Goal: Task Accomplishment & Management: Manage account settings

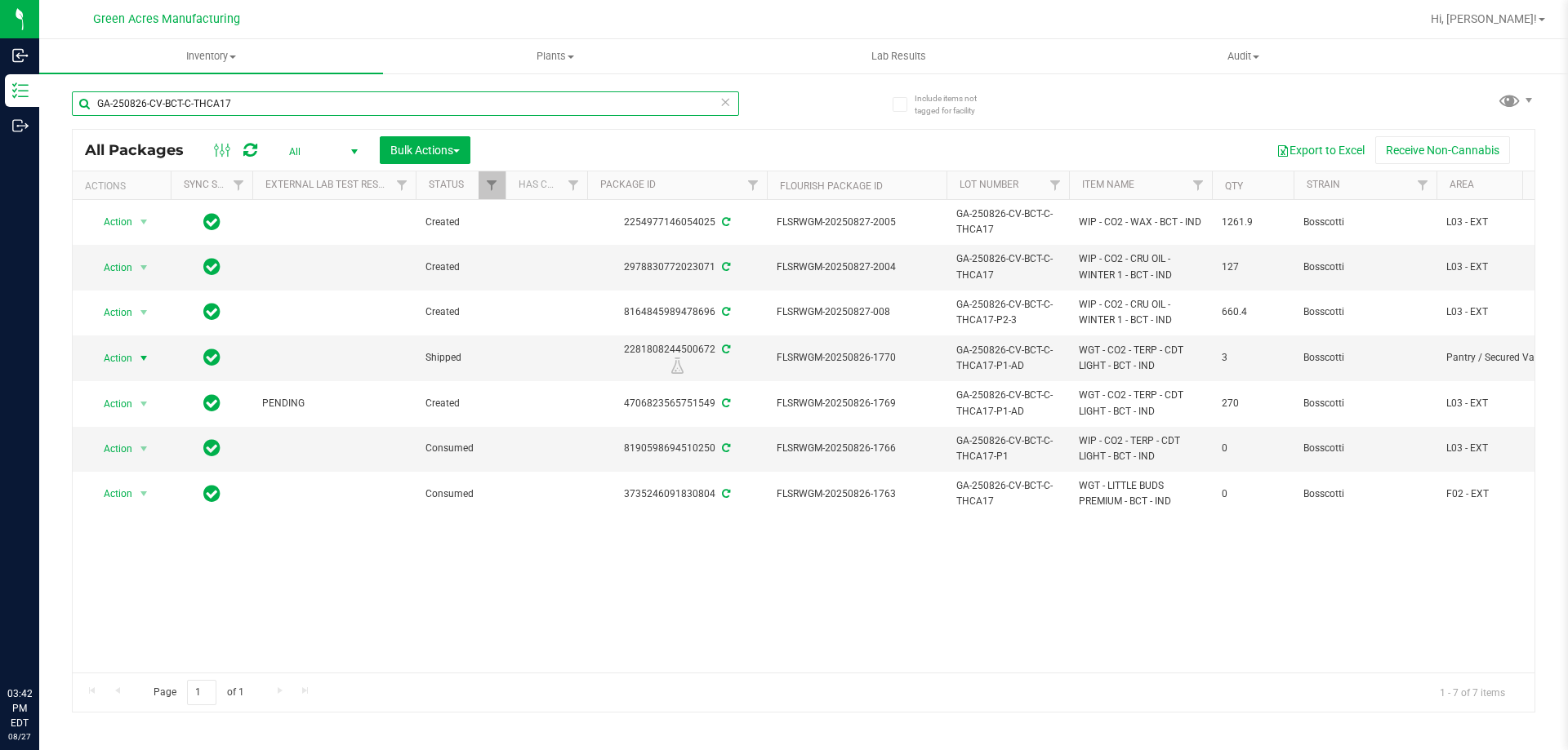
click at [489, 106] on input "GA-250826-CV-BCT-C-THCA17" at bounding box center [406, 103] width 668 height 25
click at [649, 107] on input "GA-250826-CV-BCT-C-THCA17" at bounding box center [406, 103] width 668 height 25
click at [648, 108] on input "GA-250826-CV-BCT-C-THCA17" at bounding box center [406, 103] width 668 height 25
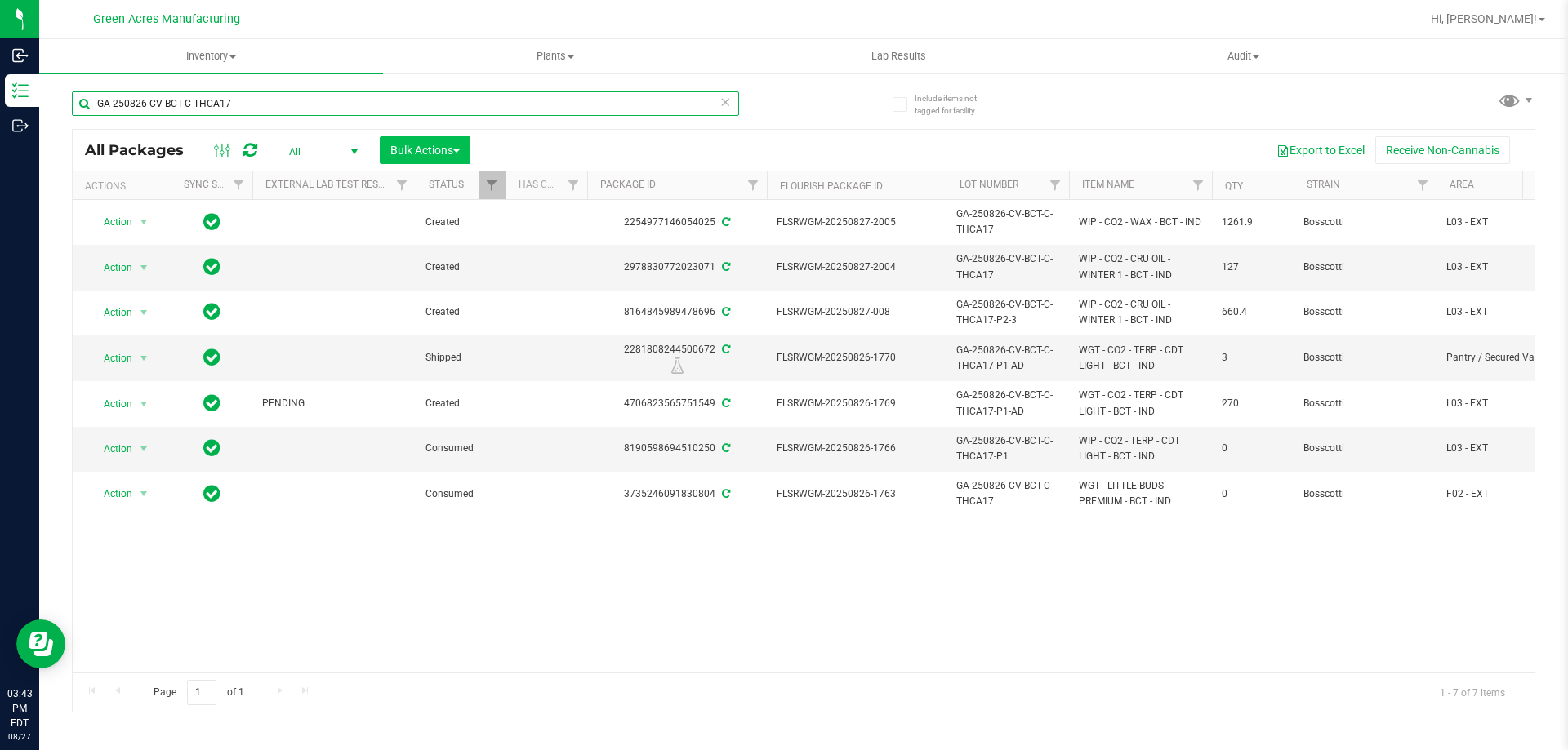
paste input "7-CV-DDA-D-THCA18"
type input "GA-250827-CV-DDA-D-THCA18"
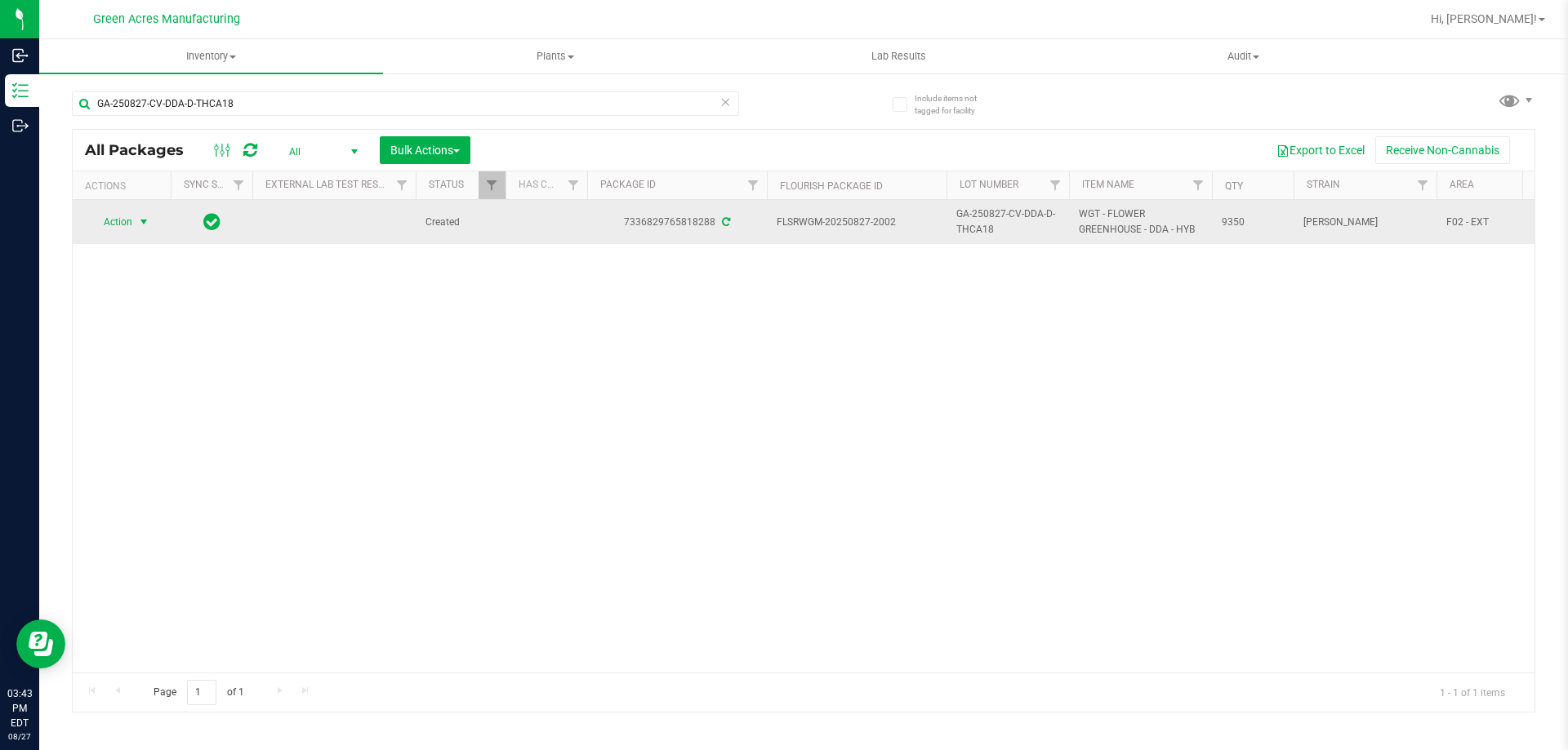
click at [127, 219] on span "Action" at bounding box center [111, 222] width 44 height 23
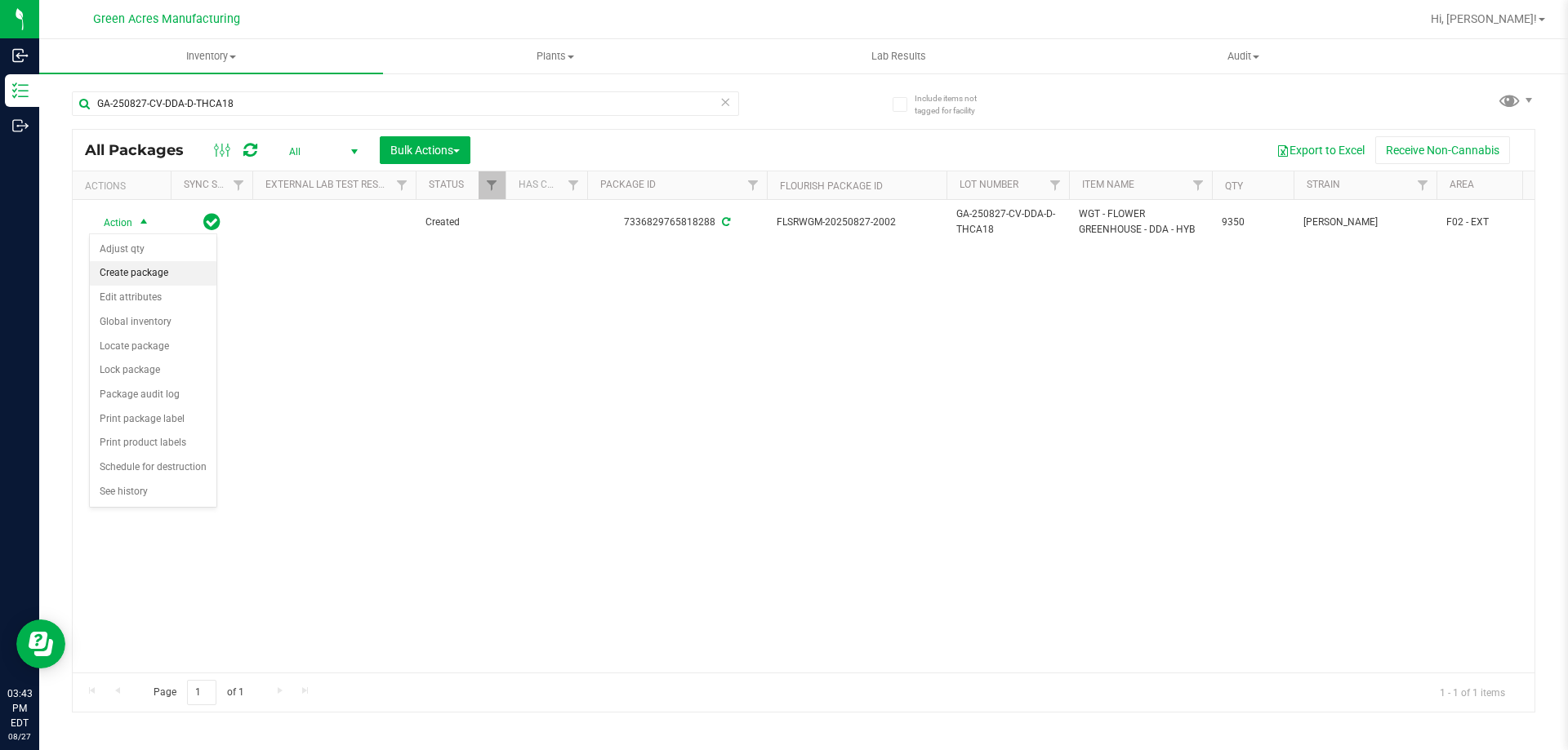
click at [178, 278] on li "Create package" at bounding box center [153, 273] width 127 height 25
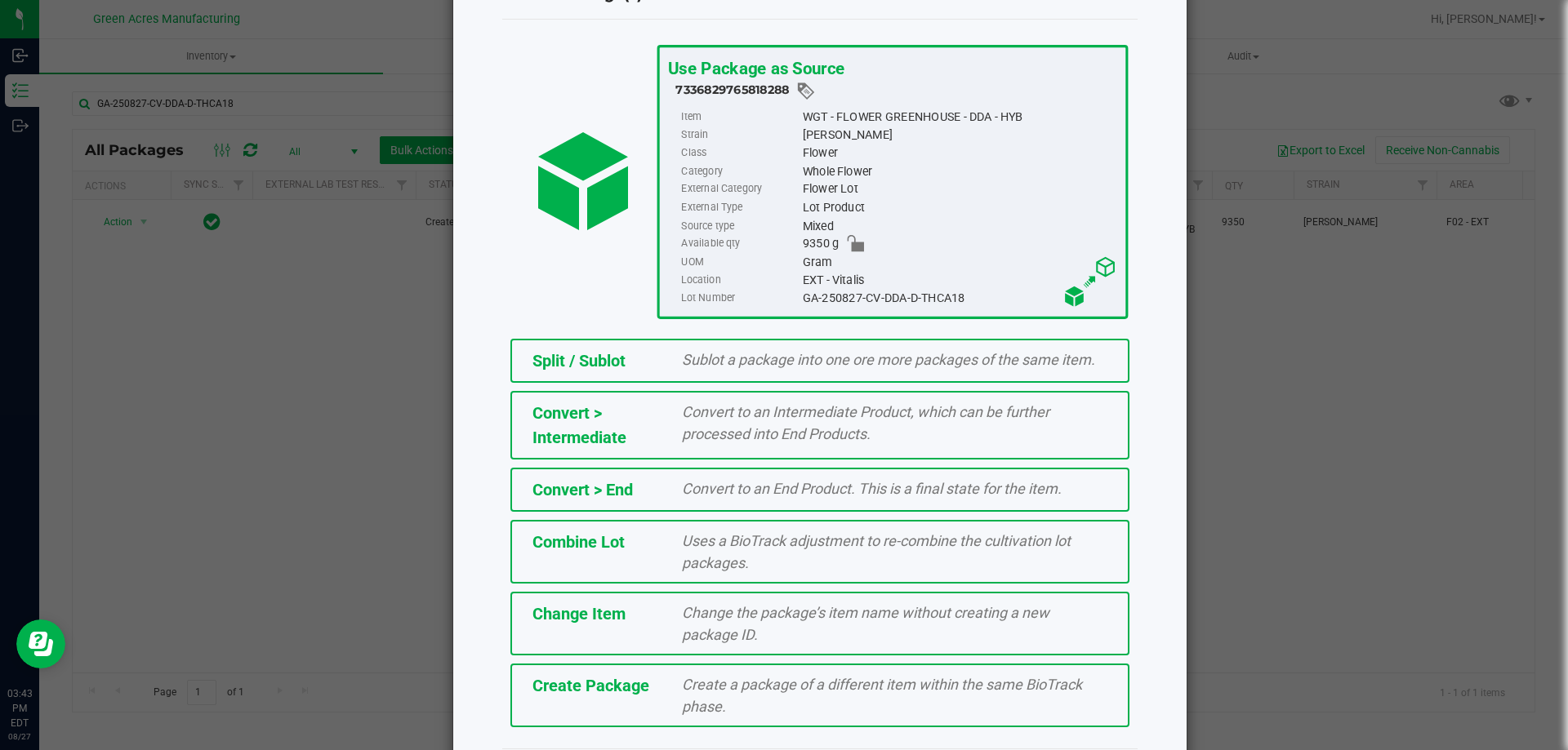
scroll to position [118, 0]
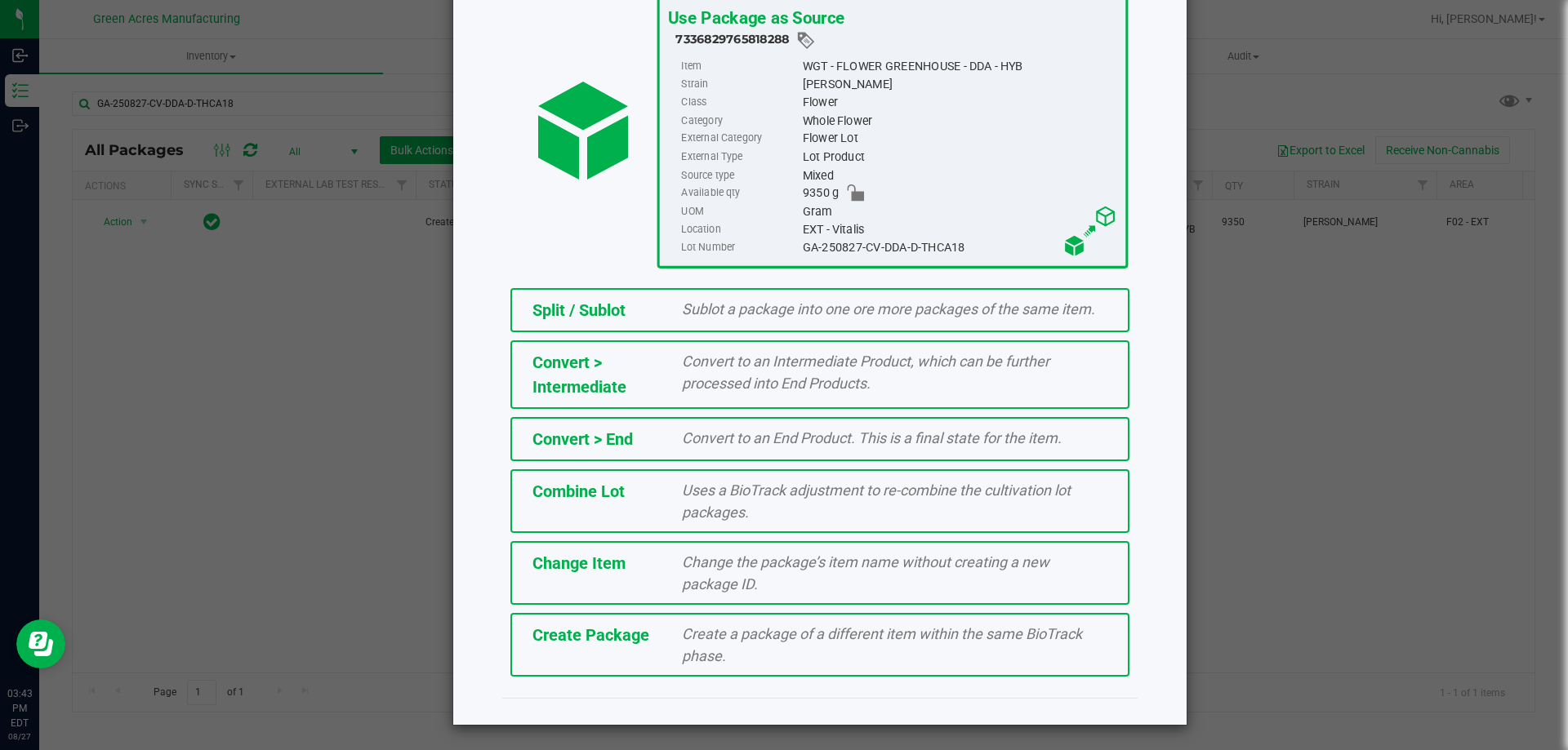
click at [653, 646] on div "Create Package" at bounding box center [595, 635] width 150 height 25
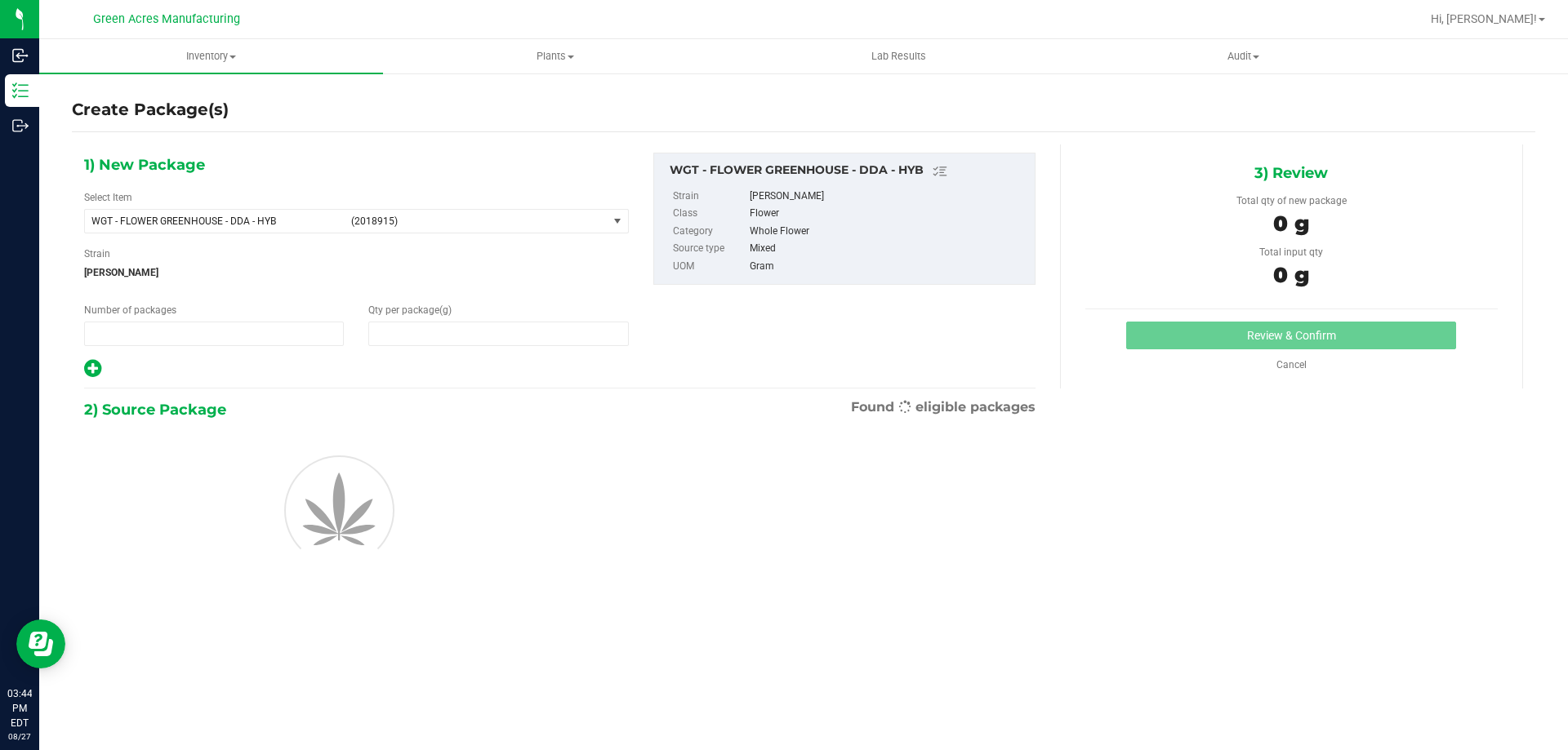
type input "1"
type input "0.0000"
click at [291, 224] on span "WGT - FLOWER GREENHOUSE - DDA - HYB" at bounding box center [216, 222] width 250 height 12
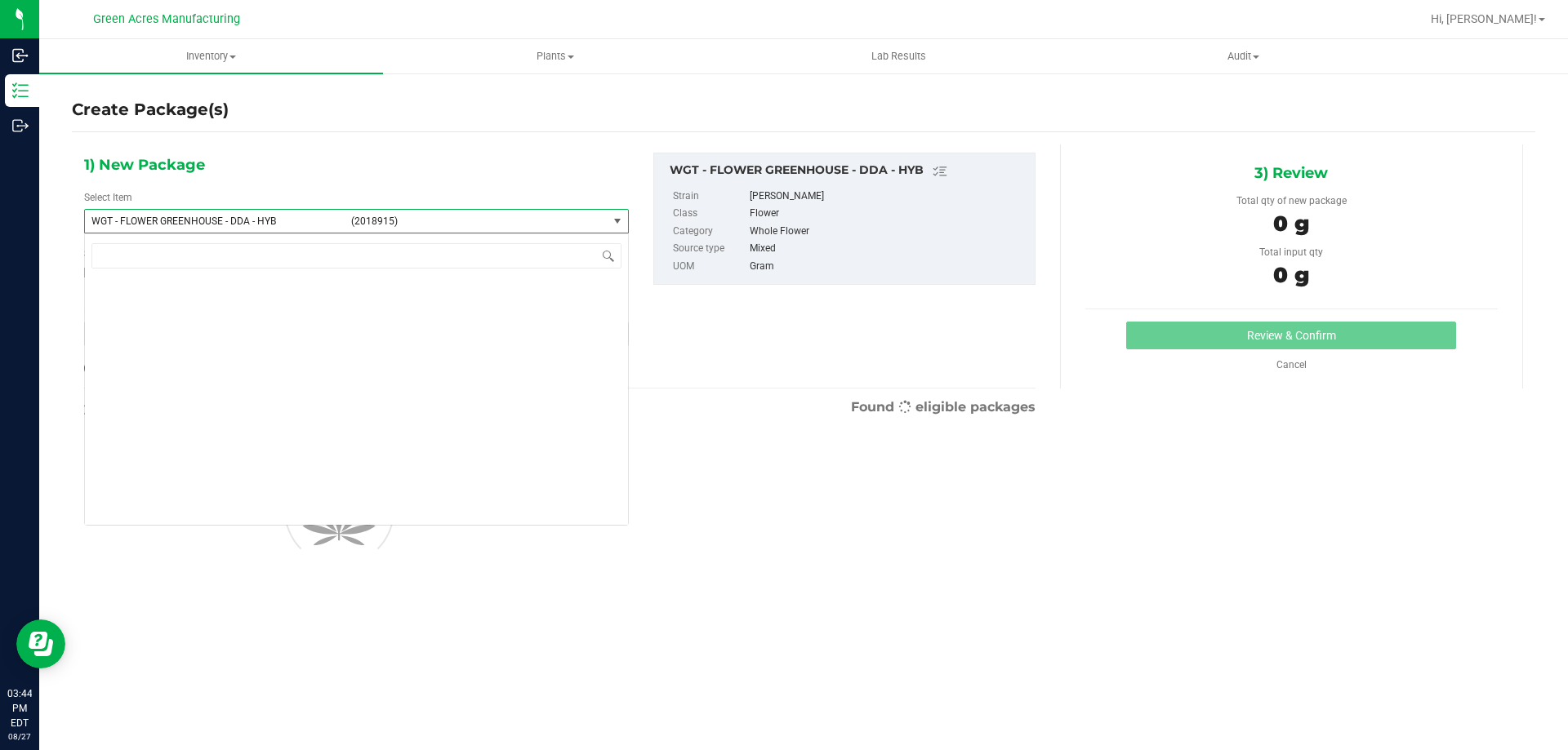
scroll to position [350873, 0]
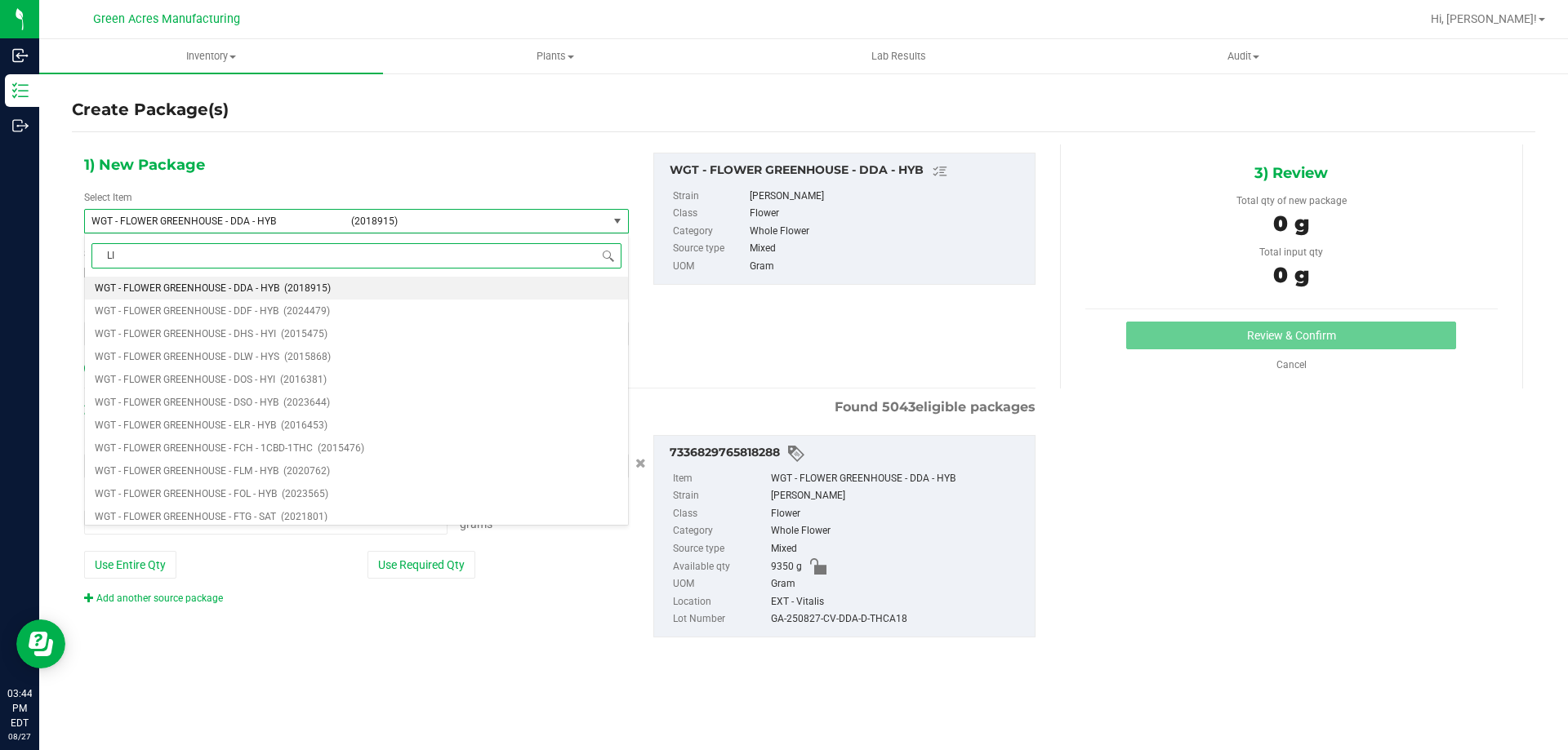
type input "LIG"
type input "0.0000 g"
type input "LIGHT - DDA"
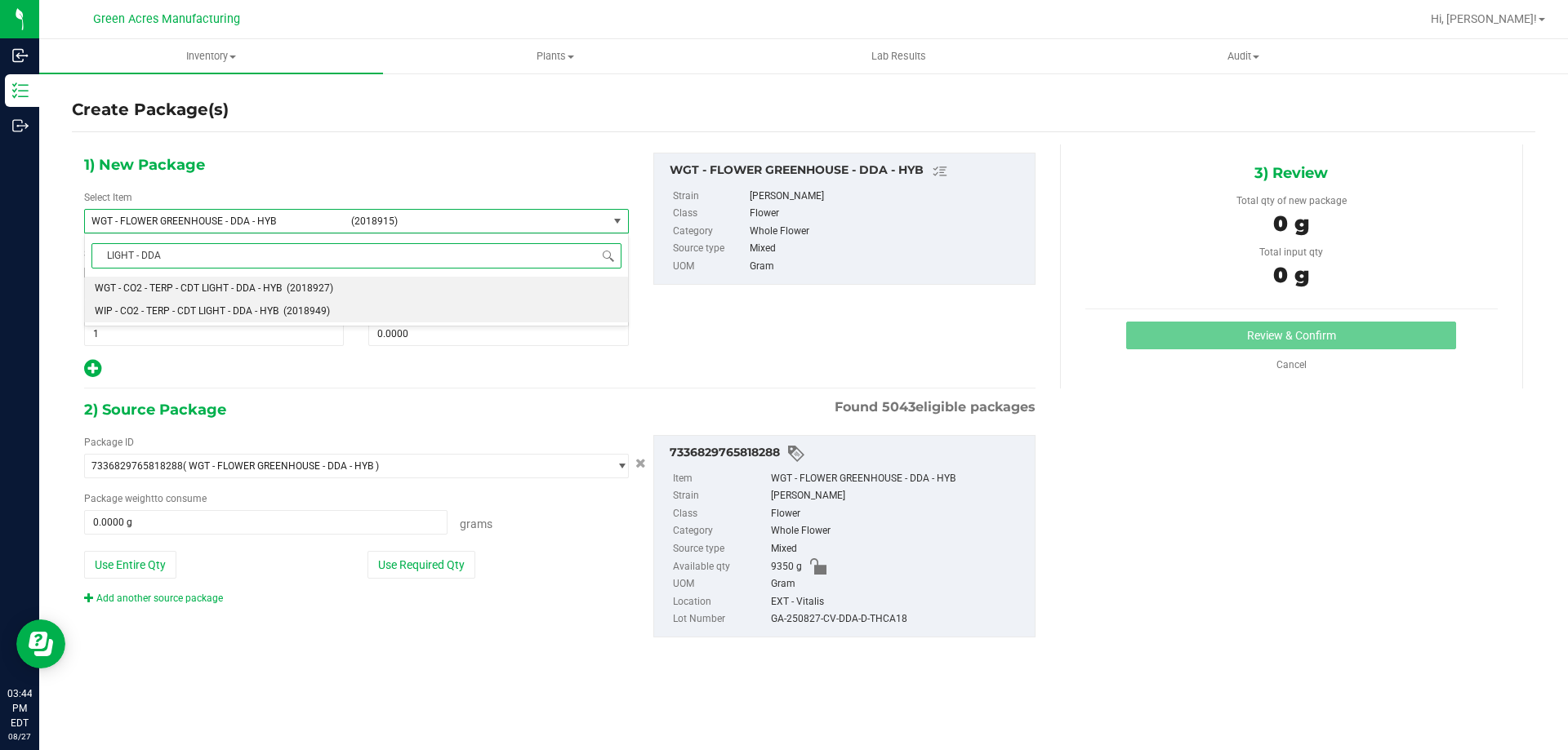
click at [241, 306] on span "WIP - CO2 - TERP - CDT LIGHT - DDA - HYB" at bounding box center [186, 311] width 184 height 12
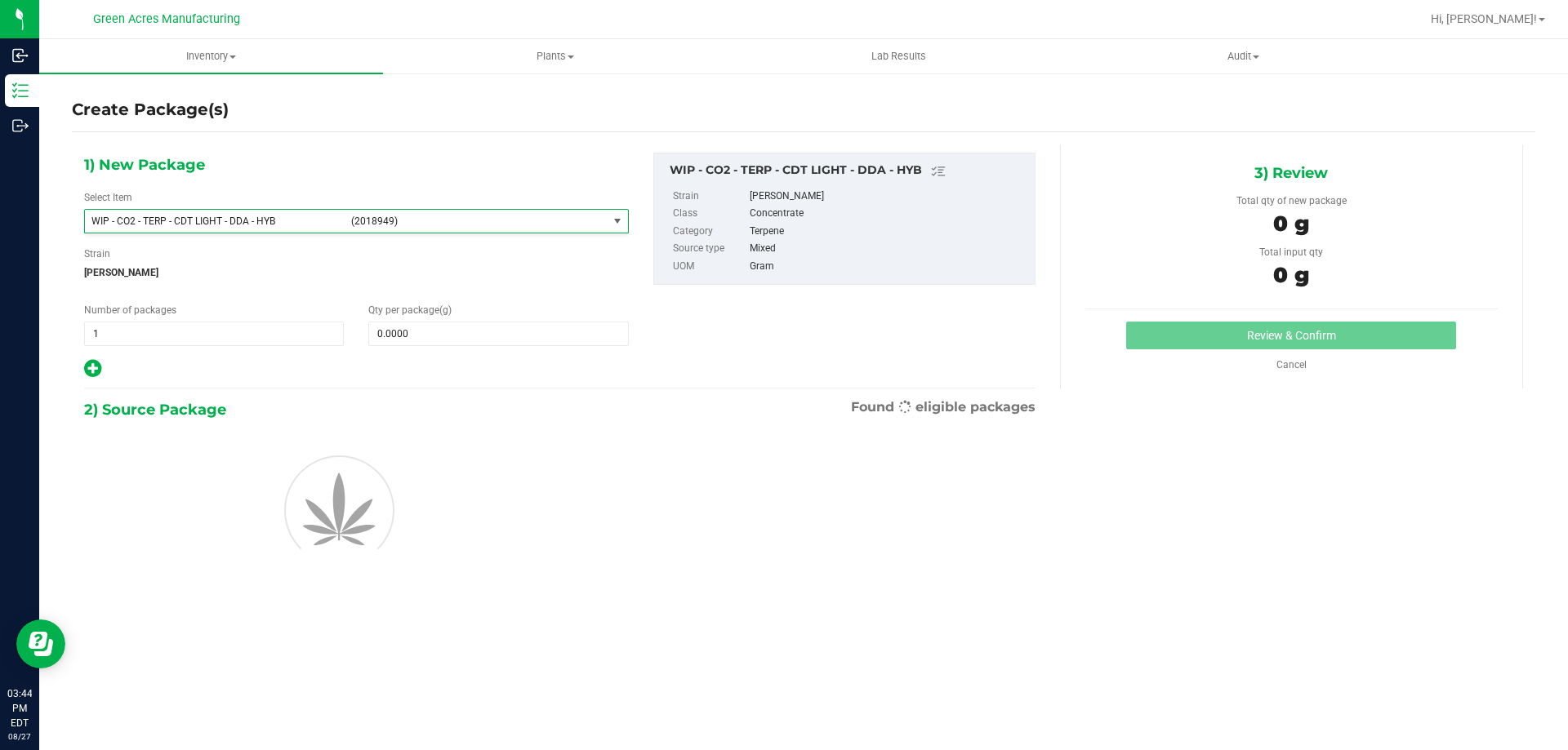
type input "0.0000"
click at [462, 336] on span at bounding box center [498, 334] width 260 height 25
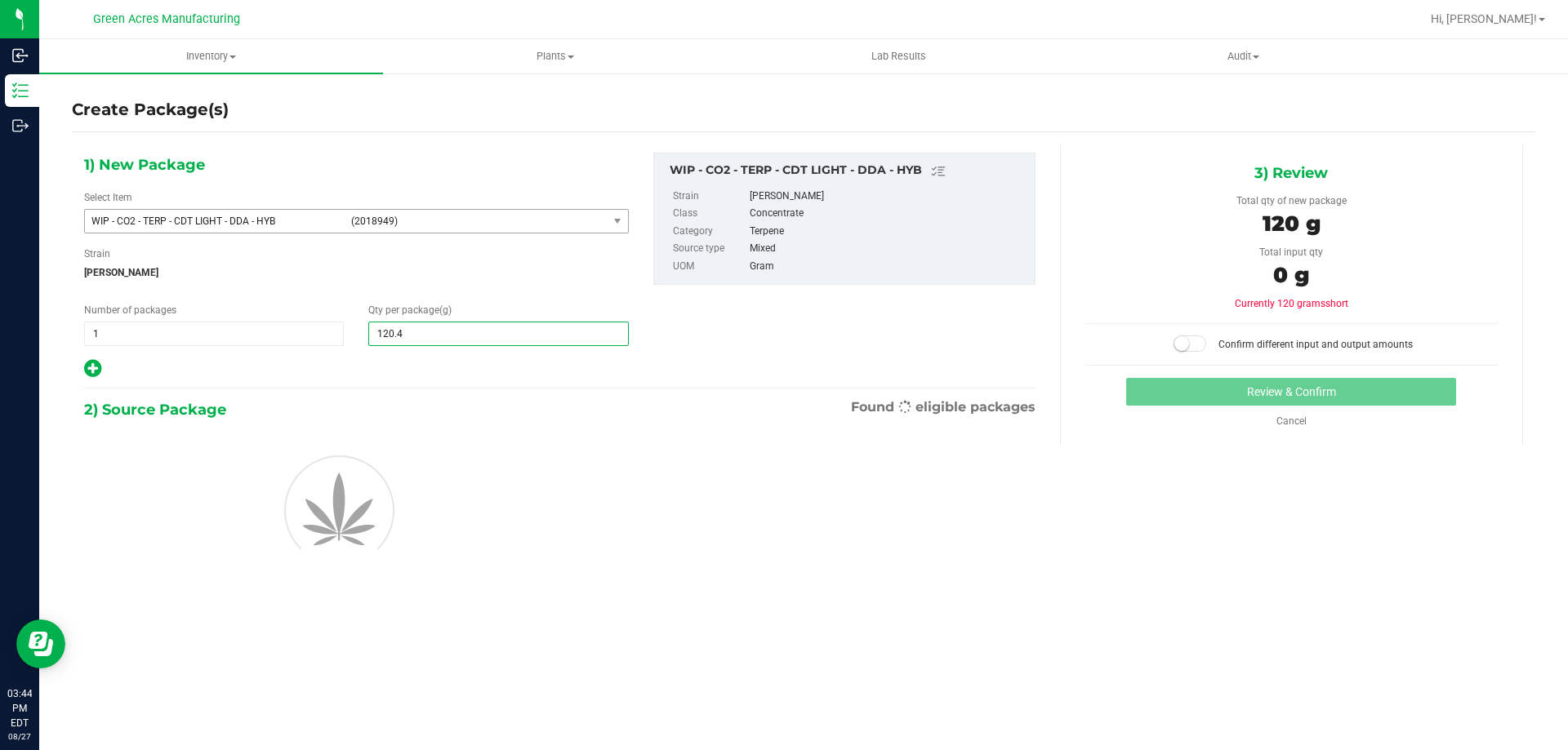
type input "120.41"
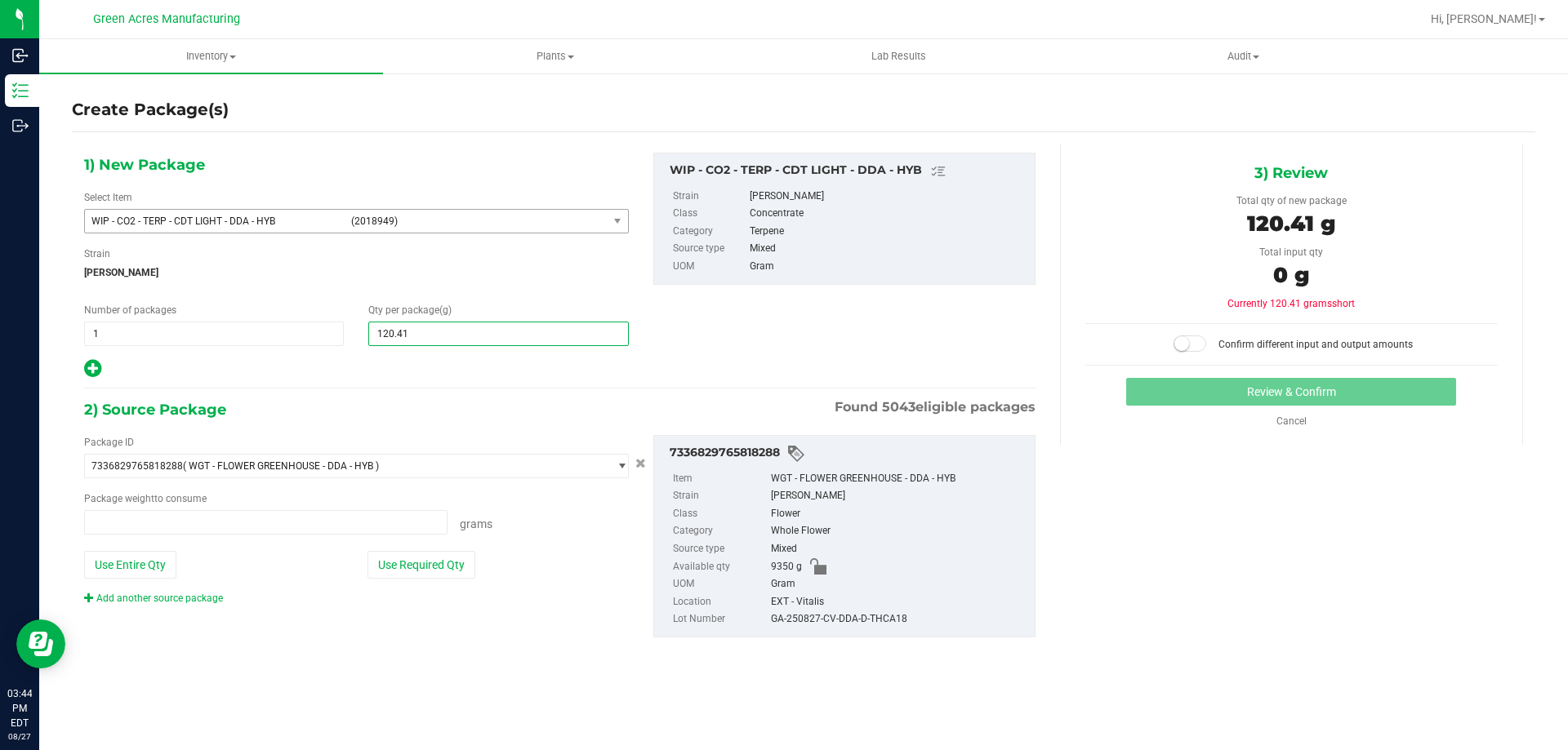
type input "0.0000 g"
type input "120.4"
type input "120.4000"
click at [529, 261] on span "[PERSON_NAME]" at bounding box center [356, 272] width 545 height 25
click at [418, 557] on button "Use Required Qty" at bounding box center [421, 565] width 108 height 27
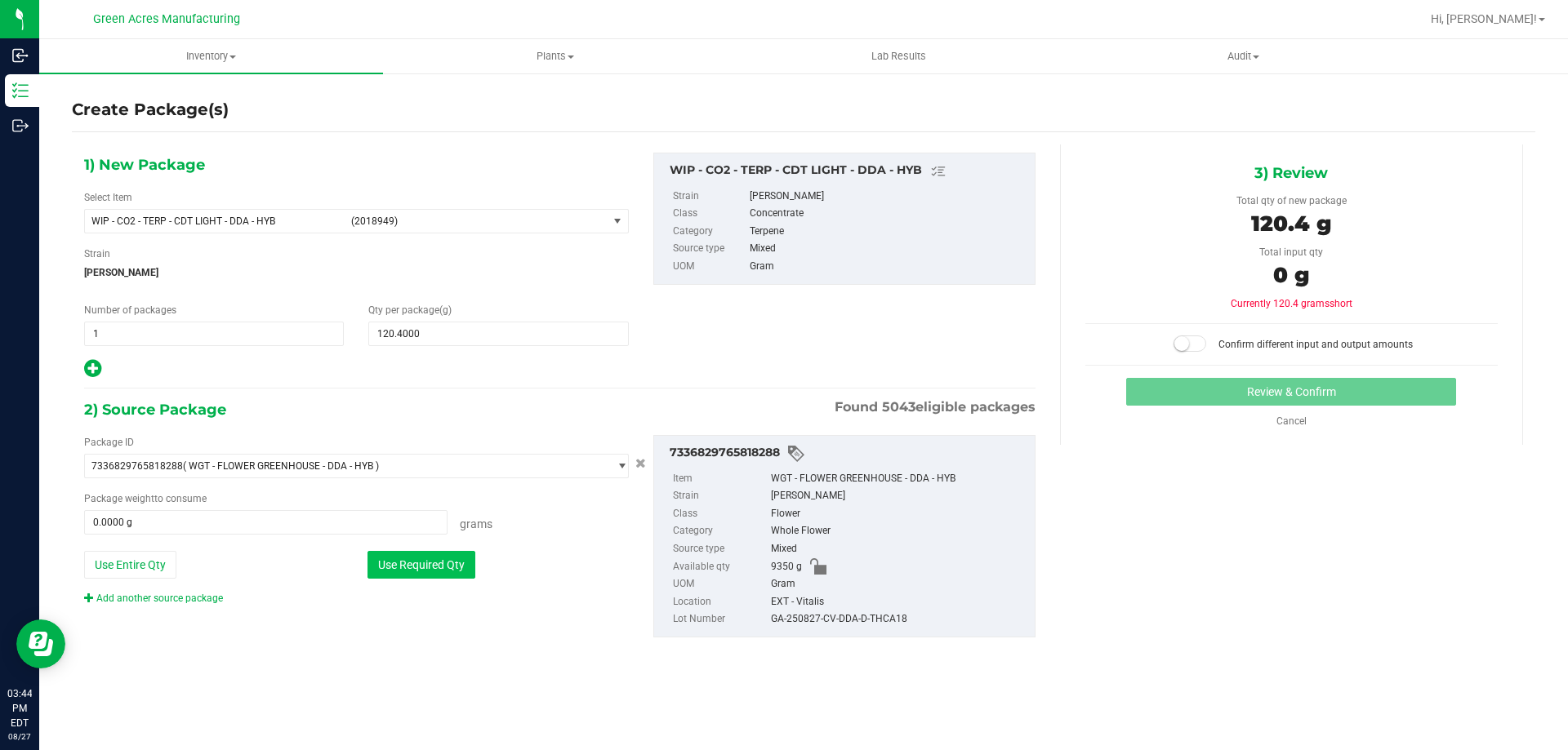
type input "120.4000 g"
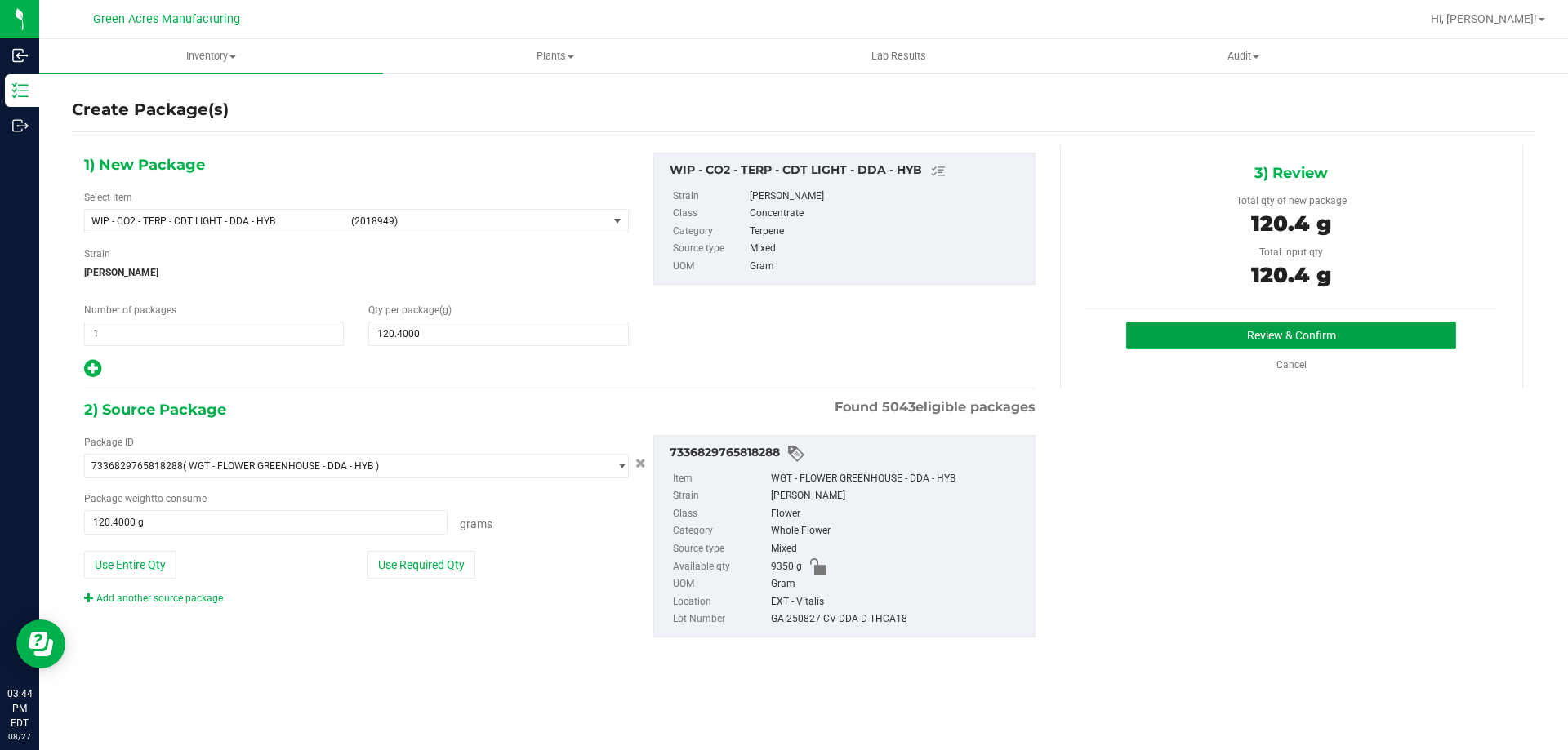
click at [1199, 343] on button "Review & Confirm" at bounding box center [1291, 336] width 330 height 27
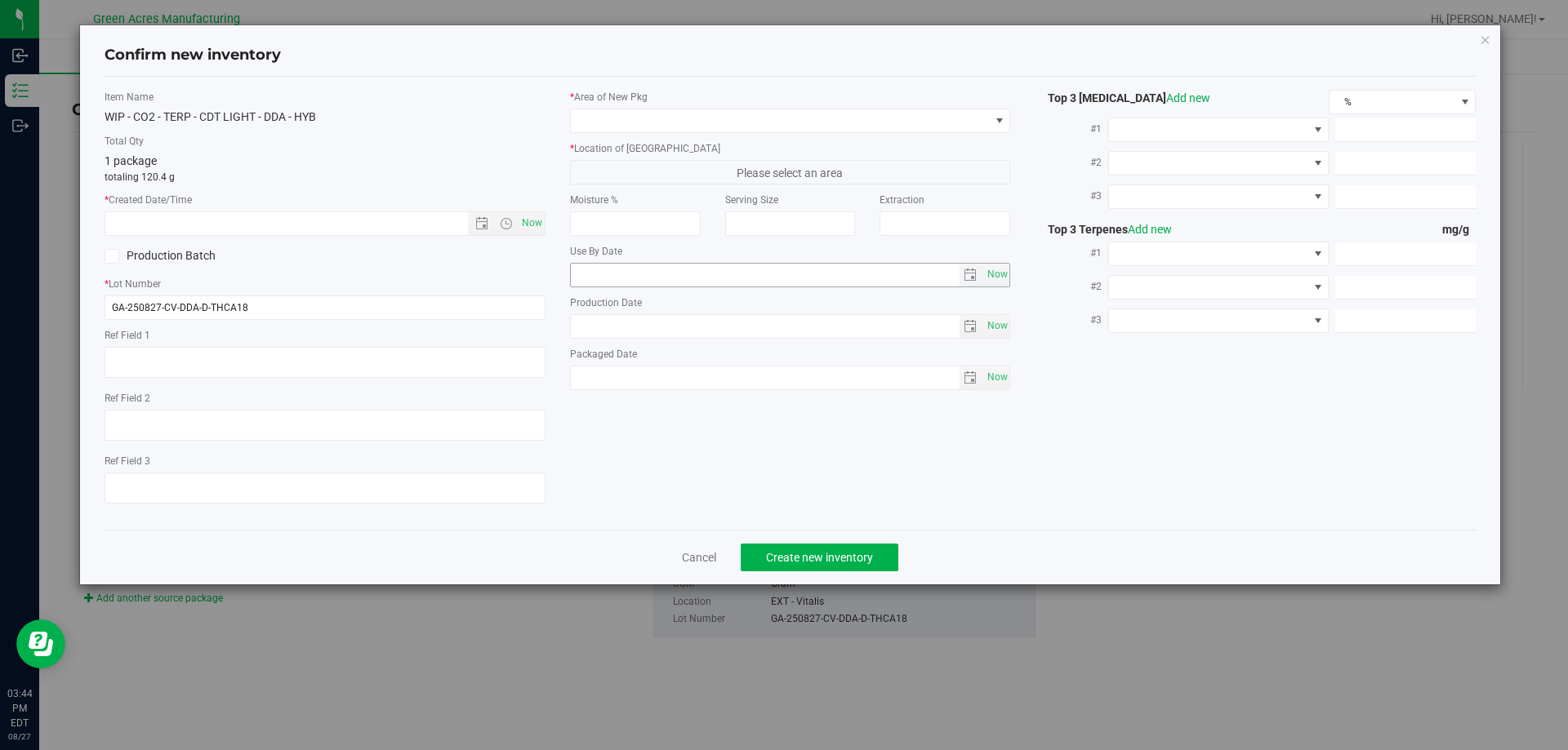
type textarea "DEP"
drag, startPoint x: 526, startPoint y: 225, endPoint x: 513, endPoint y: 264, distance: 41.1
click at [526, 224] on span "Now" at bounding box center [531, 223] width 27 height 24
type input "8/27/2025 3:44 PM"
click at [488, 298] on input "GA-250827-CV-DDA-D-THCA18" at bounding box center [324, 307] width 441 height 25
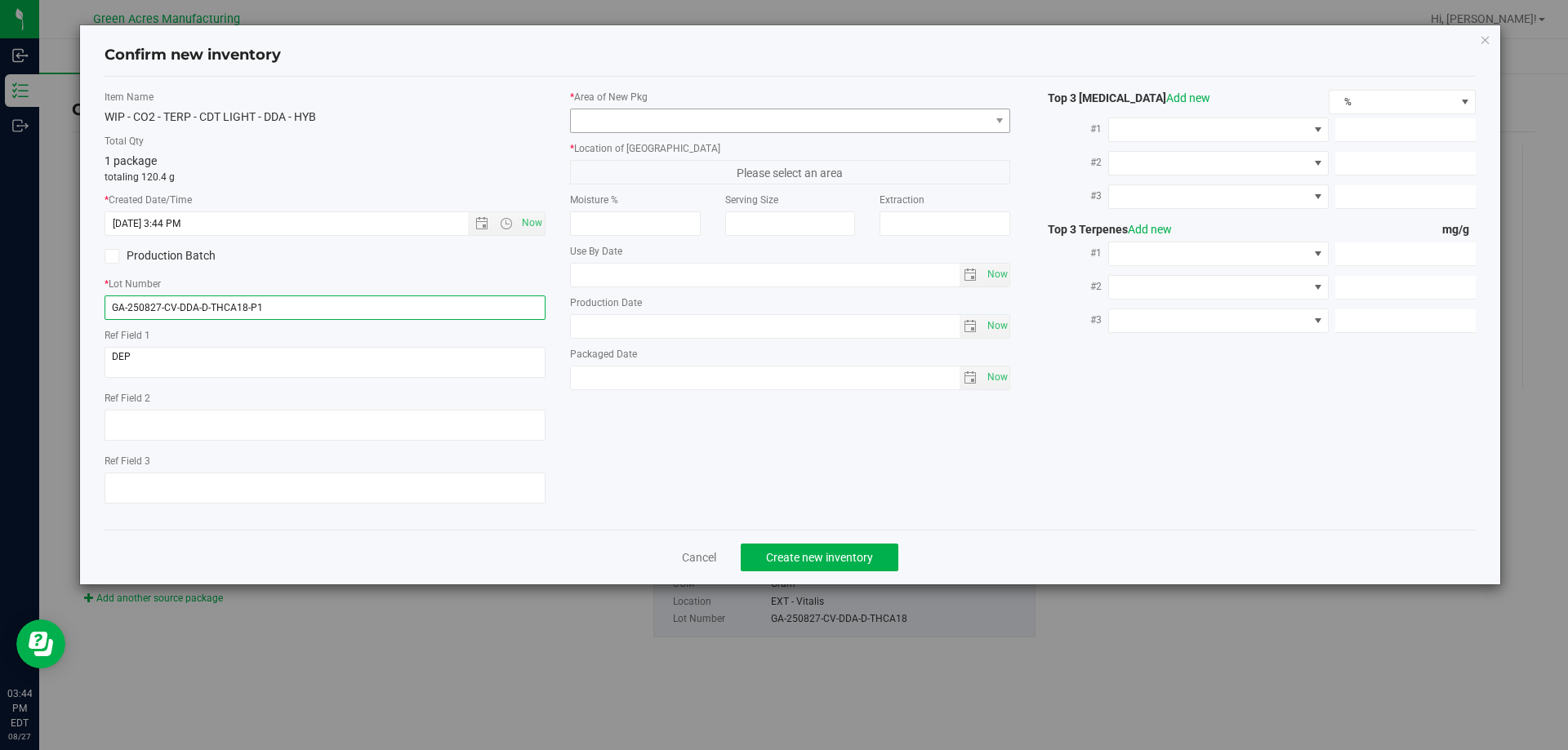
type input "GA-250827-CV-DDA-D-THCA18-P1"
click at [708, 124] on span at bounding box center [780, 120] width 419 height 23
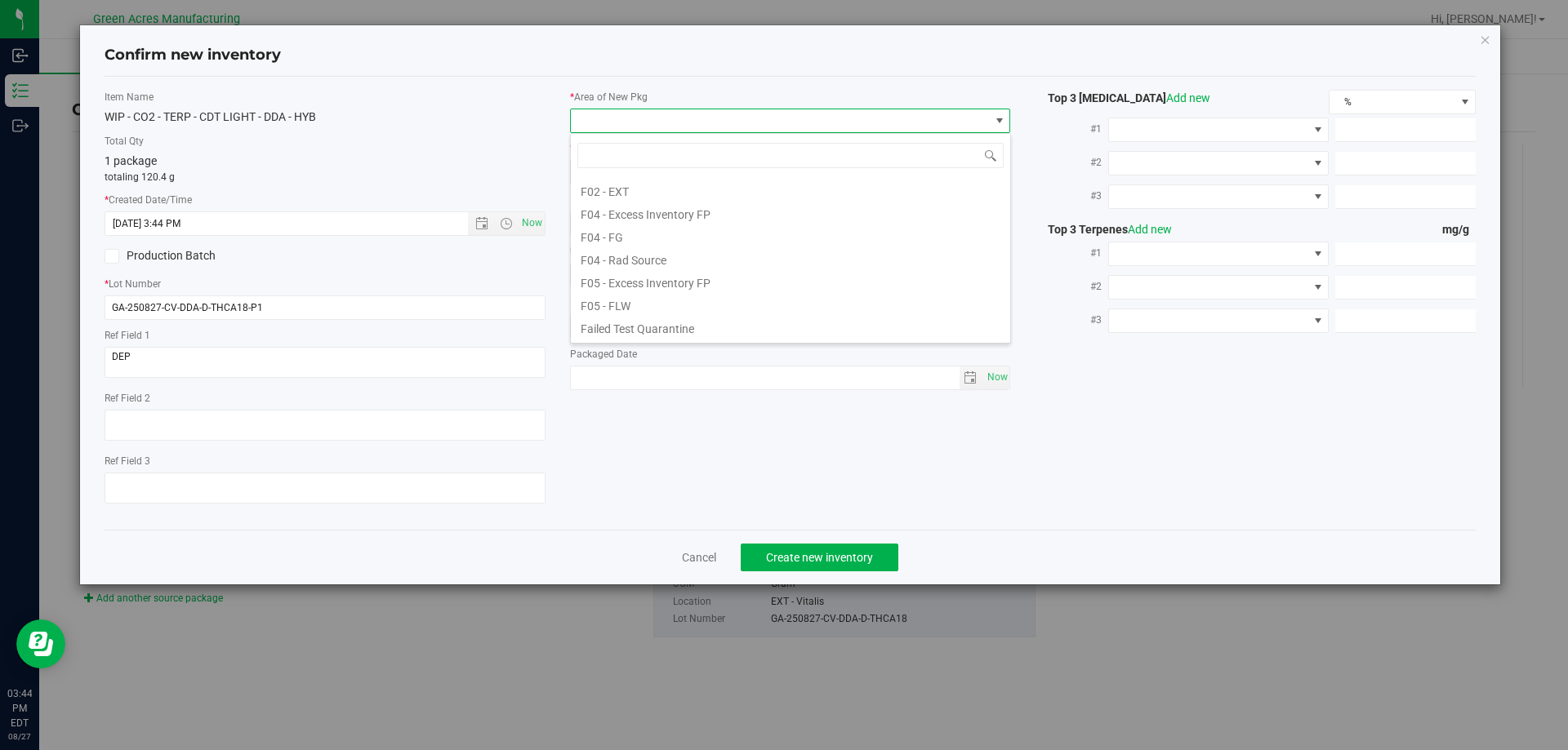
scroll to position [245, 0]
click at [617, 309] on li "L03 - EXT" at bounding box center [790, 308] width 440 height 23
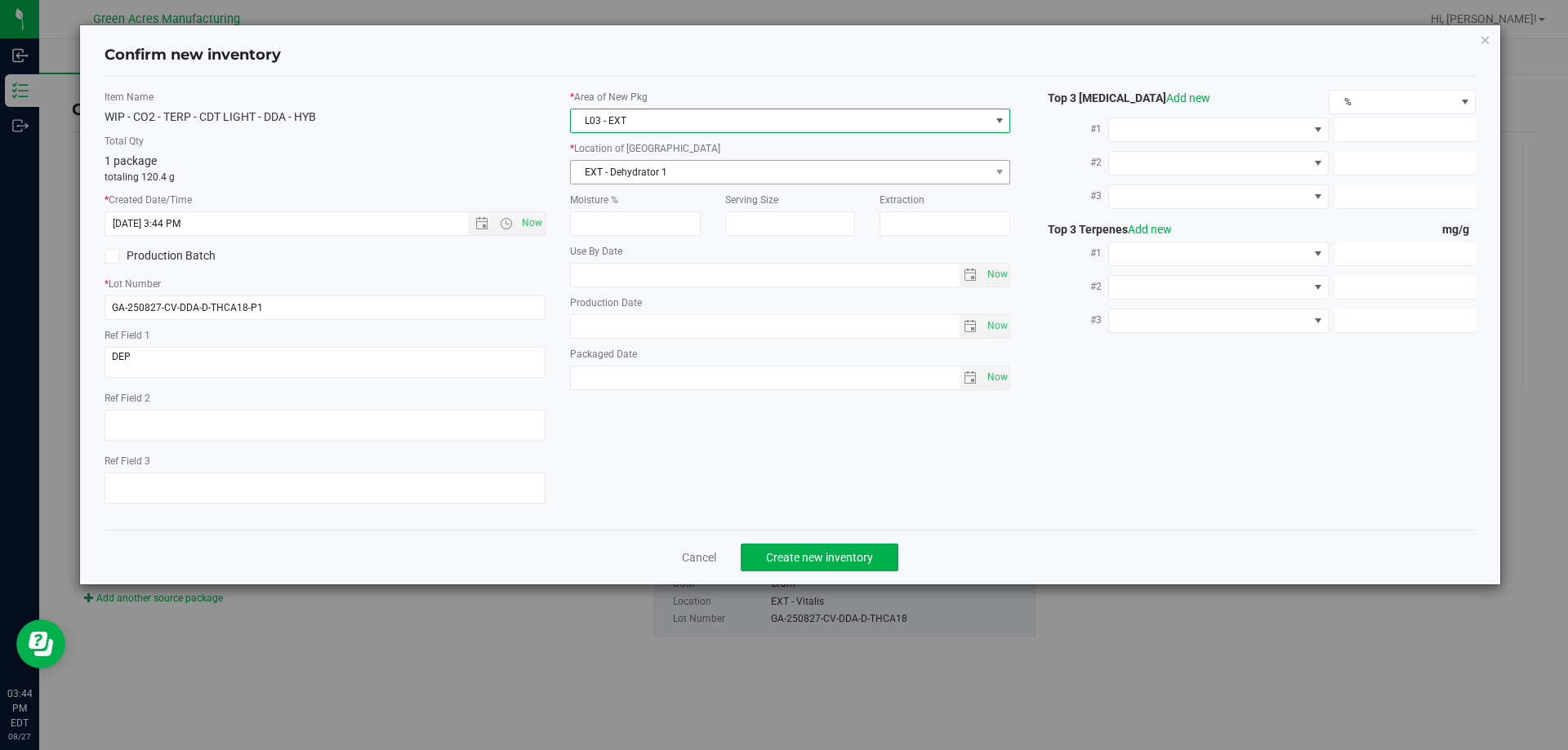
click at [626, 173] on span "EXT - Dehydrator 1" at bounding box center [780, 172] width 419 height 23
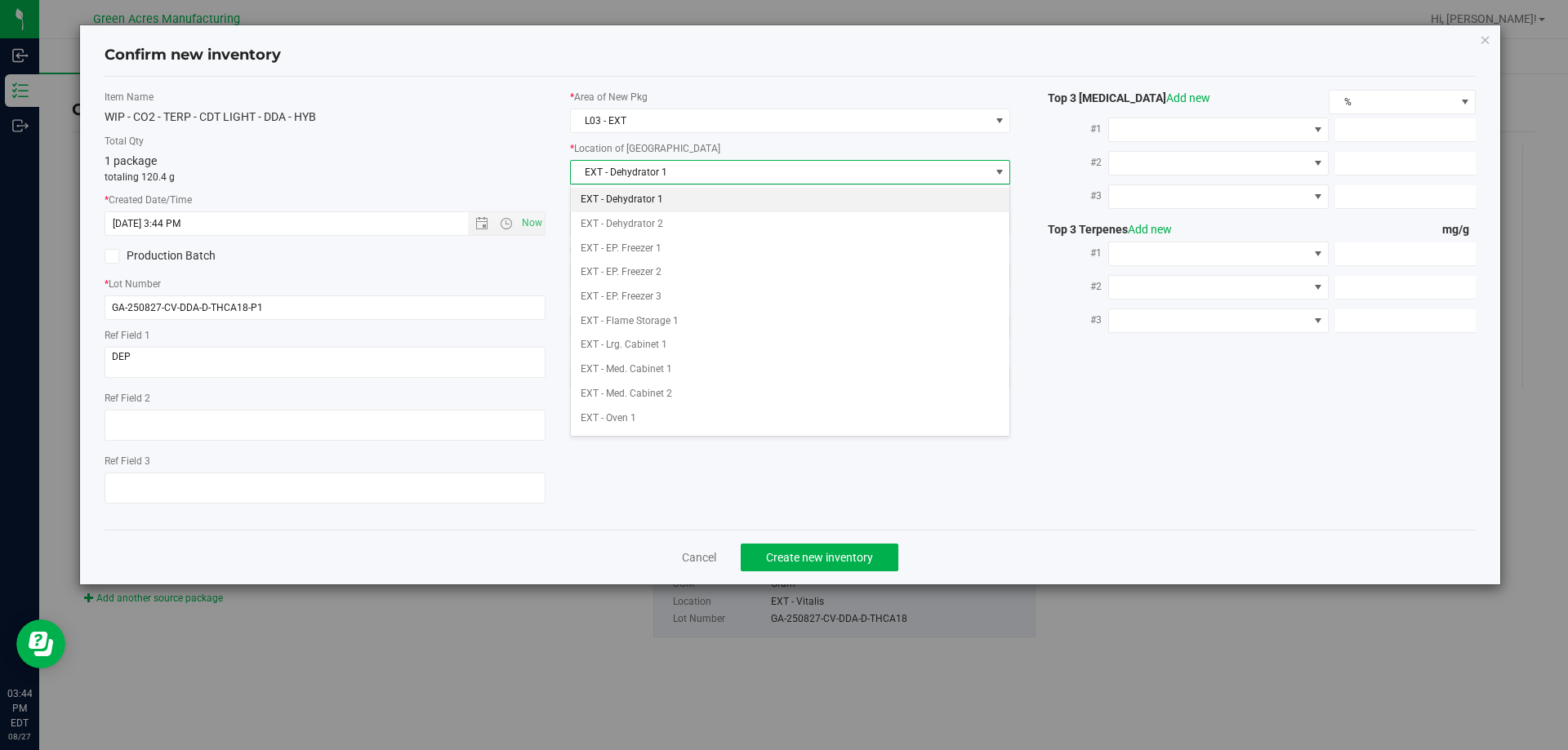
click at [679, 196] on li "EXT - Dehydrator 1" at bounding box center [790, 199] width 440 height 25
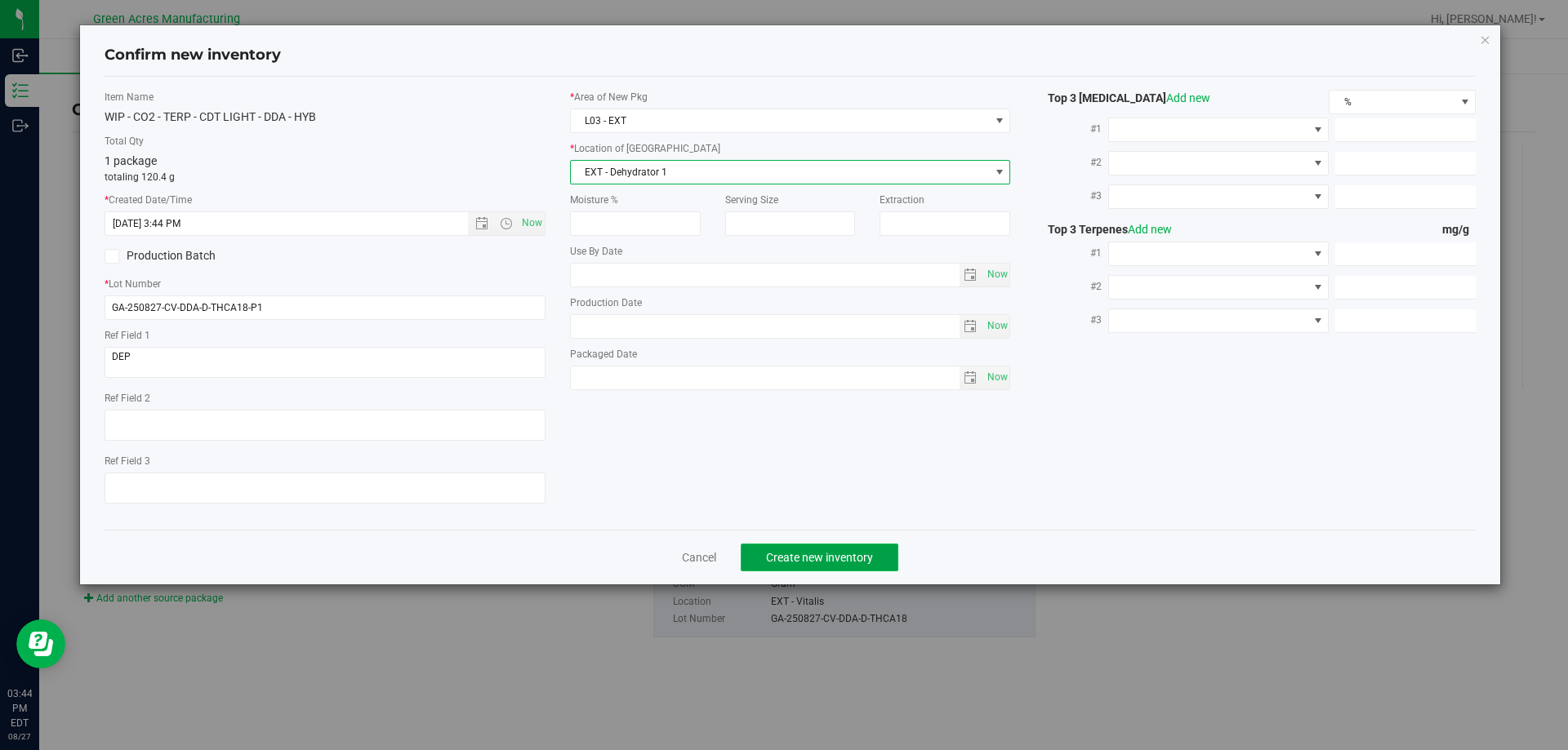
drag, startPoint x: 819, startPoint y: 553, endPoint x: 825, endPoint y: 531, distance: 22.8
click at [819, 552] on span "Create new inventory" at bounding box center [819, 558] width 107 height 13
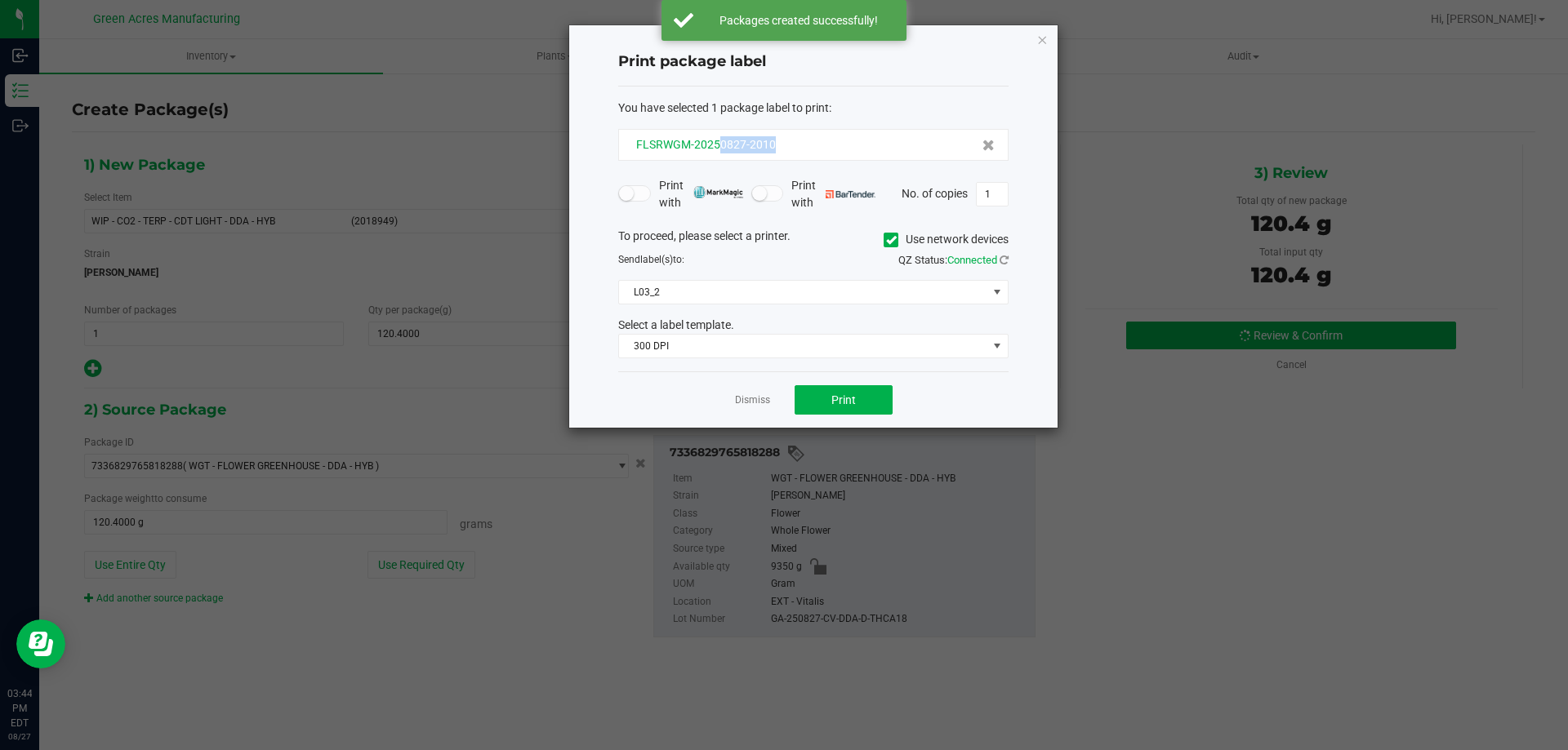
click at [722, 152] on div "FLSRWGM-20250827-2010" at bounding box center [813, 144] width 362 height 17
copy span "0827-2010"
click at [764, 399] on link "Dismiss" at bounding box center [753, 401] width 35 height 14
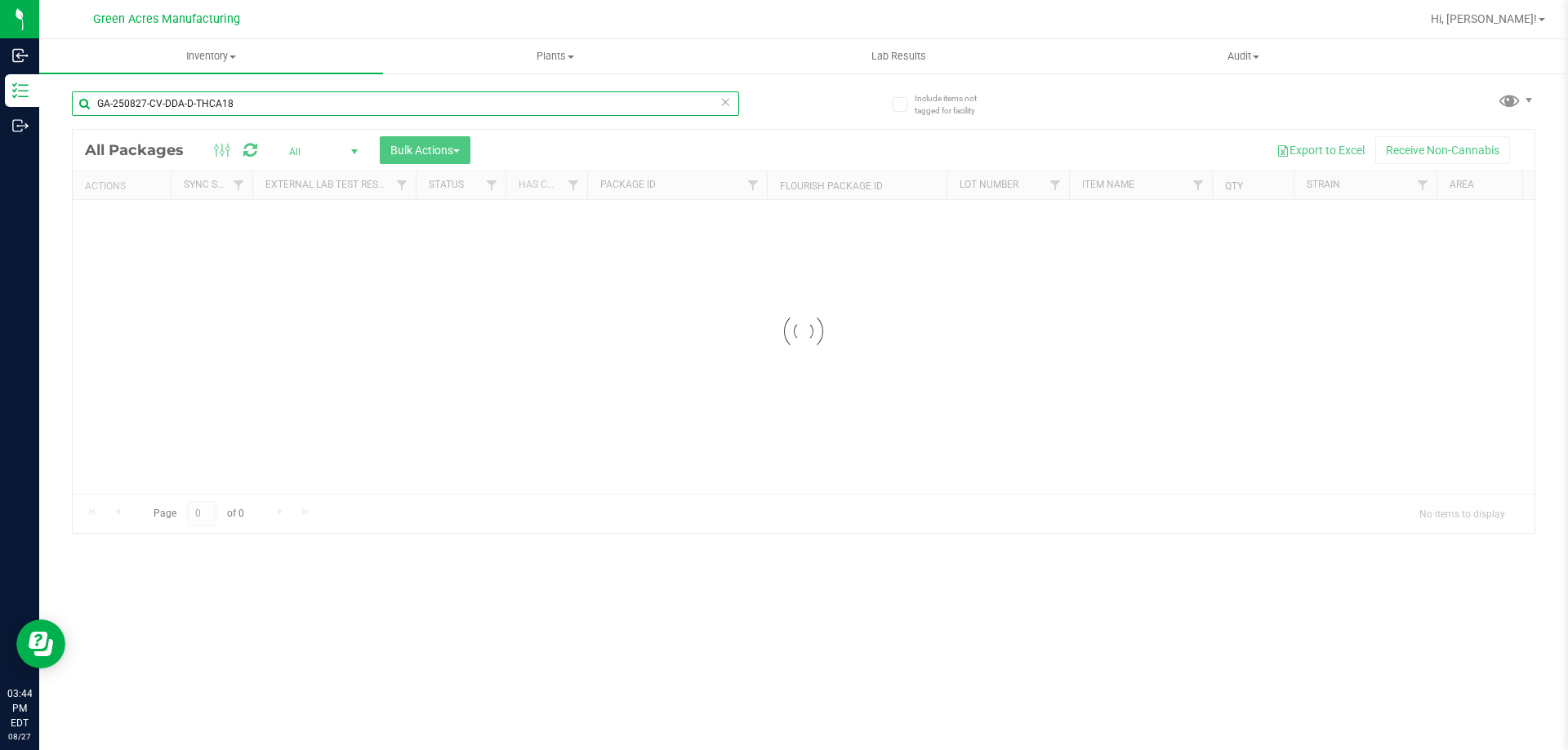
click at [374, 94] on input "GA-250827-CV-DDA-D-THCA18" at bounding box center [406, 103] width 668 height 25
click at [407, 80] on div "GA-250827-CV-DDA-D-THCA18" at bounding box center [437, 102] width 731 height 52
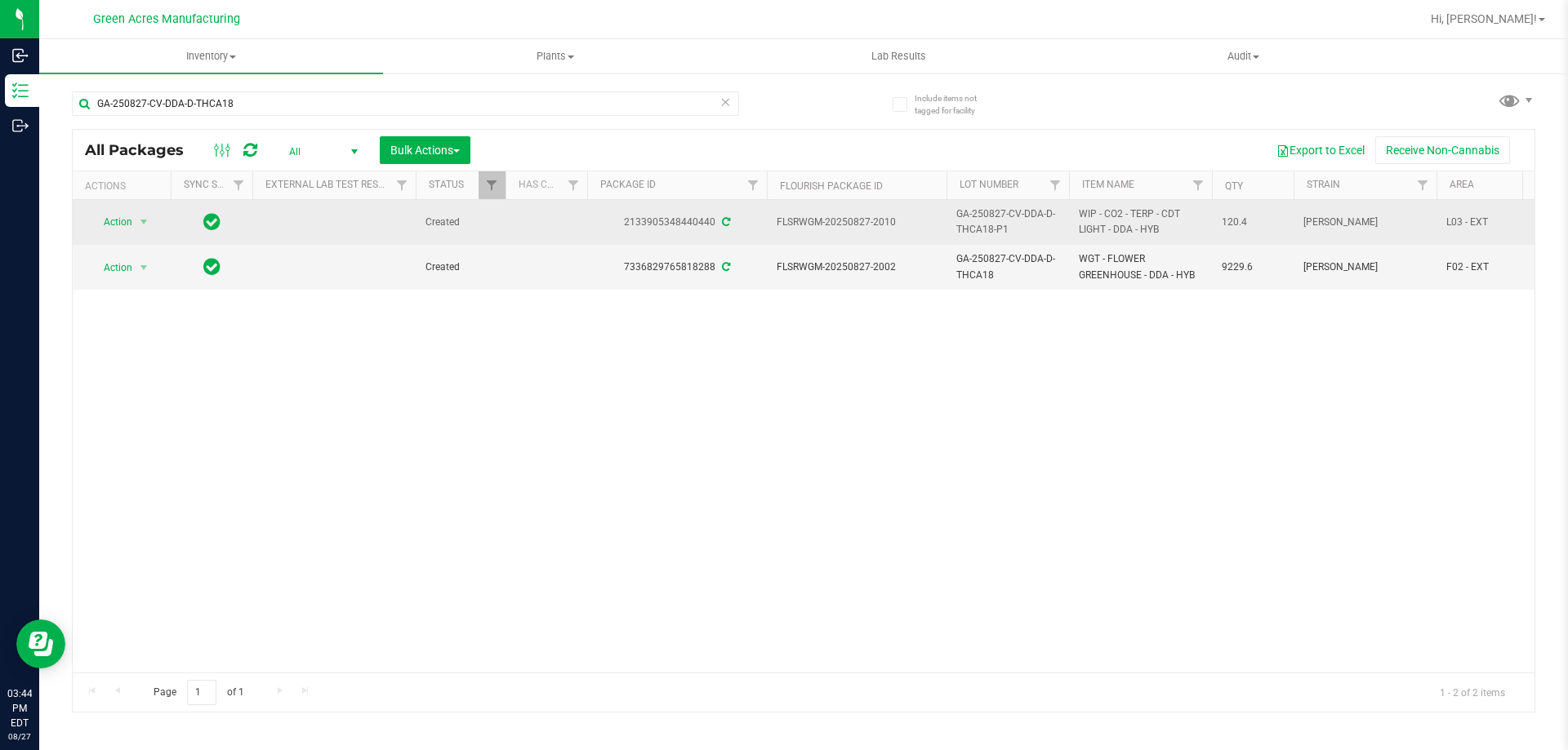
click at [133, 221] on span "Action" at bounding box center [111, 222] width 44 height 23
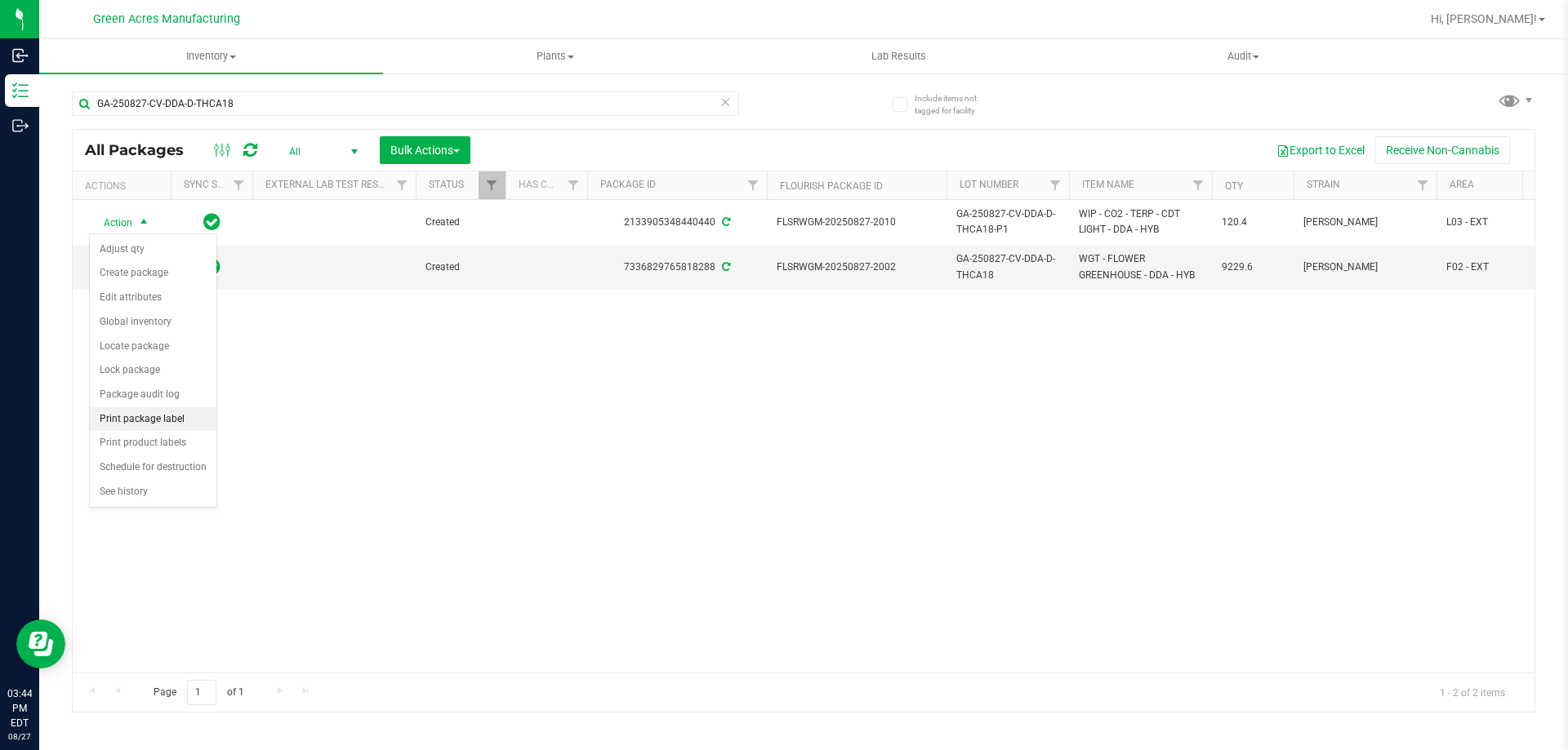
click at [170, 422] on li "Print package label" at bounding box center [153, 419] width 127 height 25
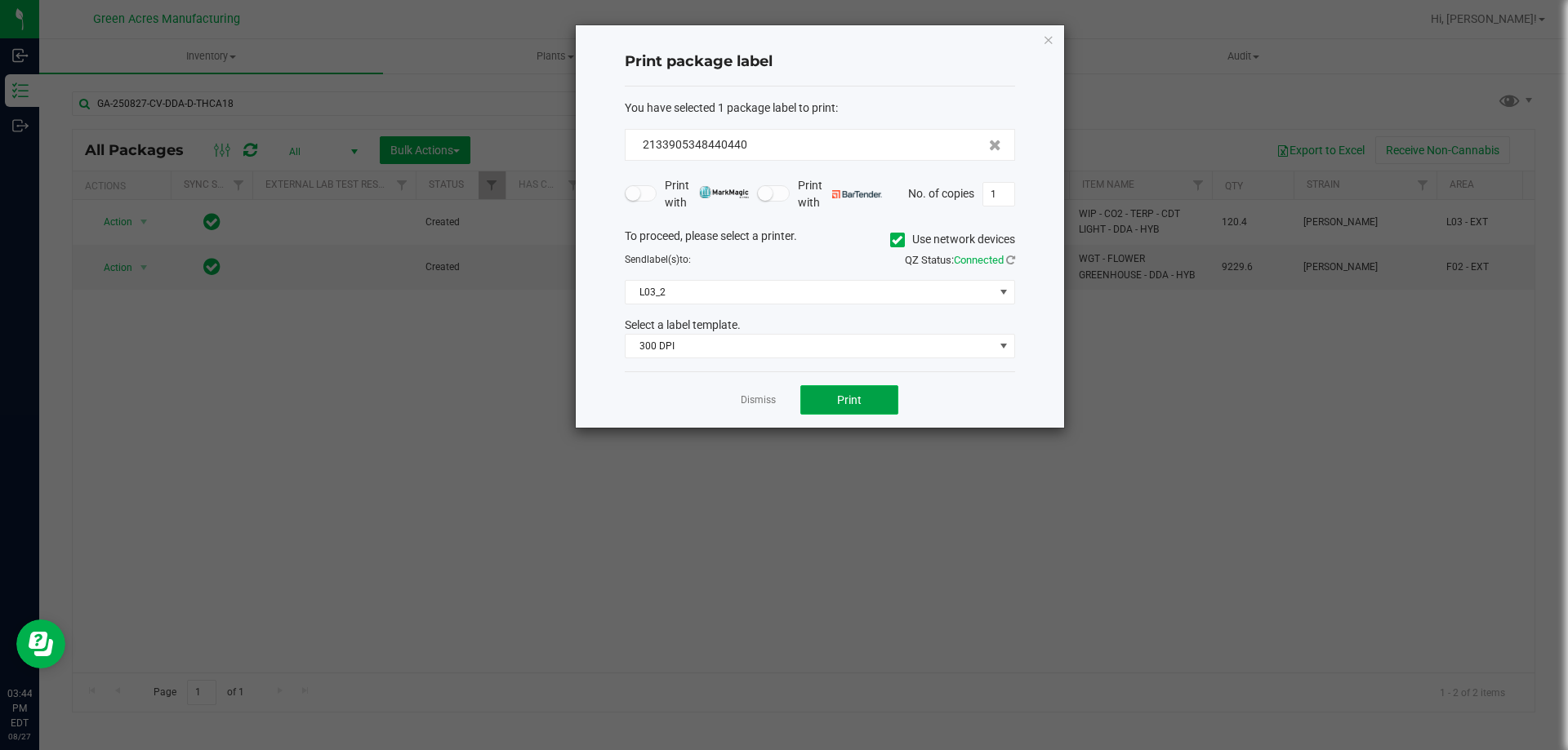
click at [865, 409] on button "Print" at bounding box center [849, 401] width 98 height 29
click at [864, 406] on button "Print" at bounding box center [849, 401] width 98 height 29
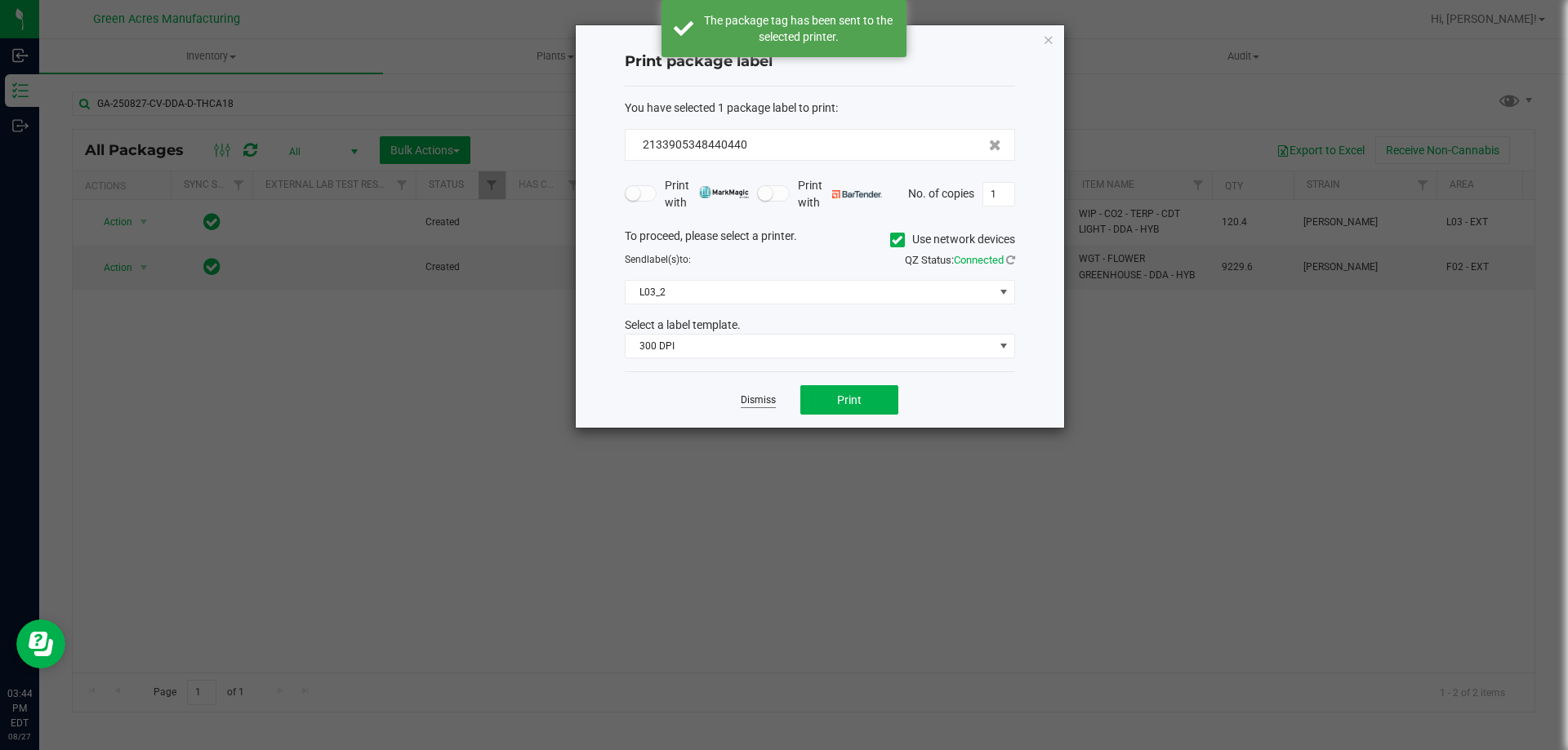
click at [754, 400] on link "Dismiss" at bounding box center [759, 401] width 35 height 14
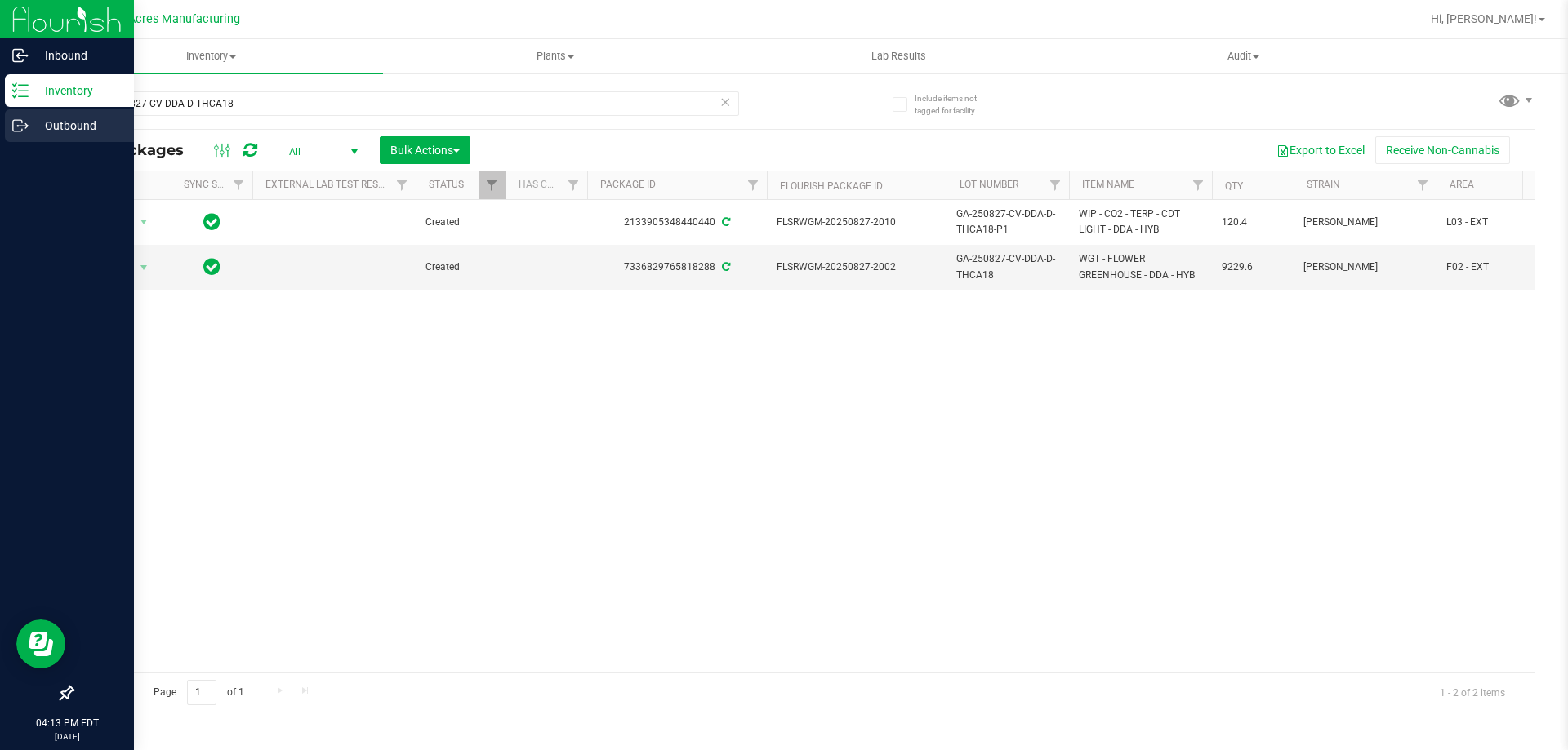
click at [65, 133] on p "Outbound" at bounding box center [78, 126] width 98 height 20
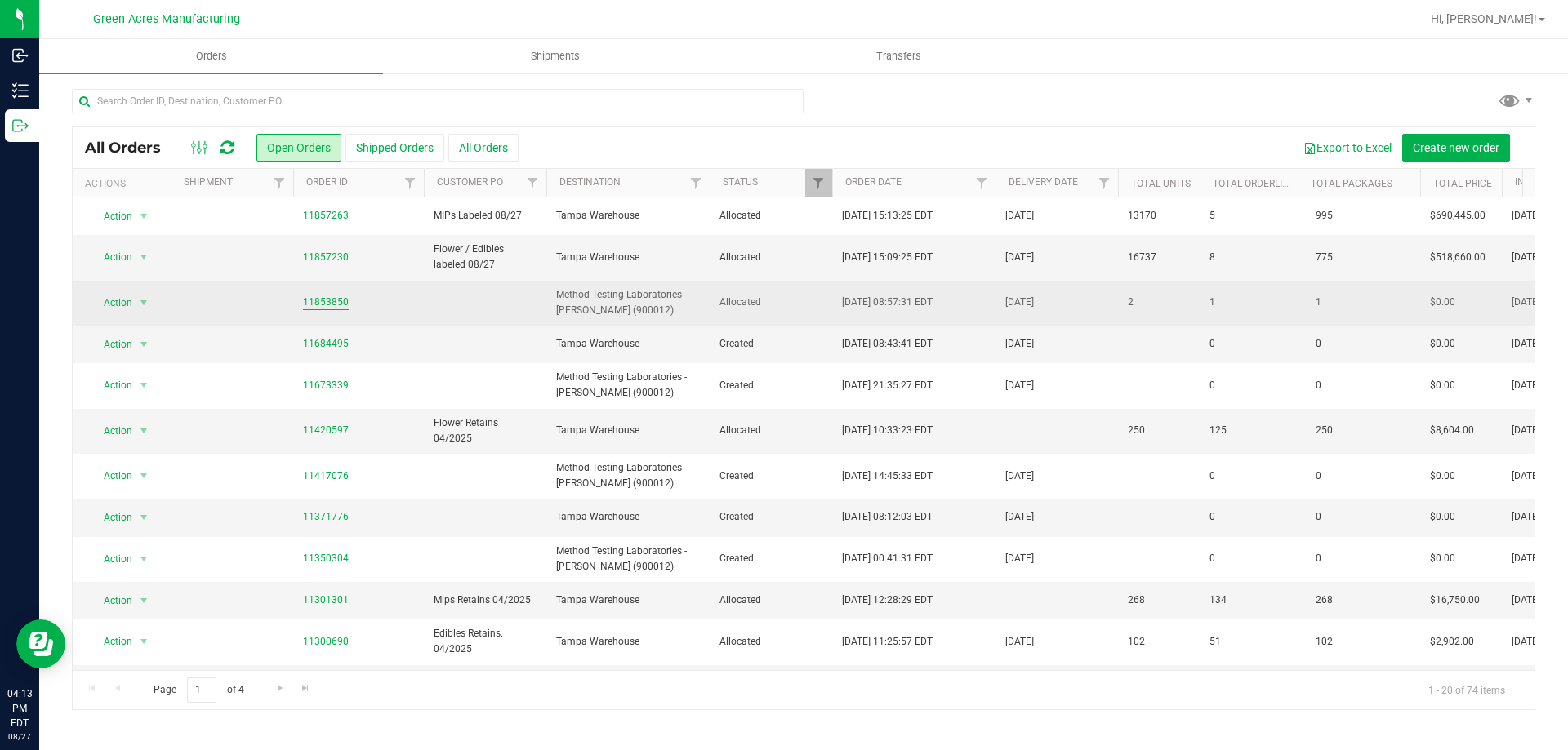
click at [334, 303] on link "11853850" at bounding box center [326, 302] width 46 height 16
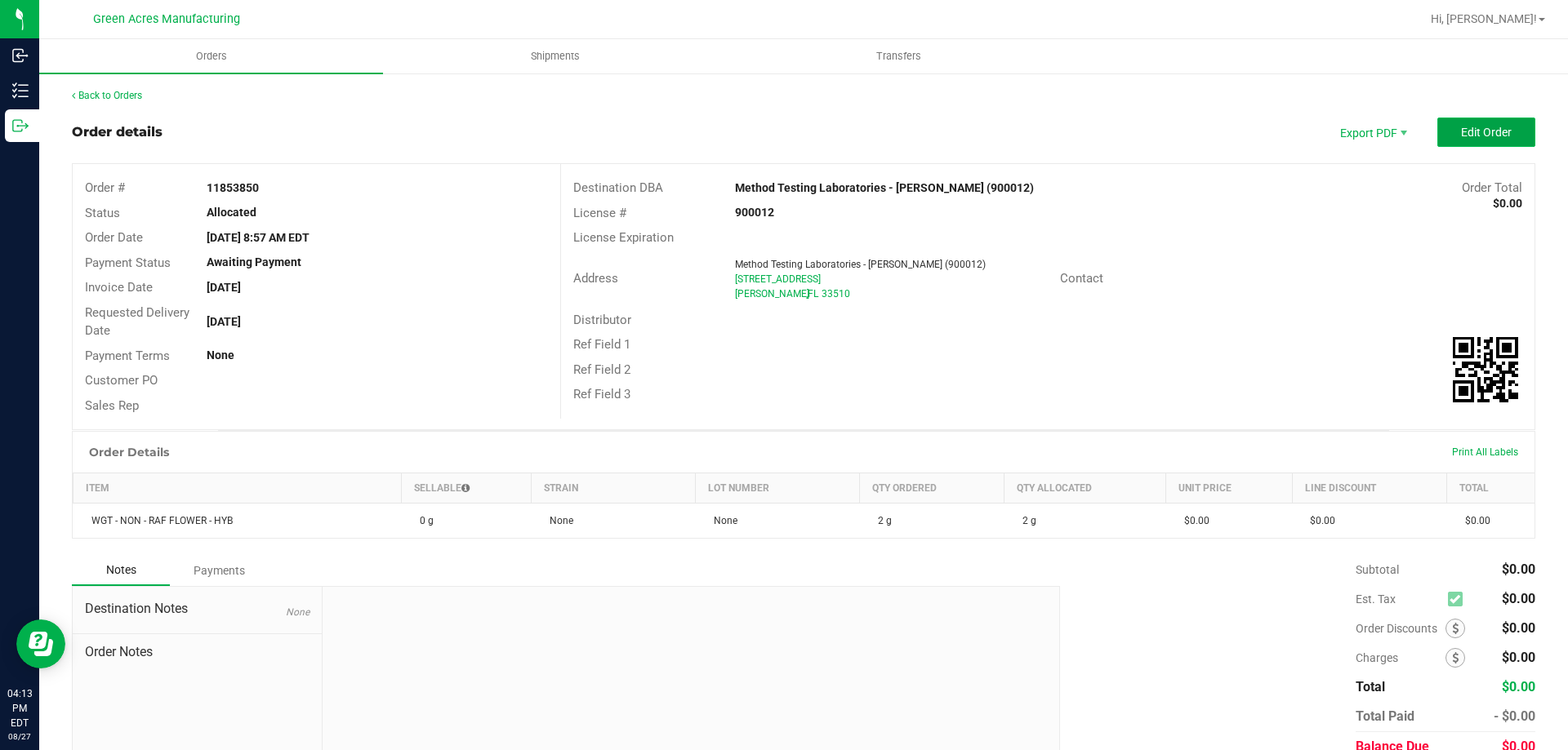
click at [1440, 129] on button "Edit Order" at bounding box center [1487, 133] width 98 height 29
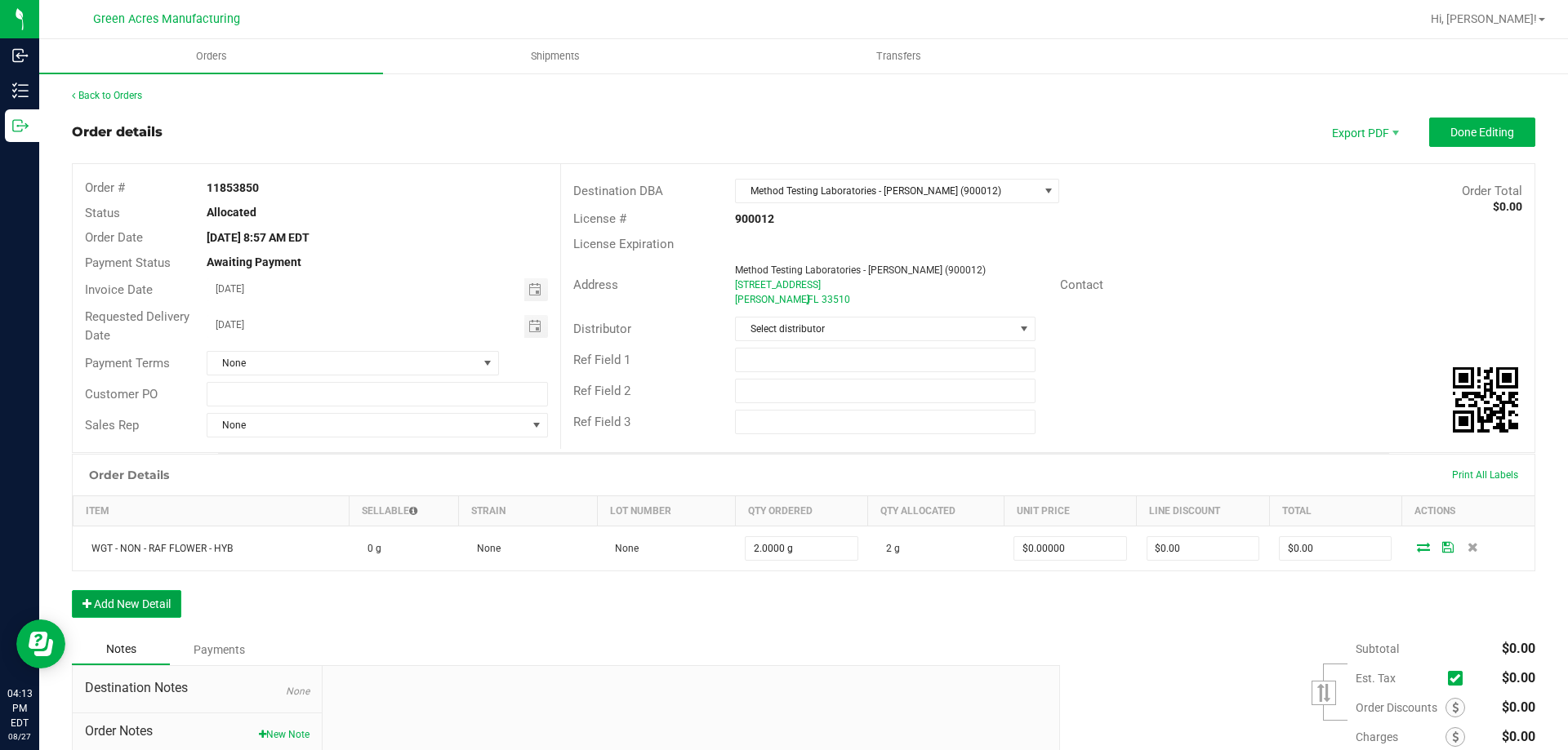
click at [145, 605] on button "Add New Detail" at bounding box center [126, 604] width 109 height 27
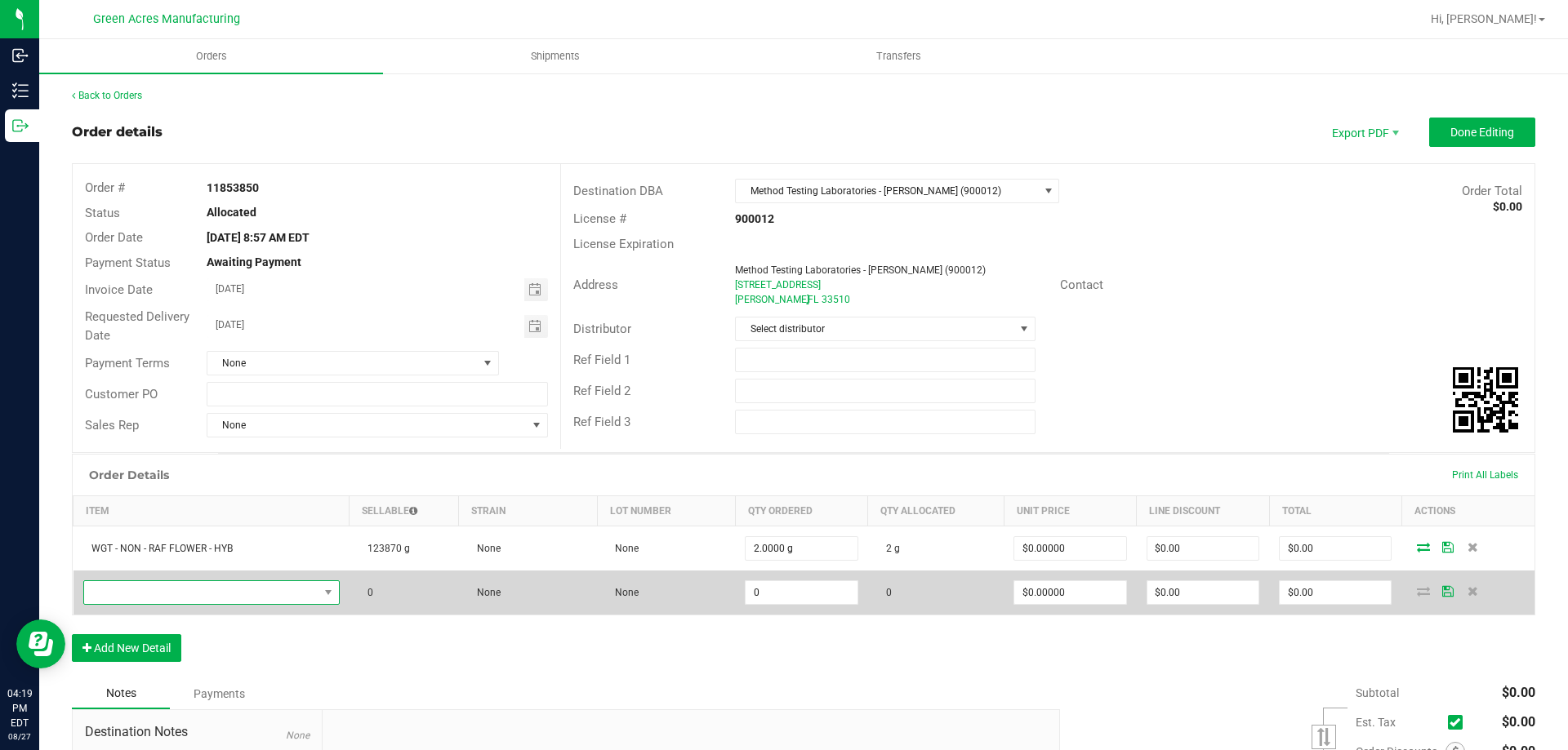
click at [171, 585] on span "NO DATA FOUND" at bounding box center [201, 592] width 235 height 23
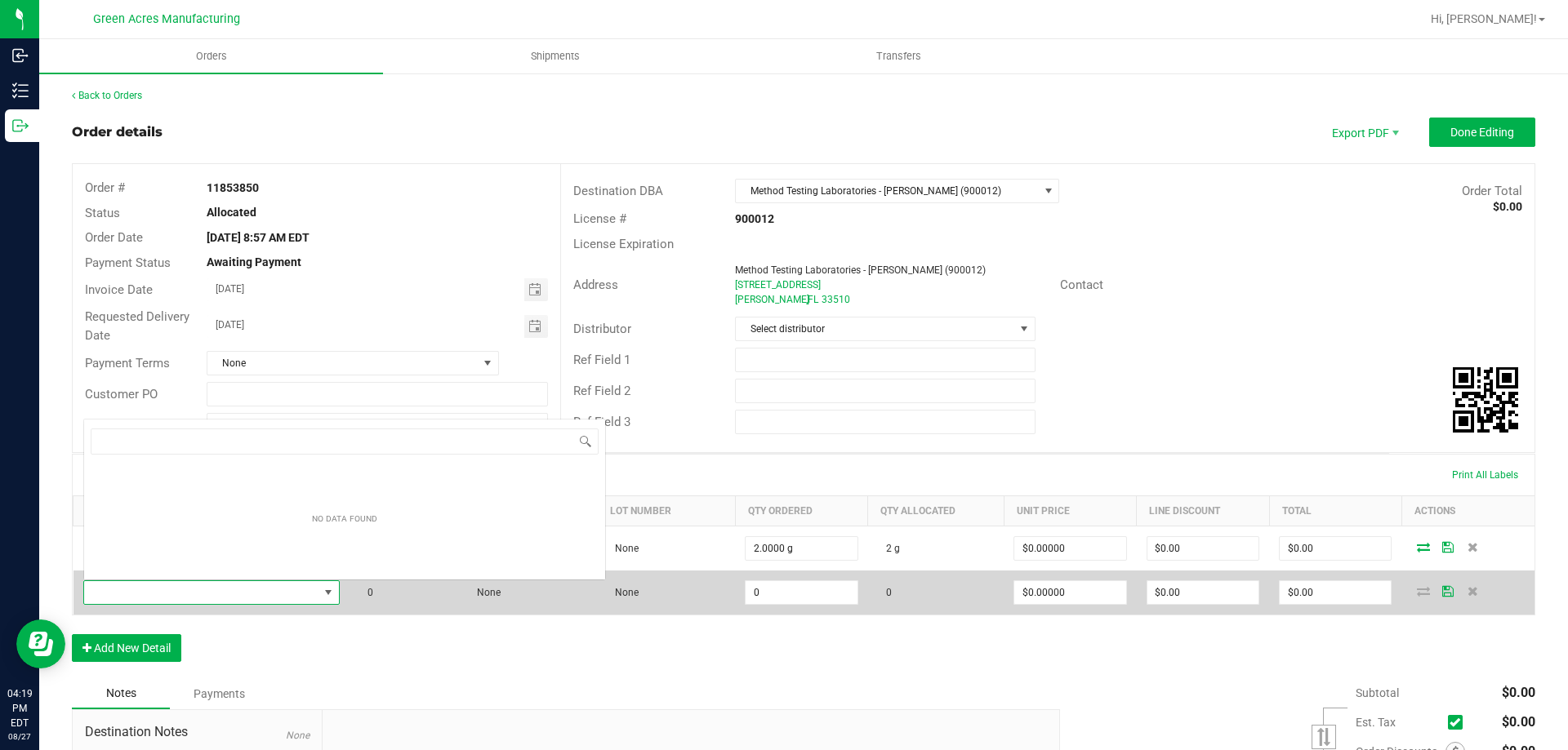
scroll to position [25, 252]
type input "WGT - FSO - IND"
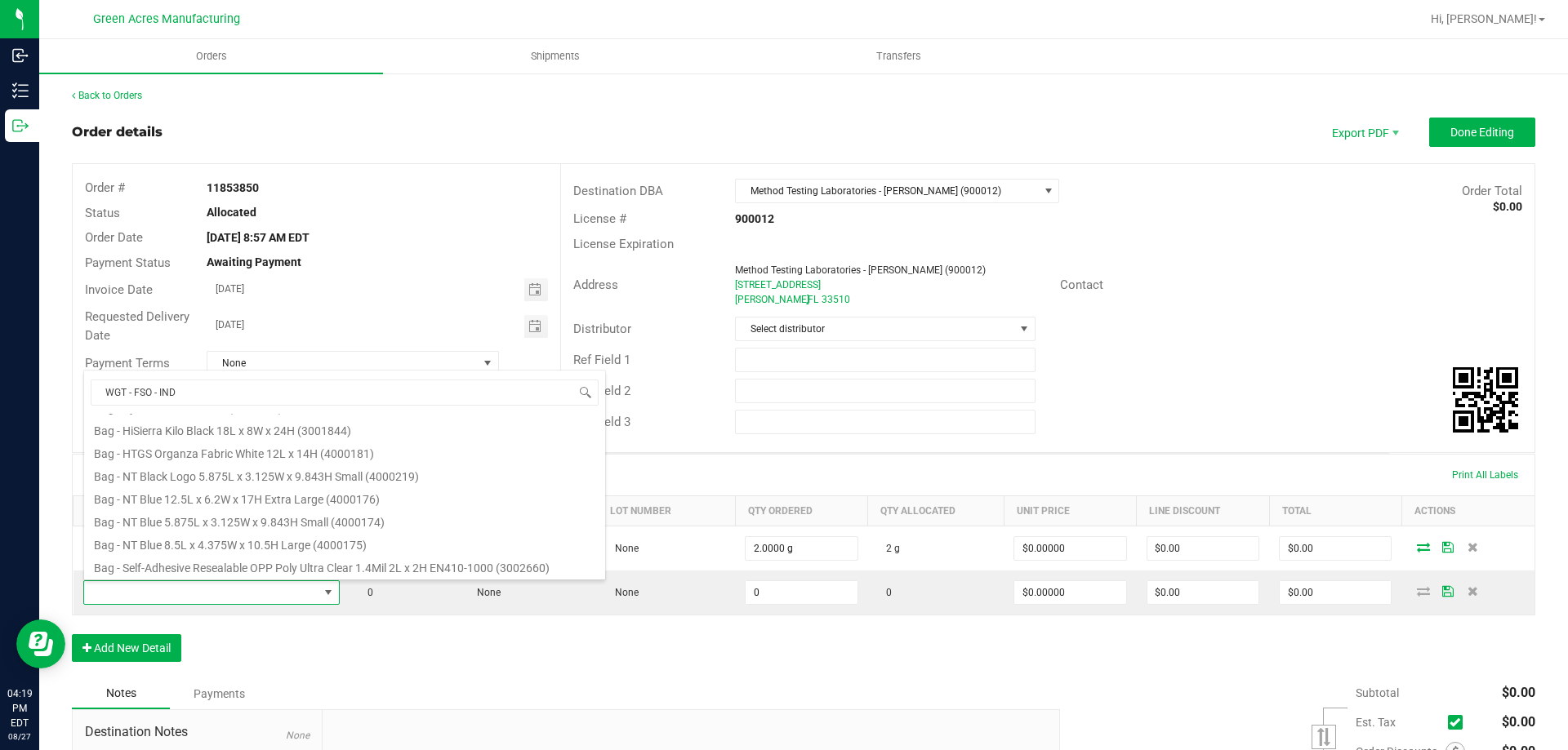
scroll to position [0, 0]
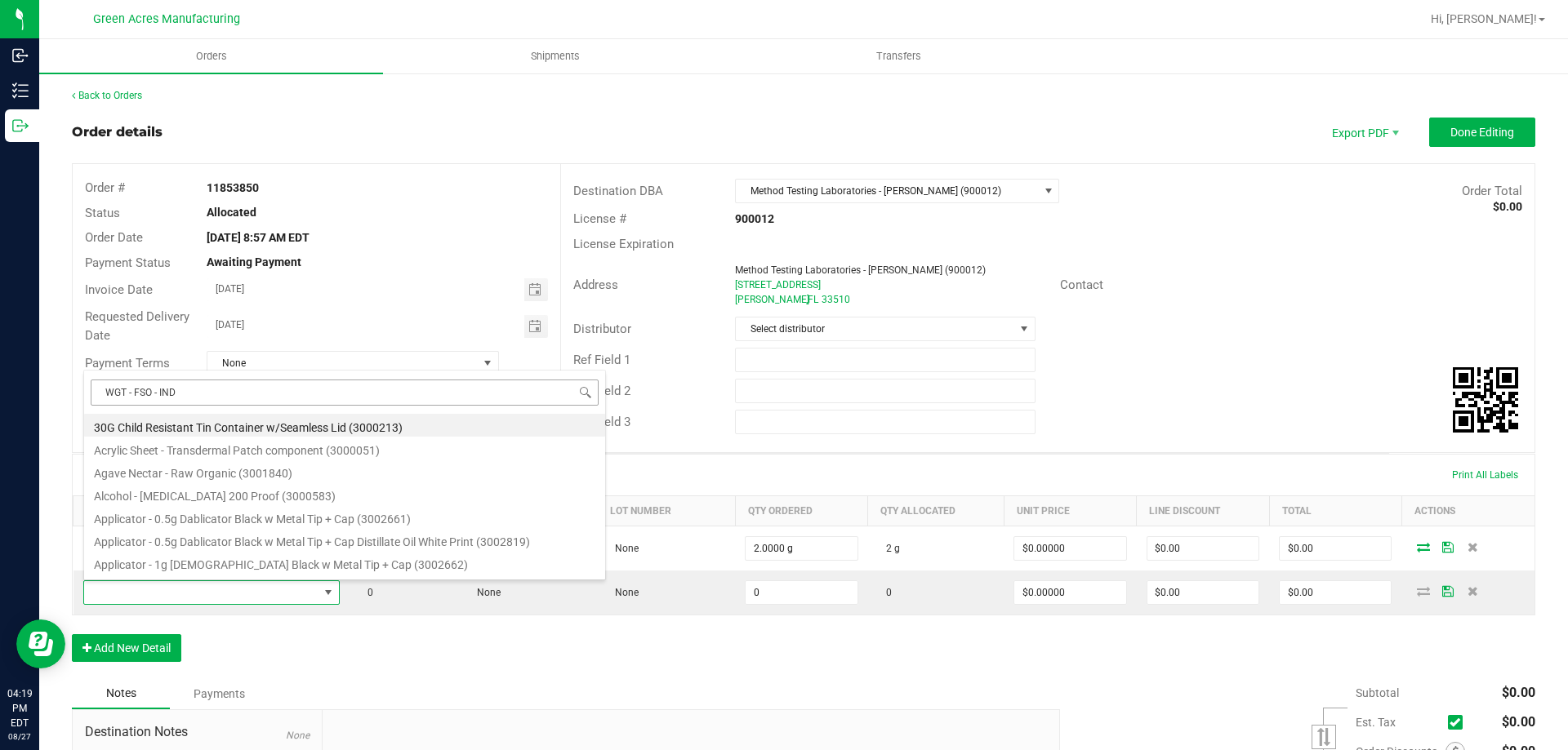
click at [105, 386] on input "WGT - FSO - IND" at bounding box center [344, 393] width 508 height 26
click at [356, 657] on div "Order Details Print All Labels Item Sellable Strain Lot Number Qty Ordered Qty …" at bounding box center [803, 566] width 1464 height 225
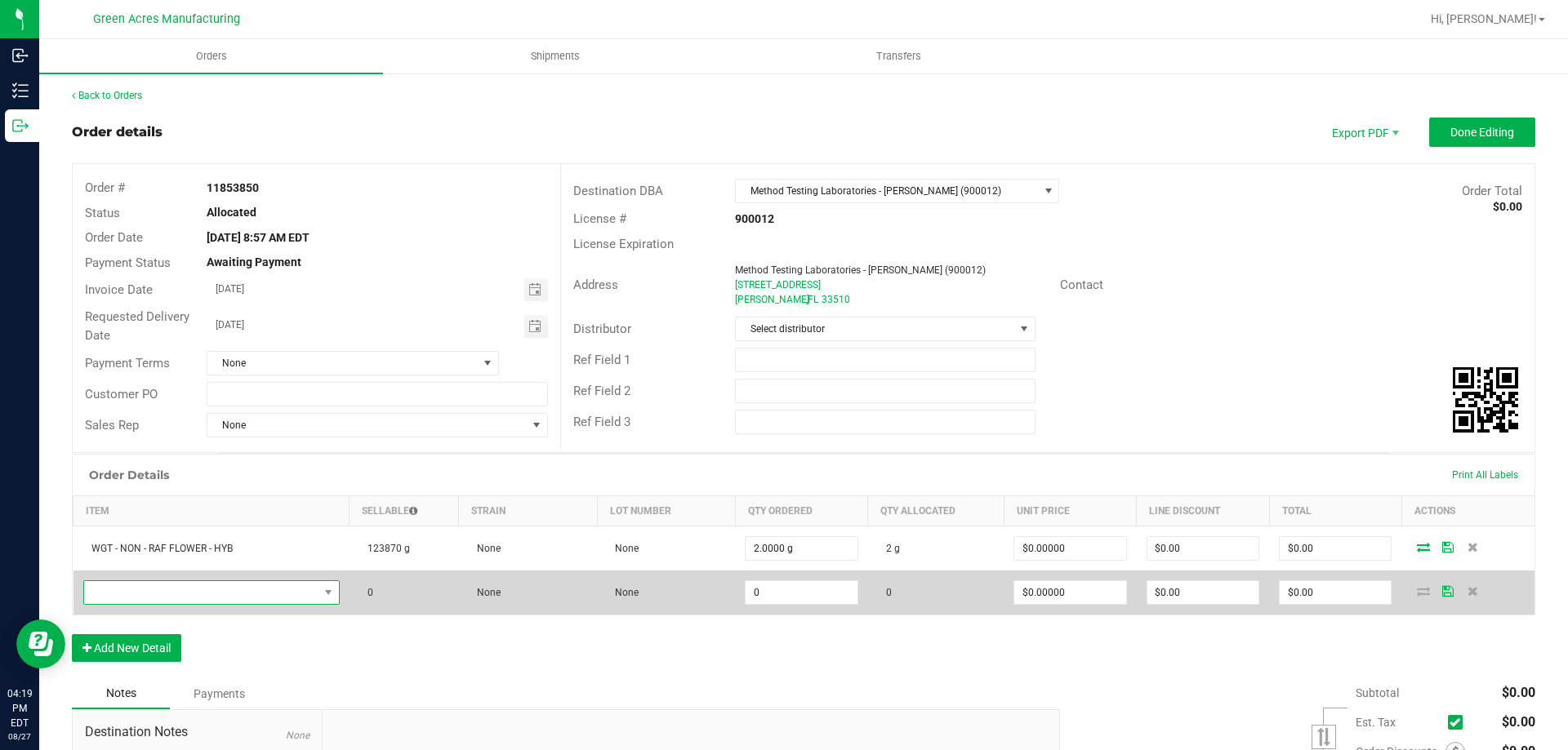
click at [284, 586] on span "NO DATA FOUND" at bounding box center [201, 592] width 235 height 23
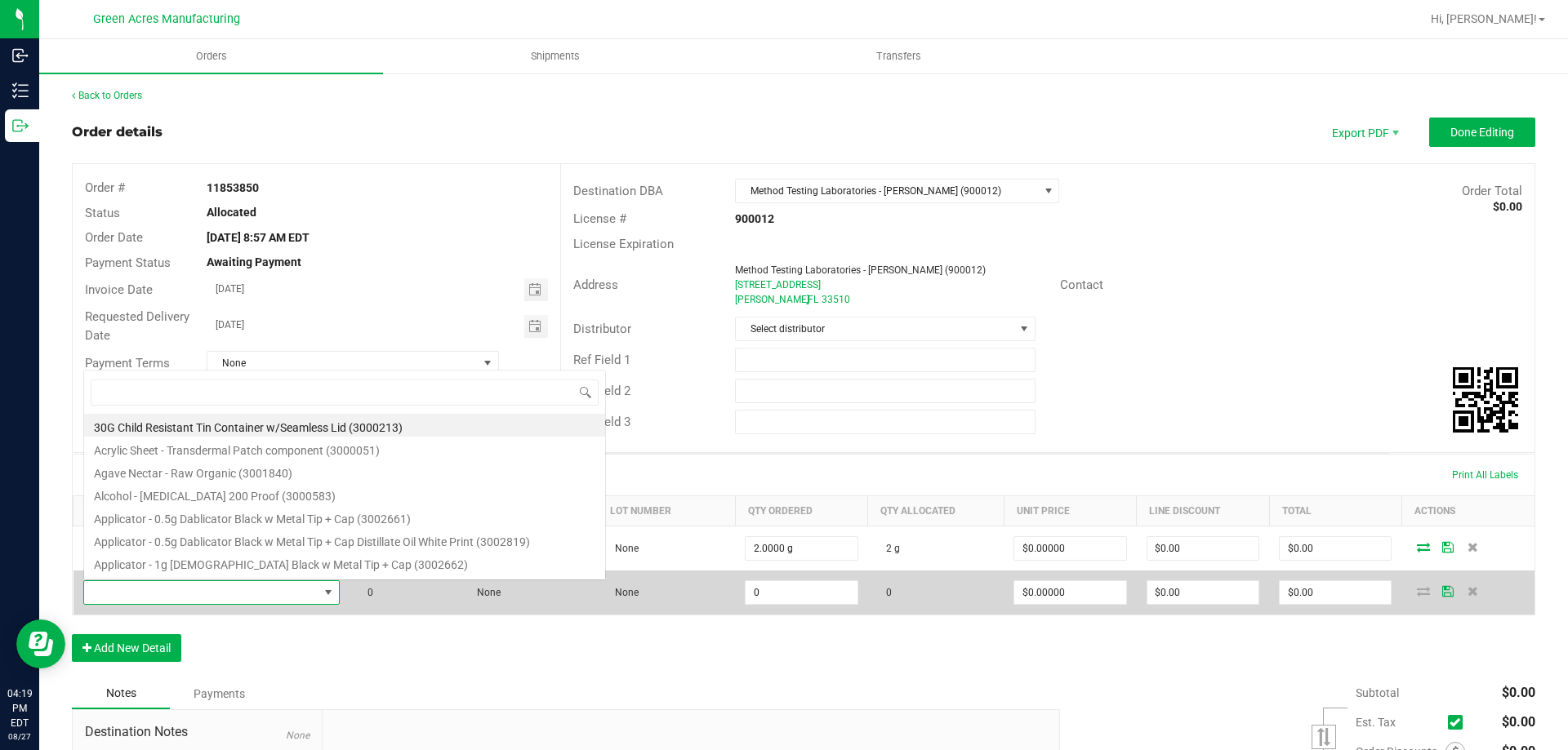
scroll to position [25, 252]
type input "WGT - FSO - IND"
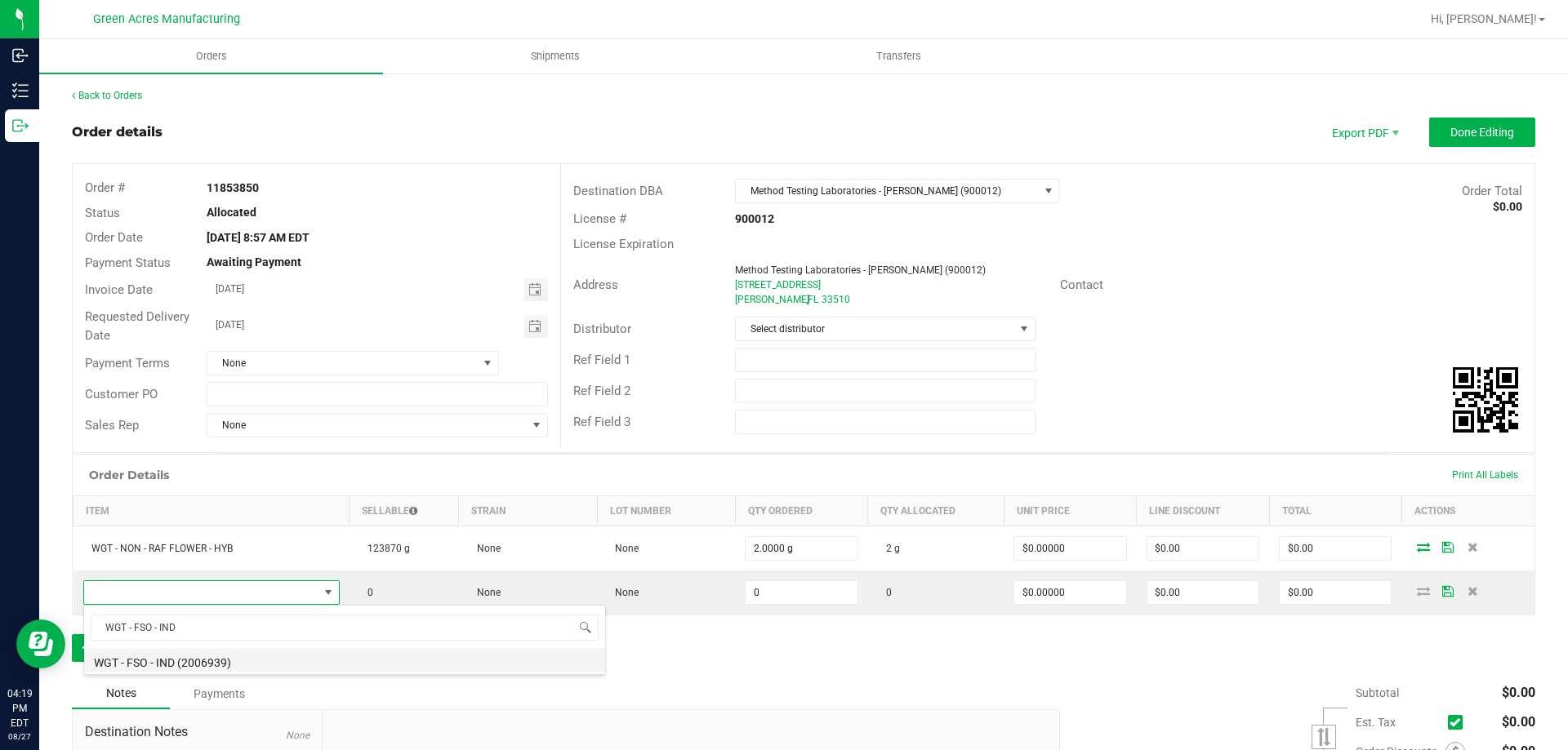
click at [255, 663] on li "WGT - FSO - IND (2006939)" at bounding box center [345, 660] width 521 height 23
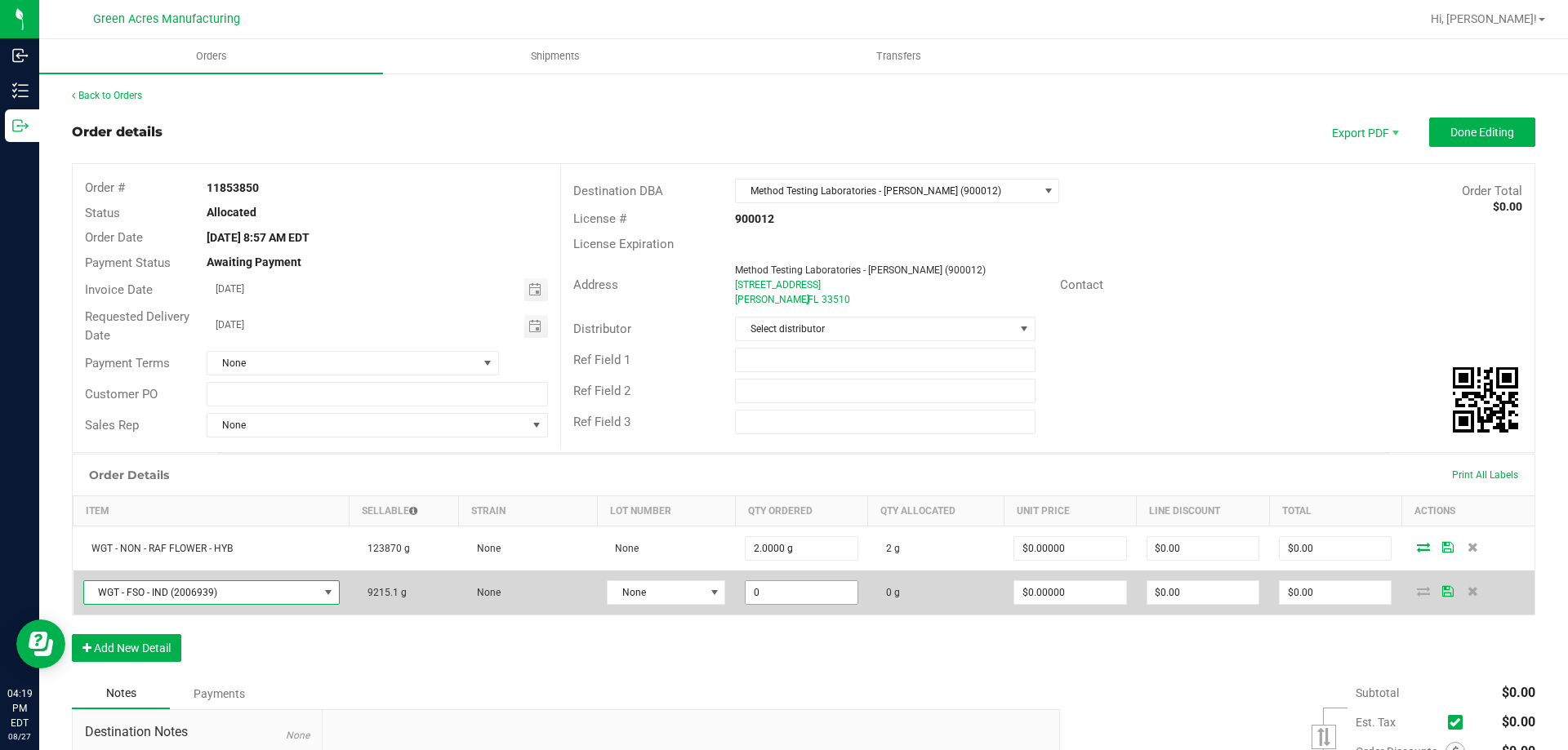
click at [760, 585] on input "0" at bounding box center [801, 592] width 111 height 23
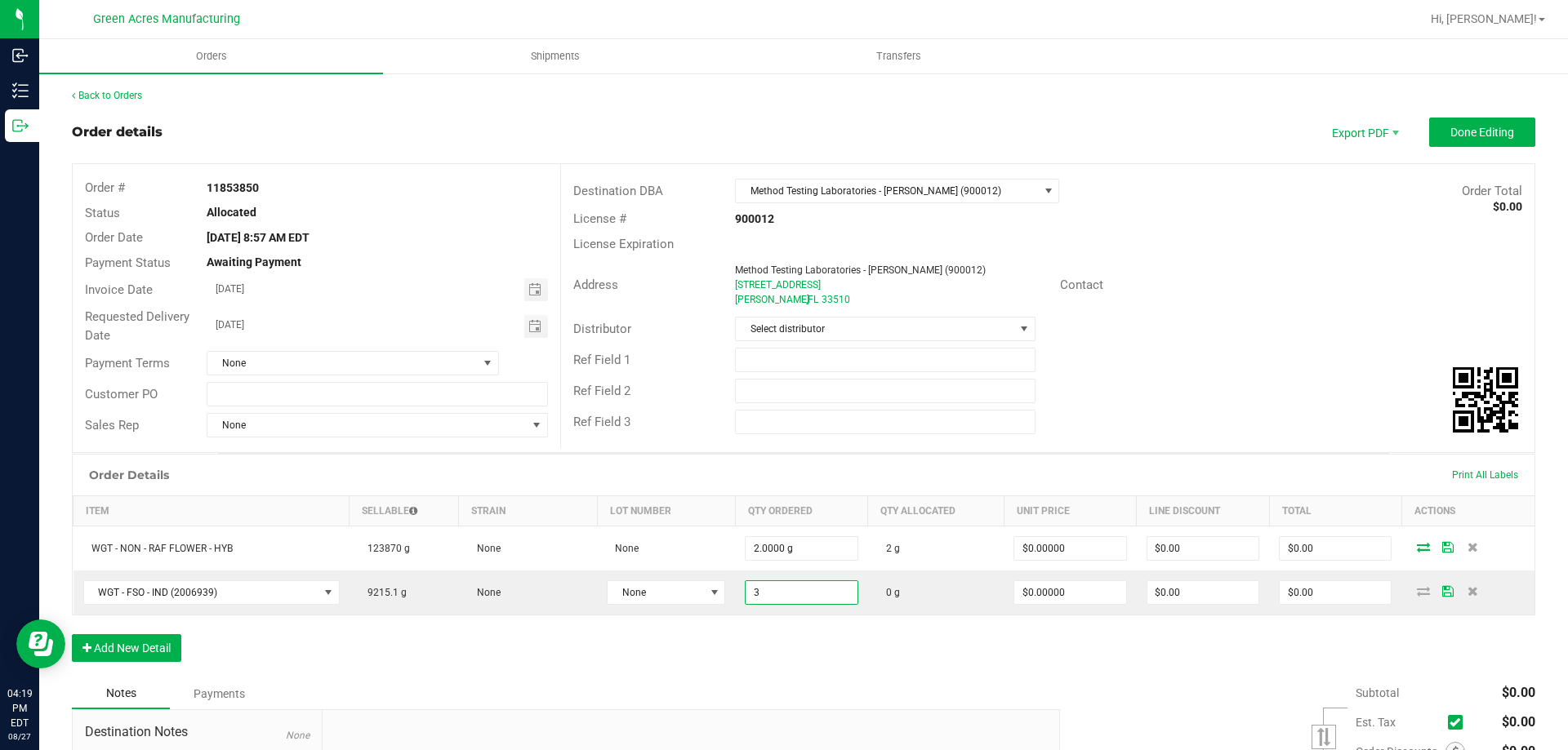
type input "3.0000 g"
click at [839, 664] on div "Order Details Print All Labels Item Sellable Strain Lot Number Qty Ordered Qty …" at bounding box center [803, 566] width 1464 height 225
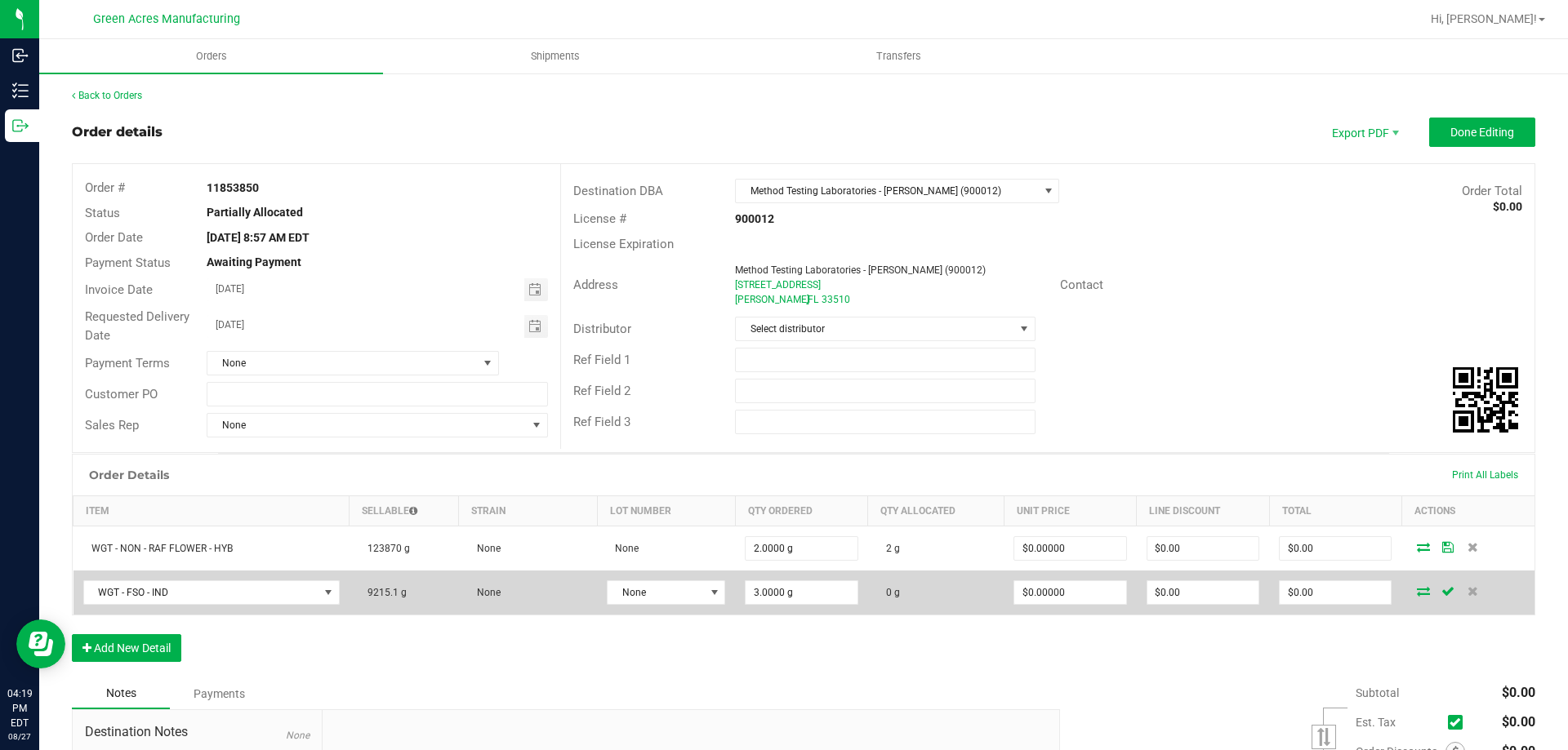
click at [1417, 595] on icon at bounding box center [1423, 591] width 13 height 10
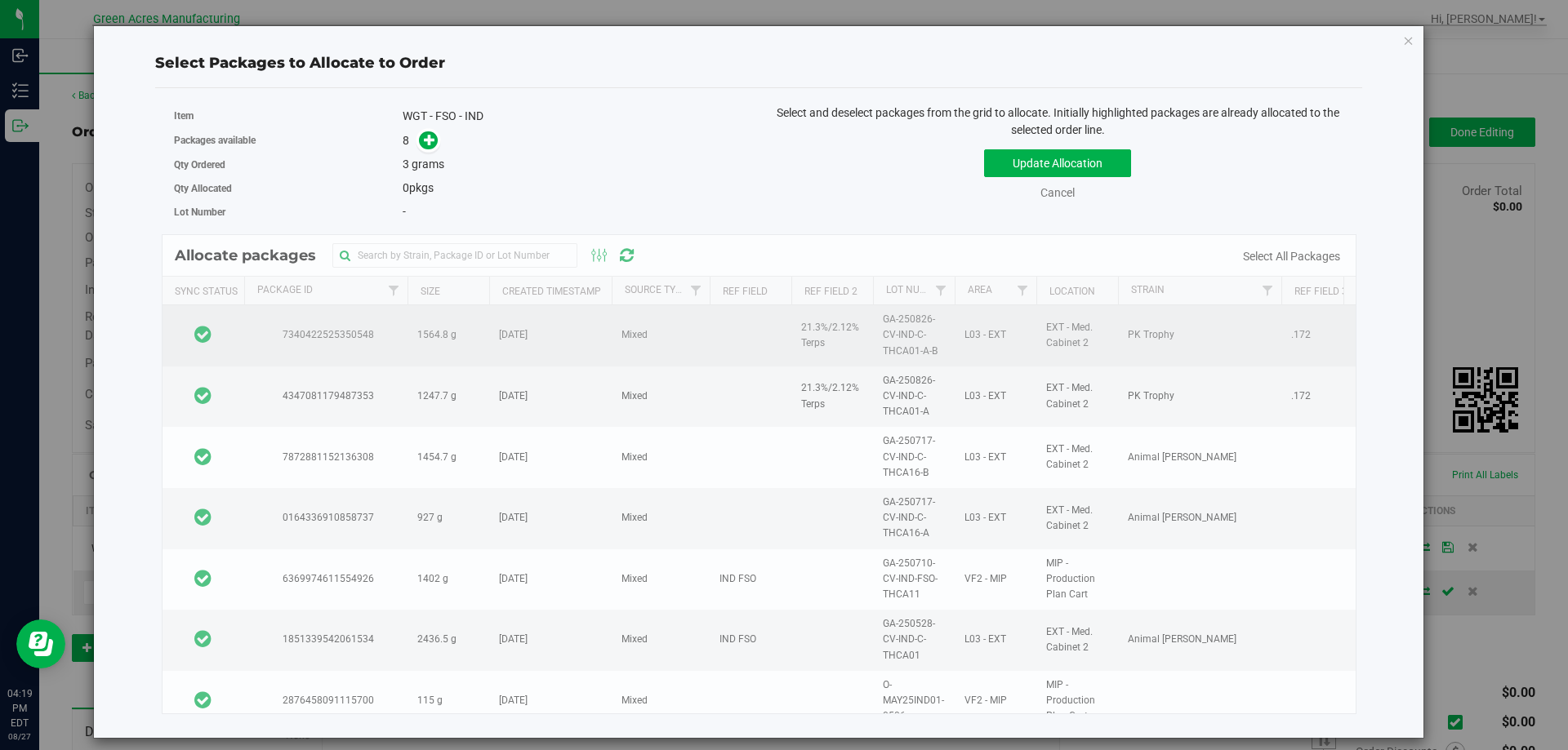
click at [220, 321] on td at bounding box center [203, 336] width 81 height 61
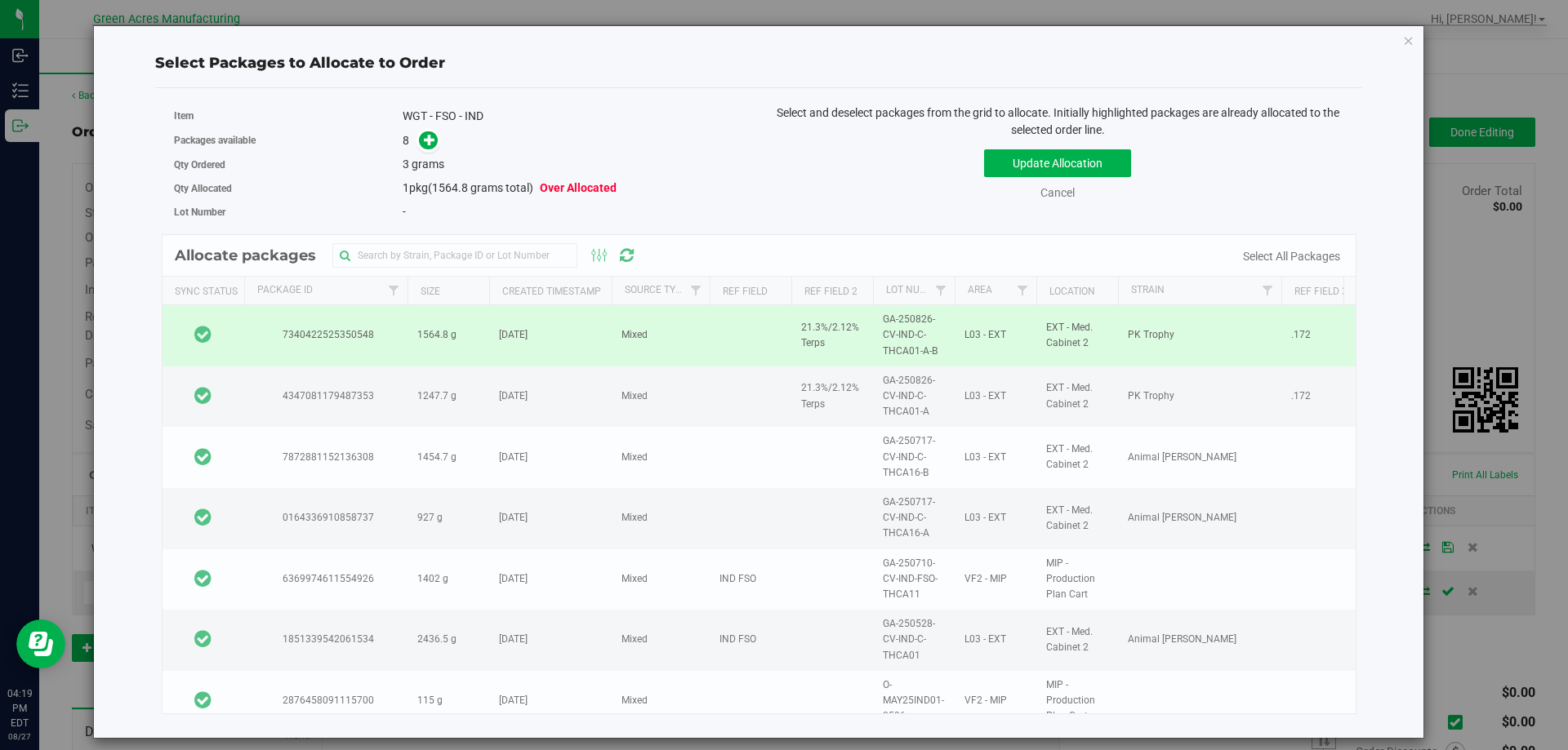
click at [417, 145] on span at bounding box center [424, 140] width 27 height 19
click at [425, 142] on icon at bounding box center [430, 139] width 12 height 12
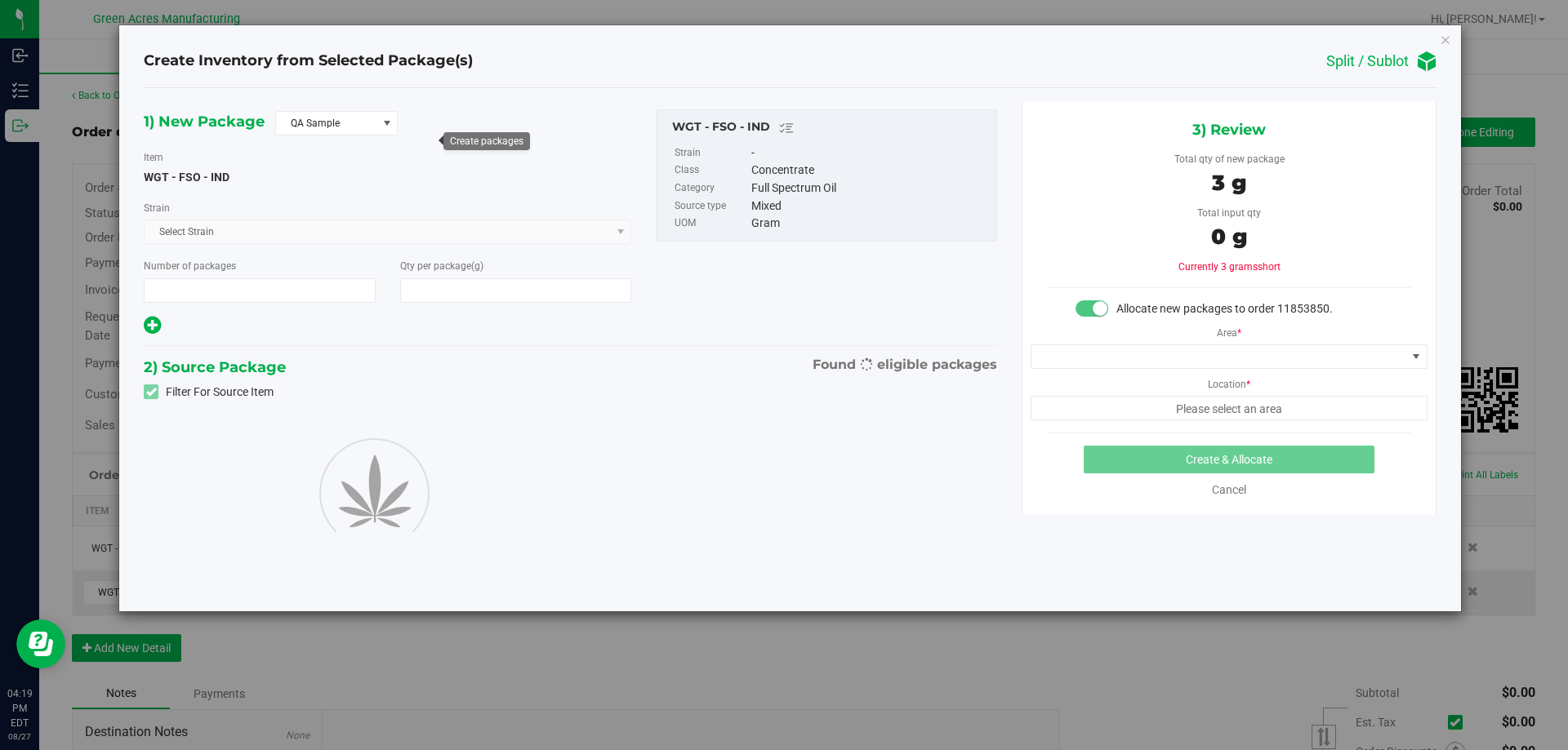
type input "1"
type input "3.0000"
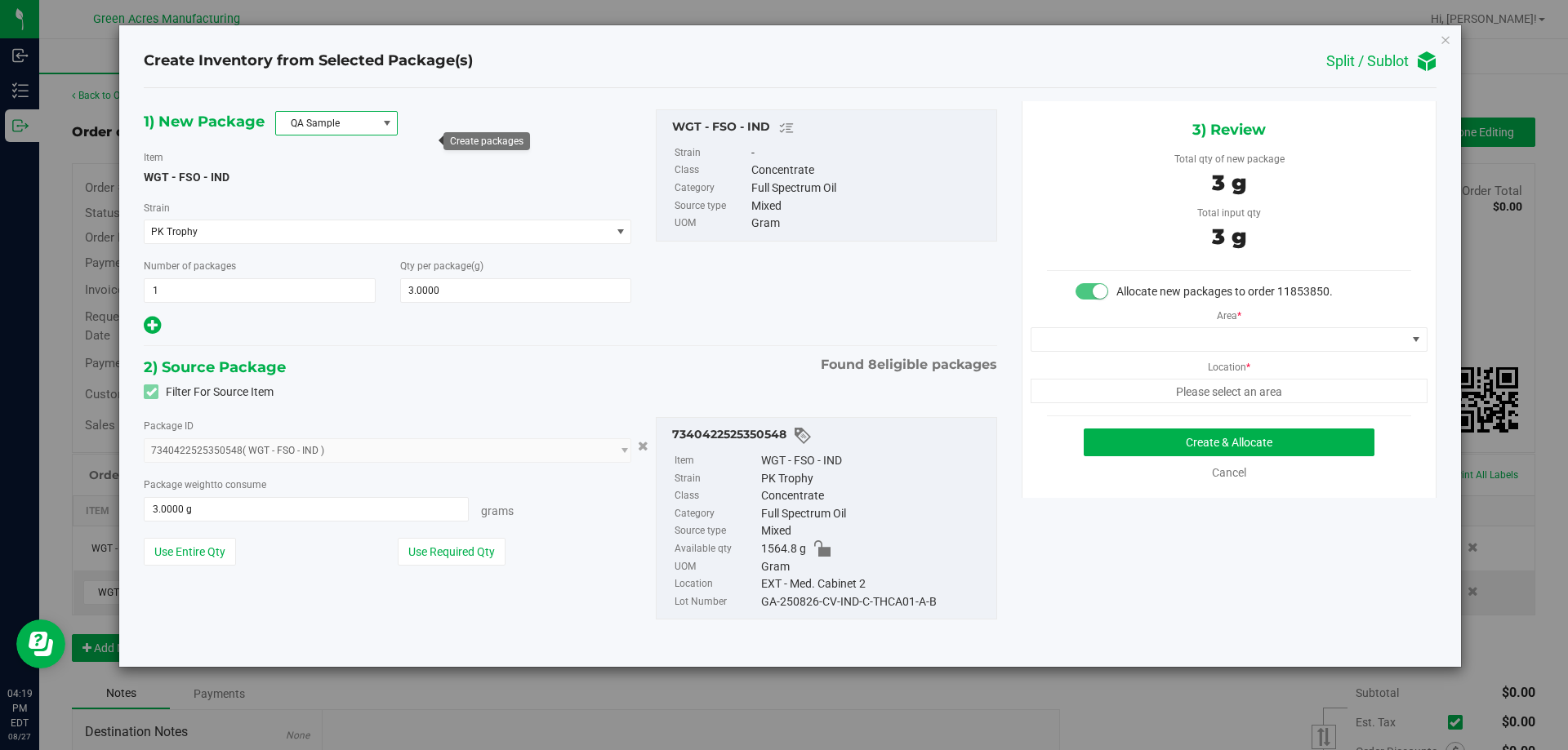
click at [381, 120] on span at bounding box center [387, 123] width 13 height 13
click at [362, 196] on li "R&D Sample" at bounding box center [336, 196] width 121 height 23
click at [450, 542] on button "Use Required Qty" at bounding box center [452, 552] width 108 height 27
click at [1193, 341] on span at bounding box center [1219, 339] width 375 height 23
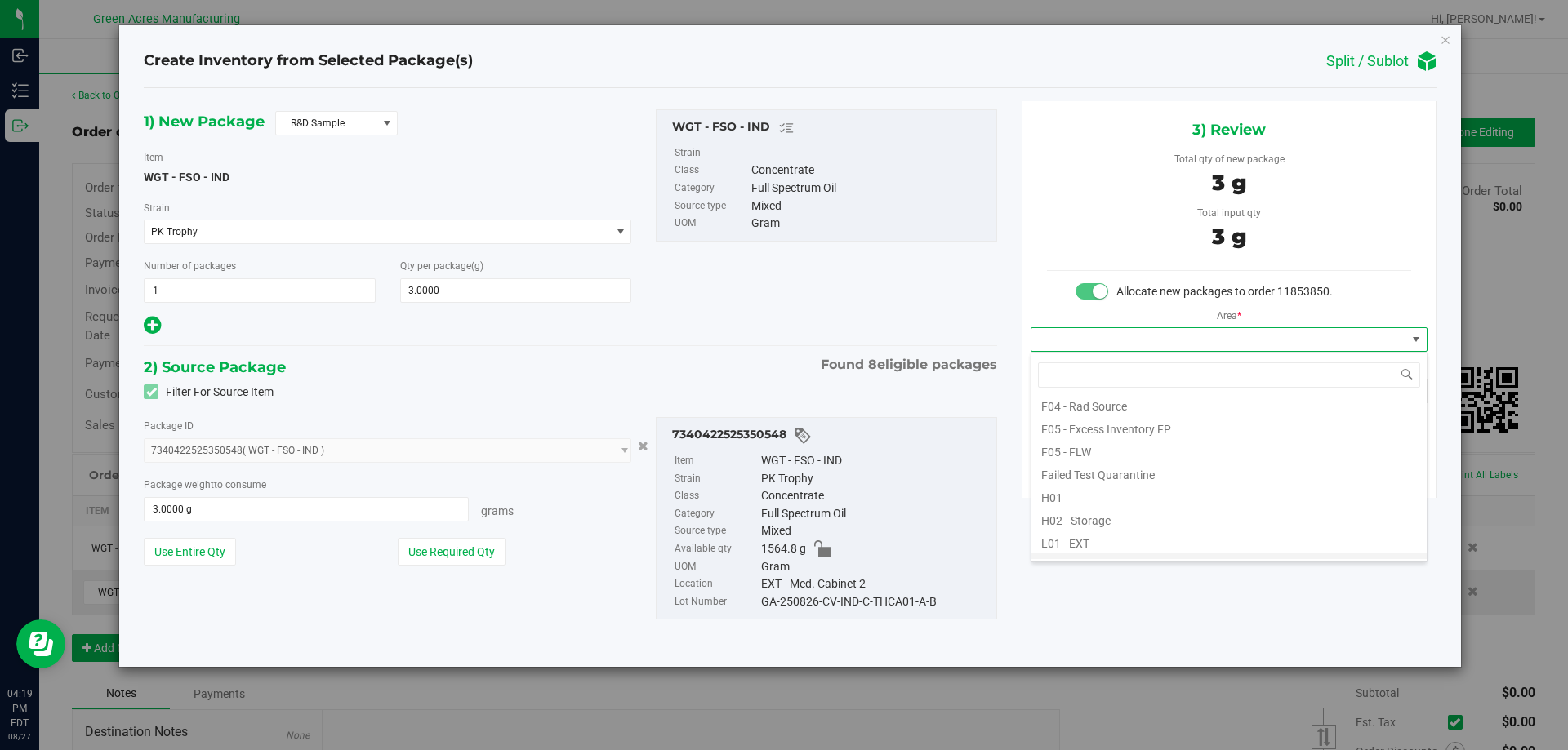
scroll to position [245, 0]
click at [1113, 534] on li "L03 - EXT" at bounding box center [1229, 528] width 396 height 23
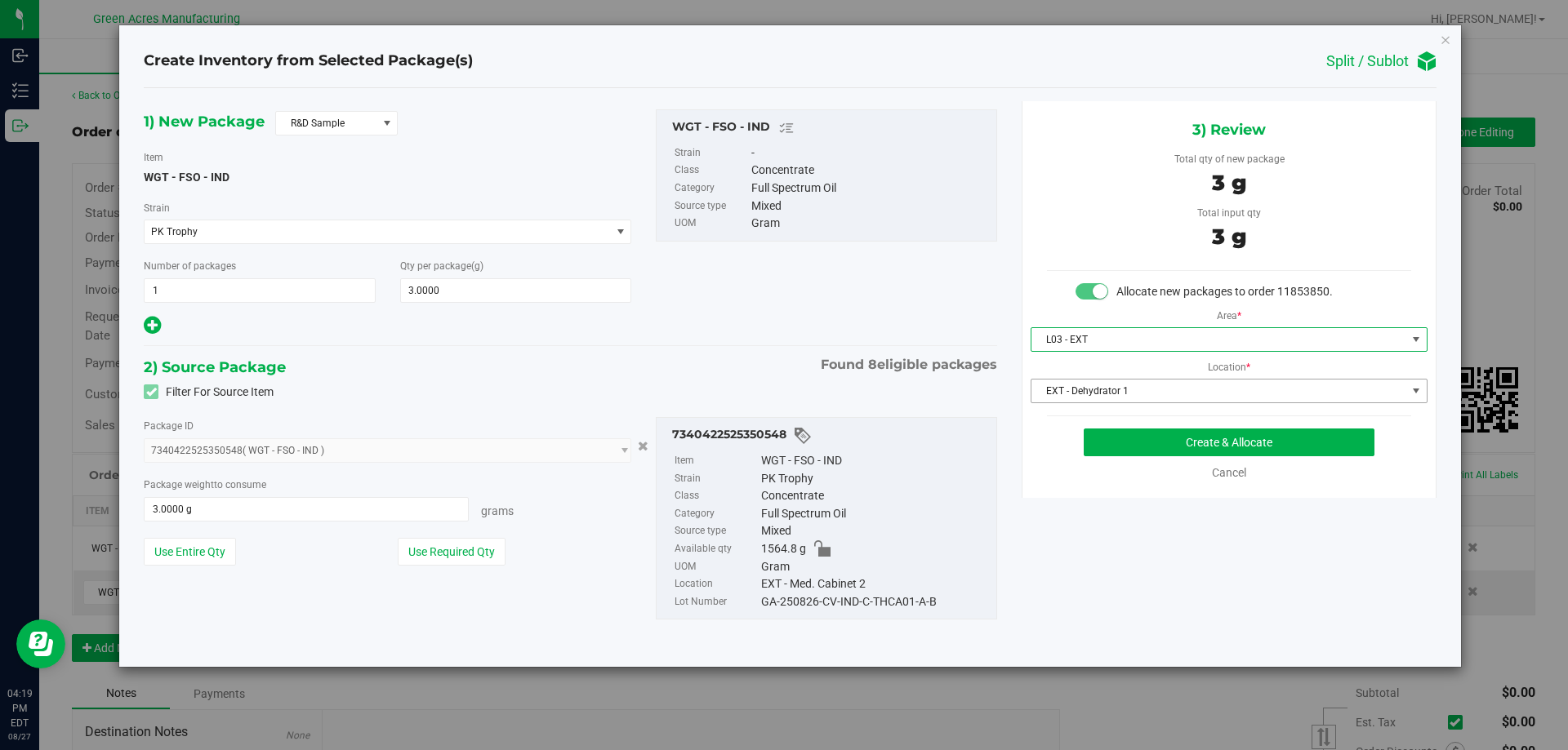
click at [1106, 386] on span "EXT - Dehydrator 1" at bounding box center [1219, 391] width 375 height 23
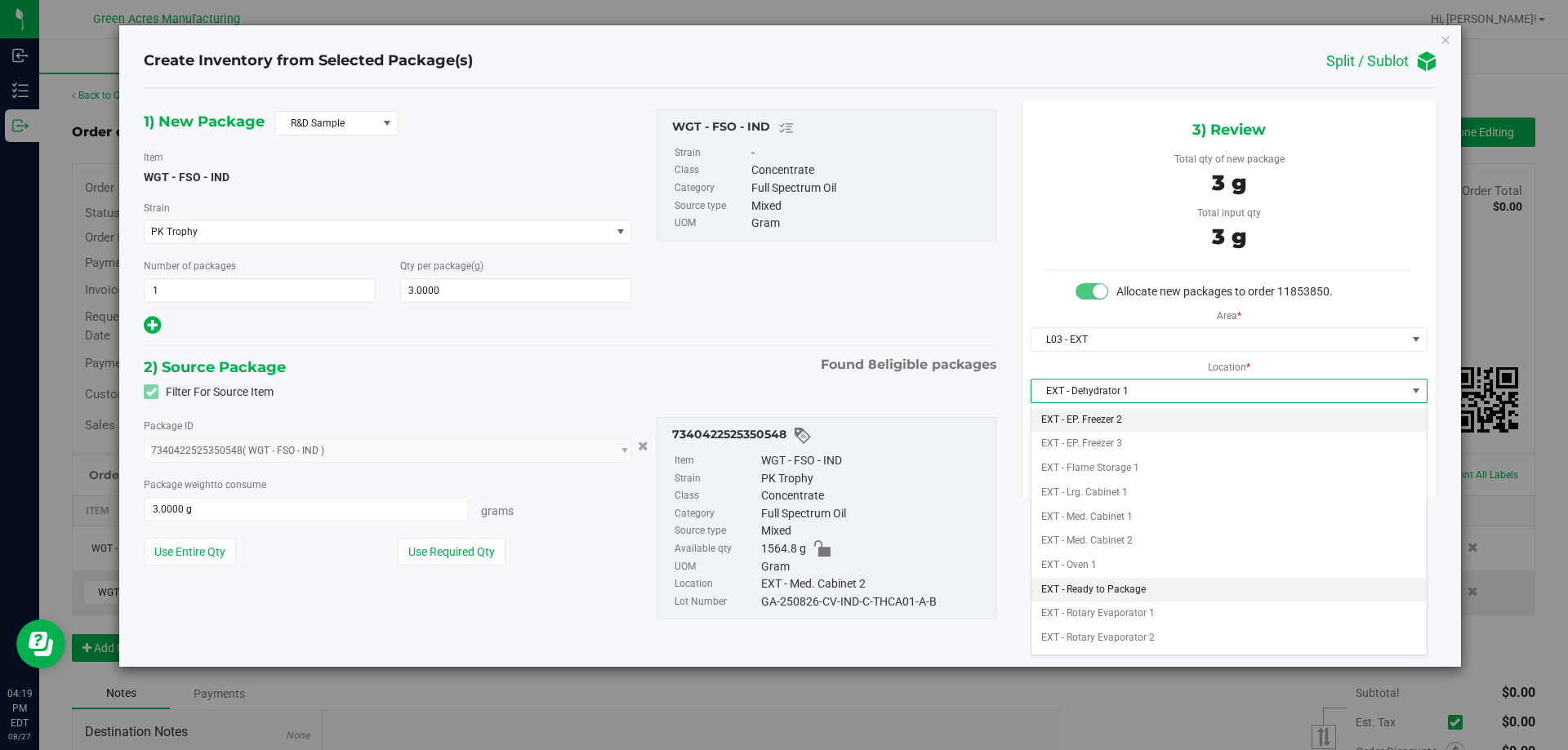
scroll to position [163, 0]
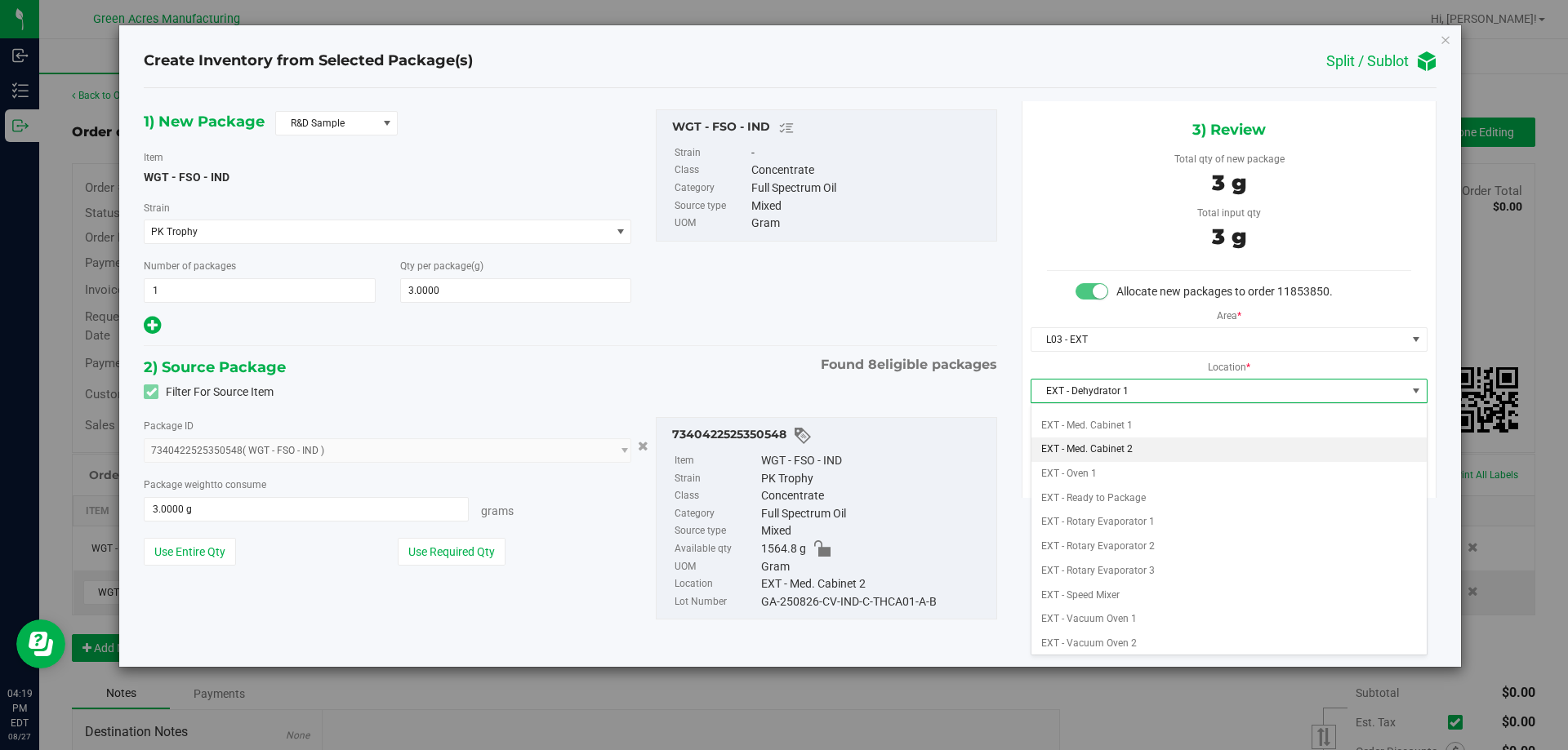
click at [1136, 450] on li "EXT - Med. Cabinet 2" at bounding box center [1229, 450] width 396 height 25
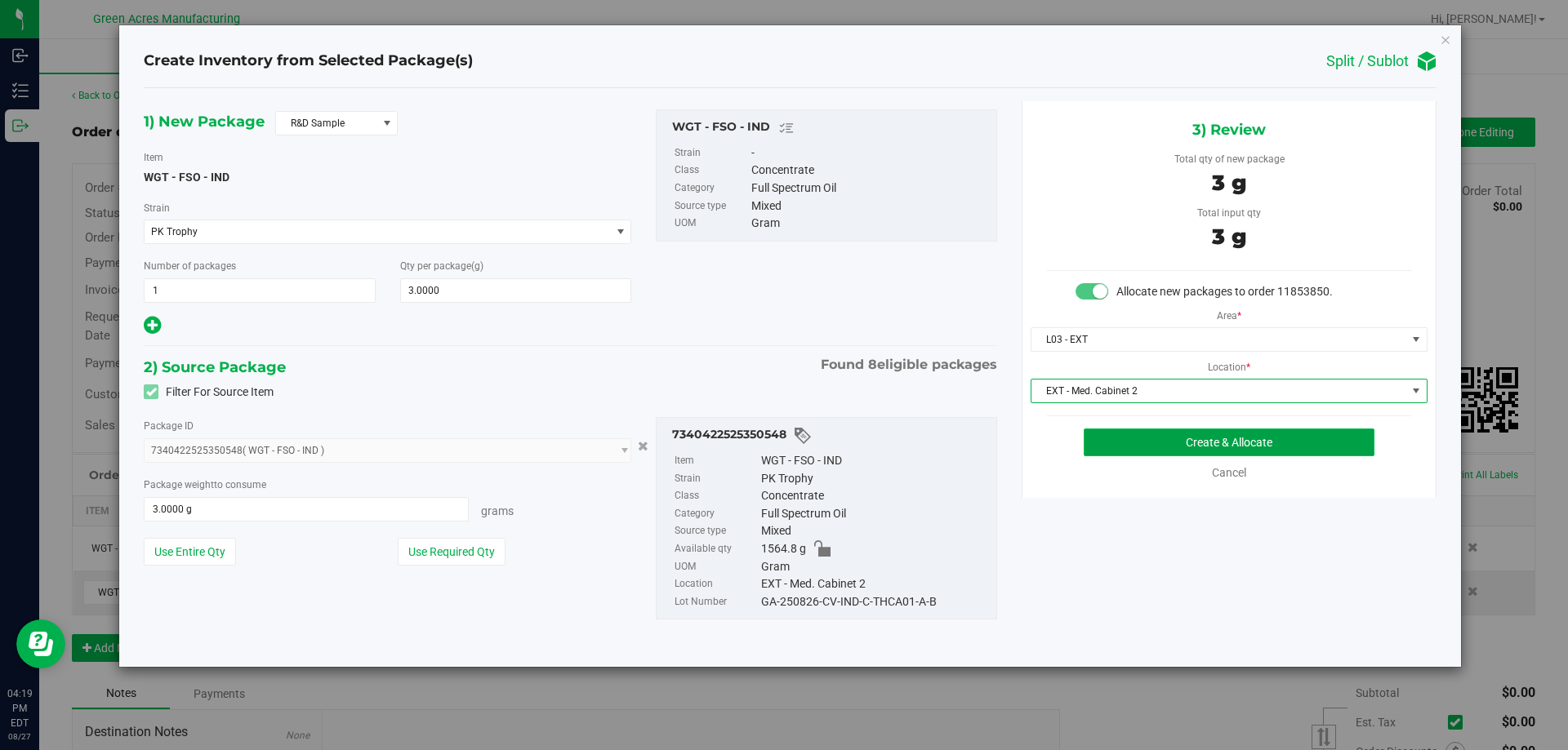
click at [1159, 451] on button "Create & Allocate" at bounding box center [1229, 443] width 291 height 27
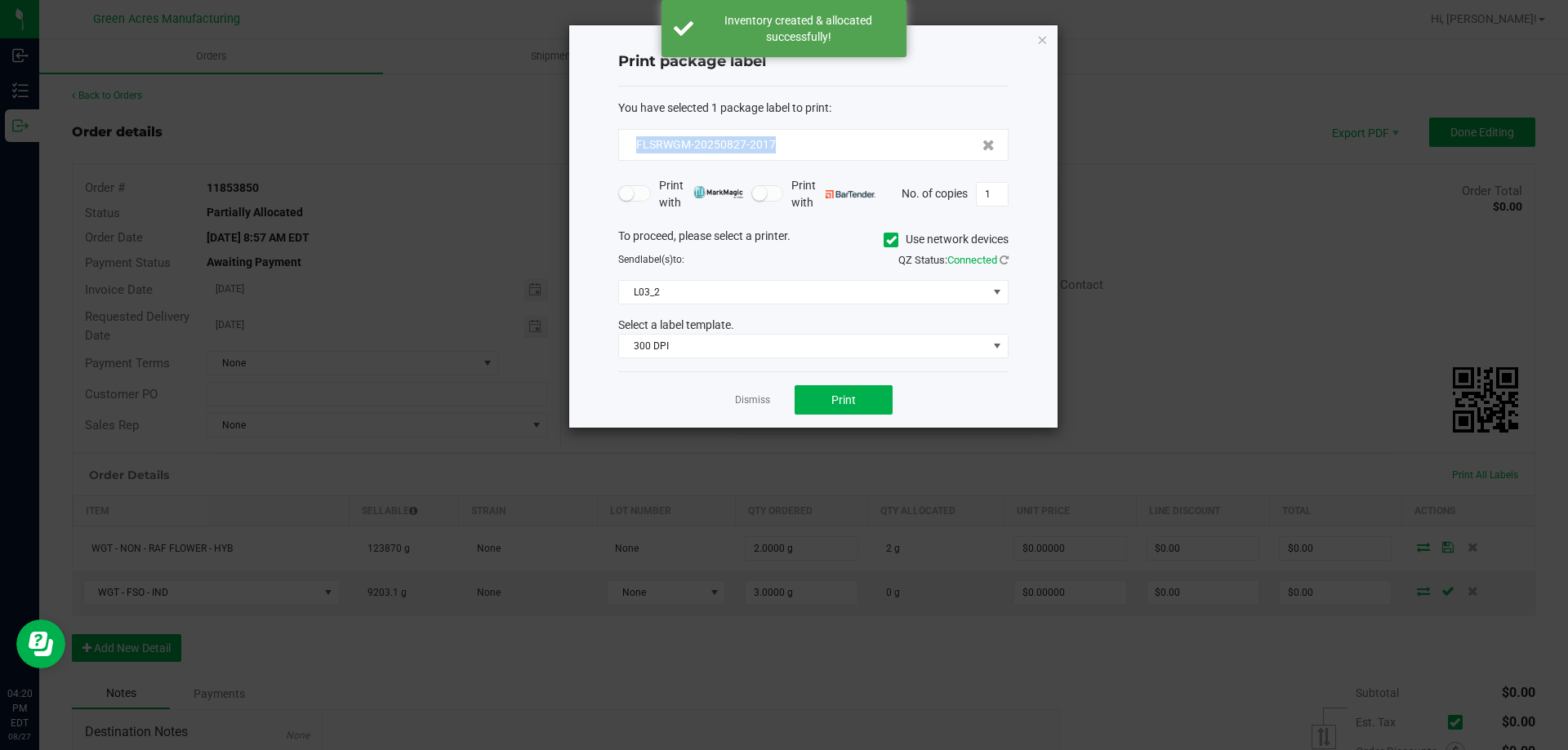
drag, startPoint x: 793, startPoint y: 148, endPoint x: 621, endPoint y: 154, distance: 172.1
click at [621, 154] on div "FLSRWGM-20250827-2017" at bounding box center [814, 144] width 391 height 31
copy span "FLSRWGM-20250827-2017"
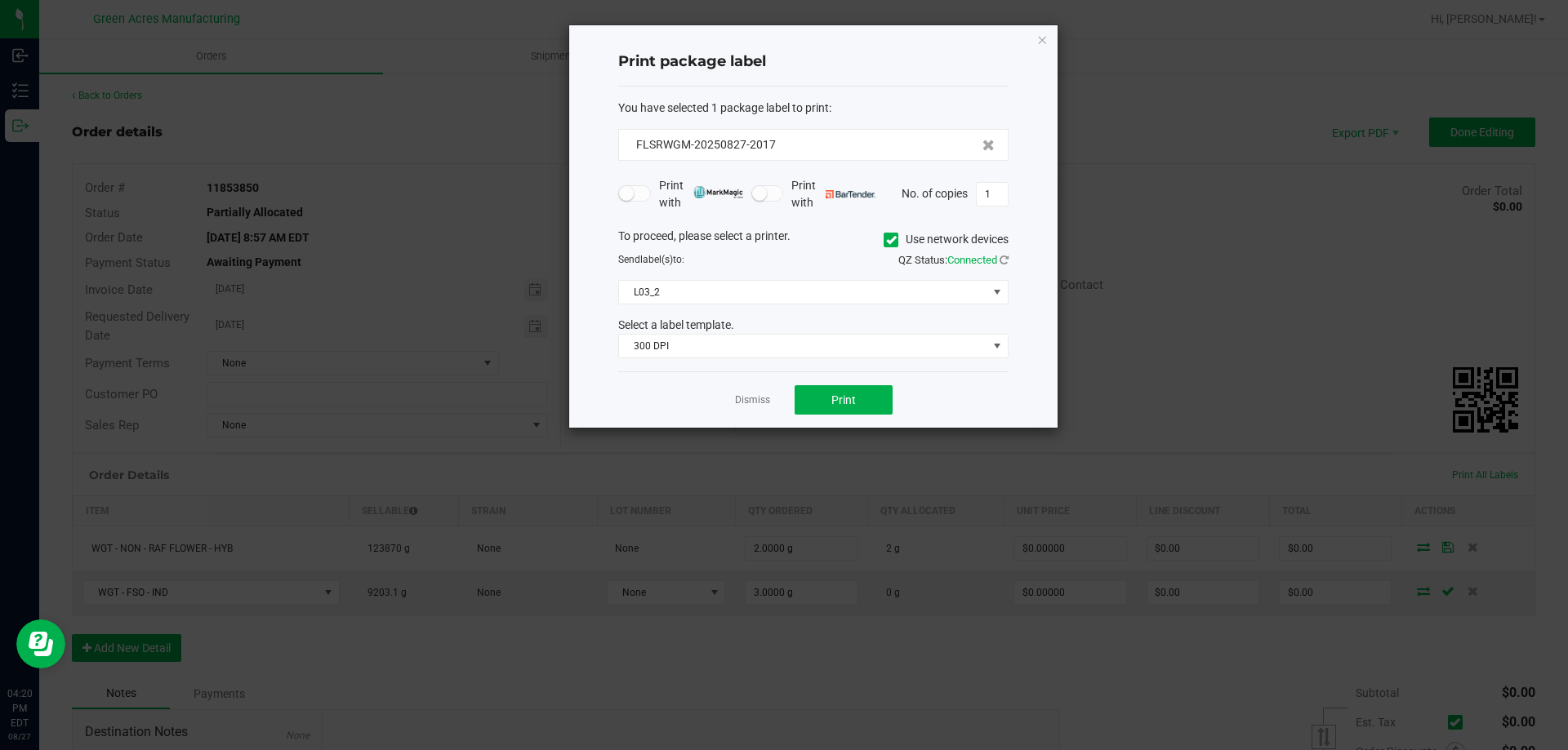
click at [833, 235] on div "To proceed, please select a printer. Use network devices" at bounding box center [813, 240] width 415 height 25
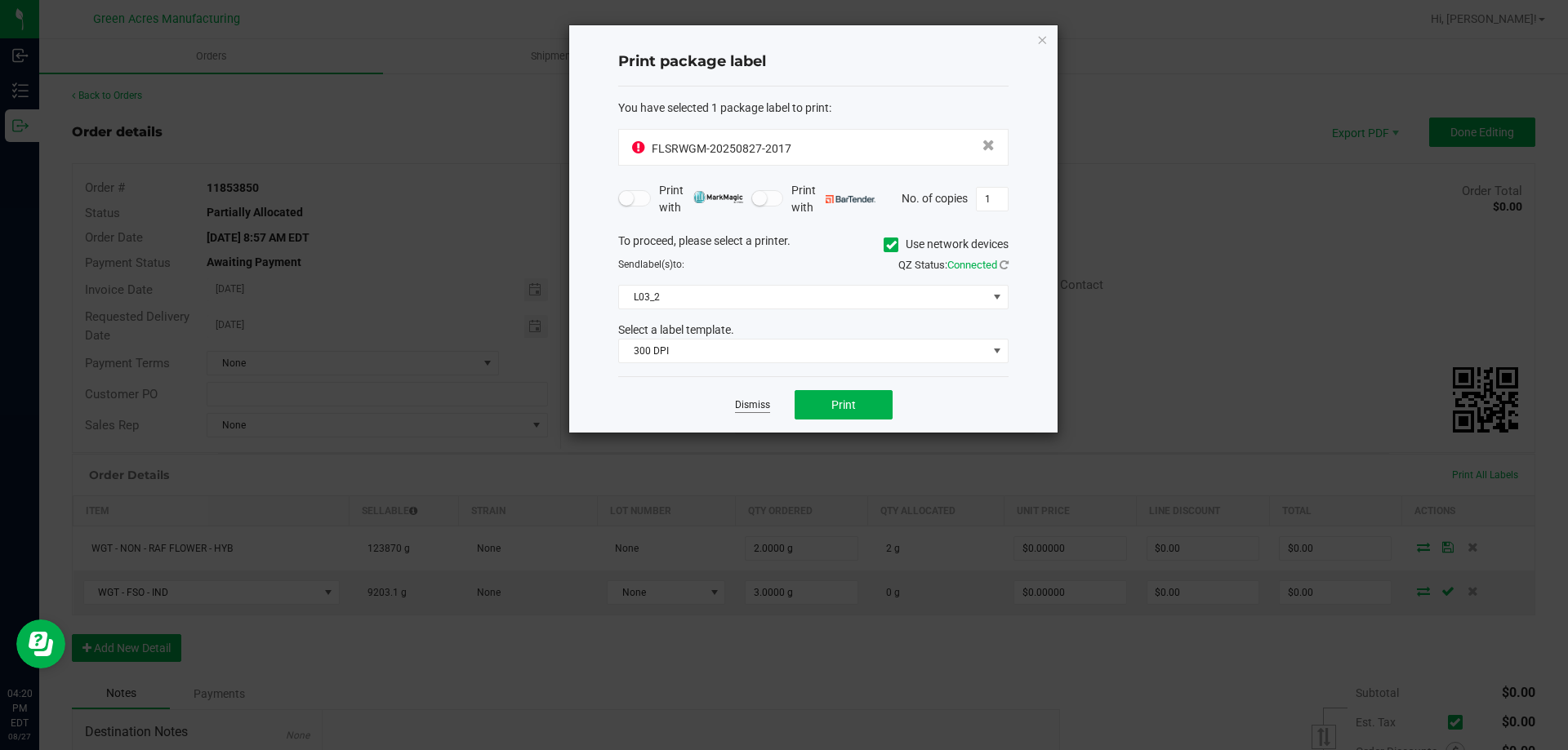
click at [763, 404] on link "Dismiss" at bounding box center [753, 405] width 35 height 14
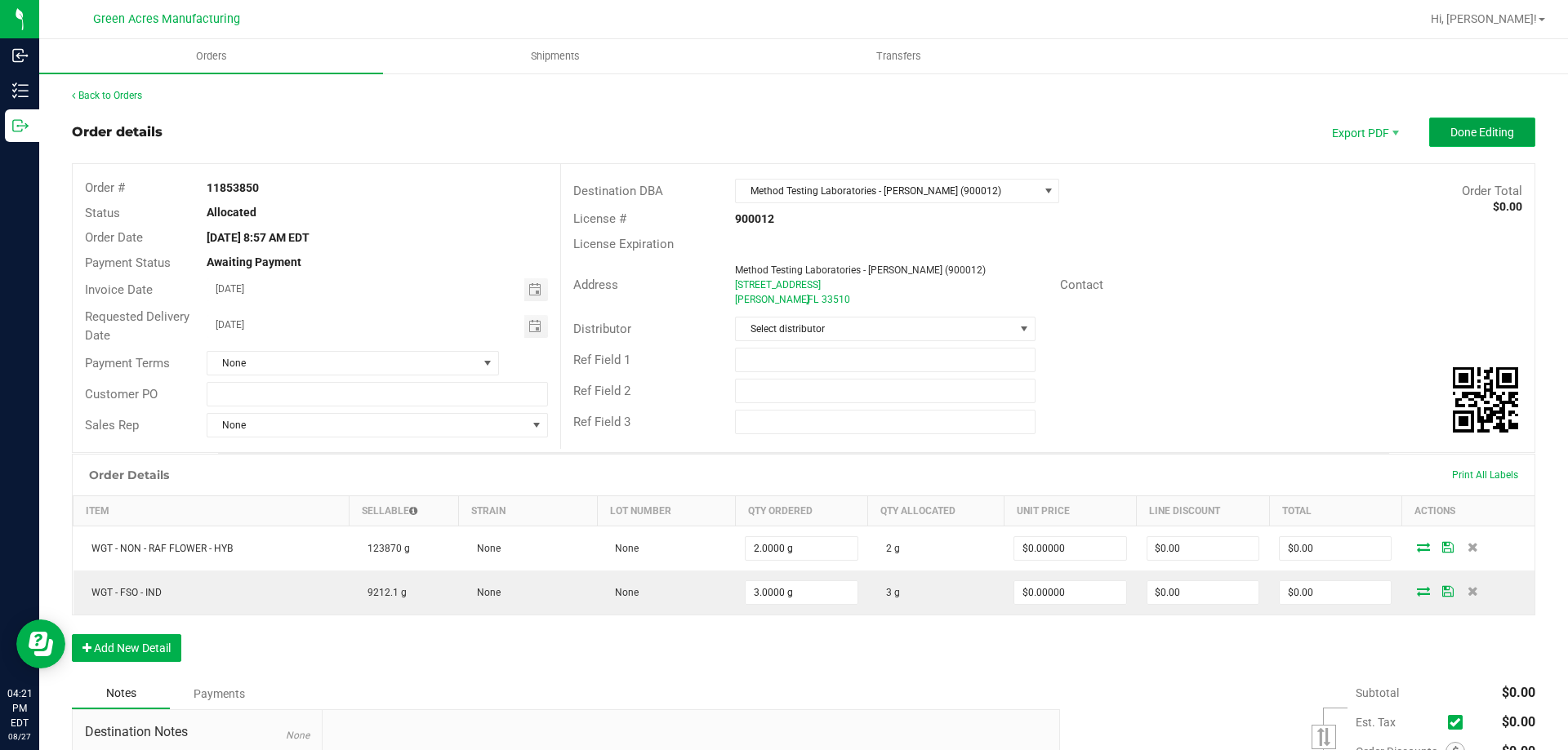
click at [1512, 136] on button "Done Editing" at bounding box center [1483, 133] width 106 height 29
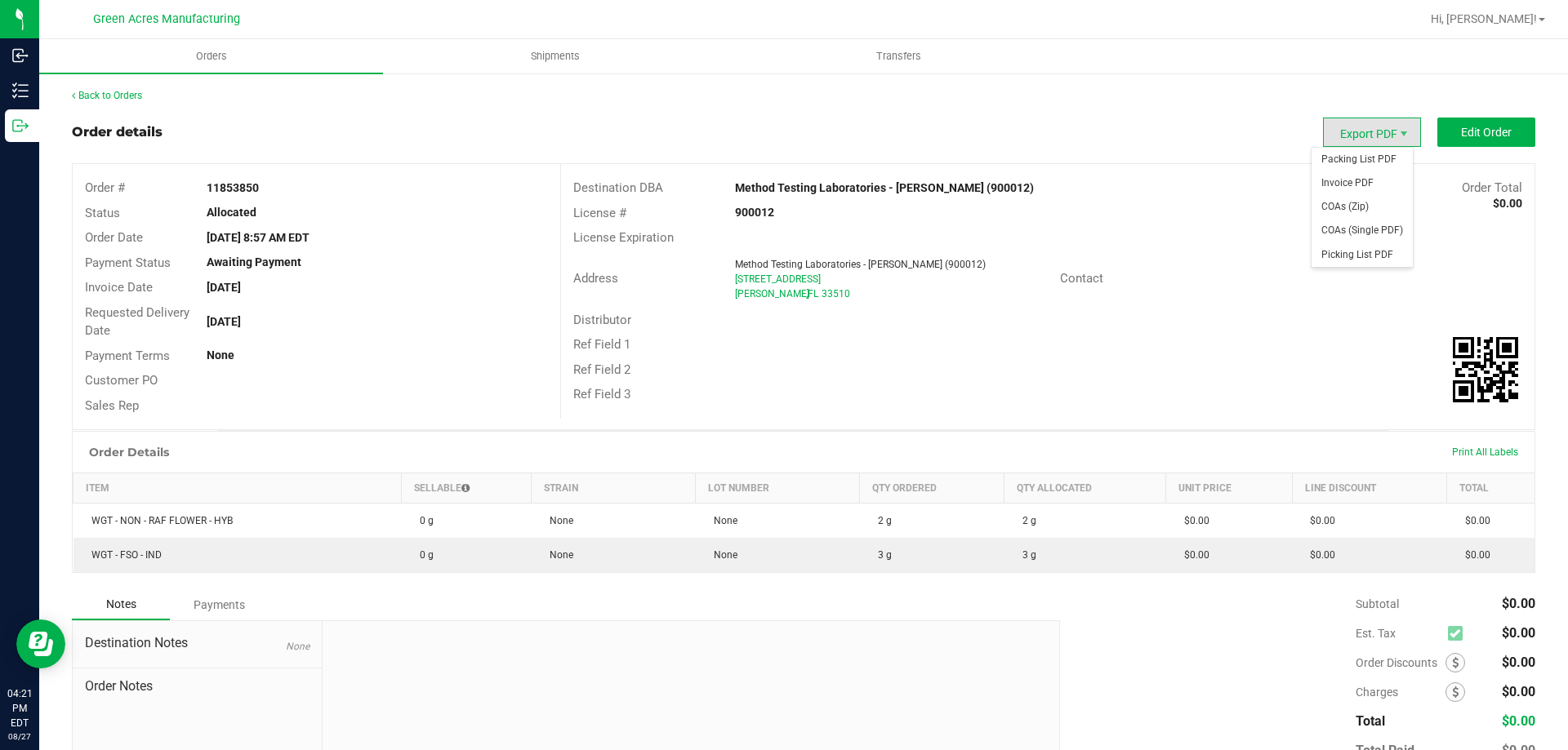
click at [1359, 134] on span "Export PDF" at bounding box center [1373, 133] width 98 height 29
click at [1350, 153] on span "Packing List PDF" at bounding box center [1362, 160] width 101 height 24
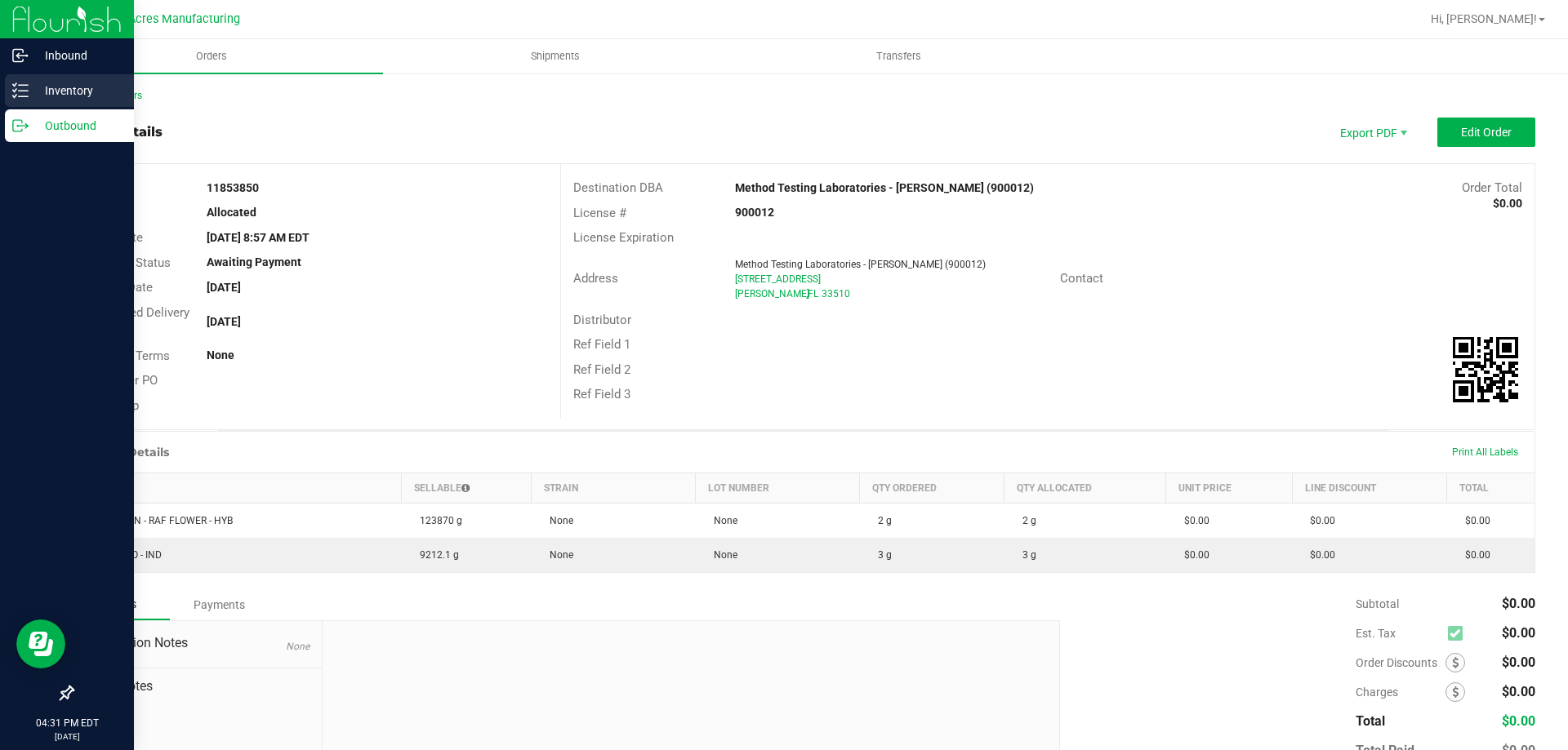
click at [30, 95] on p "Inventory" at bounding box center [78, 90] width 98 height 20
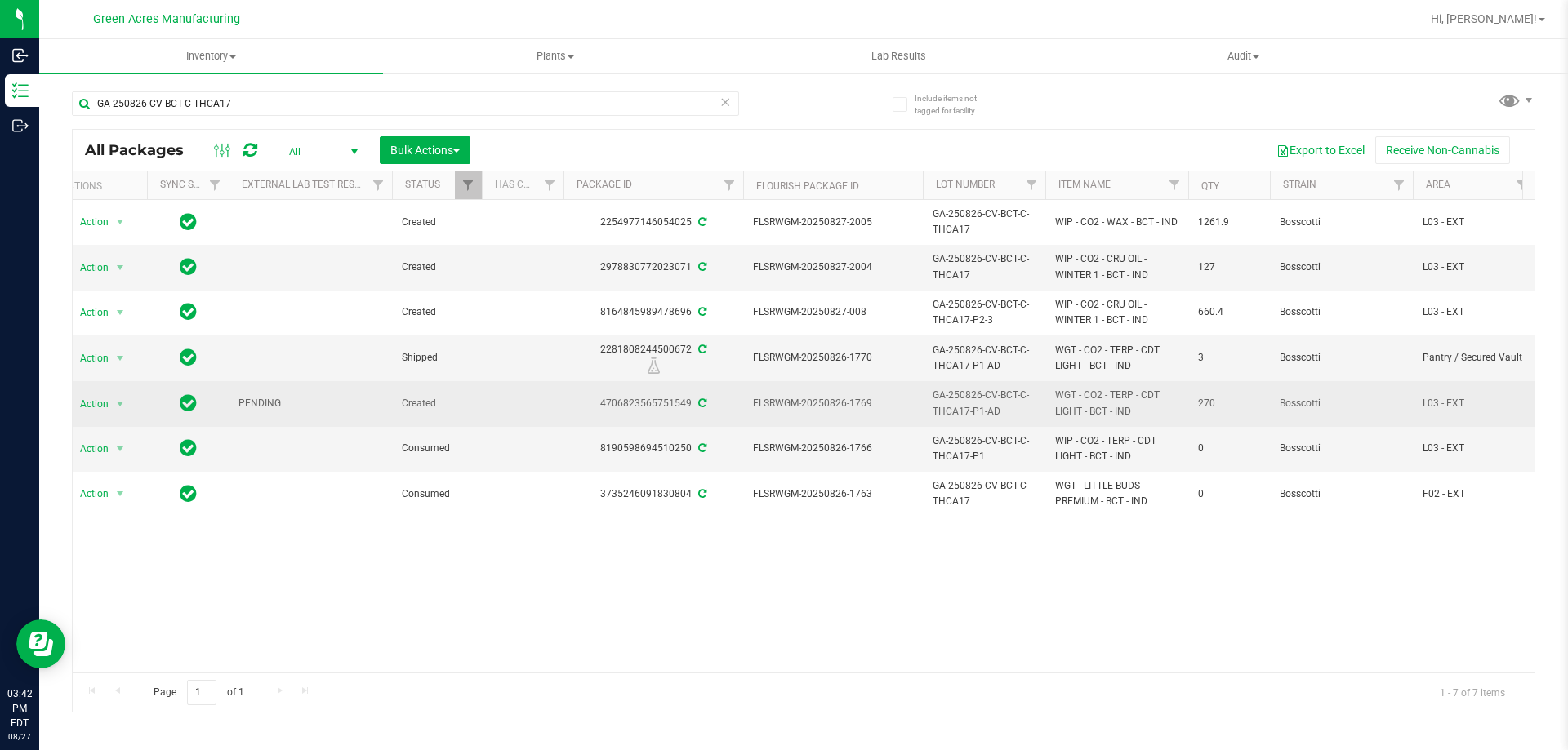
scroll to position [0, 89]
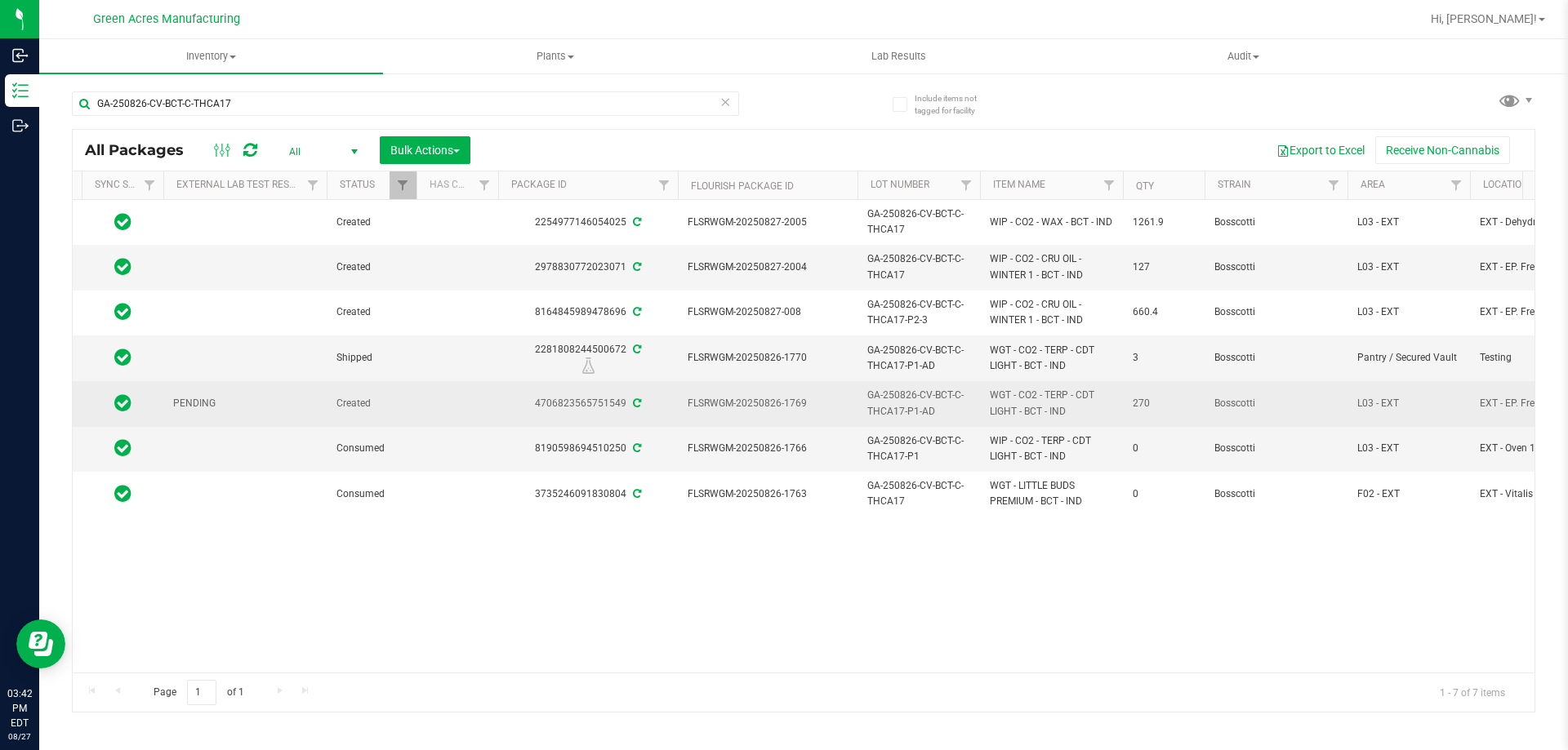
drag, startPoint x: 0, startPoint y: 0, endPoint x: 1179, endPoint y: 385, distance: 1240.3
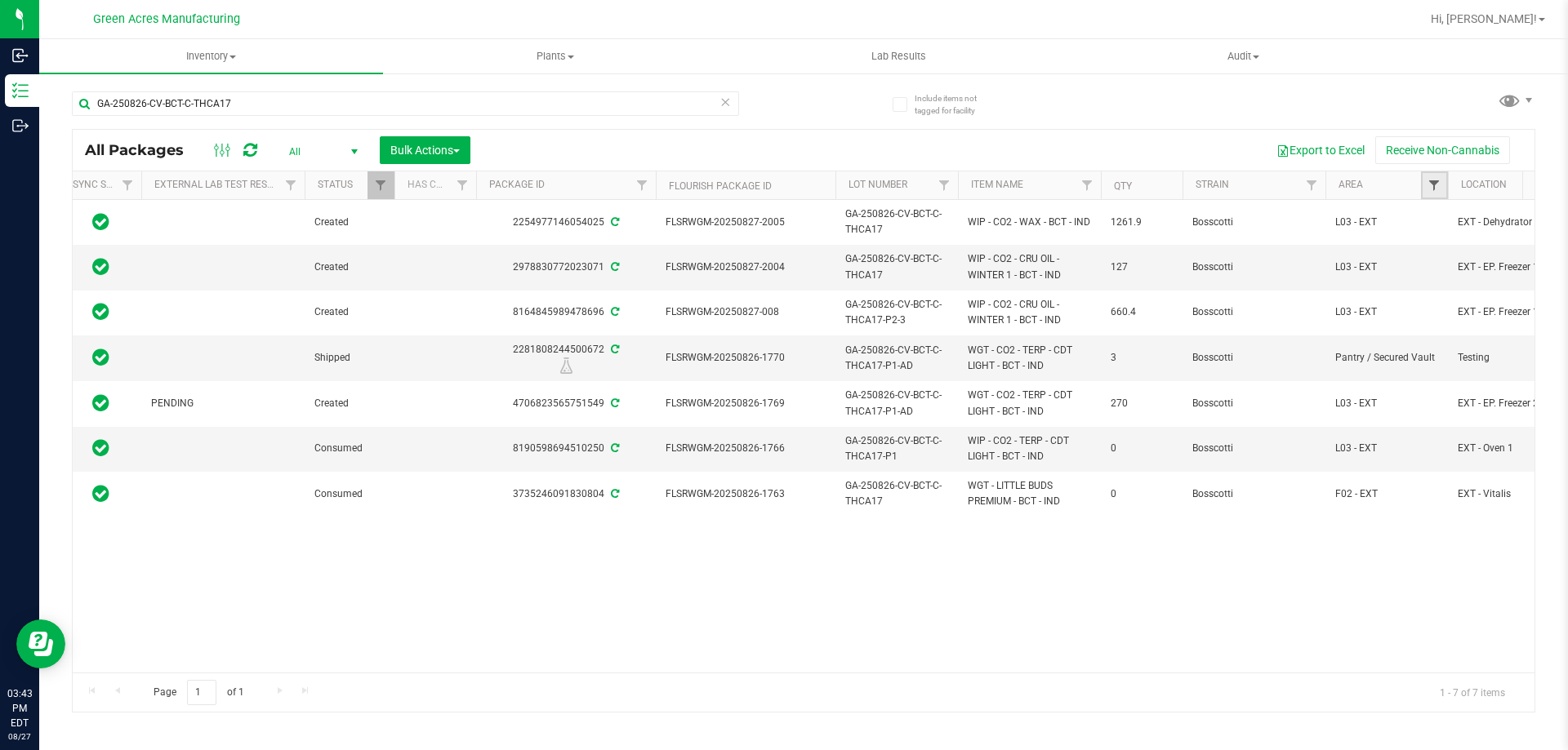
click at [1432, 185] on span "Filter" at bounding box center [1433, 185] width 13 height 13
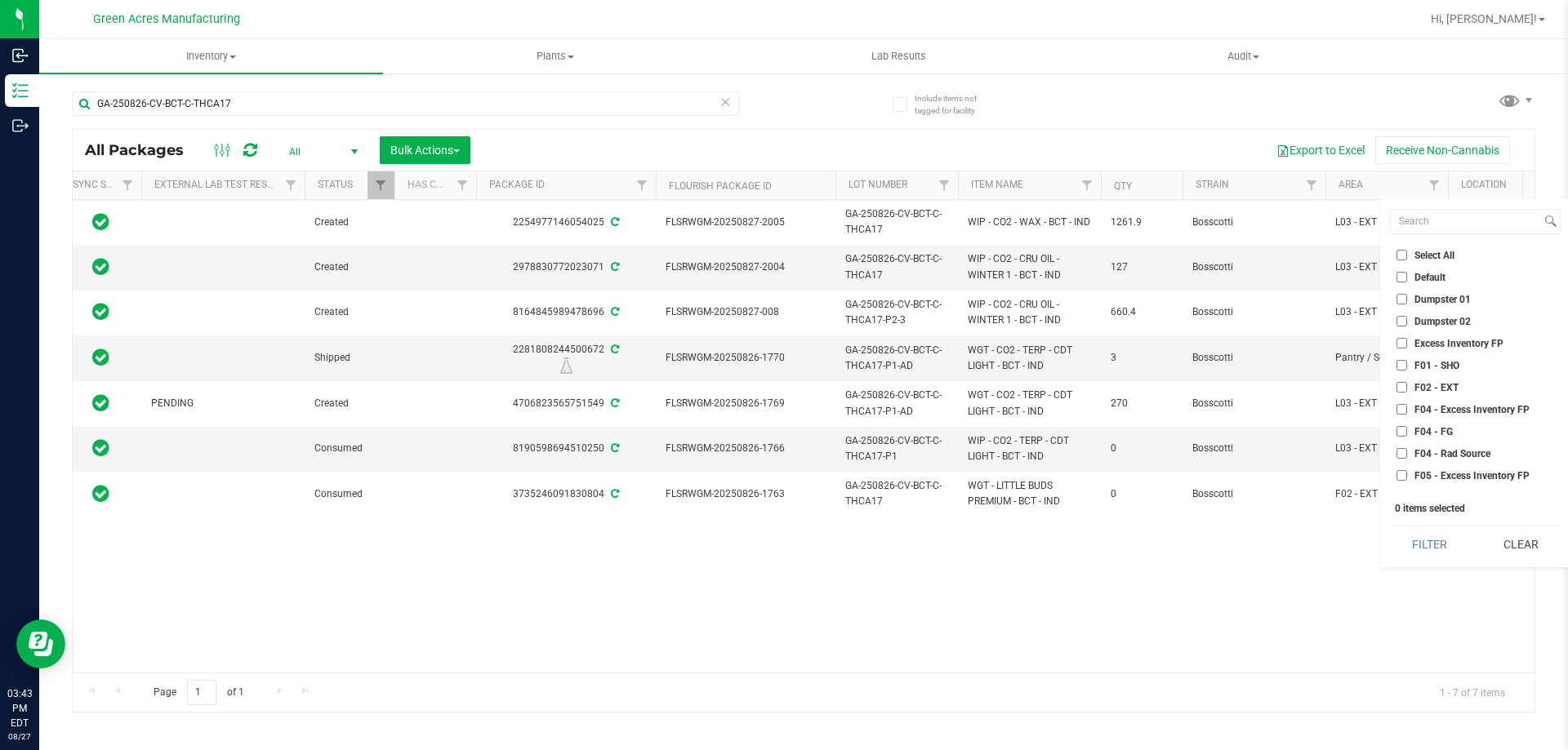
click at [1422, 362] on span "F01 - SHO" at bounding box center [1437, 366] width 45 height 10
click at [1407, 362] on input "F01 - SHO" at bounding box center [1402, 365] width 11 height 11
checkbox input "true"
click at [1424, 388] on span "F02 - EXT" at bounding box center [1436, 388] width 44 height 10
click at [1407, 388] on input "F02 - EXT" at bounding box center [1402, 387] width 11 height 11
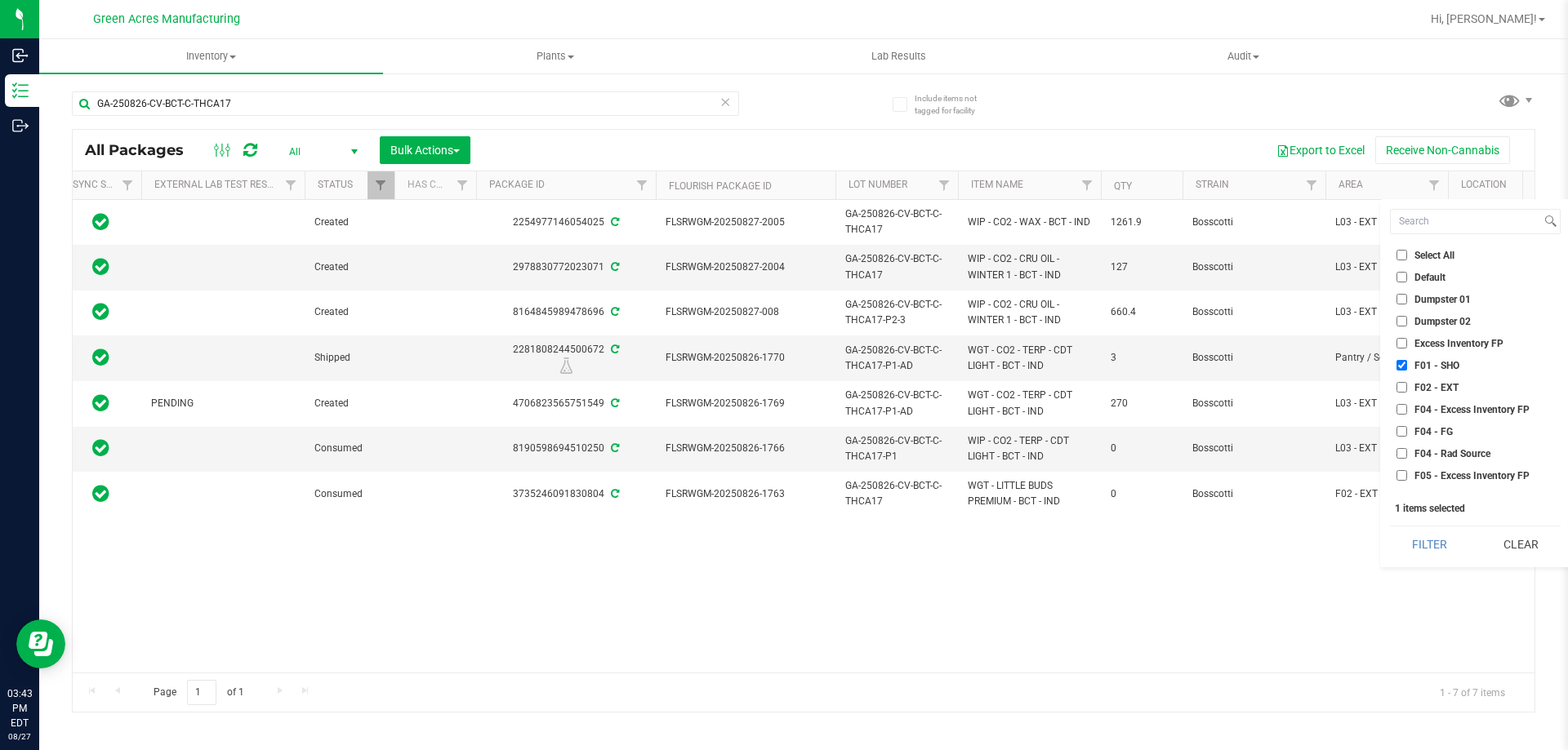
checkbox input "true"
click at [1436, 418] on span "L01 - EXT" at bounding box center [1436, 423] width 44 height 10
click at [1407, 417] on input "L01 - EXT" at bounding box center [1402, 422] width 11 height 11
checkbox input "true"
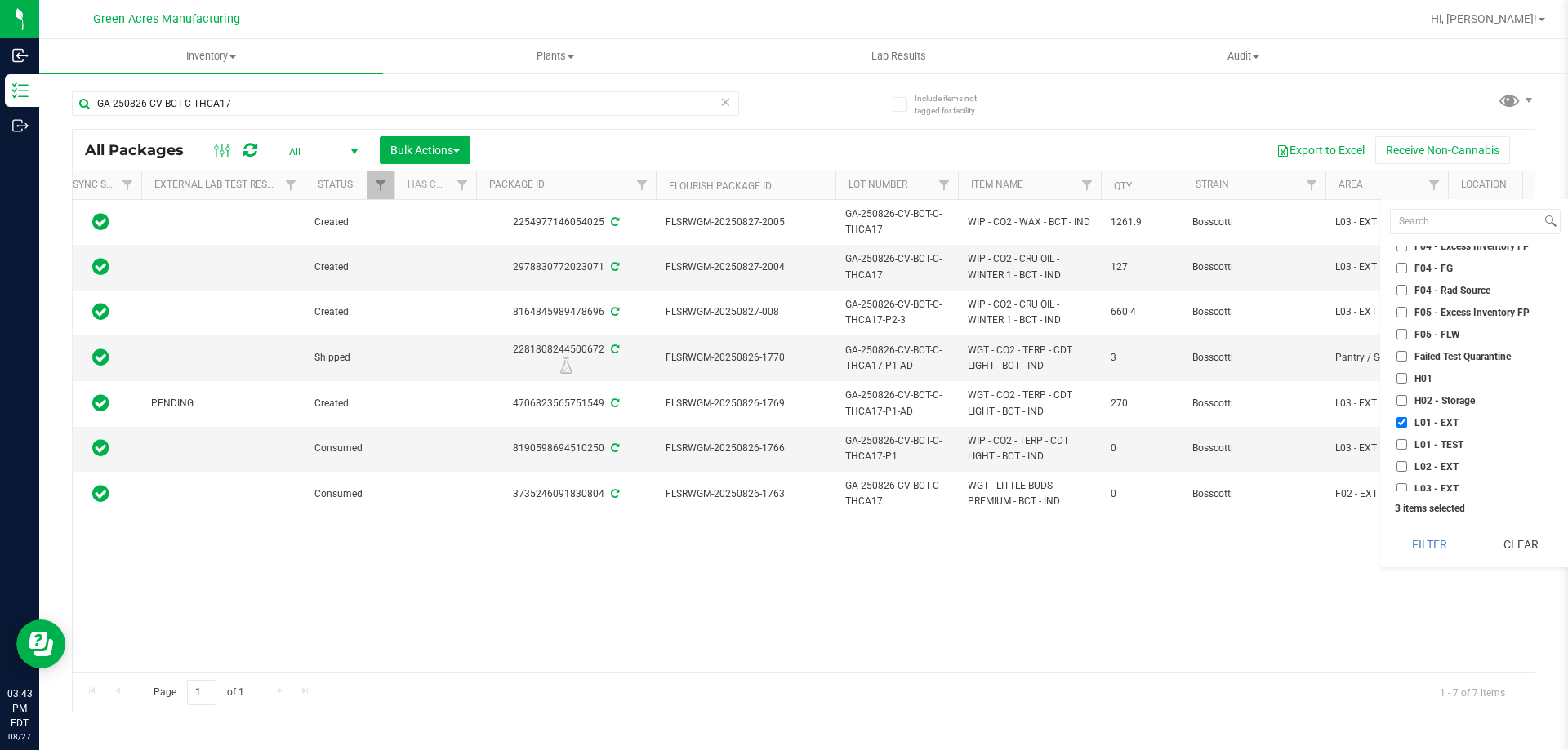
click at [1430, 394] on li "H02 - Storage" at bounding box center [1476, 400] width 171 height 17
click at [1429, 468] on span "L02 - EXT" at bounding box center [1436, 467] width 44 height 10
click at [1407, 468] on input "L02 - EXT" at bounding box center [1402, 466] width 11 height 11
checkbox input "true"
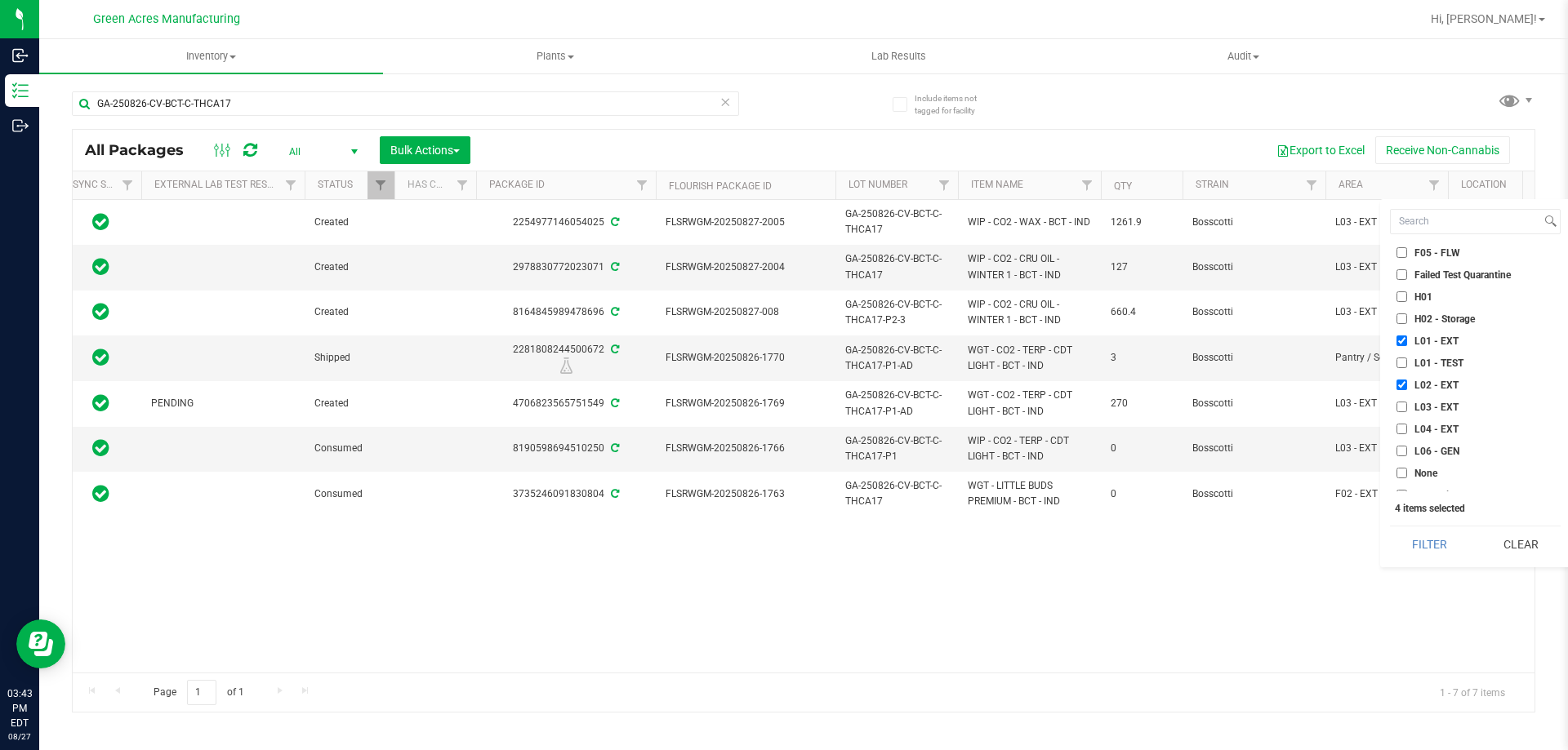
click at [1425, 314] on span "H02 - Storage" at bounding box center [1445, 319] width 61 height 10
click at [1407, 314] on input "H02 - Storage" at bounding box center [1402, 318] width 11 height 11
checkbox input "true"
click at [1422, 409] on span "L03 - EXT" at bounding box center [1436, 407] width 44 height 10
click at [1407, 409] on input "L03 - EXT" at bounding box center [1402, 406] width 11 height 11
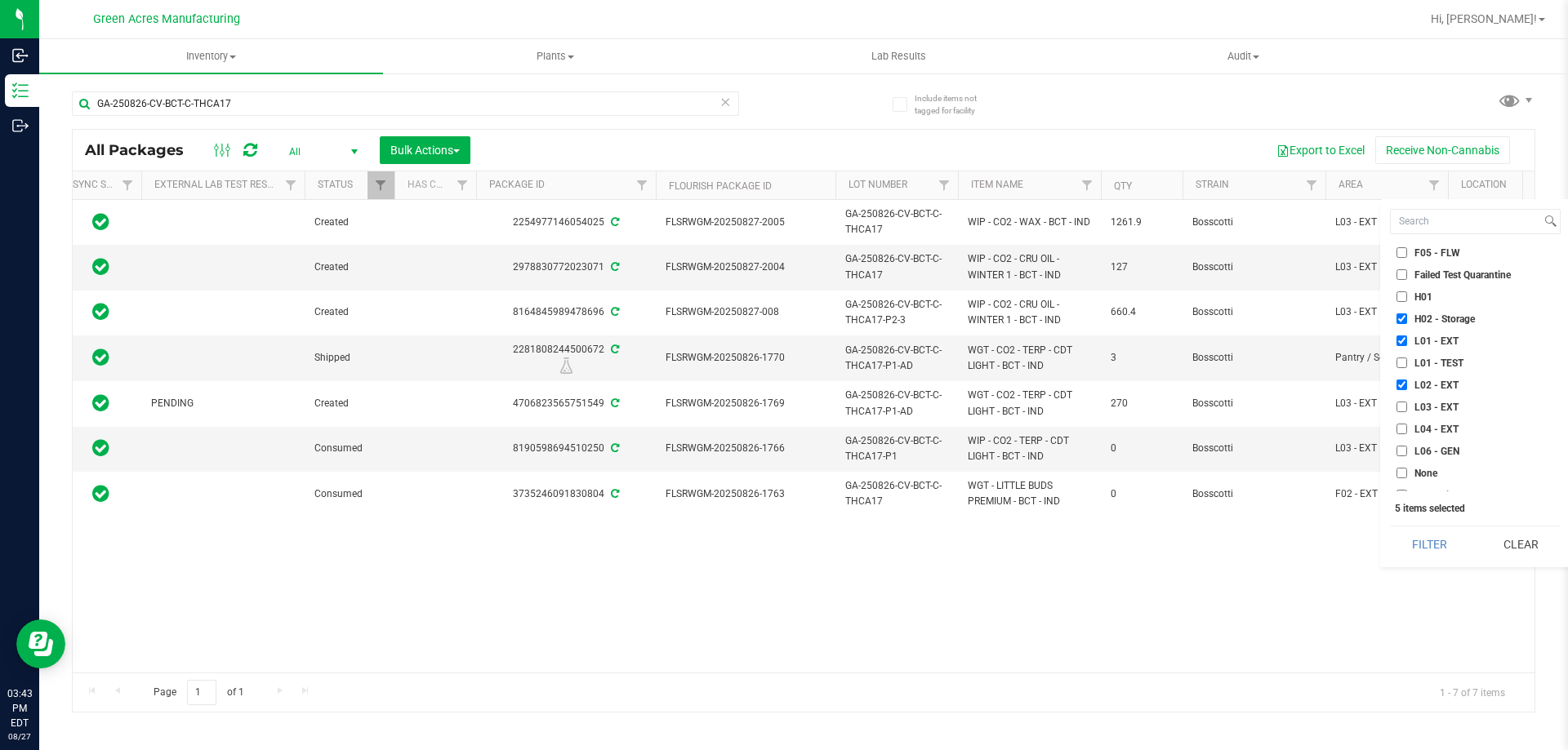
checkbox input "true"
click at [1422, 427] on span "L04 - EXT" at bounding box center [1436, 430] width 44 height 10
click at [1407, 427] on input "L04 - EXT" at bounding box center [1402, 429] width 11 height 11
checkbox input "true"
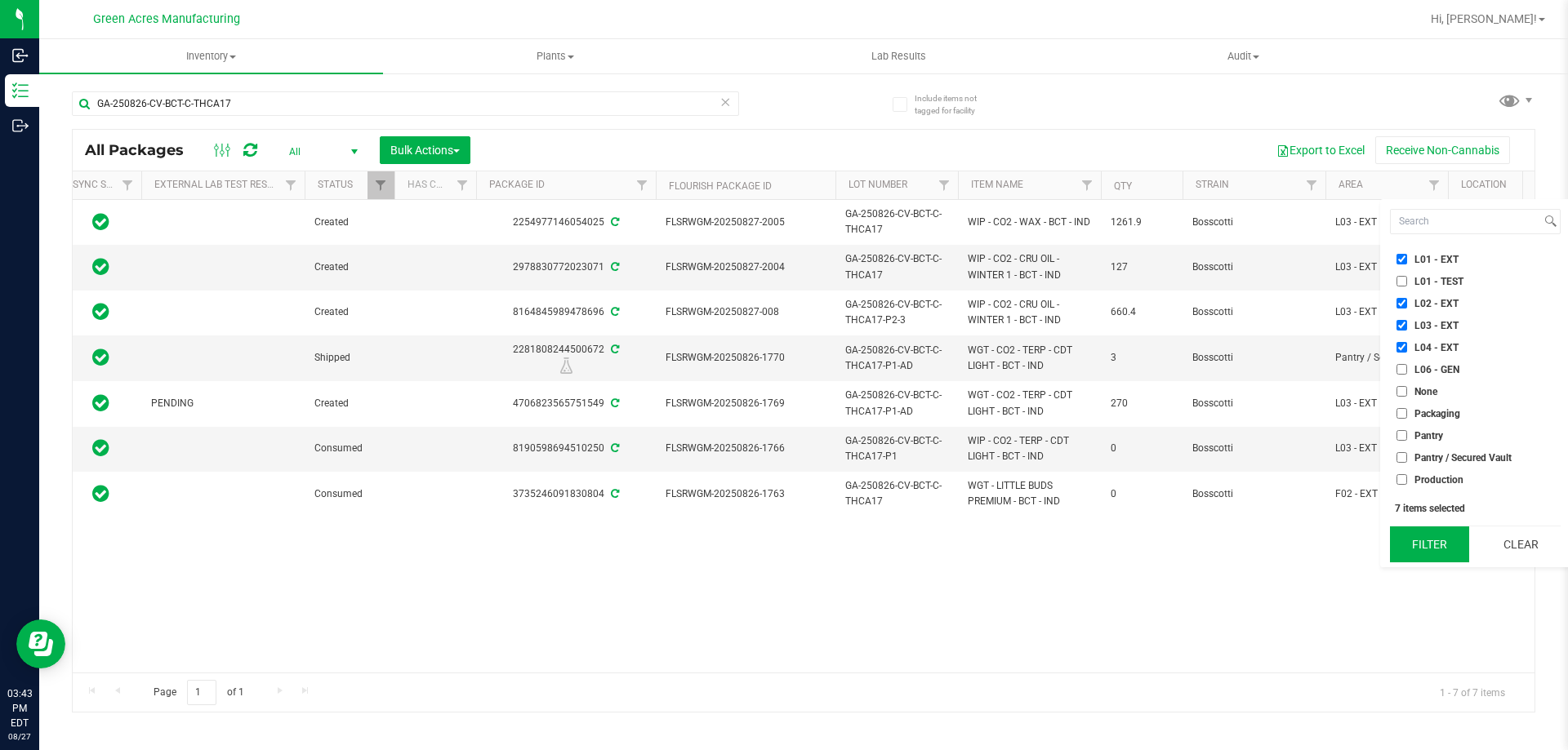
click at [1415, 542] on button "Filter" at bounding box center [1430, 545] width 80 height 36
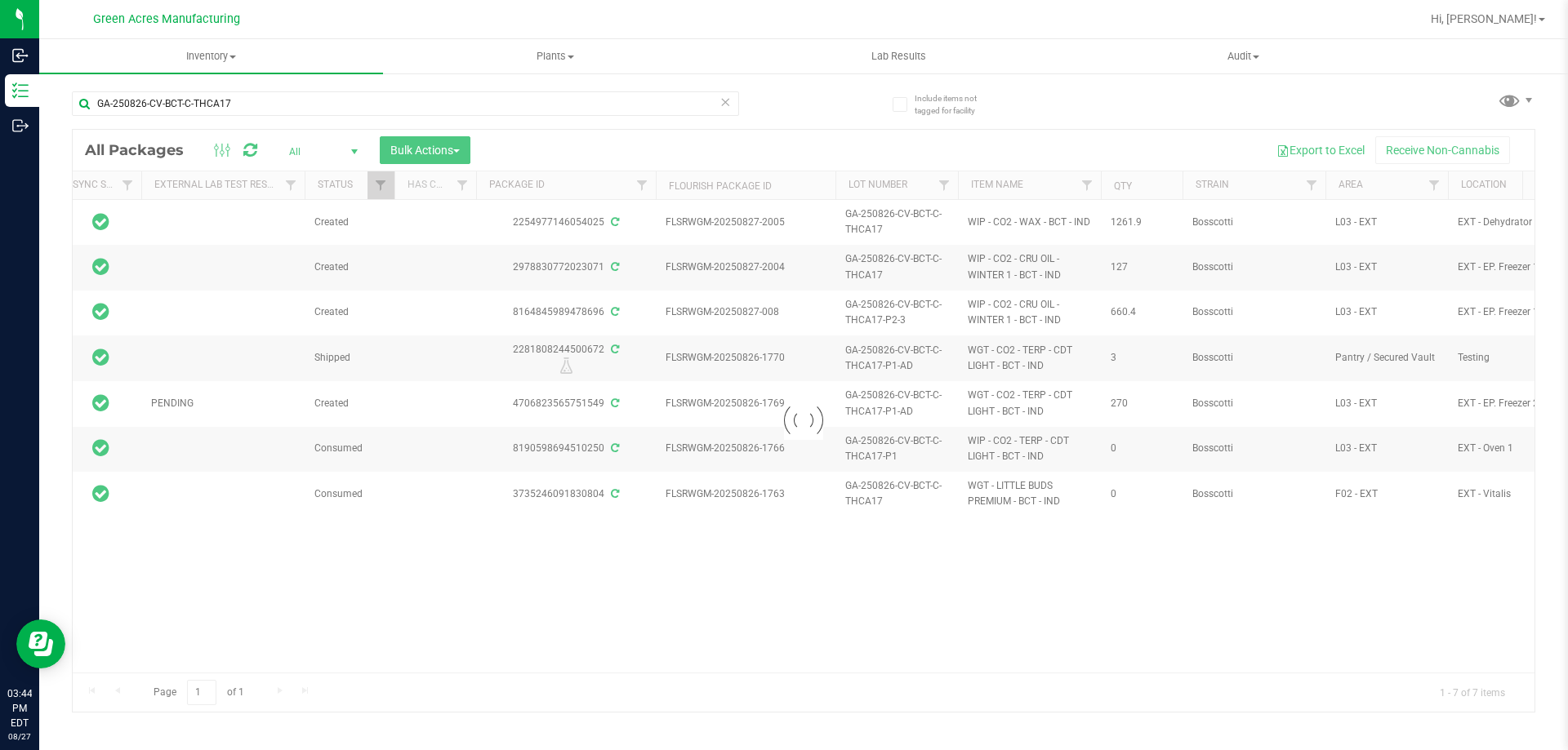
click at [724, 101] on icon at bounding box center [726, 101] width 12 height 20
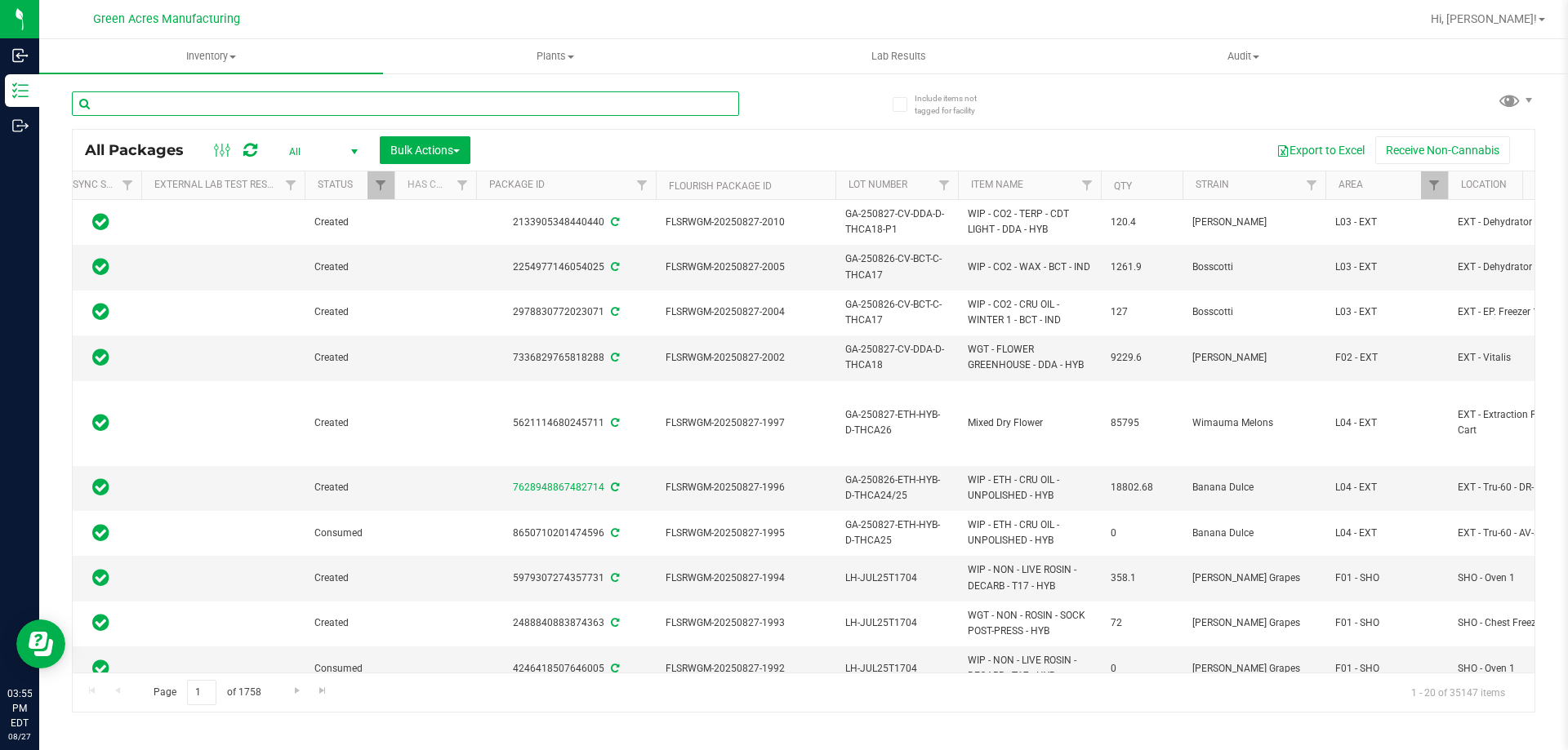
click at [446, 94] on input "text" at bounding box center [406, 103] width 668 height 25
paste input "GA-250826-IND-THCA01"
type input "GA-250826-IND-THCA01"
click at [780, 109] on div "GA-250826-IND-THCA01" at bounding box center [437, 102] width 731 height 52
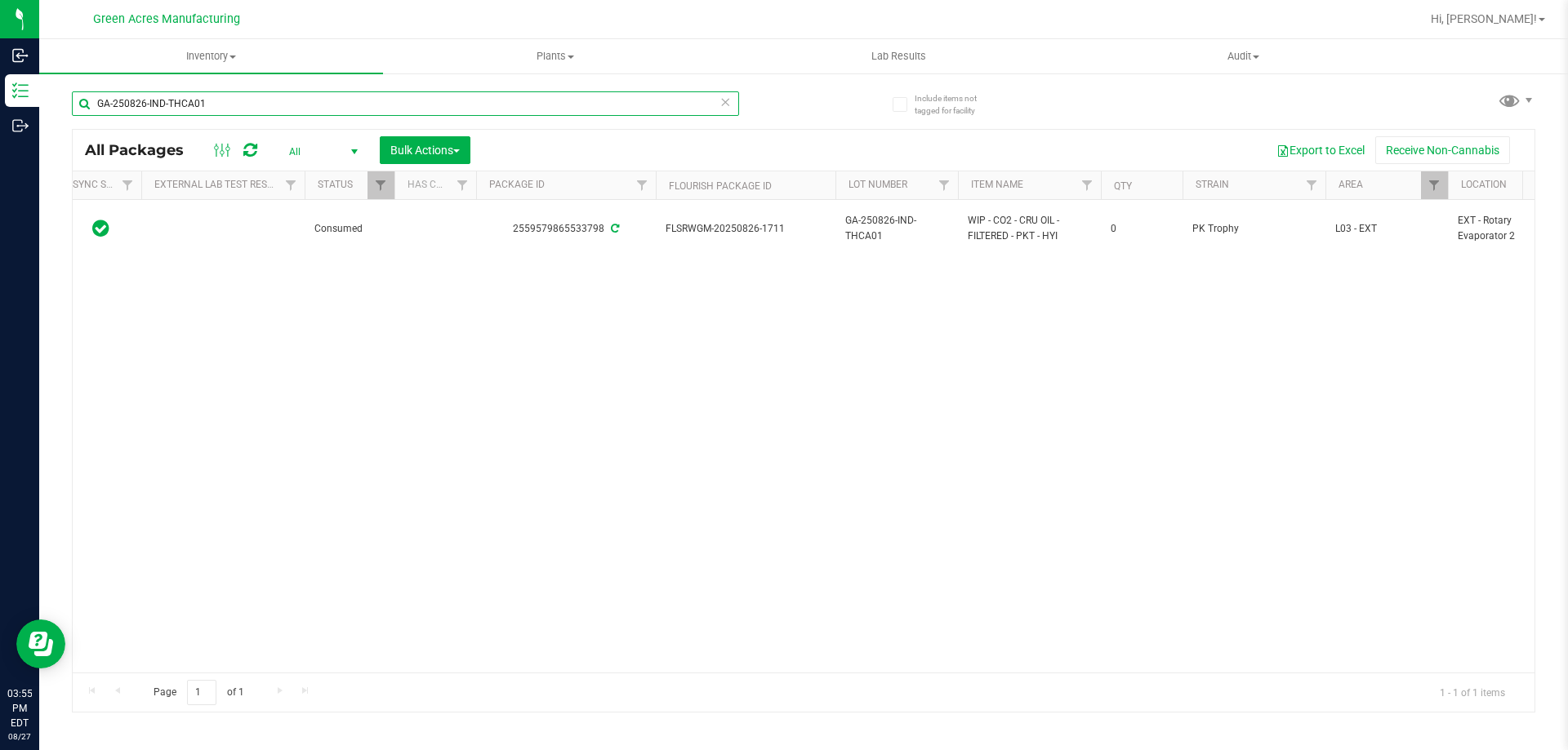
click at [287, 108] on input "GA-250826-IND-THCA01" at bounding box center [406, 103] width 668 height 25
click at [287, 107] on input "GA-250826-IND-THCA01" at bounding box center [406, 103] width 668 height 25
click at [551, 370] on div "Action Action Adjust qty Edit attributes Global inventory Locate package Packag…" at bounding box center [803, 437] width 1462 height 473
click at [314, 158] on span "All" at bounding box center [320, 151] width 90 height 23
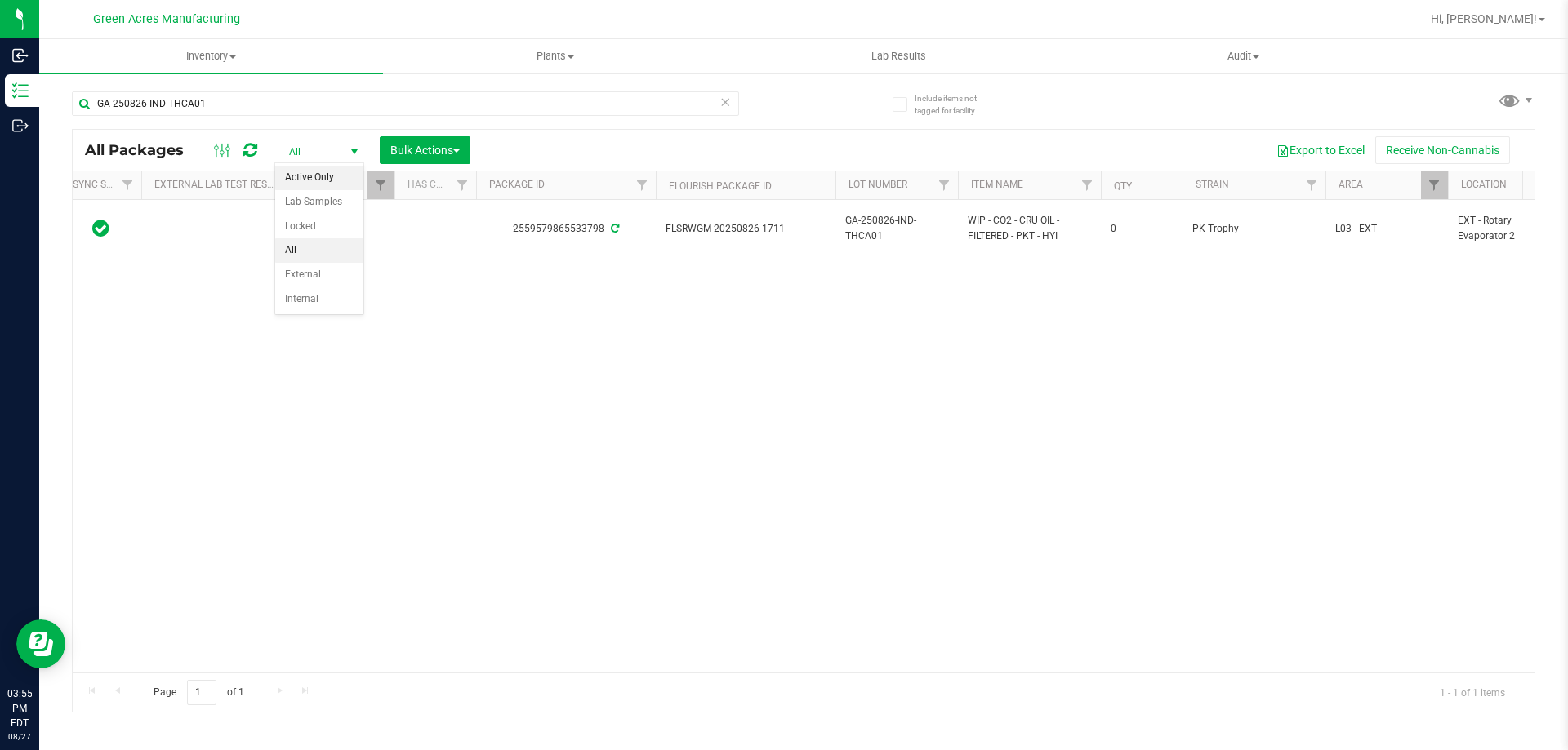
click at [342, 182] on li "Active Only" at bounding box center [319, 178] width 88 height 25
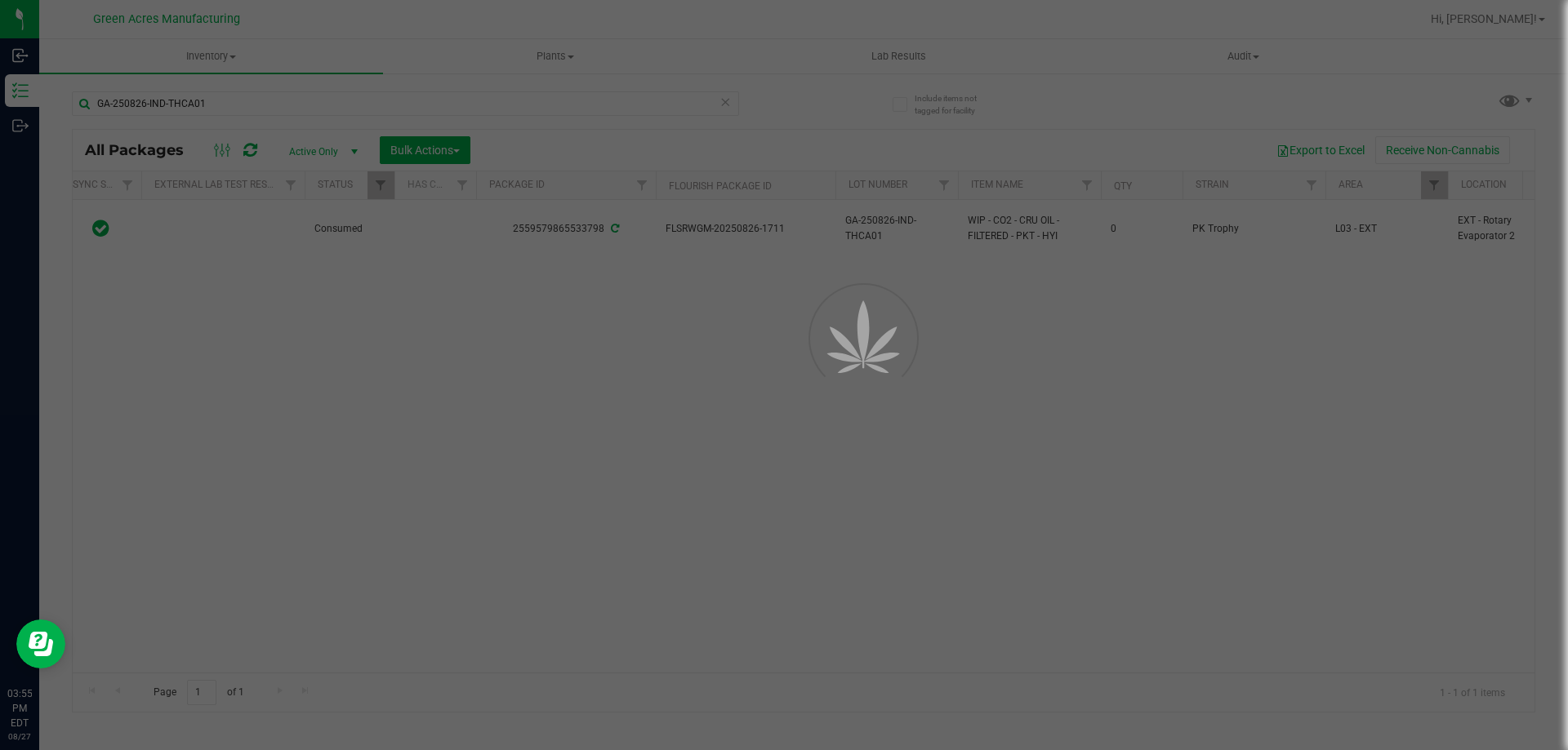
click at [281, 351] on div at bounding box center [784, 375] width 1568 height 750
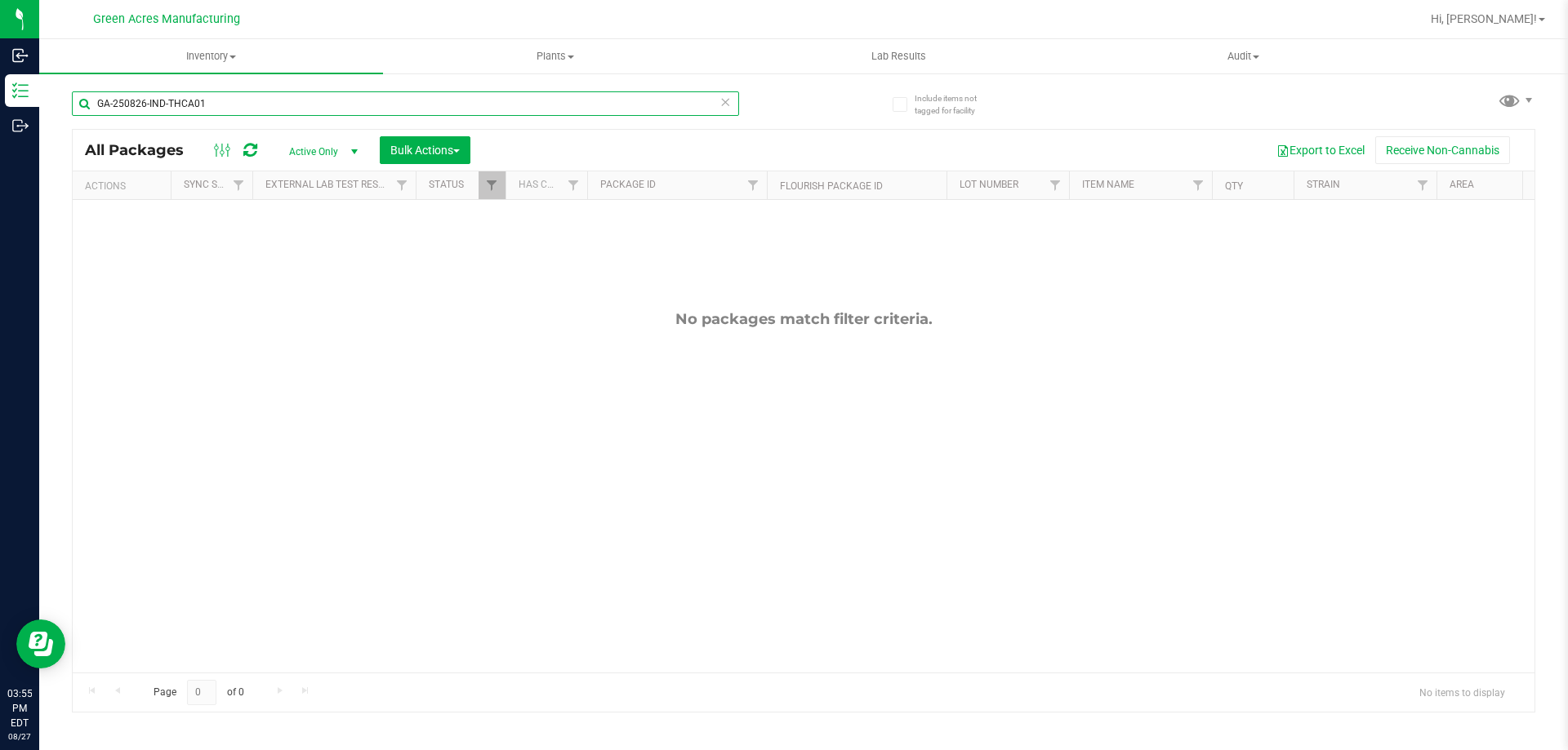
click at [323, 109] on input "GA-250826-IND-THCA01" at bounding box center [406, 103] width 668 height 25
click at [318, 109] on input "GA-250826-IND-THCA01" at bounding box center [406, 103] width 668 height 25
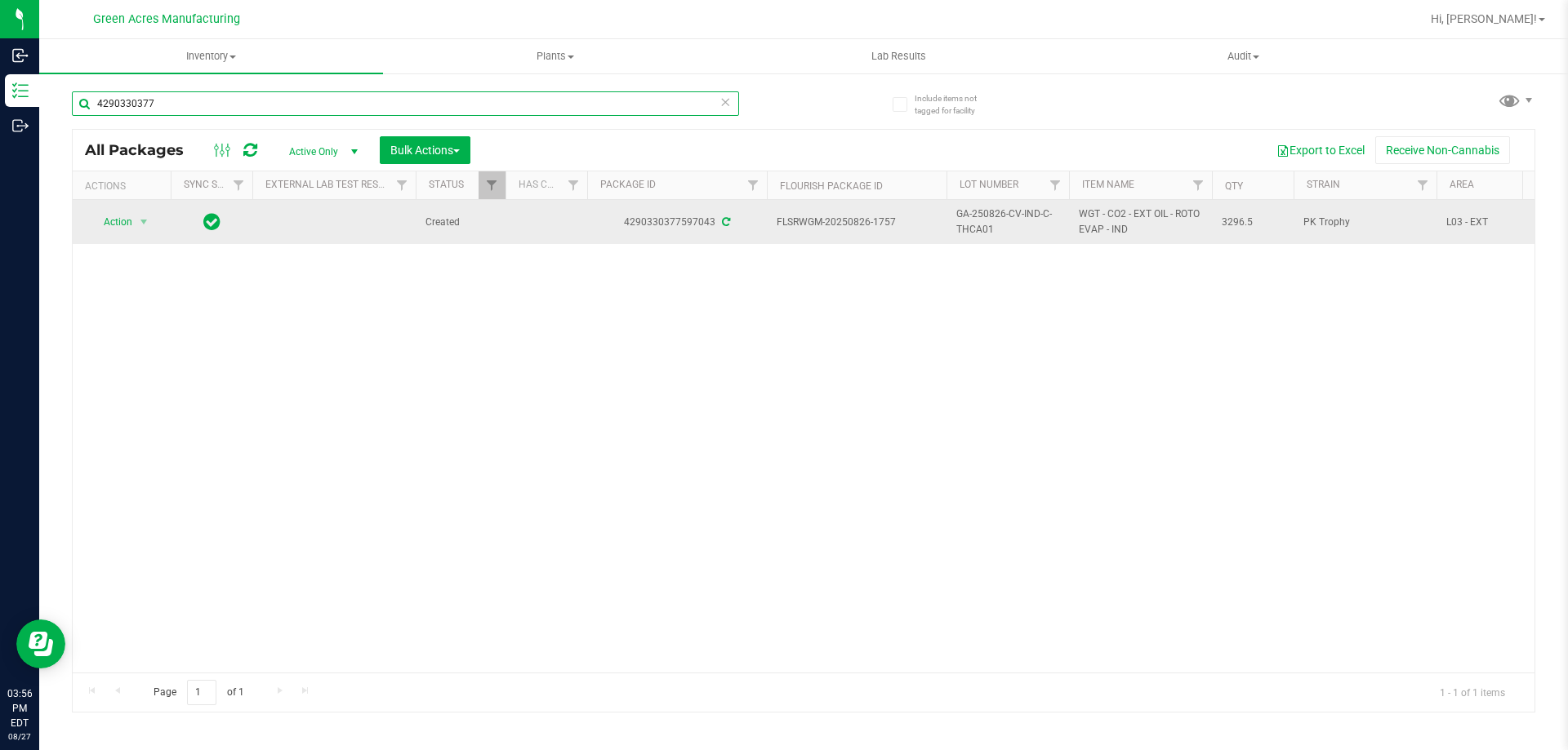
type input "4290330377"
click at [984, 213] on span "GA-250826-CV-IND-C-THCA01" at bounding box center [1007, 222] width 103 height 31
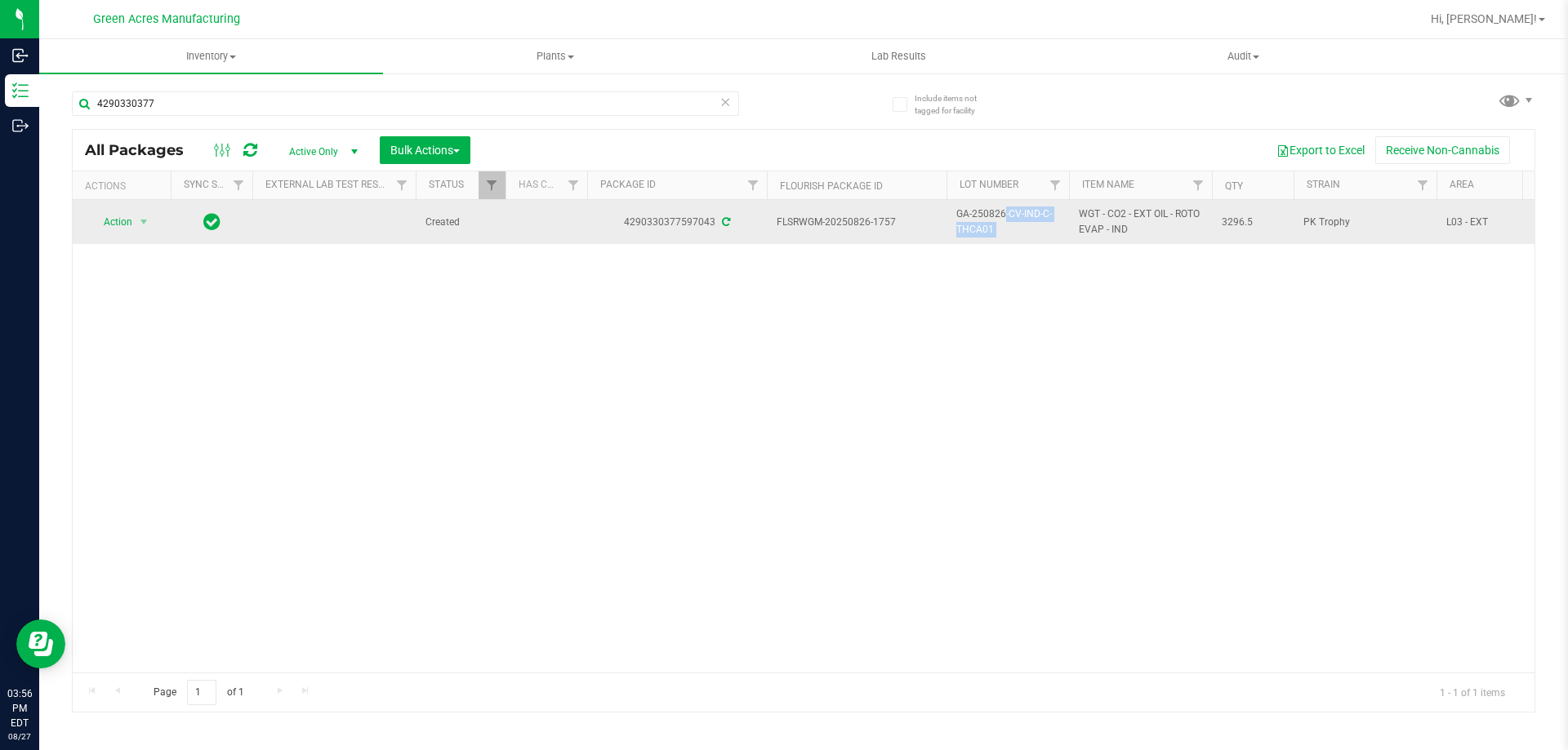
copy tr "GA-250826-CV-IND-C-THCA01"
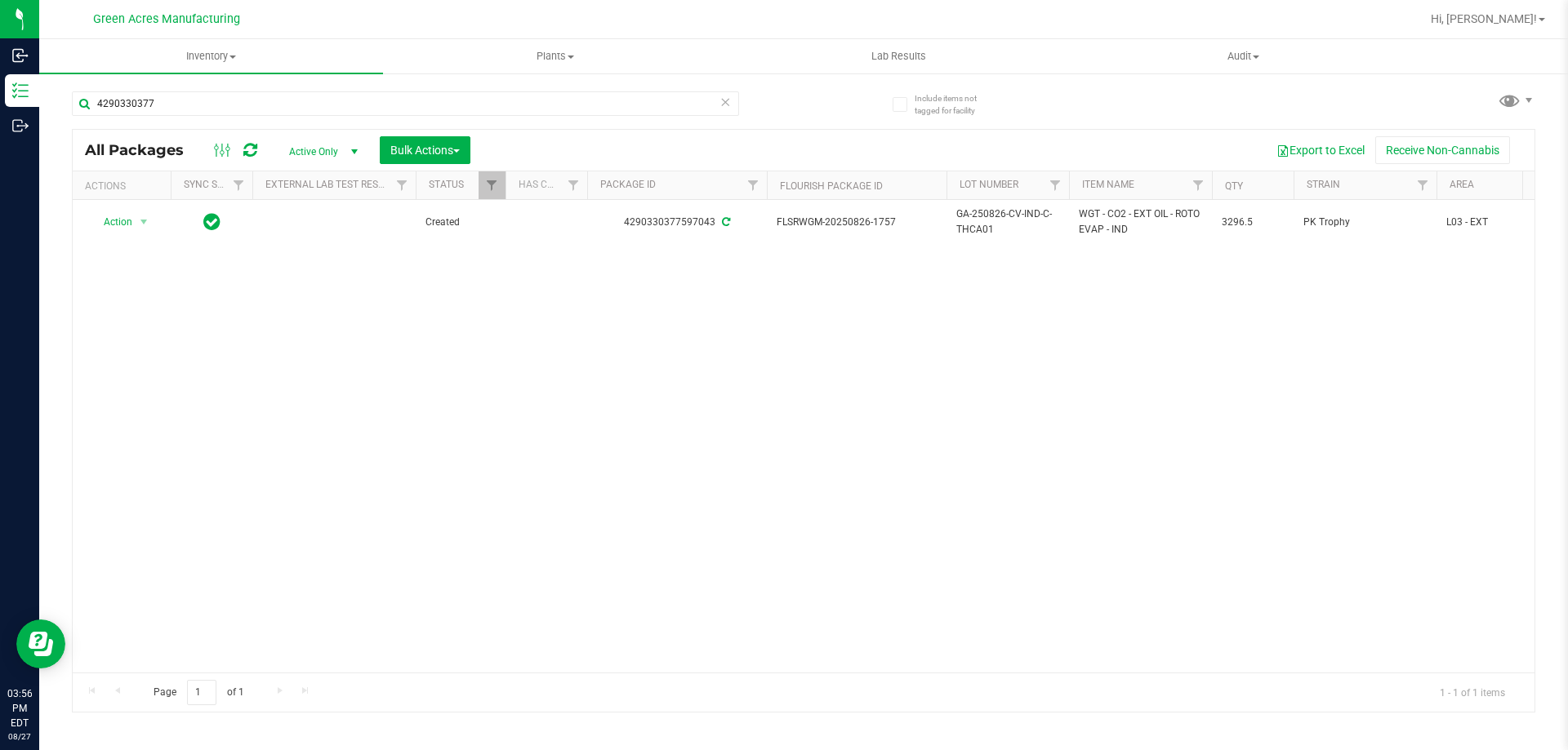
click at [351, 387] on div "Action Action Adjust qty Create package Edit attributes Global inventory Locate…" at bounding box center [803, 437] width 1462 height 473
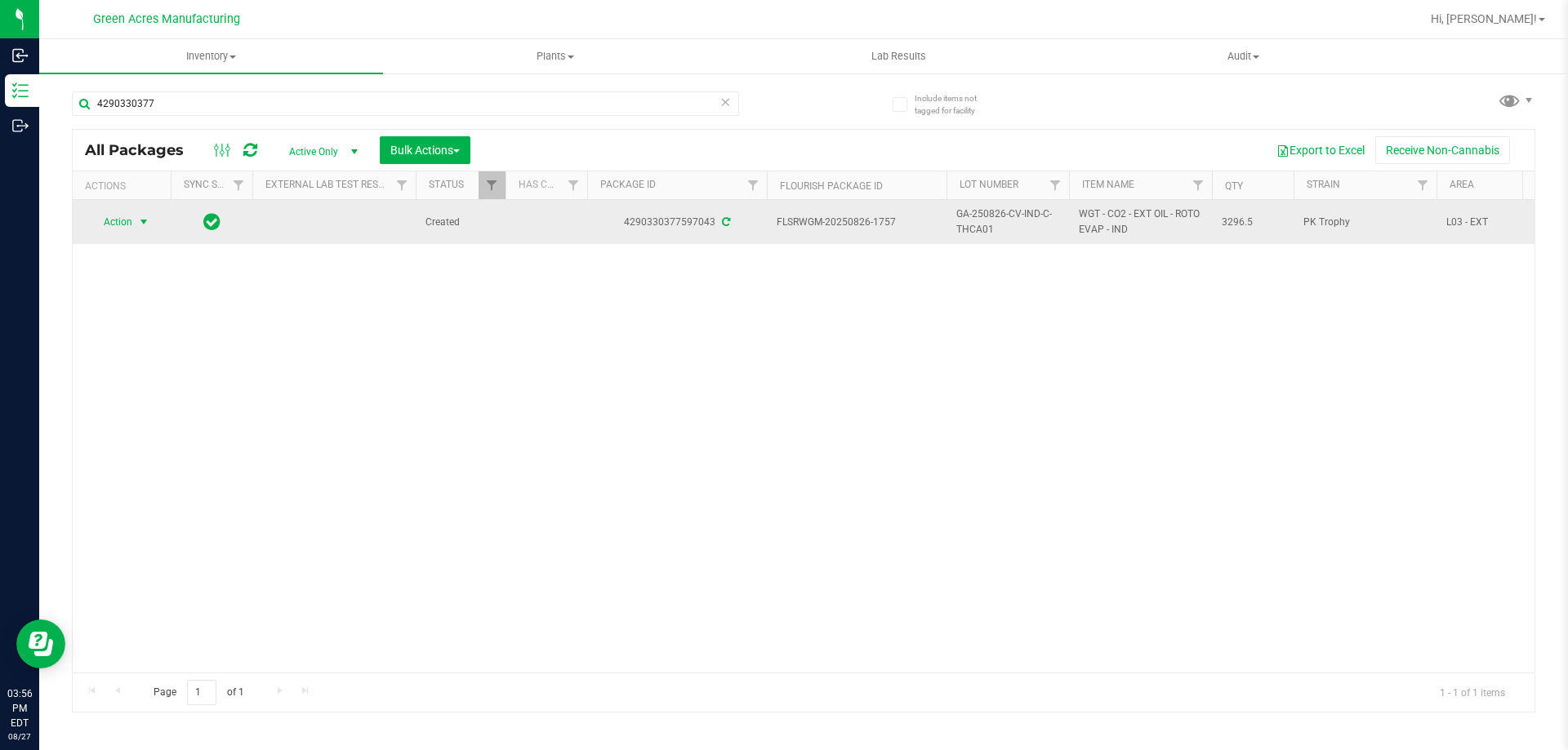
click at [117, 227] on span "Action" at bounding box center [111, 222] width 44 height 23
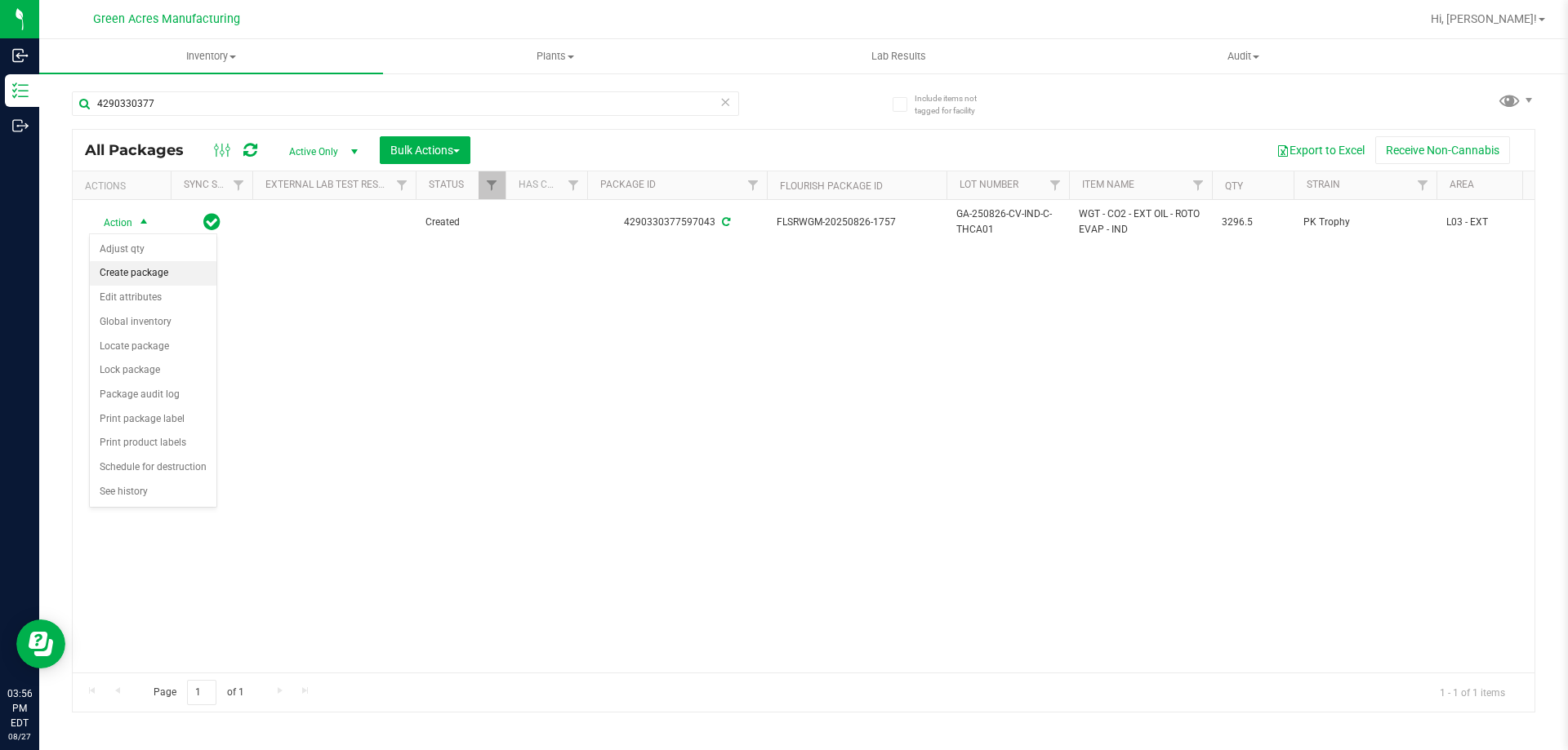
click at [161, 279] on li "Create package" at bounding box center [153, 273] width 127 height 25
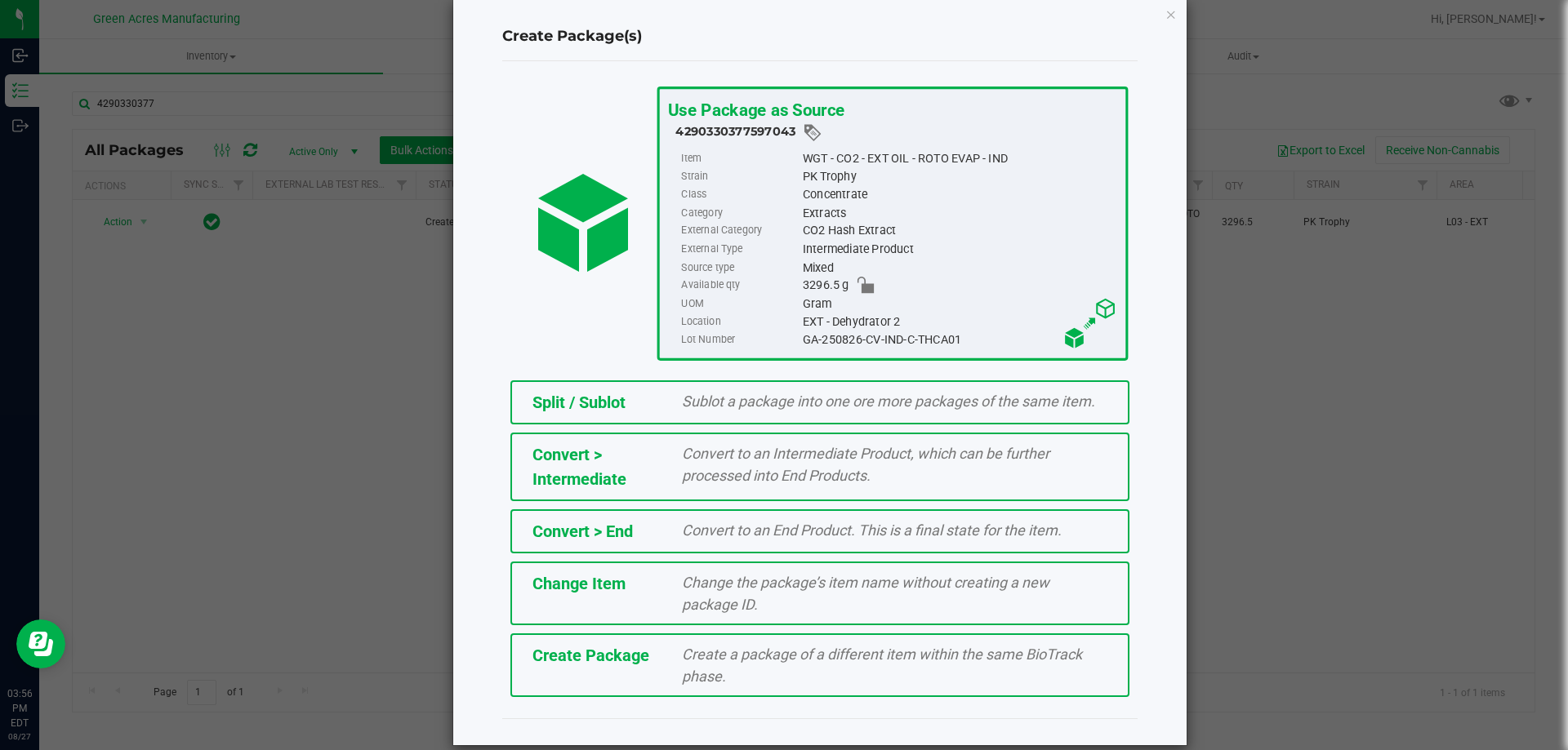
scroll to position [46, 0]
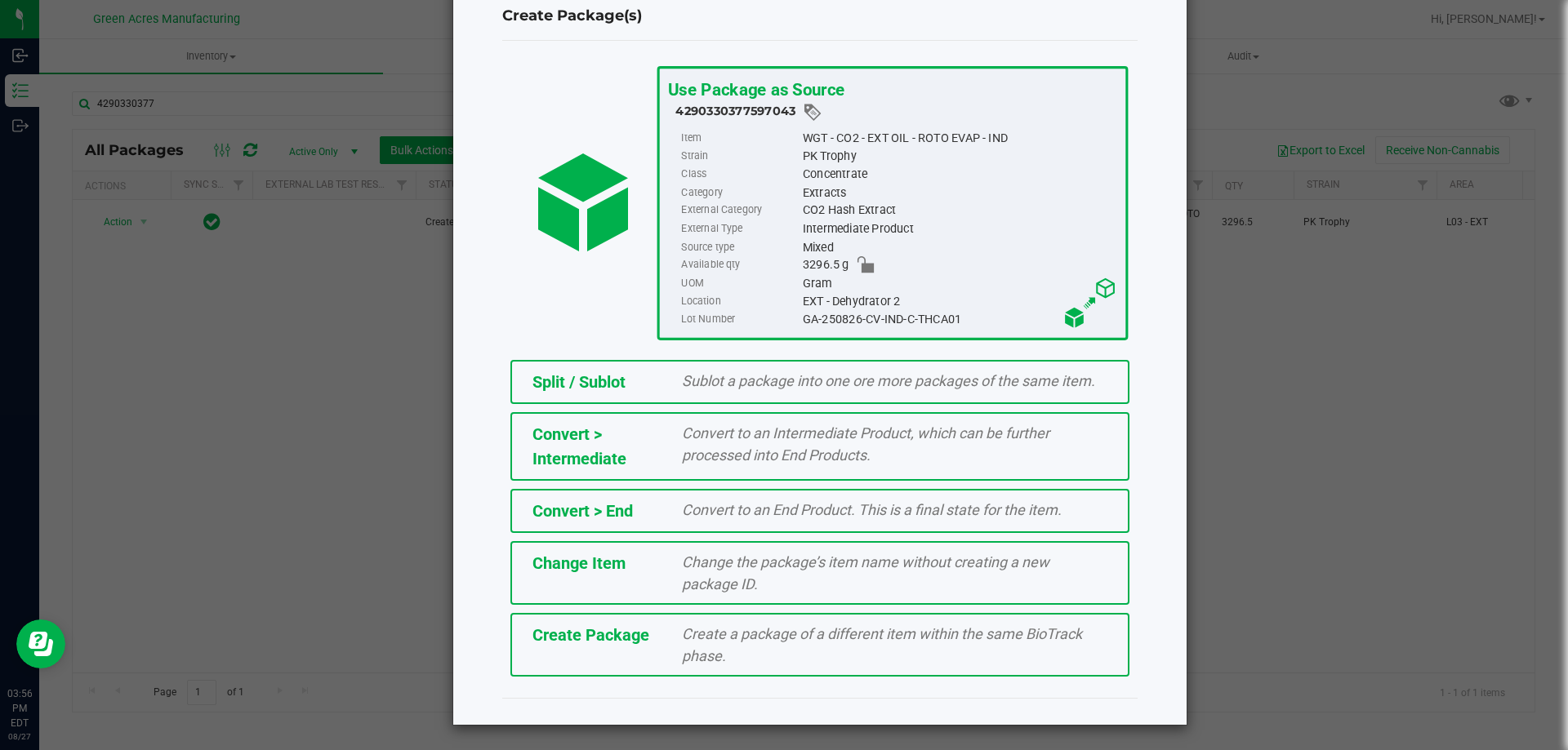
click at [649, 649] on div "Create Package Create a package of a different item within the same BioTrack ph…" at bounding box center [820, 645] width 620 height 64
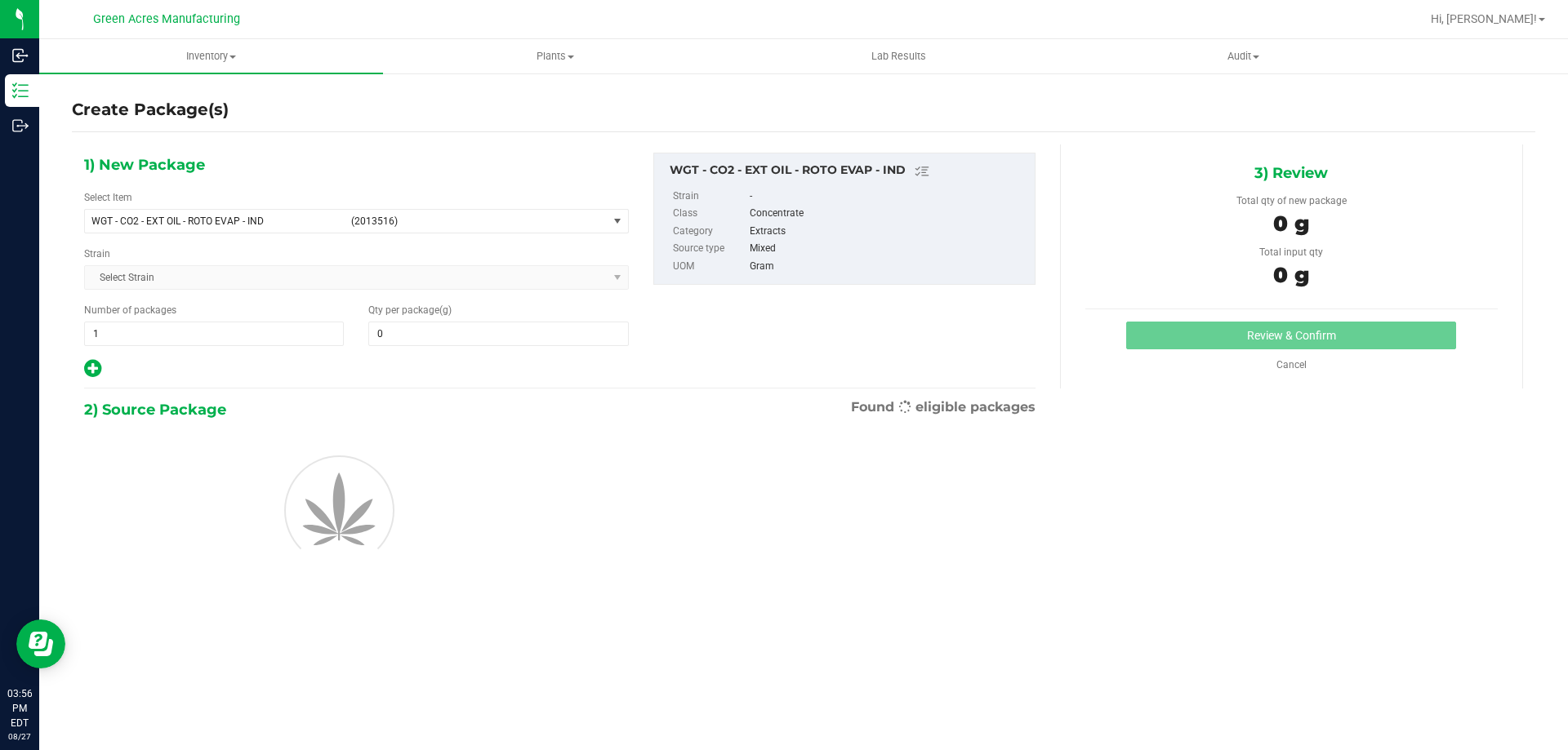
type input "0.0000"
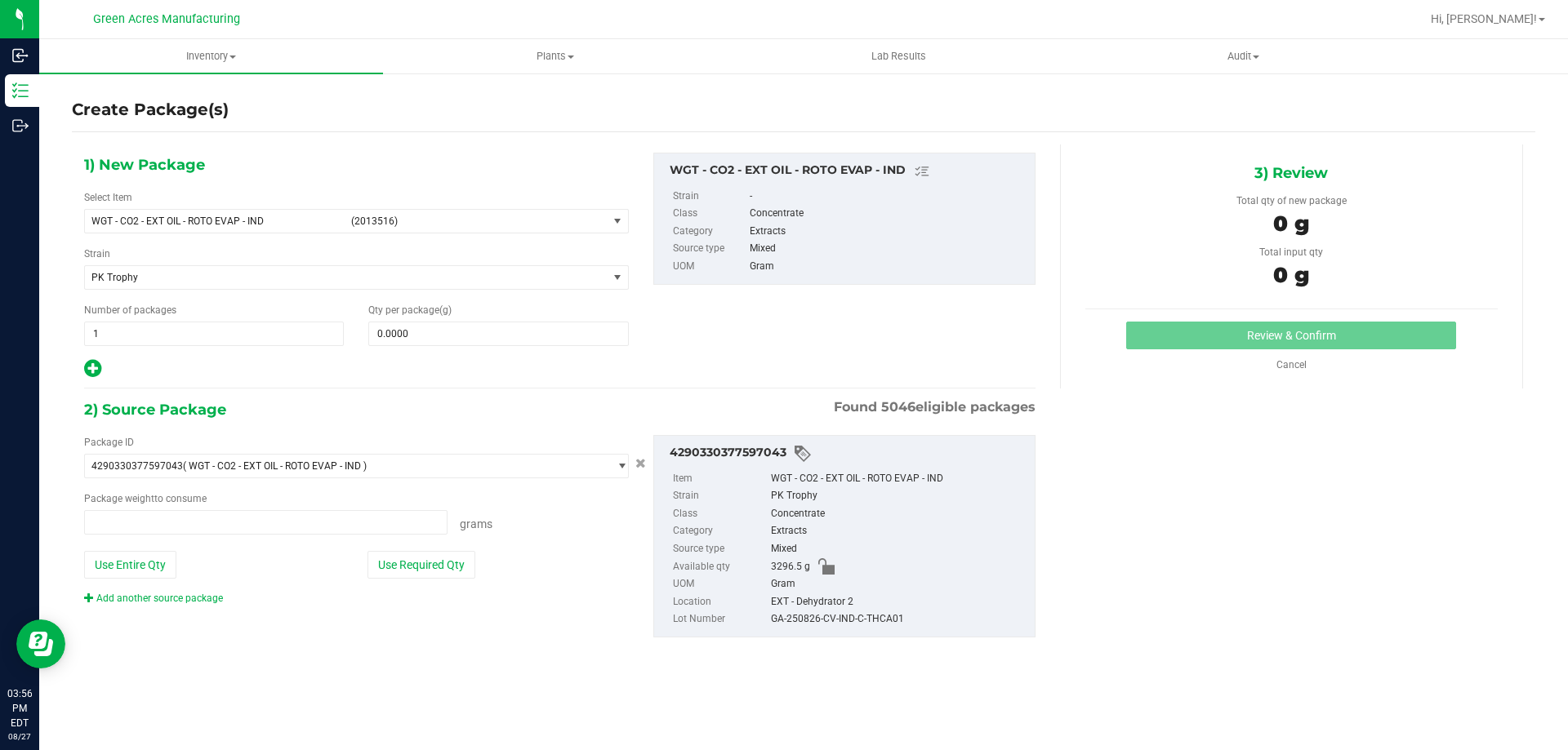
type input "0.0000 g"
click at [289, 226] on span "WGT - CO2 - EXT OIL - ROTO EVAP - IND" at bounding box center [216, 222] width 250 height 12
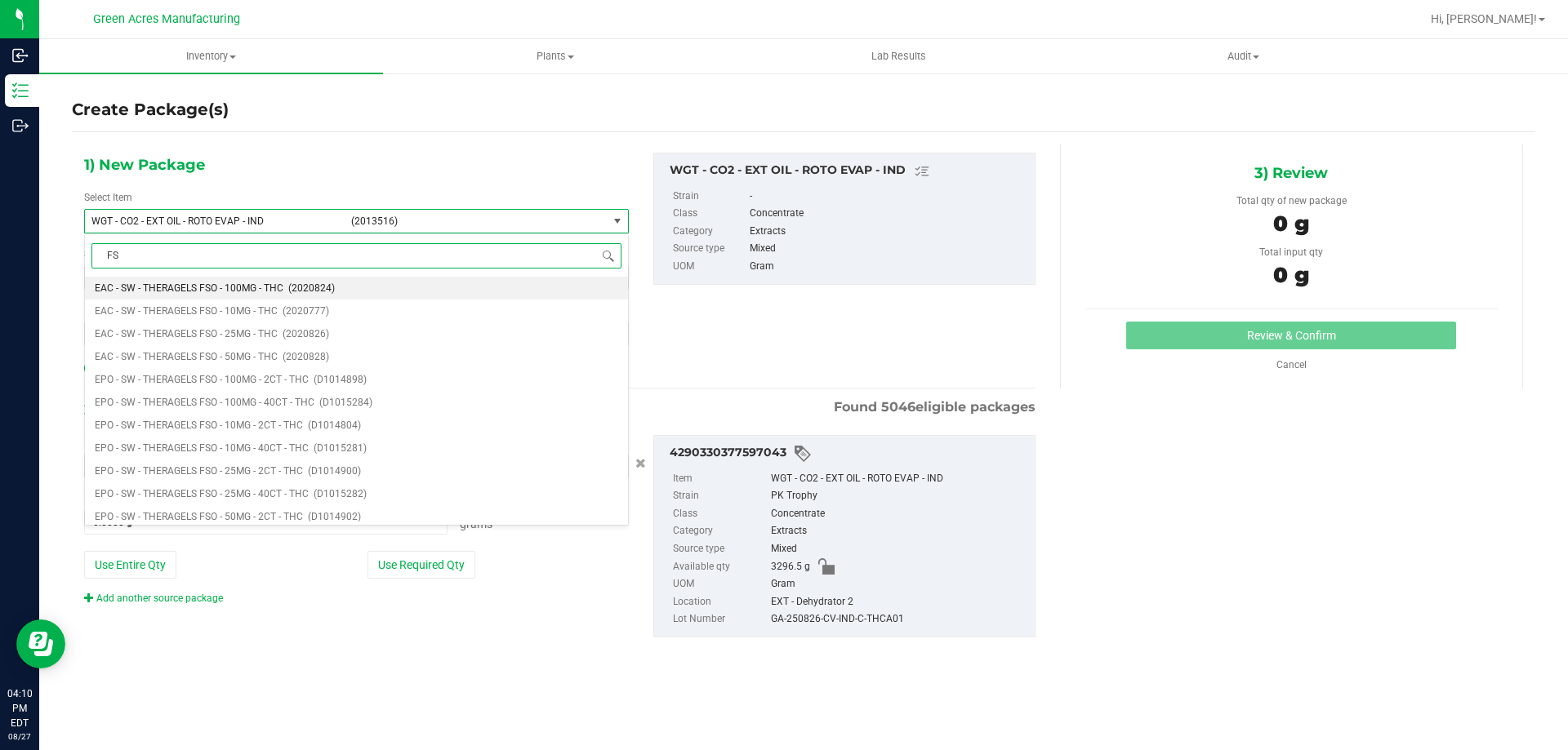
type input "F"
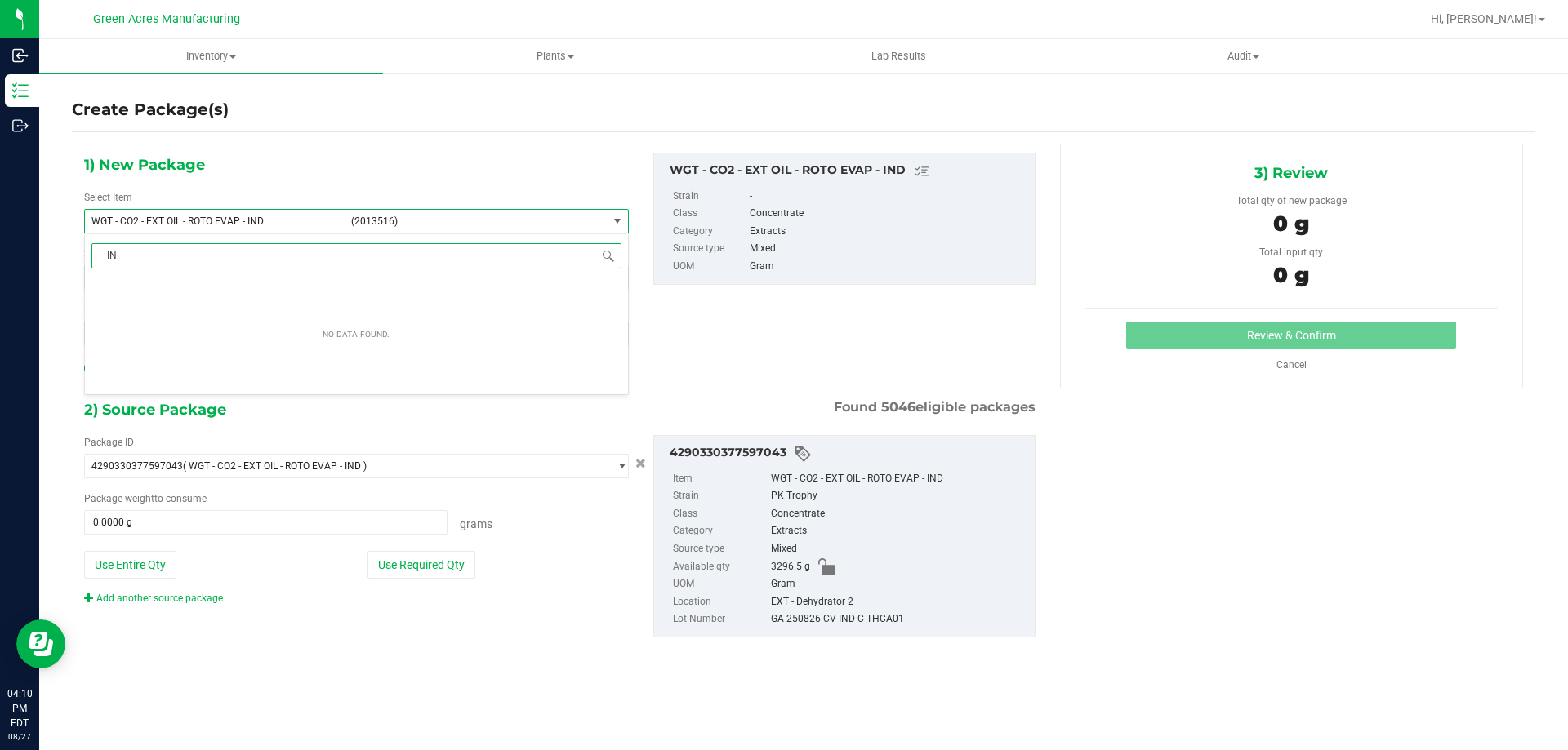
type input "I"
type input "FSO - IND"
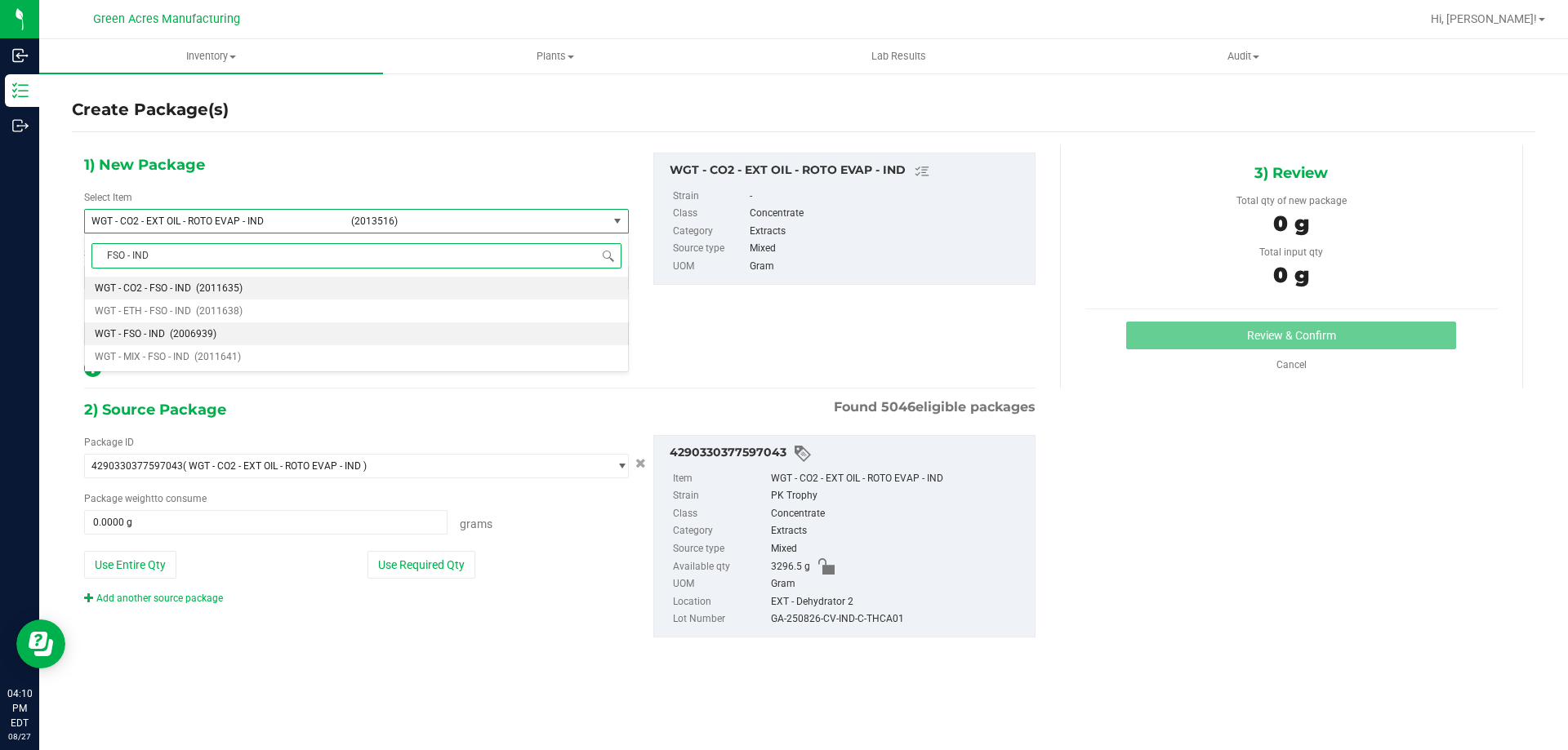
click at [208, 338] on span "(2006939)" at bounding box center [192, 334] width 46 height 12
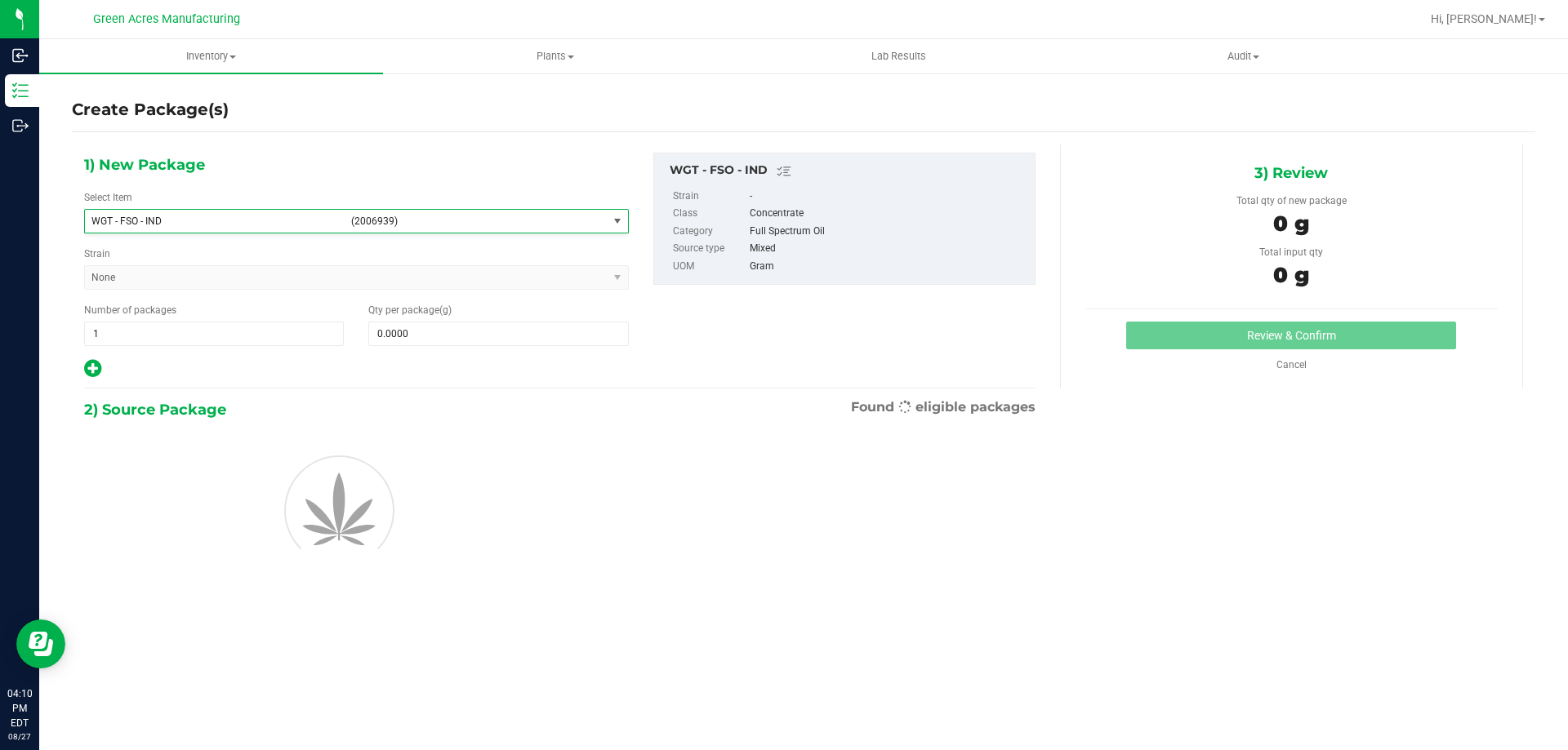
type input "0.0000"
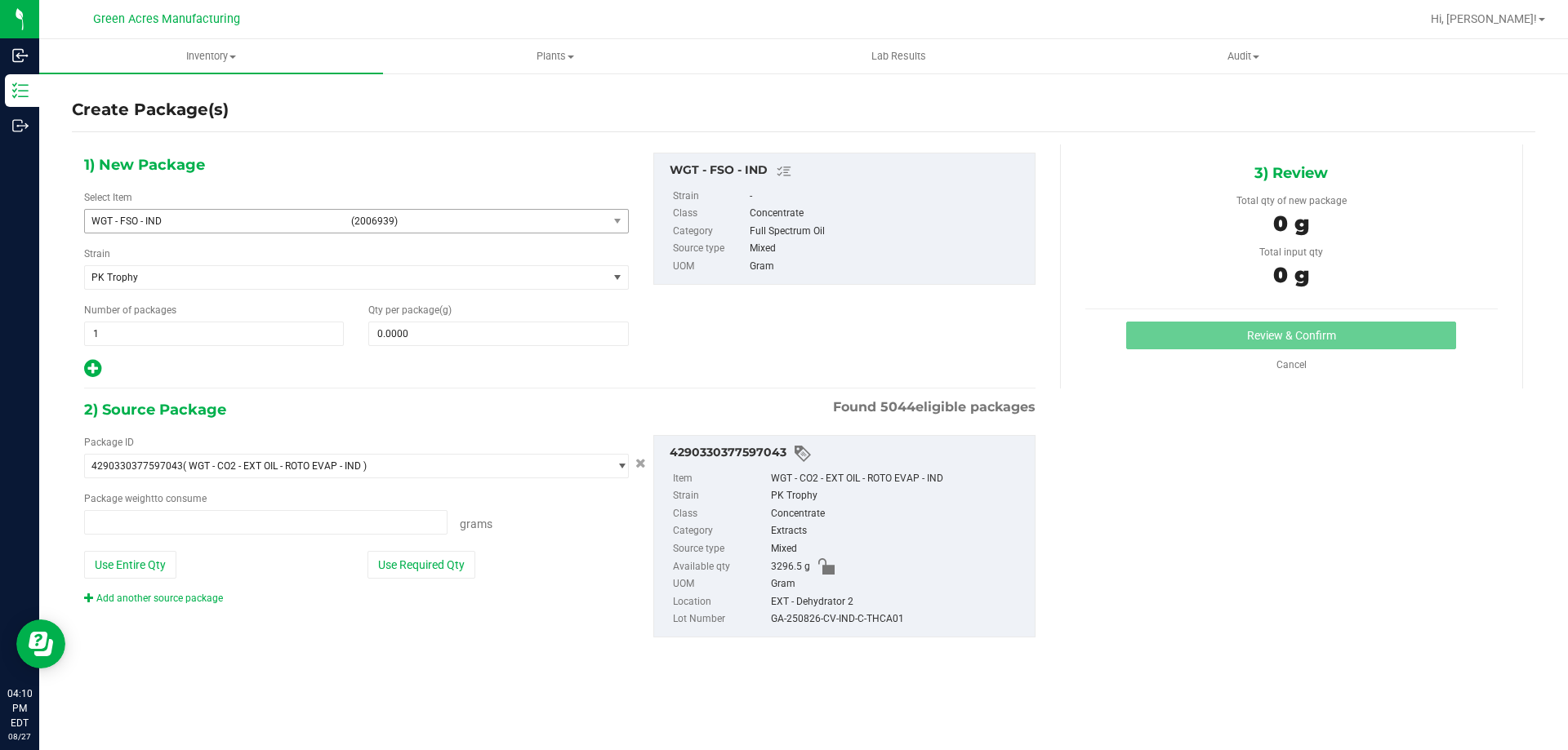
type input "0.0000 g"
click at [423, 331] on span at bounding box center [498, 334] width 260 height 25
paste input "2812.5"
type input "2812.5"
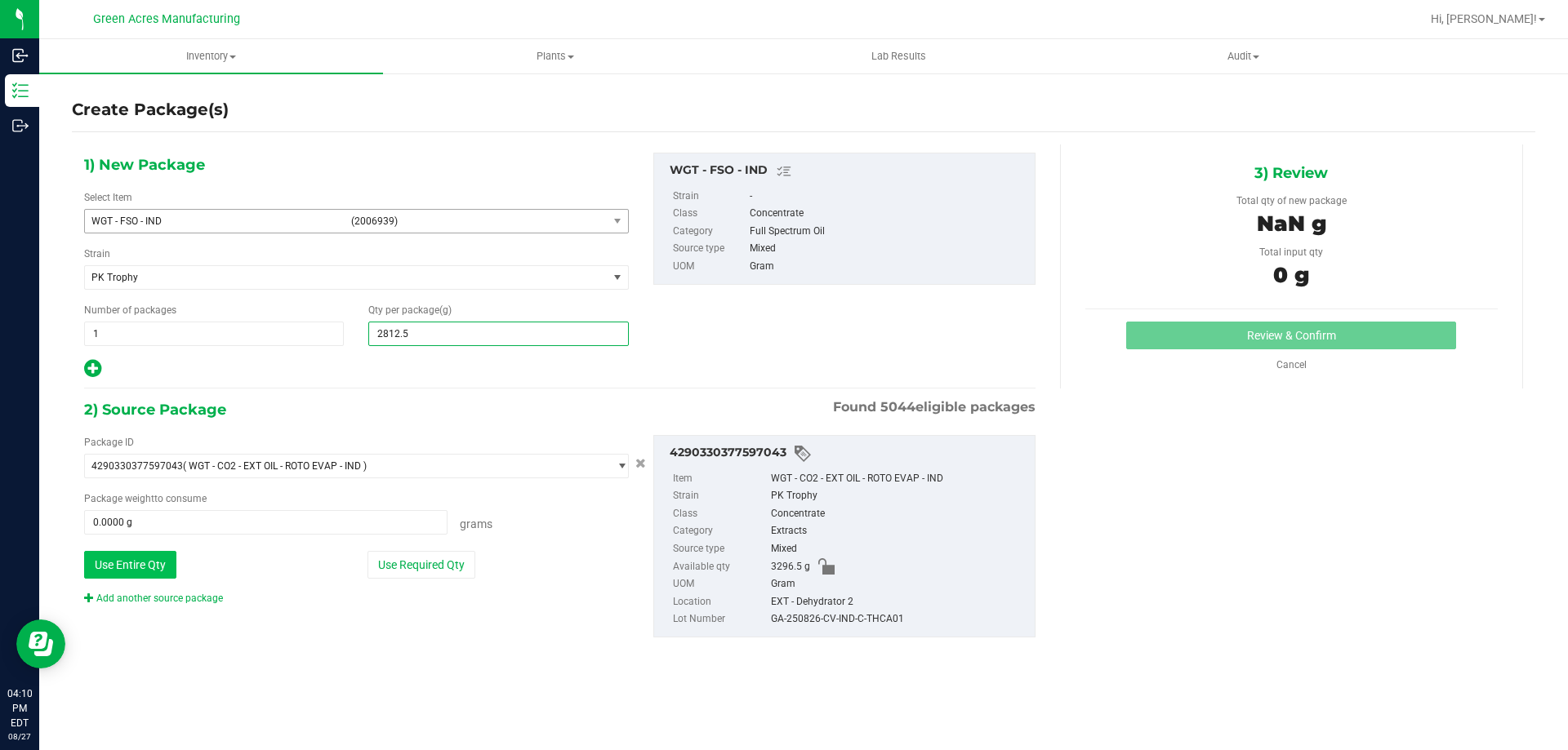
type input "2,812.5000"
click at [149, 568] on button "Use Entire Qty" at bounding box center [131, 565] width 92 height 27
type input "3296.5000 g"
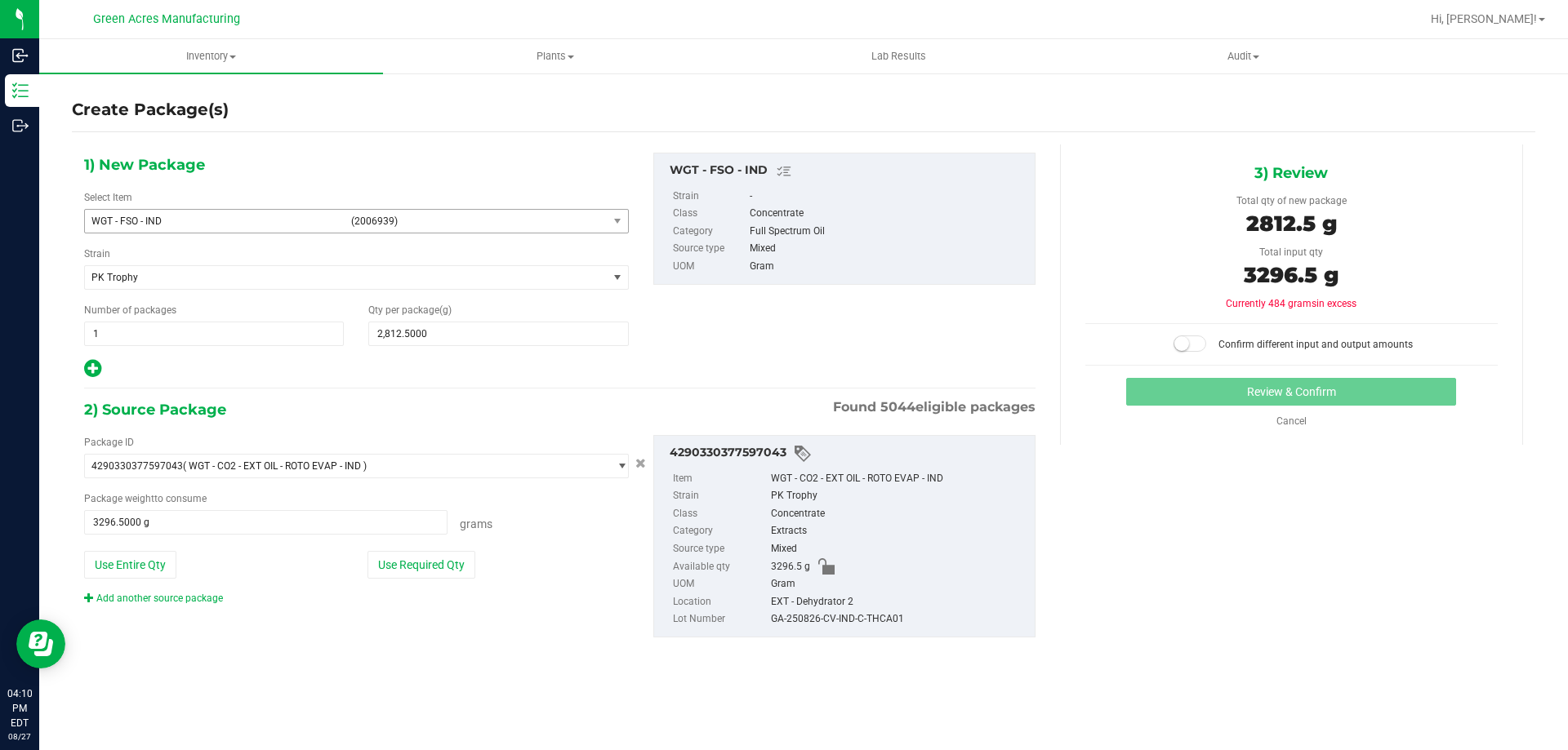
click at [1197, 345] on span at bounding box center [1189, 344] width 32 height 17
click at [1234, 382] on button "Review & Confirm" at bounding box center [1291, 392] width 330 height 27
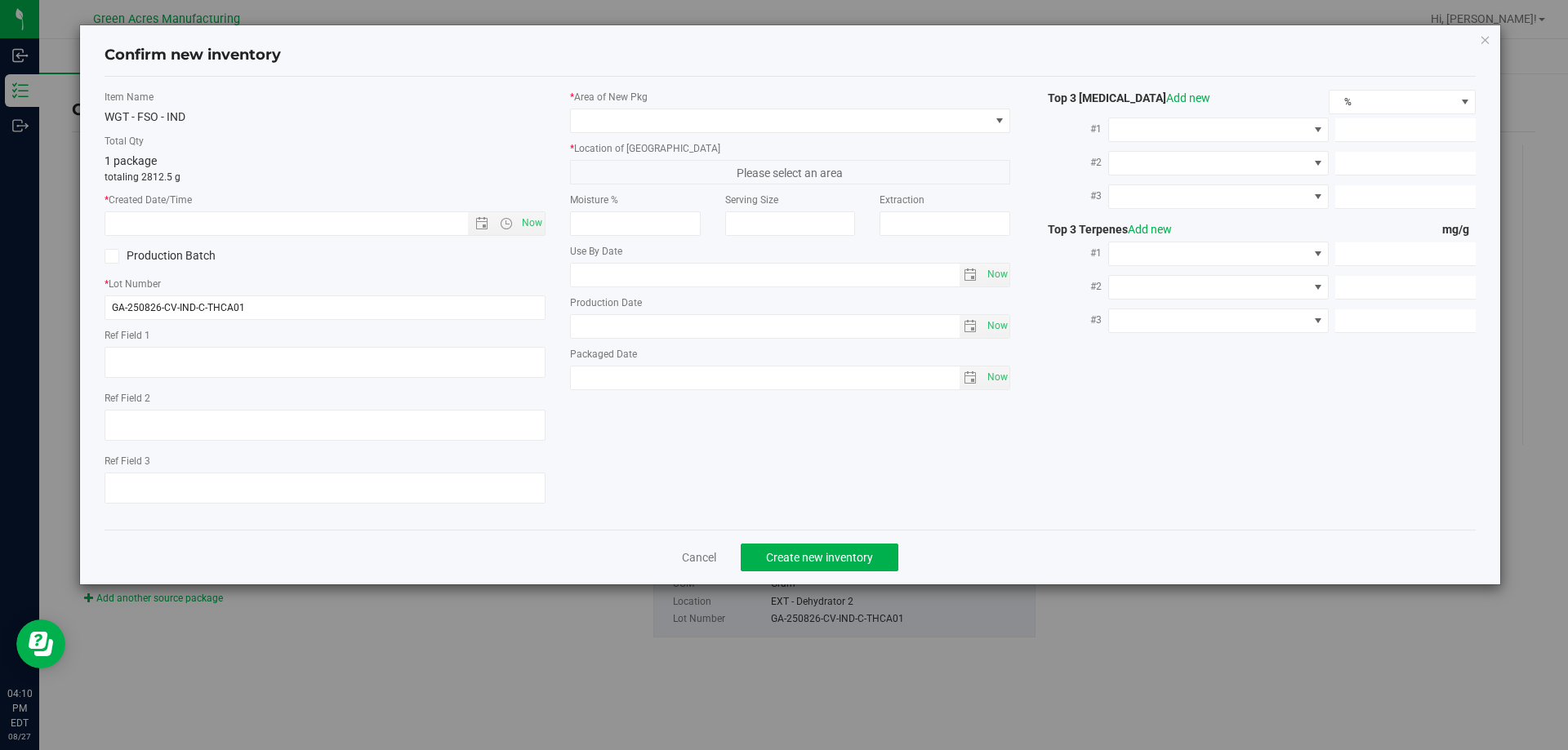
type textarea "21.3%/2.12% Terps"
type textarea ".172"
click at [1478, 43] on div "Confirm new inventory Item Name WGT - FSO - IND Total Qty 1 package totaling 28…" at bounding box center [790, 305] width 1421 height 560
click at [1487, 41] on icon "button" at bounding box center [1486, 39] width 12 height 20
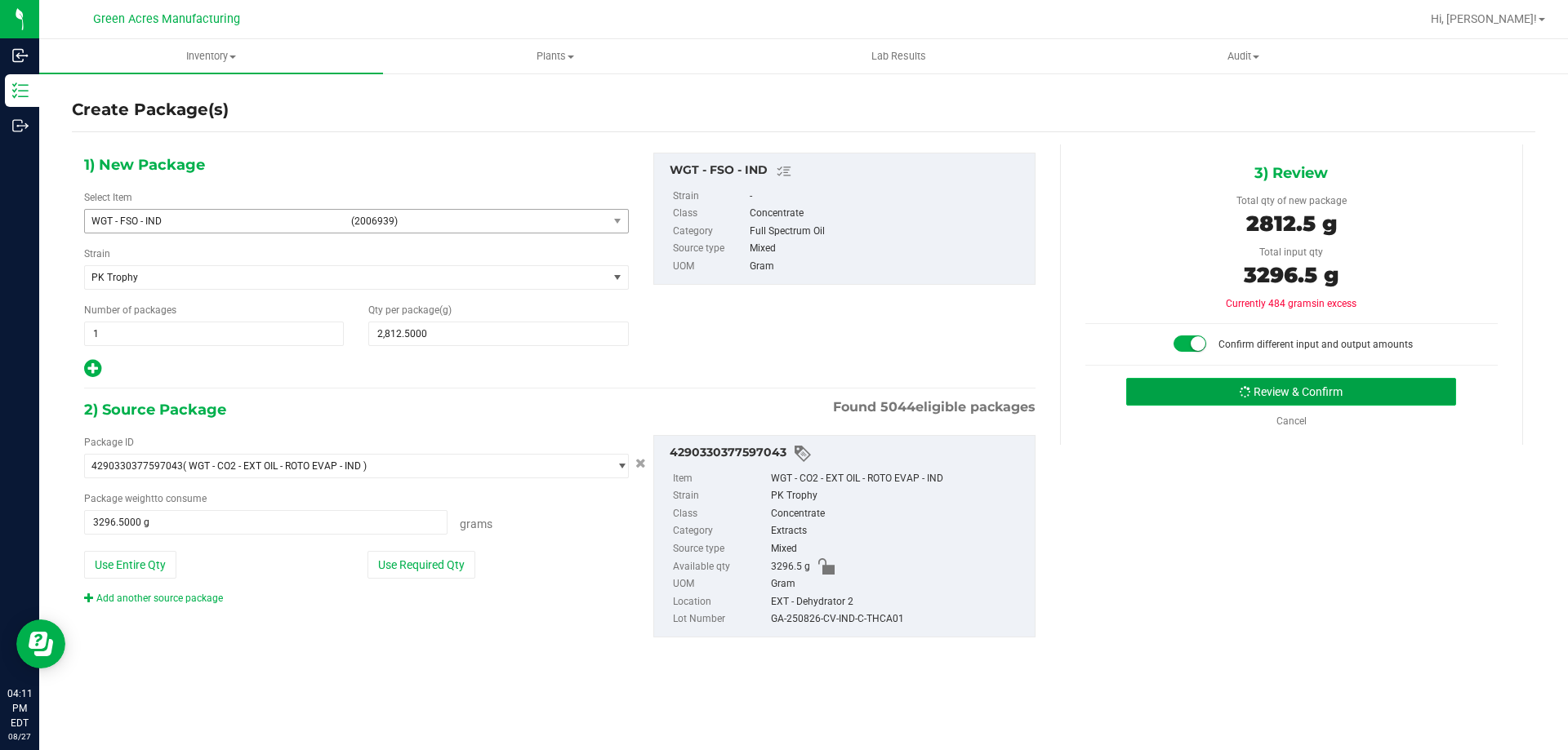
click at [1208, 387] on button "Review & Confirm" at bounding box center [1291, 392] width 330 height 27
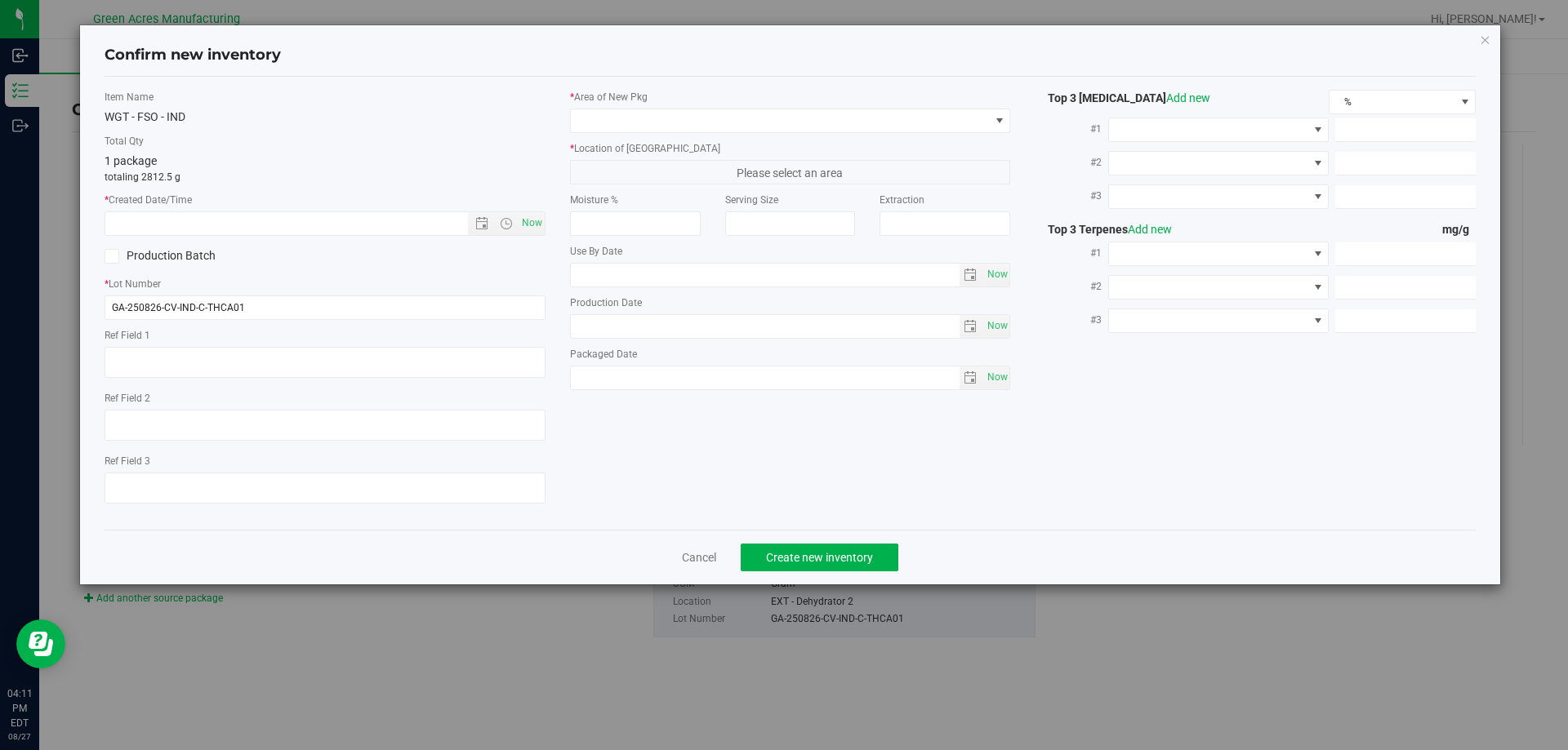
type textarea "21.3%/2.12% Terps"
type textarea ".172"
click at [532, 223] on span "Now" at bounding box center [531, 223] width 27 height 24
type input "8/27/2025 4:11 PM"
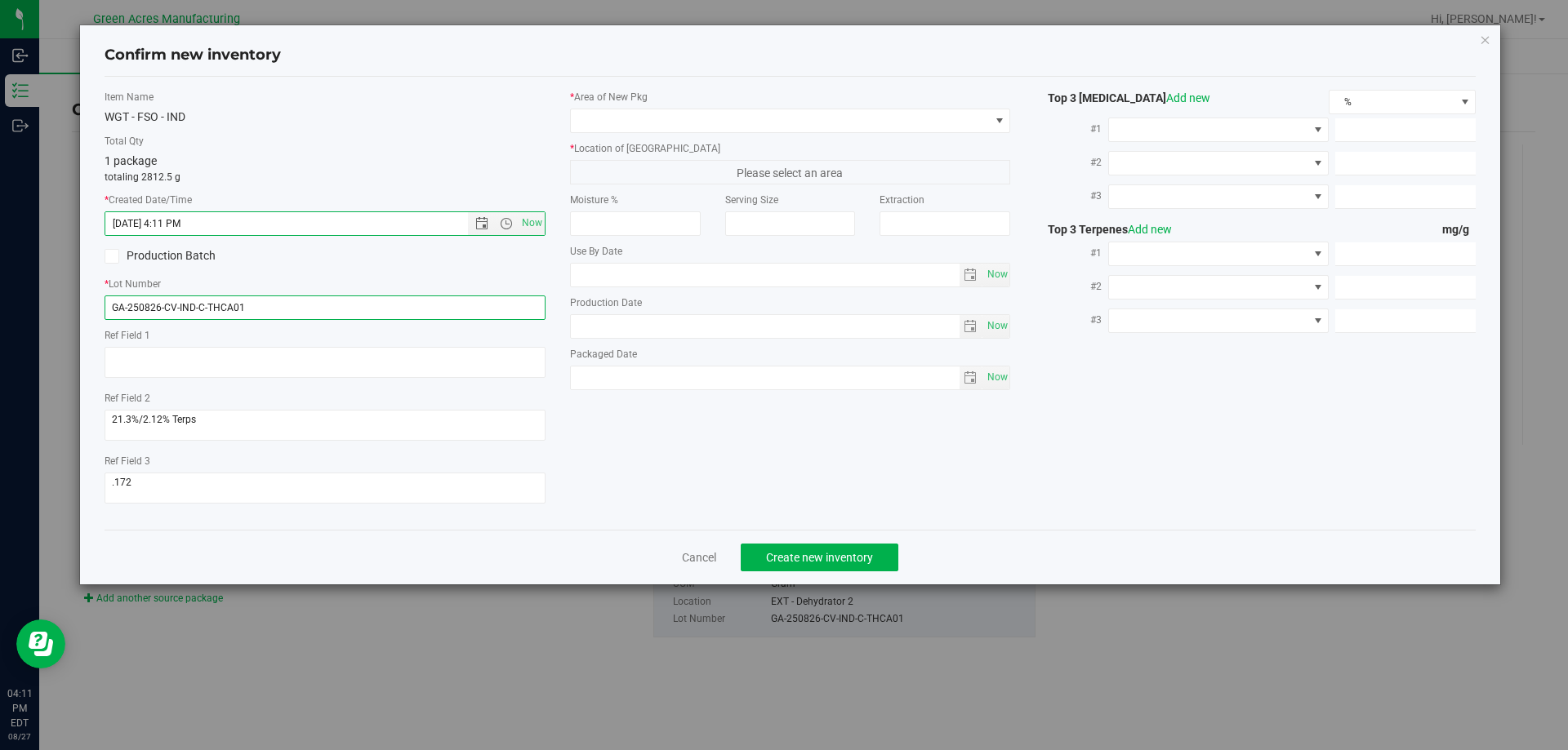
click at [342, 306] on input "GA-250826-CV-IND-C-THCA01" at bounding box center [324, 307] width 441 height 25
type input "GA-250826-CV-IND-C-THCA01A-B"
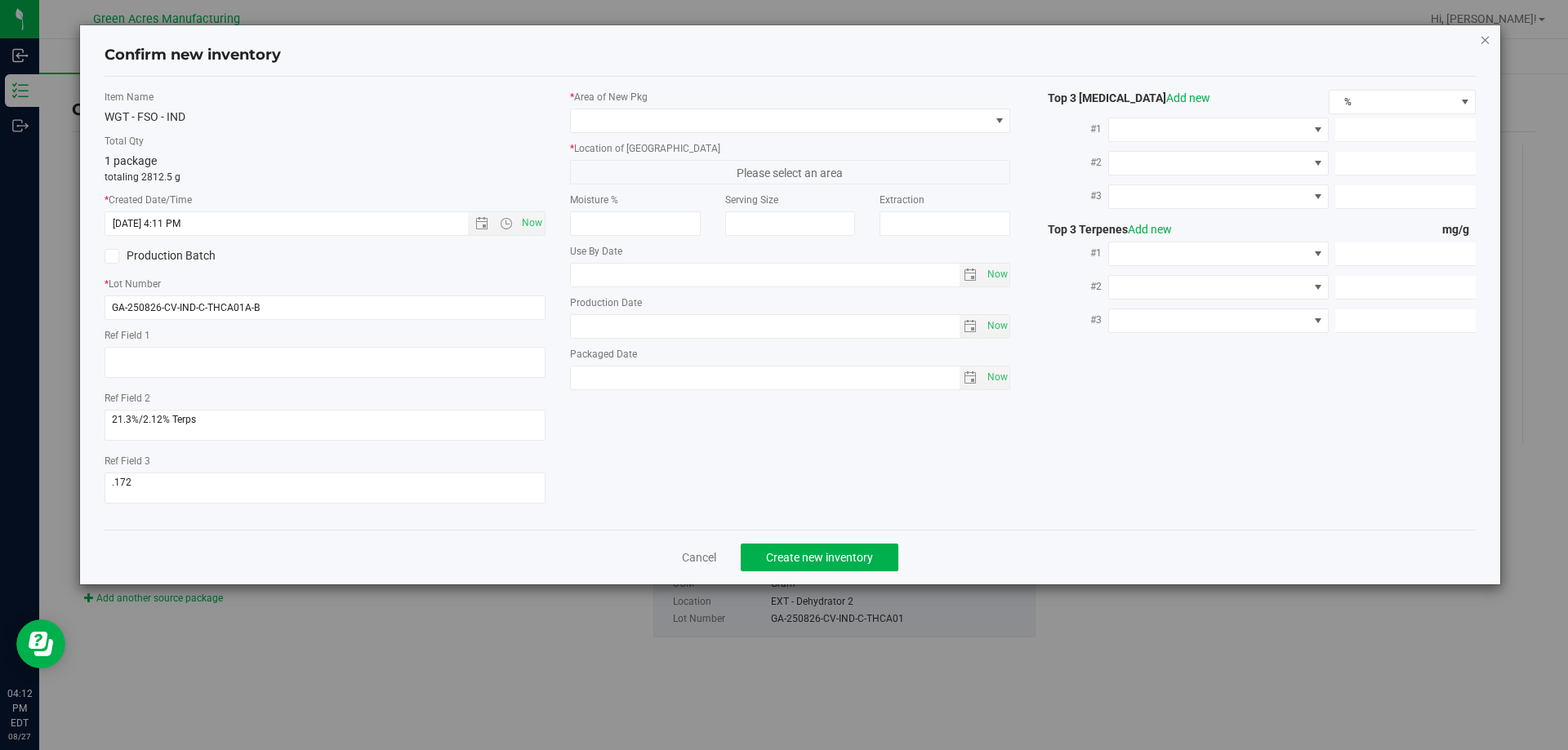
click at [1489, 41] on icon "button" at bounding box center [1486, 39] width 12 height 20
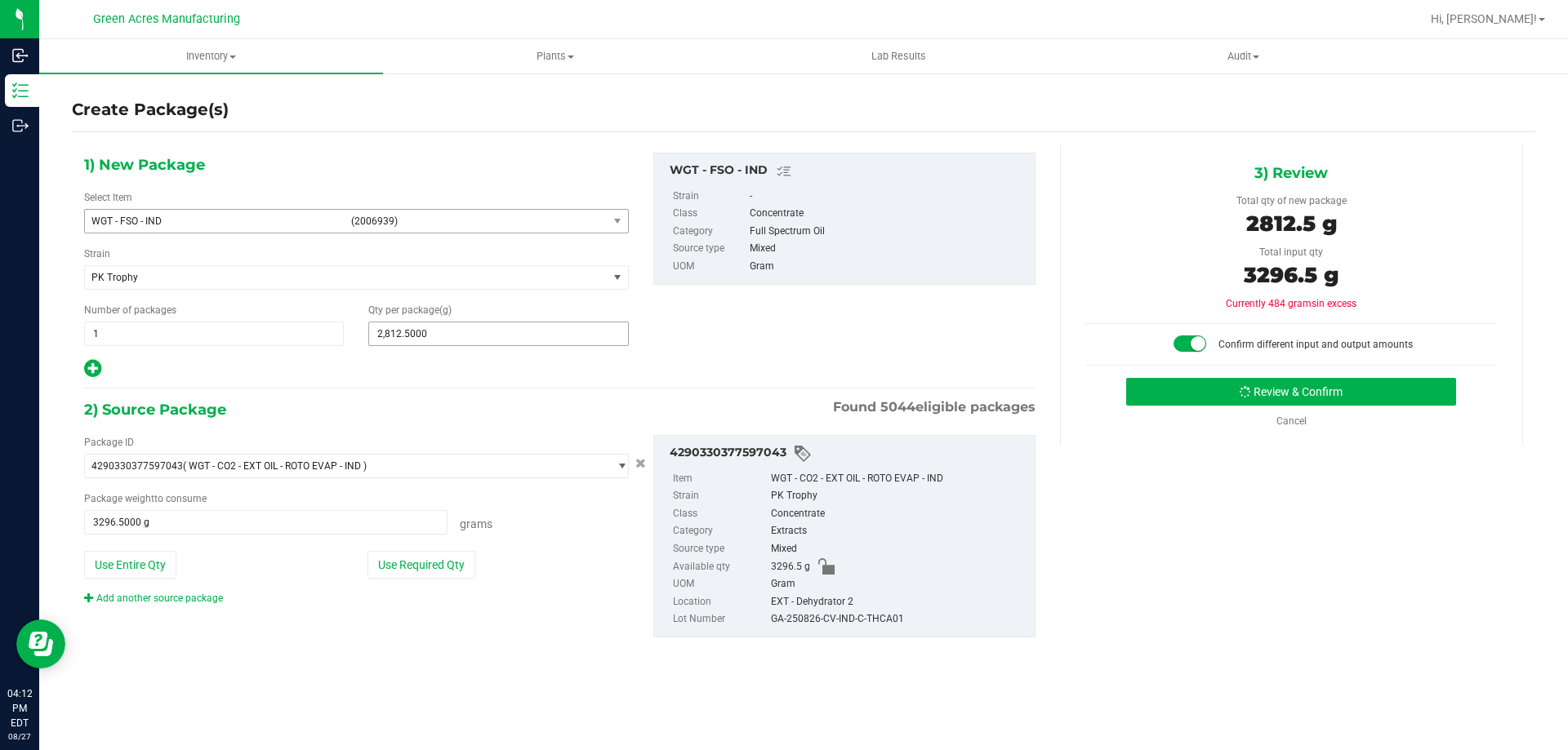
click at [452, 344] on span "2,812.5000 2812.5" at bounding box center [498, 334] width 260 height 25
click at [452, 344] on input "2812.5" at bounding box center [498, 334] width 258 height 23
type input "1247.7"
type input "1,247.7000"
click at [384, 565] on button "Use Required Qty" at bounding box center [421, 565] width 108 height 27
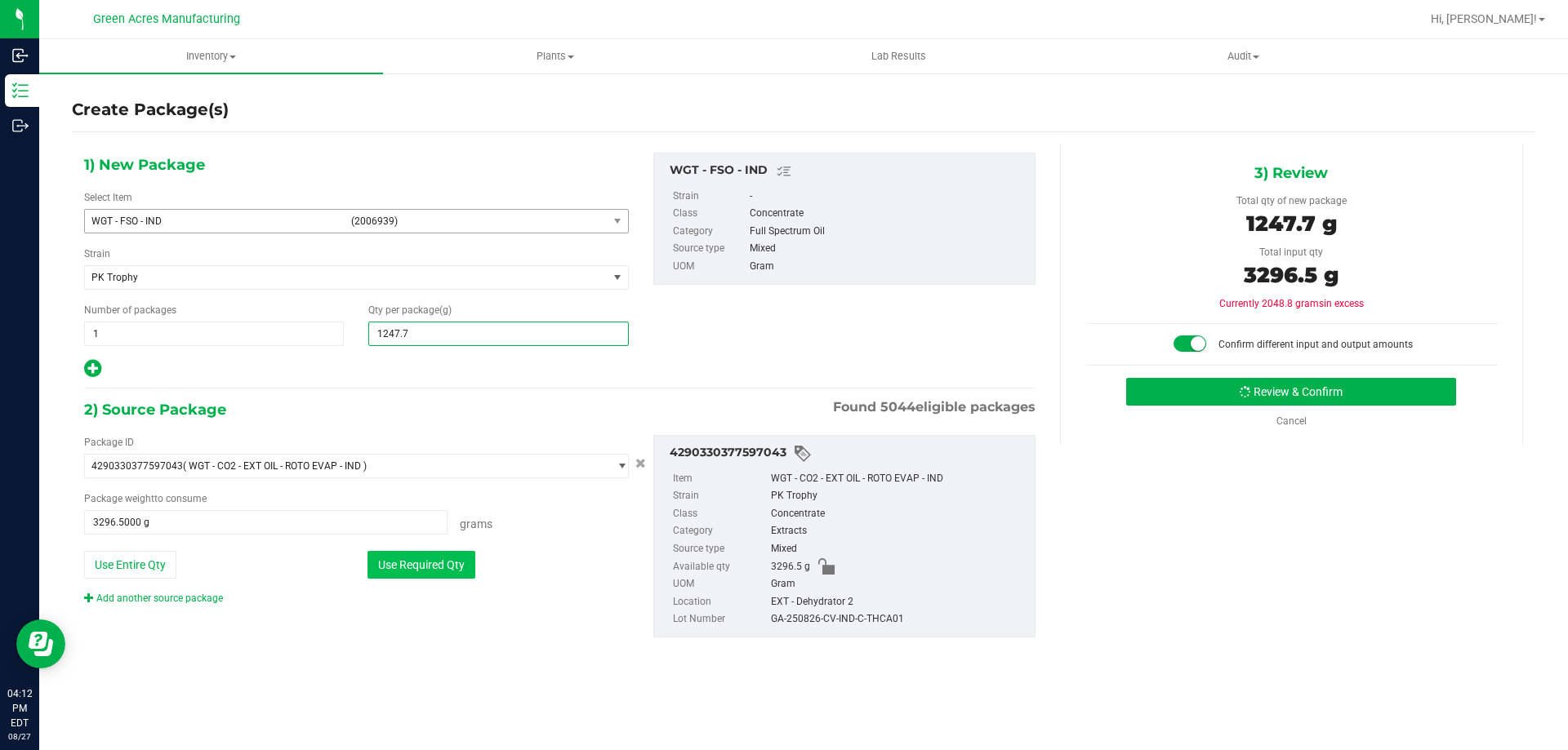
type input "1247.7000 g"
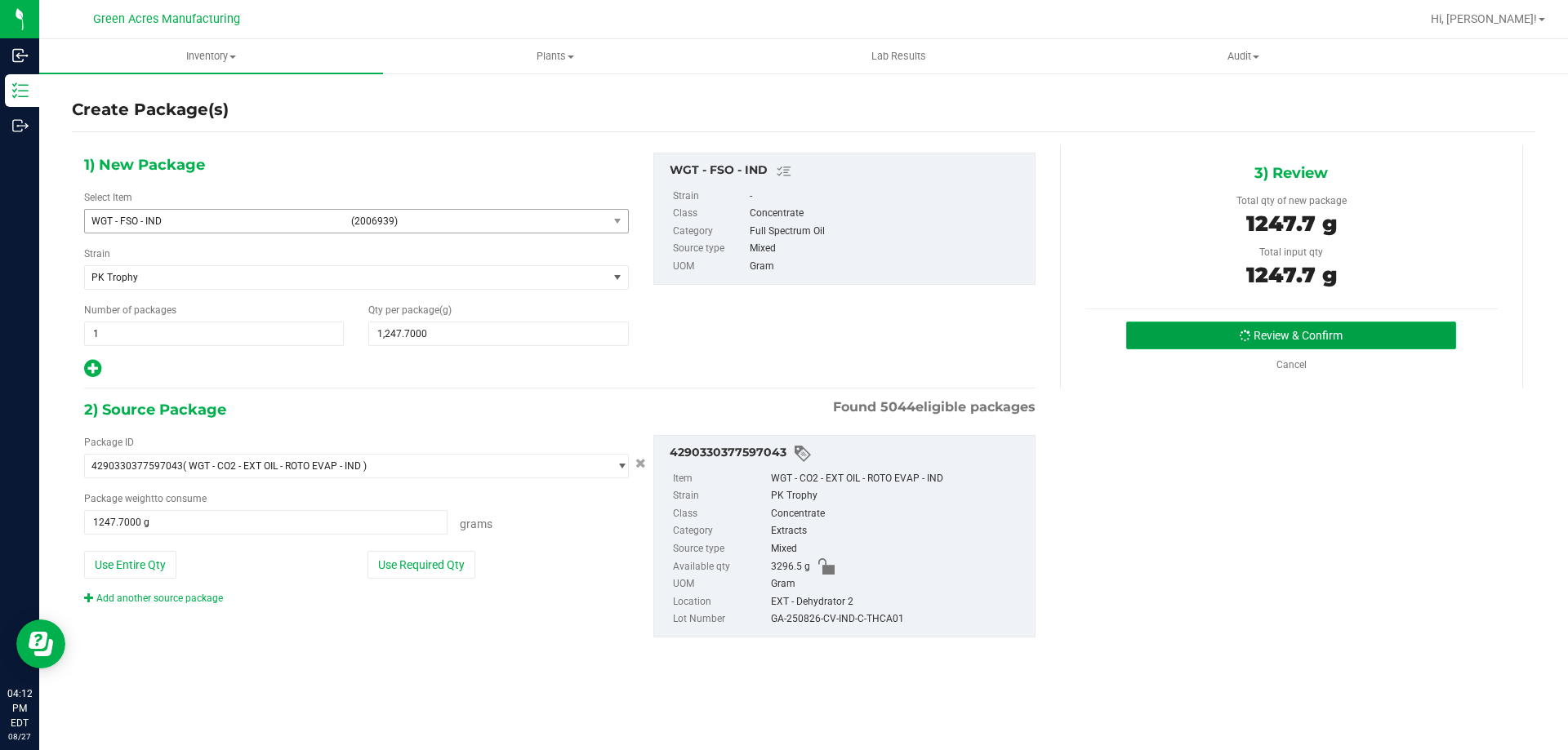
click at [1156, 331] on button "Review & Confirm" at bounding box center [1291, 336] width 330 height 27
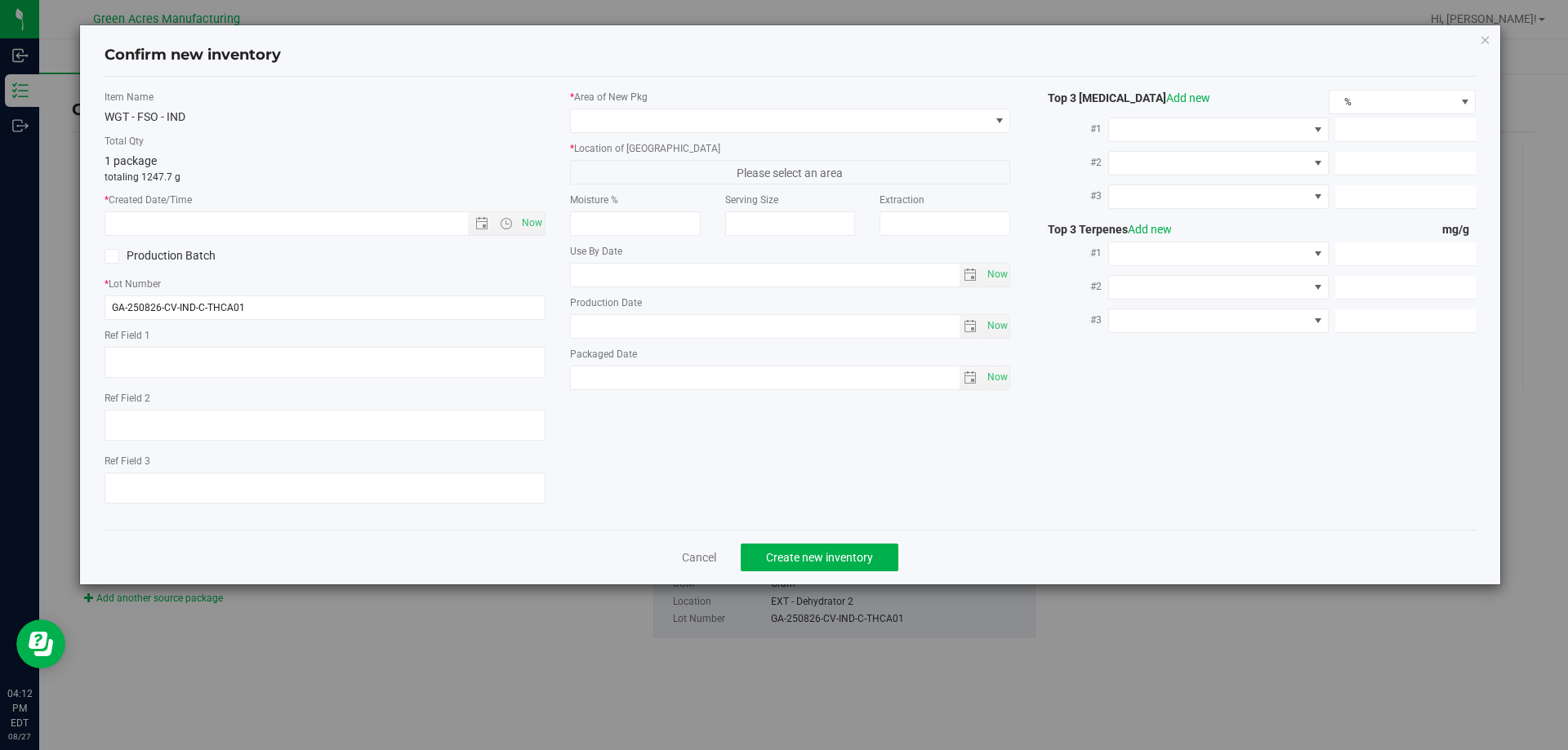
type textarea "21.3%/2.12% Terps"
type textarea ".172"
click at [528, 220] on span "Now" at bounding box center [531, 223] width 27 height 24
type input "8/27/2025 4:12 PM"
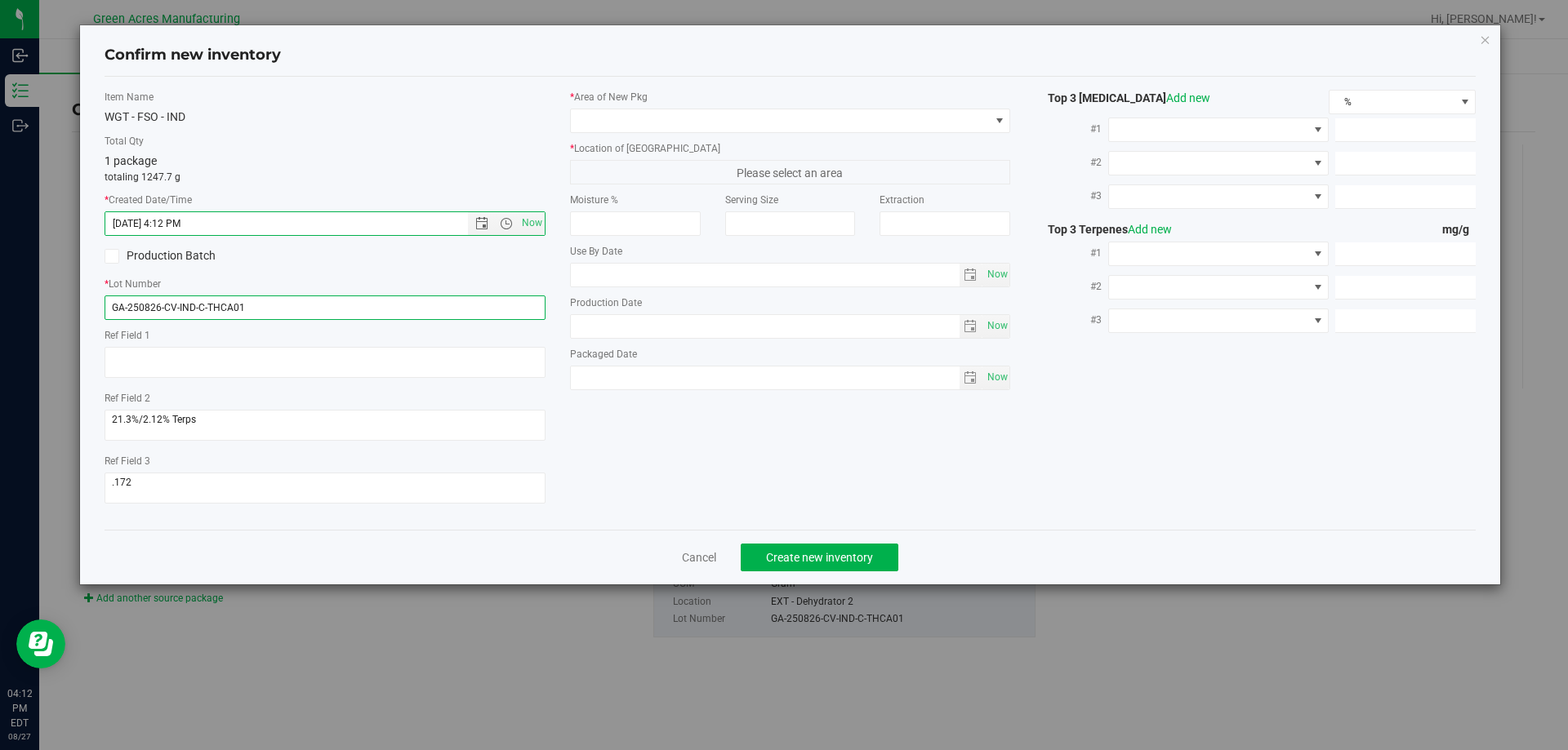
click at [329, 316] on input "GA-250826-CV-IND-C-THCA01" at bounding box center [324, 307] width 441 height 25
click at [296, 309] on input "GA-250826-CV-IND-C-THCA01-A" at bounding box center [324, 307] width 441 height 25
type input "GA-250826-CV-IND-C-THCA01-A"
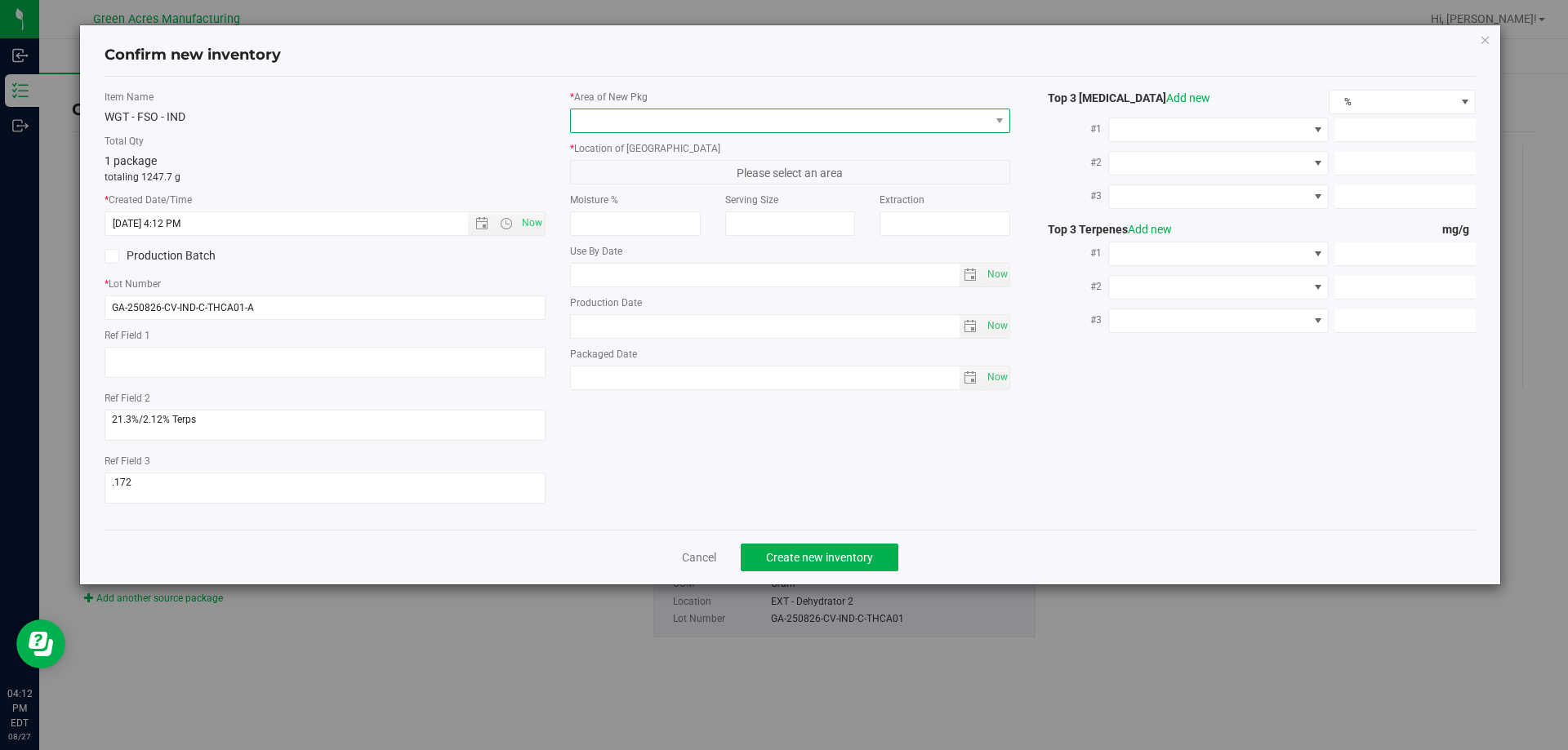
click at [610, 113] on span at bounding box center [780, 120] width 419 height 23
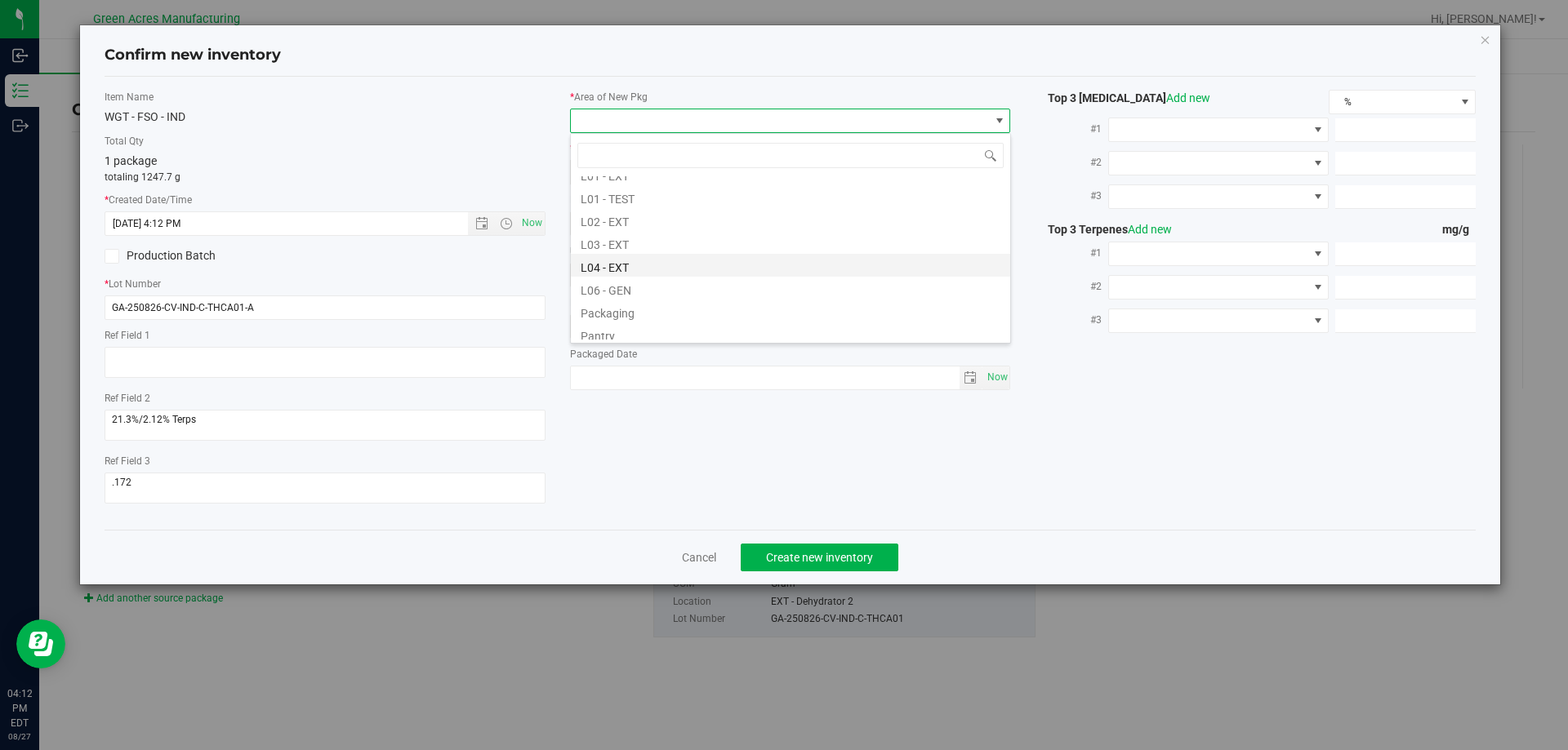
scroll to position [327, 0]
click at [641, 226] on li "L03 - EXT" at bounding box center [790, 227] width 440 height 23
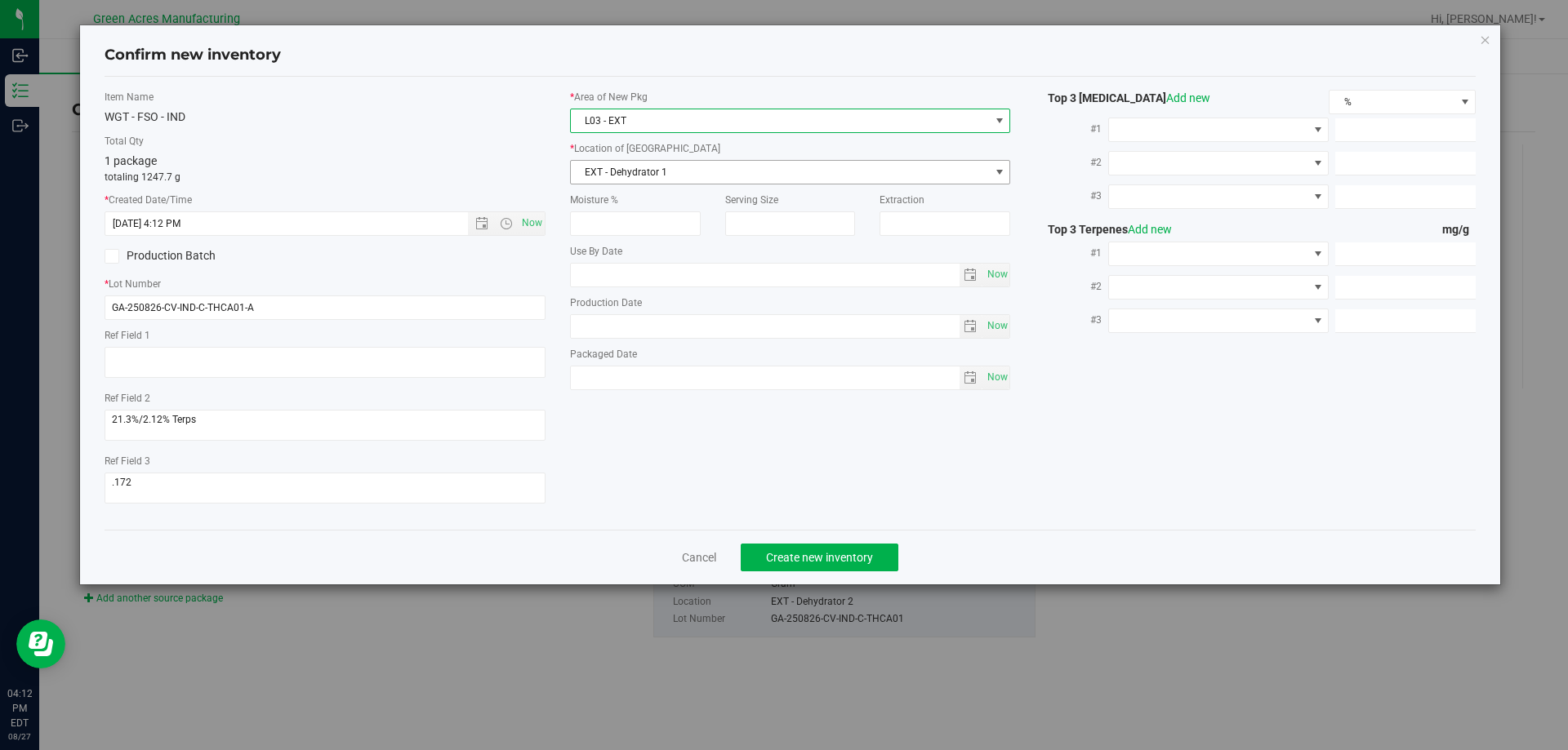
click at [639, 178] on span "EXT - Dehydrator 1" at bounding box center [780, 172] width 419 height 23
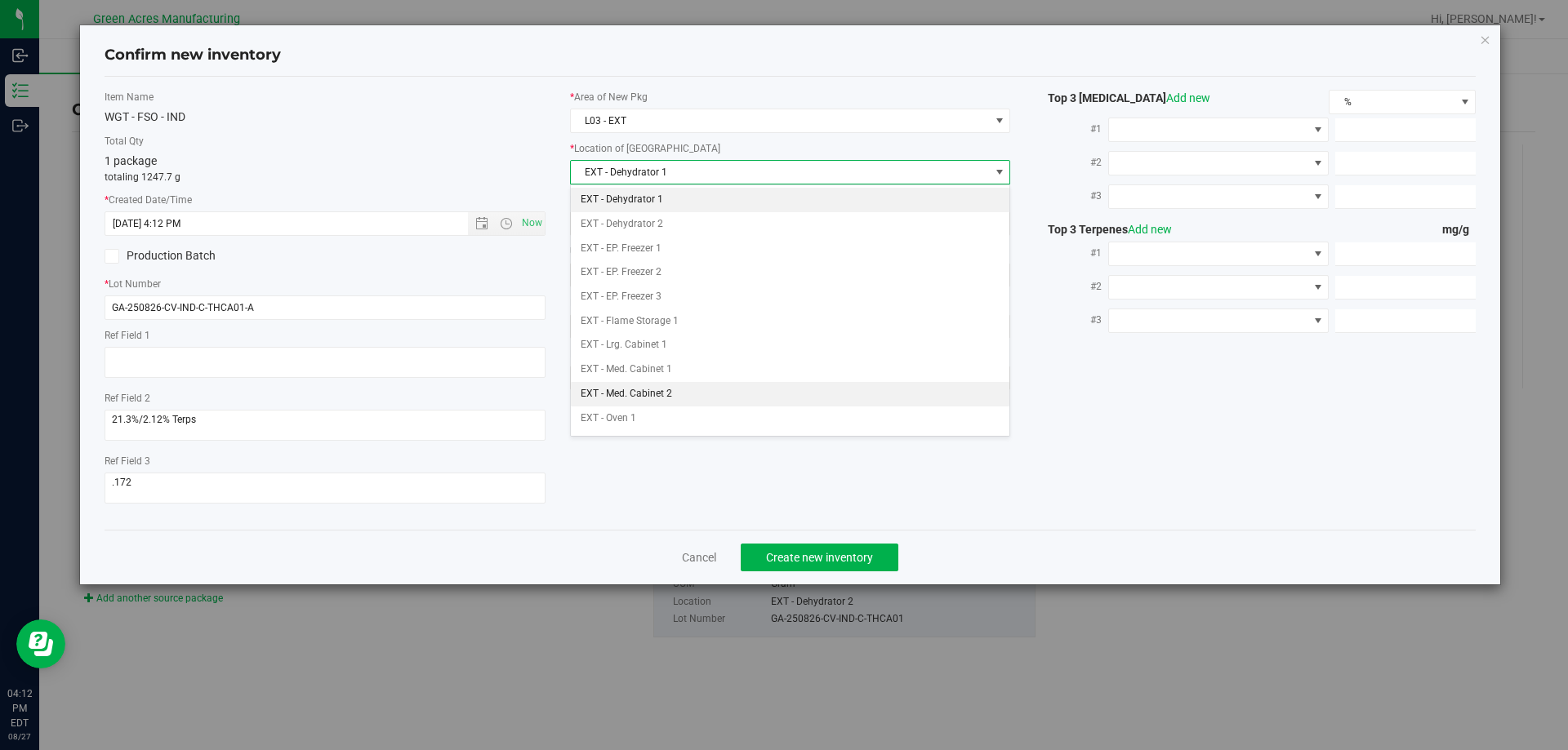
click at [670, 389] on li "EXT - Med. Cabinet 2" at bounding box center [790, 394] width 440 height 25
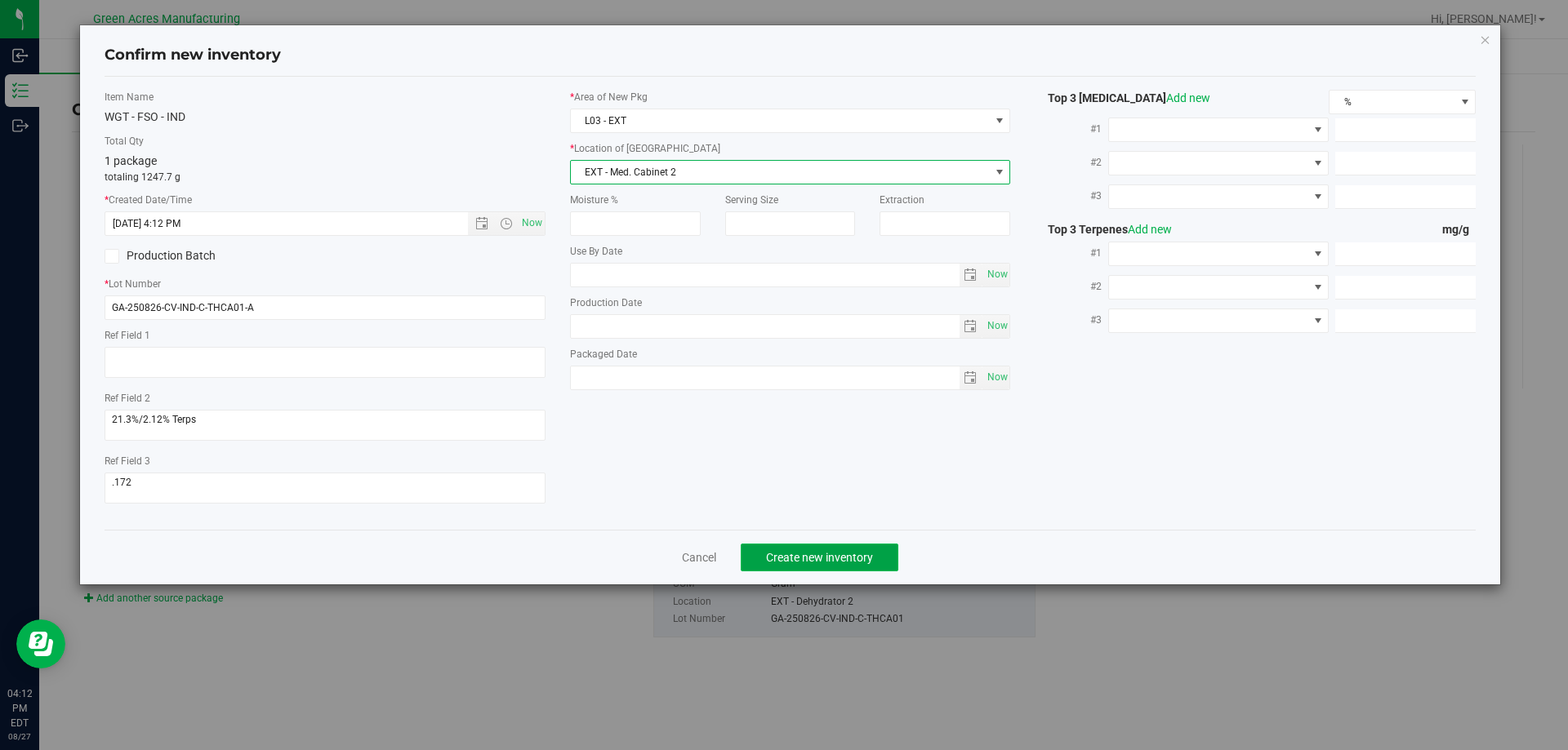
click at [788, 549] on button "Create new inventory" at bounding box center [820, 558] width 158 height 27
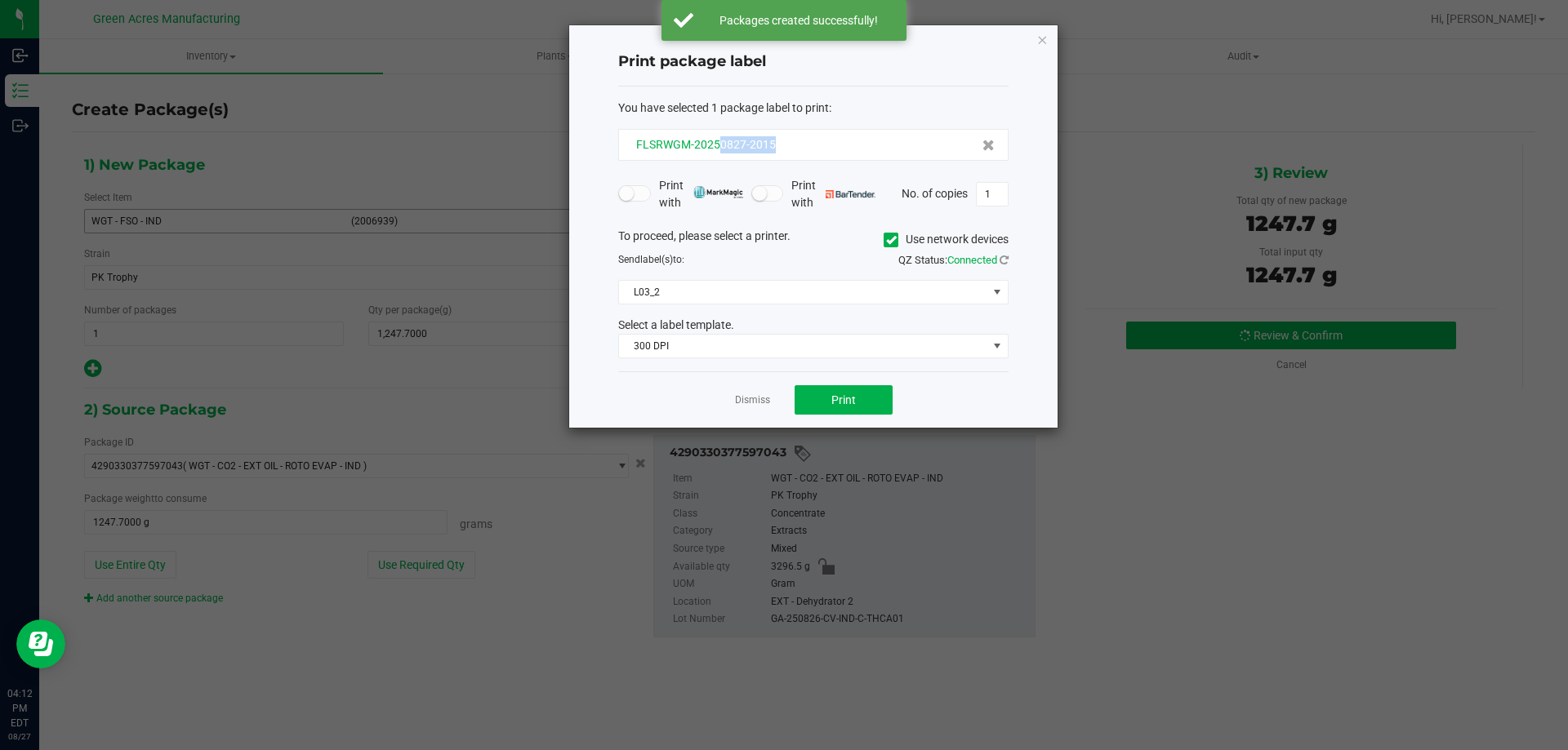
drag, startPoint x: 781, startPoint y: 152, endPoint x: 722, endPoint y: 153, distance: 59.0
click at [722, 153] on div "FLSRWGM-20250827-2015" at bounding box center [813, 144] width 362 height 17
copy span "0827-2015"
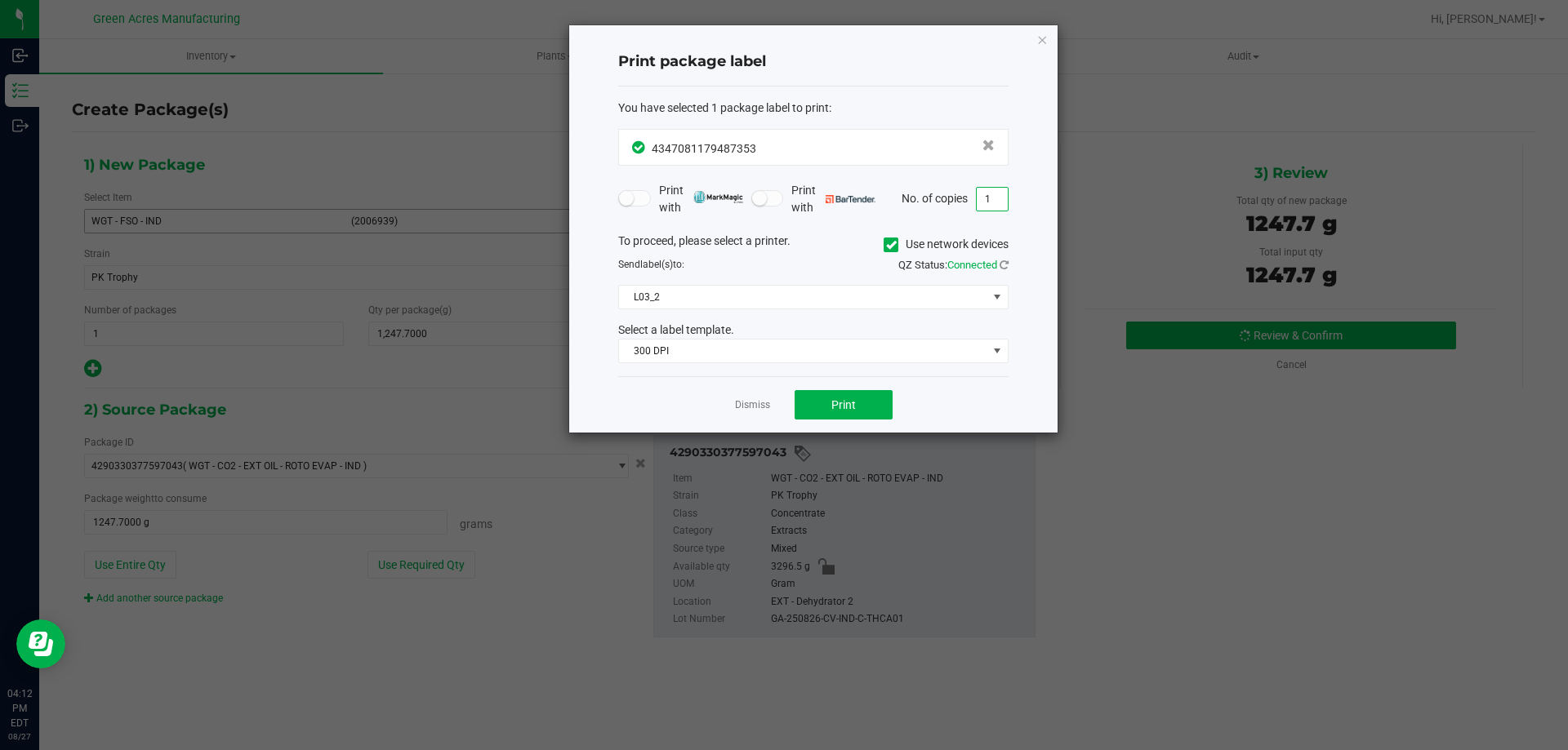
click at [994, 198] on input "1" at bounding box center [993, 198] width 31 height 23
type input "2"
click at [849, 408] on span "Print" at bounding box center [843, 404] width 25 height 13
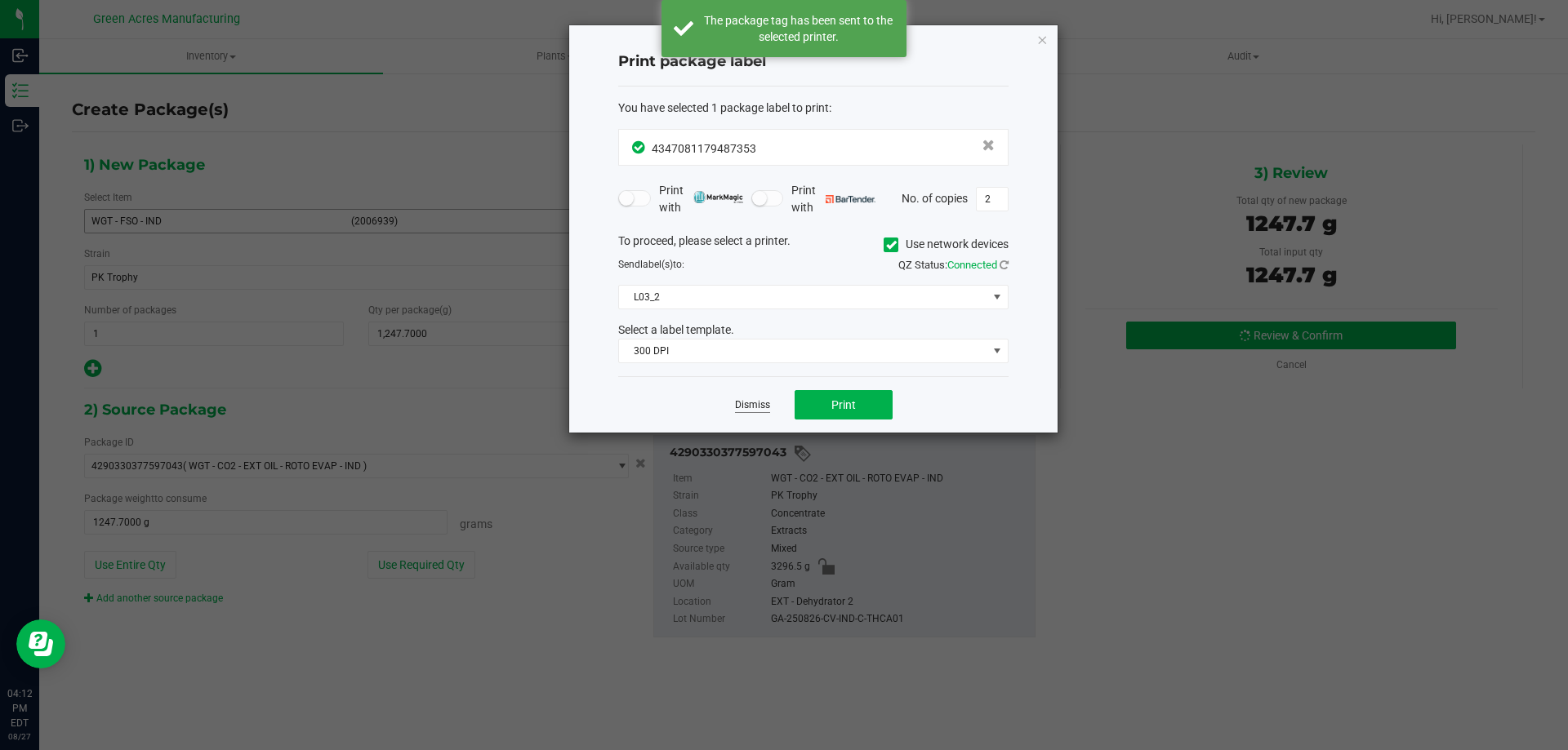
click at [760, 409] on link "Dismiss" at bounding box center [753, 405] width 35 height 14
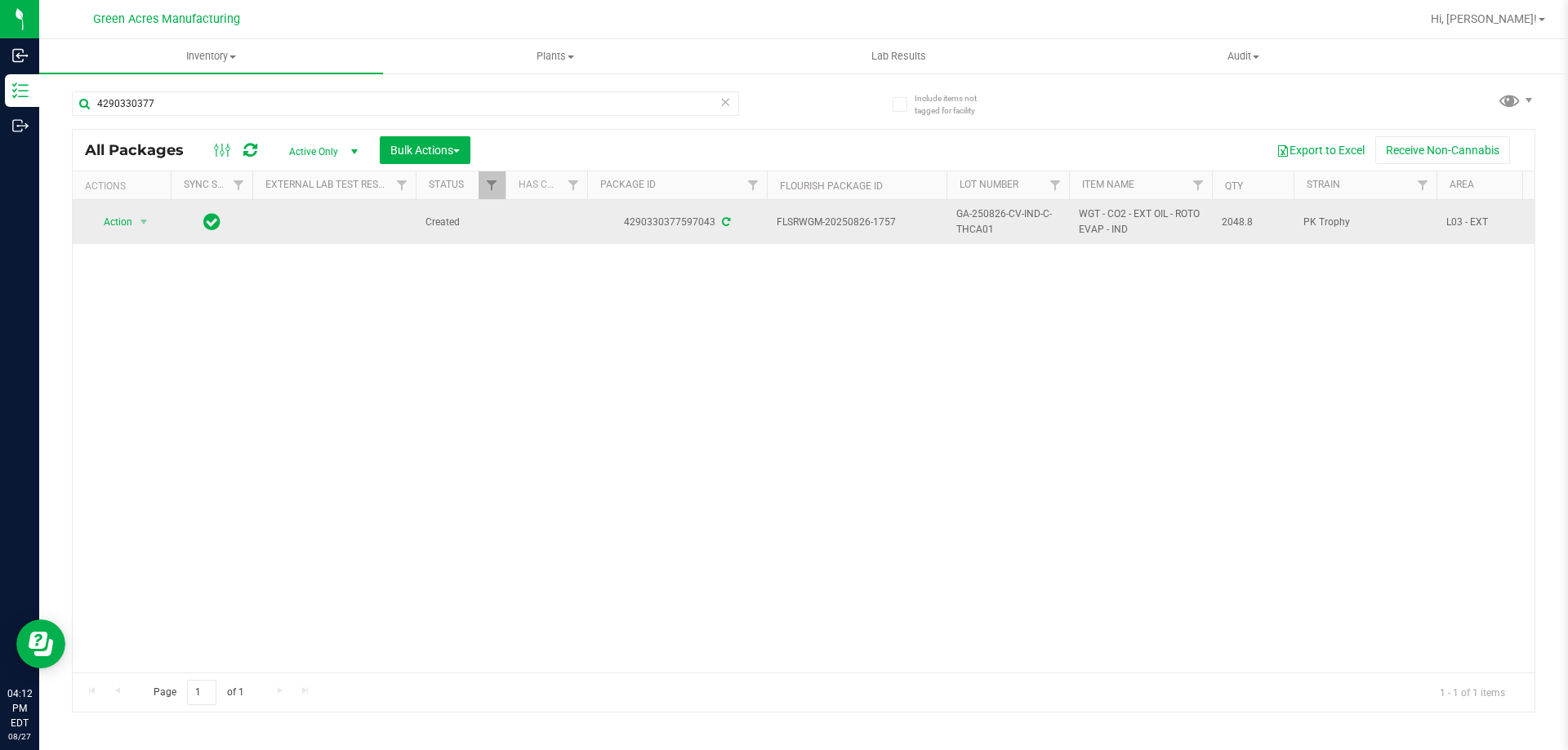
click at [644, 386] on div "Action Action Adjust qty Create package Edit attributes Global inventory Locate…" at bounding box center [803, 437] width 1462 height 473
click at [145, 220] on span "select" at bounding box center [143, 222] width 13 height 13
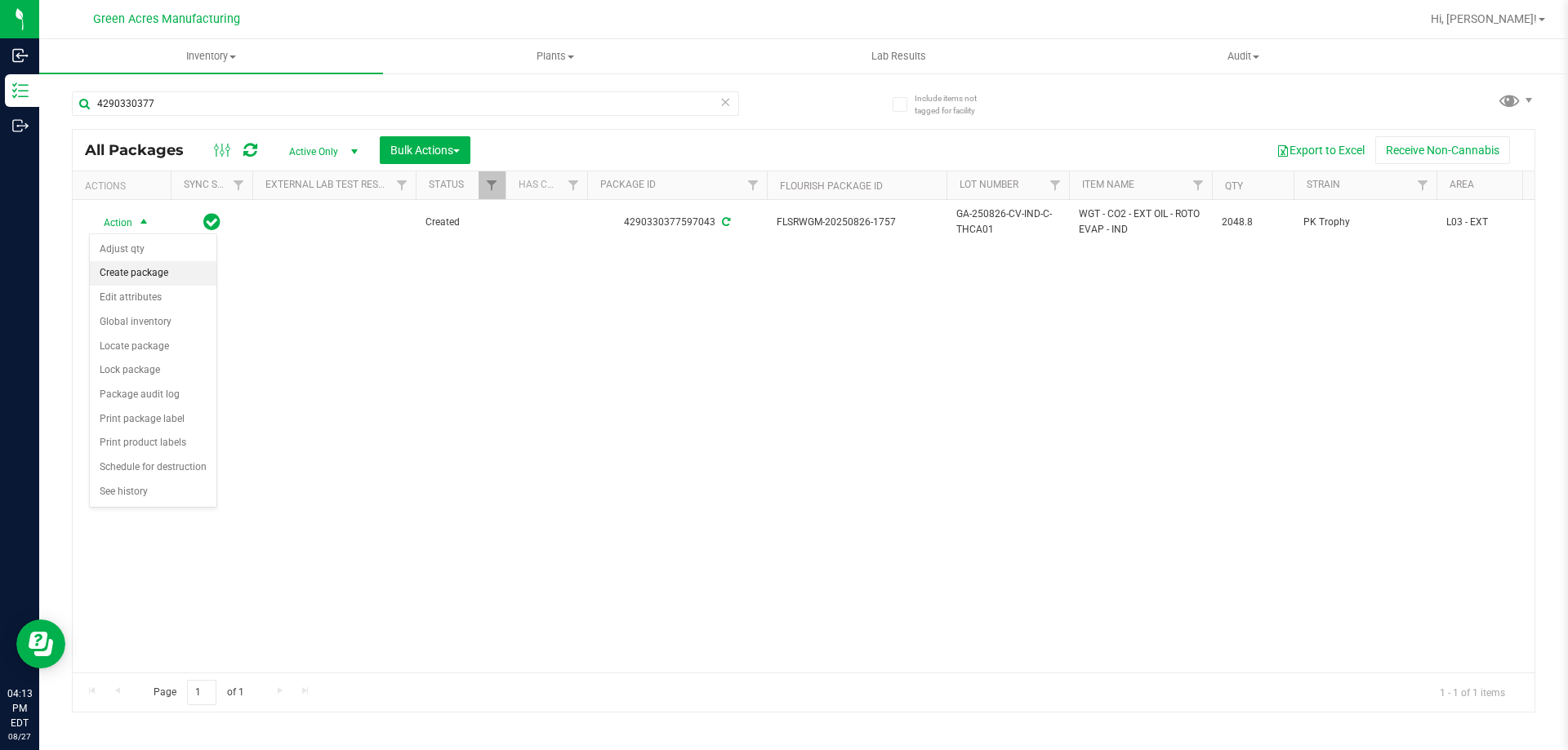
click at [146, 275] on li "Create package" at bounding box center [153, 273] width 127 height 25
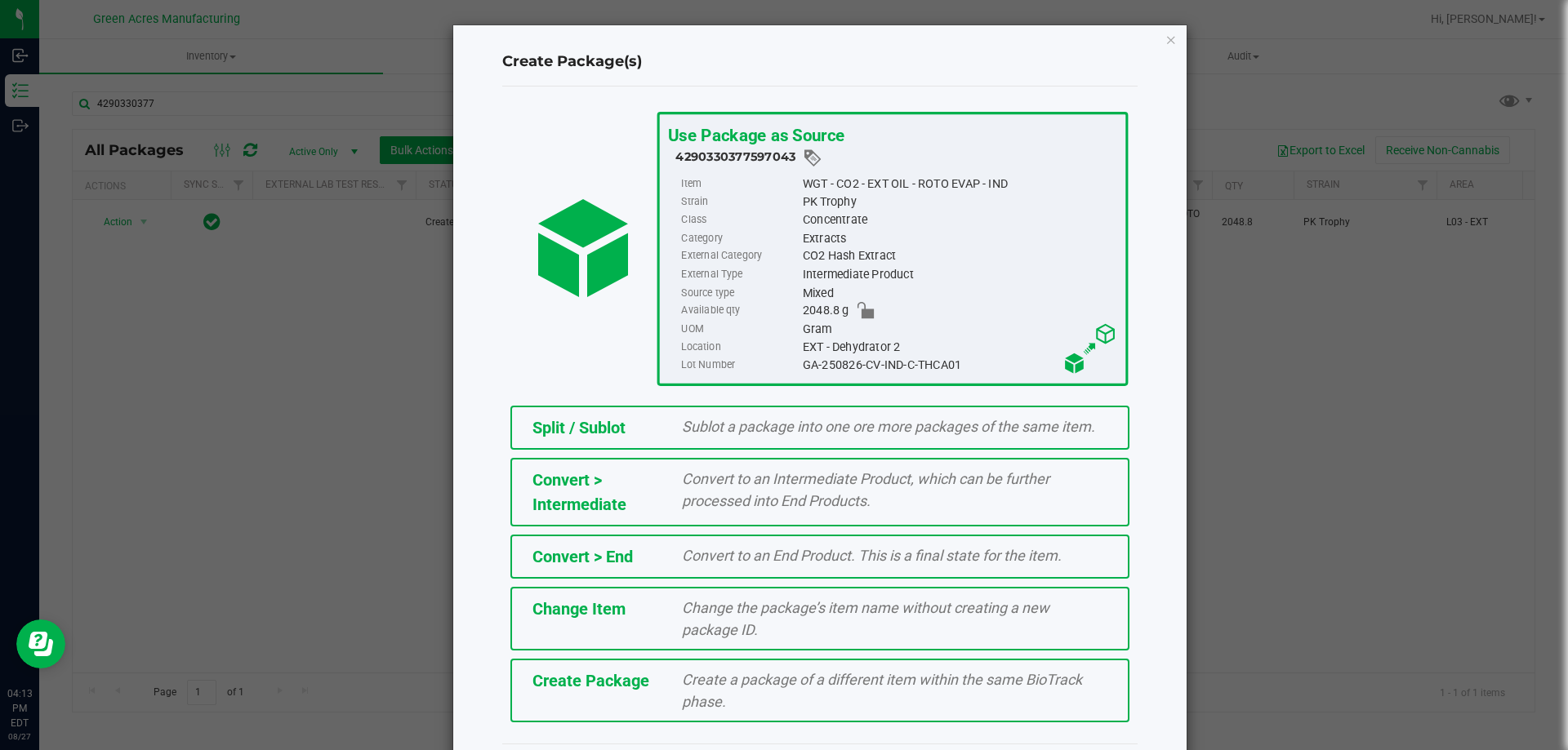
scroll to position [46, 0]
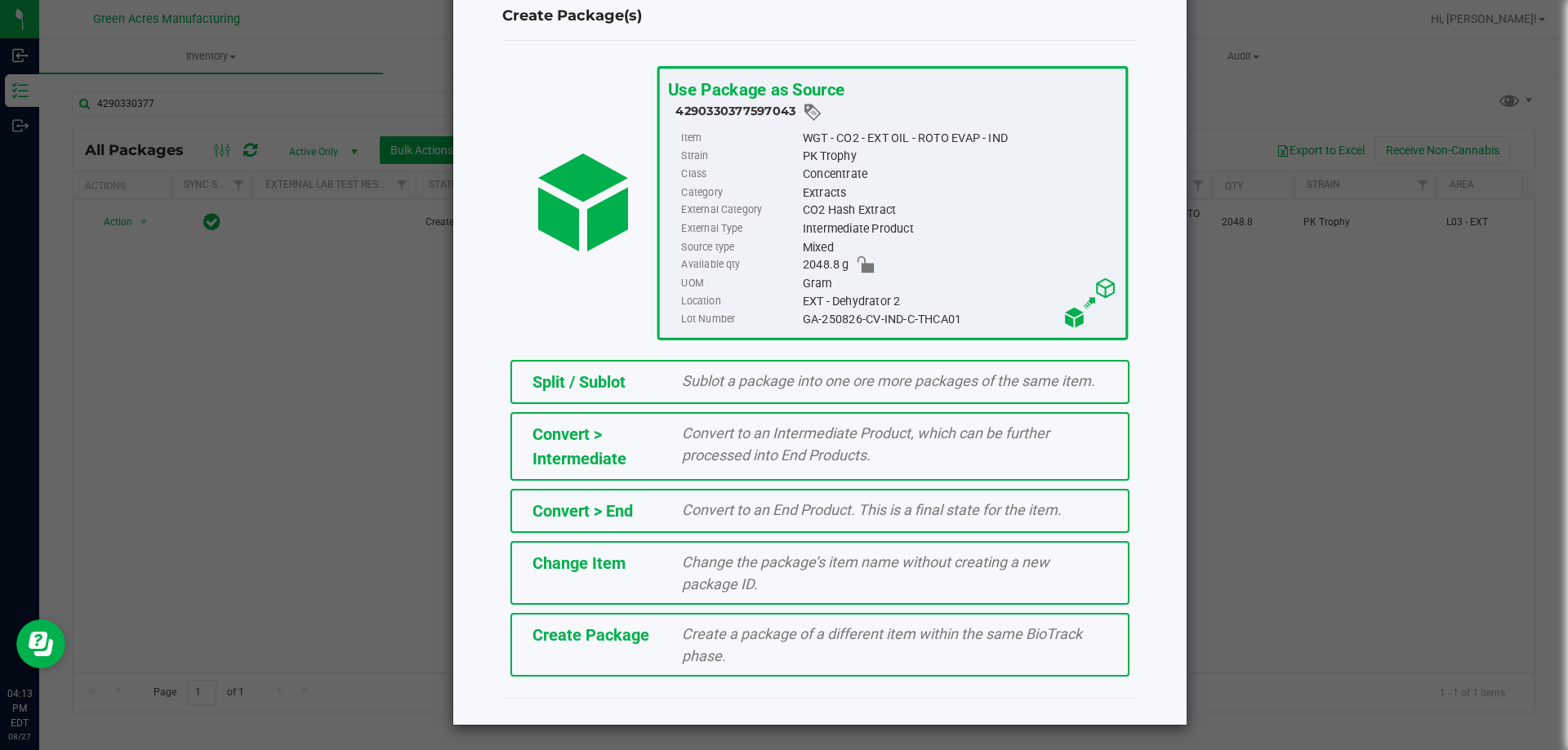
click at [813, 625] on span "Create a package of a different item within the same BioTrack phase." at bounding box center [883, 645] width 401 height 39
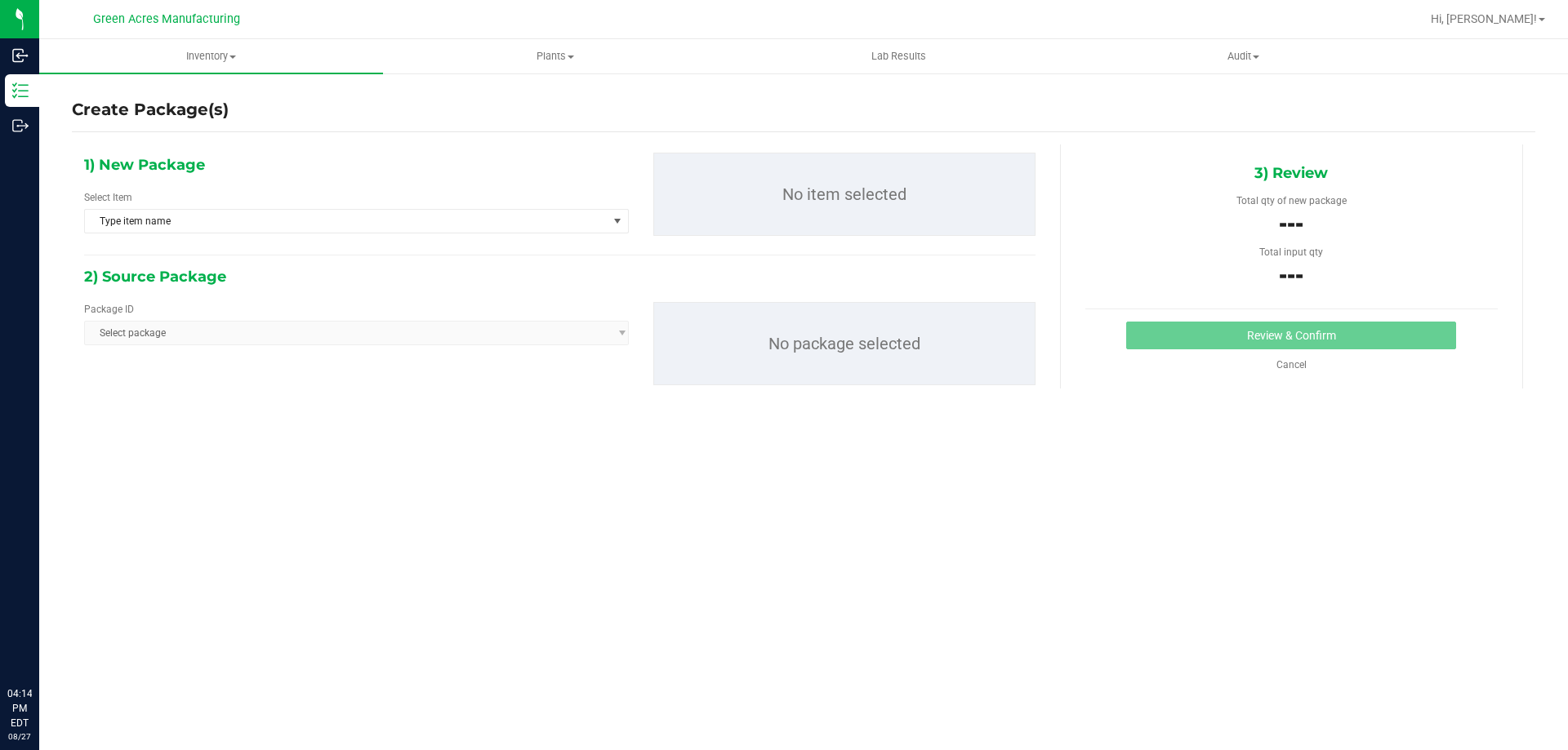
click at [1275, 357] on div "Cancel" at bounding box center [1292, 364] width 124 height 15
click at [1295, 363] on link "Cancel" at bounding box center [1291, 365] width 30 height 12
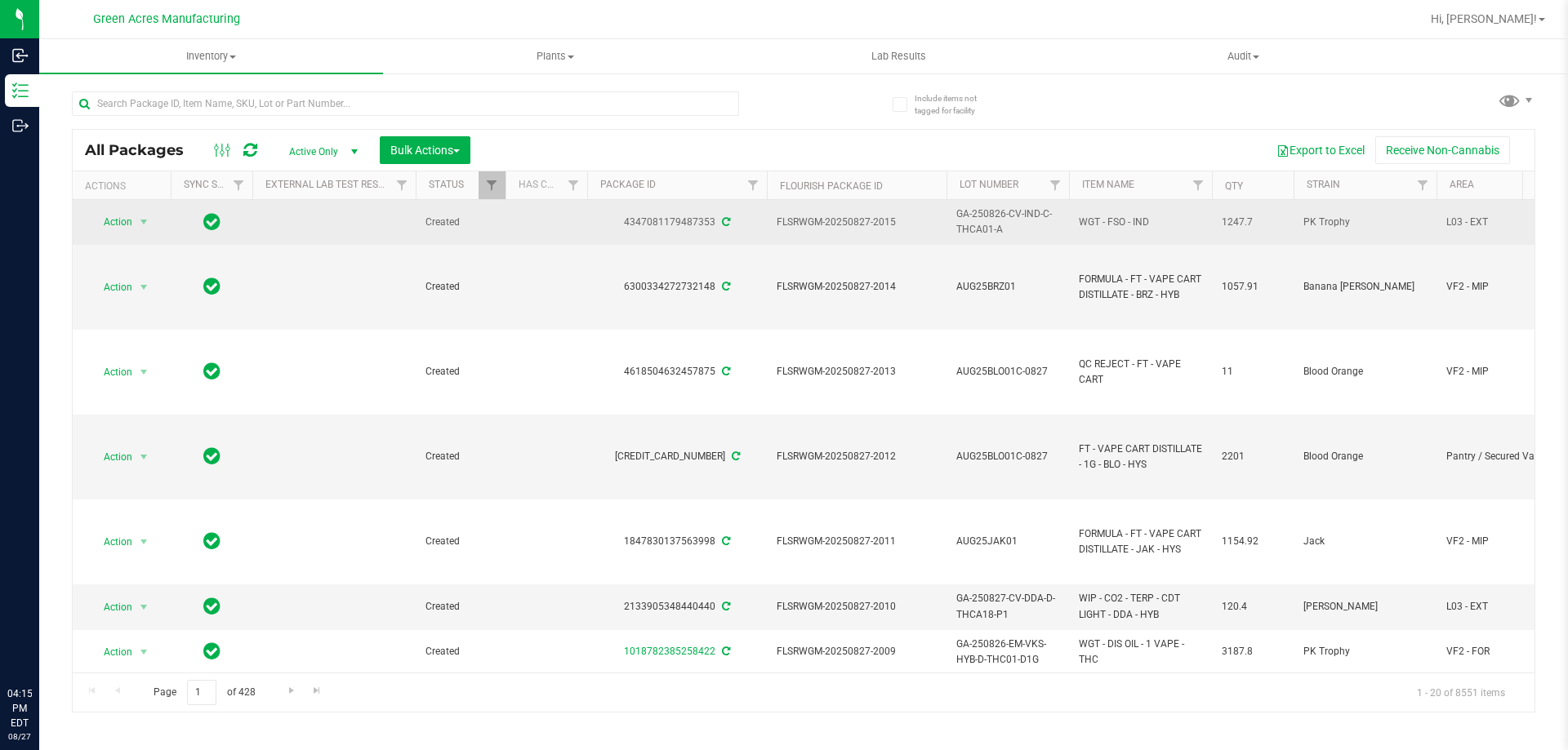
click at [1000, 221] on span "GA-250826-CV-IND-C-THCA01-A" at bounding box center [1007, 222] width 103 height 31
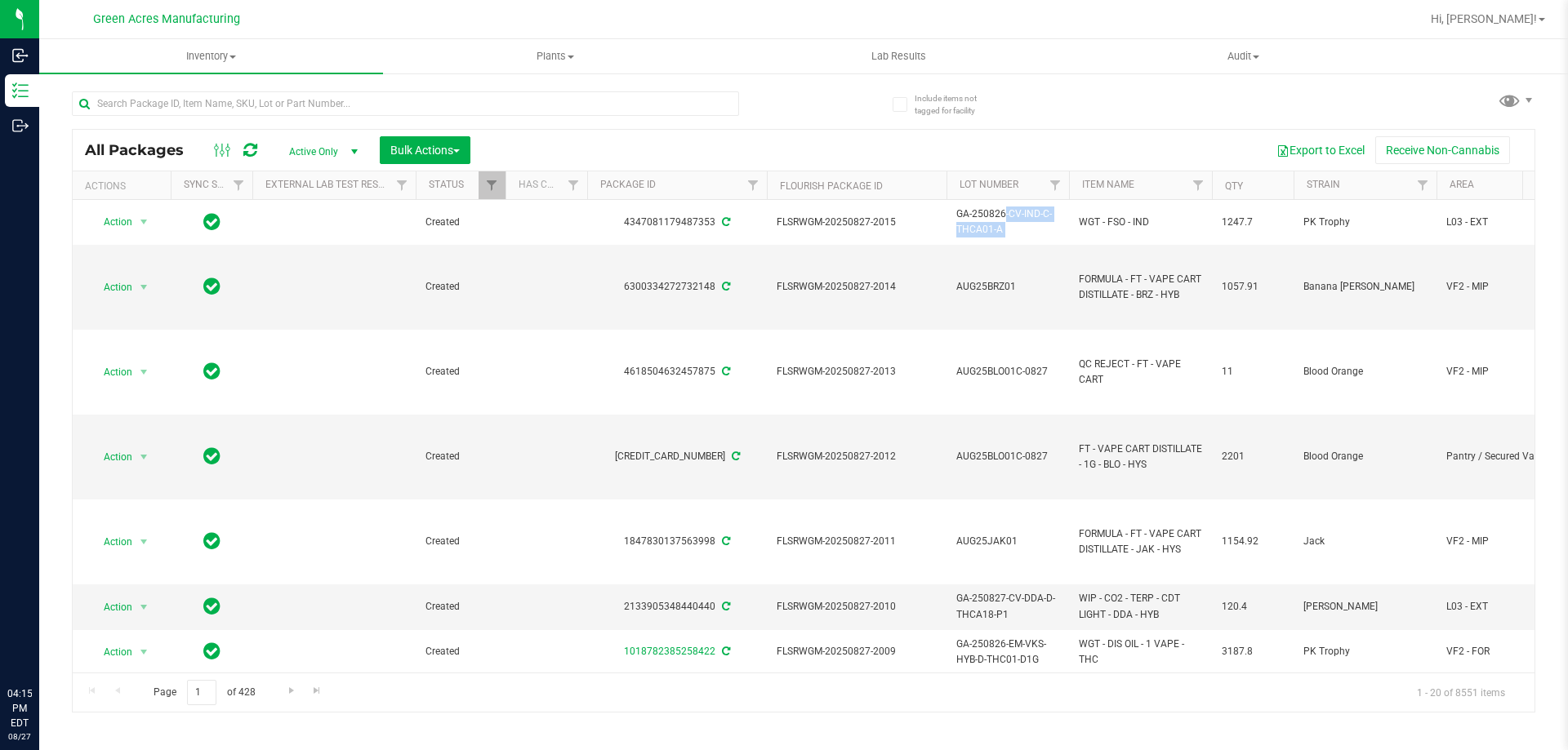
copy tr "GA-250826-CV-IND-C-THCA01-A"
click at [368, 113] on input "text" at bounding box center [406, 103] width 668 height 25
paste input "GA-250826-CV-IND-C-THCA01-A"
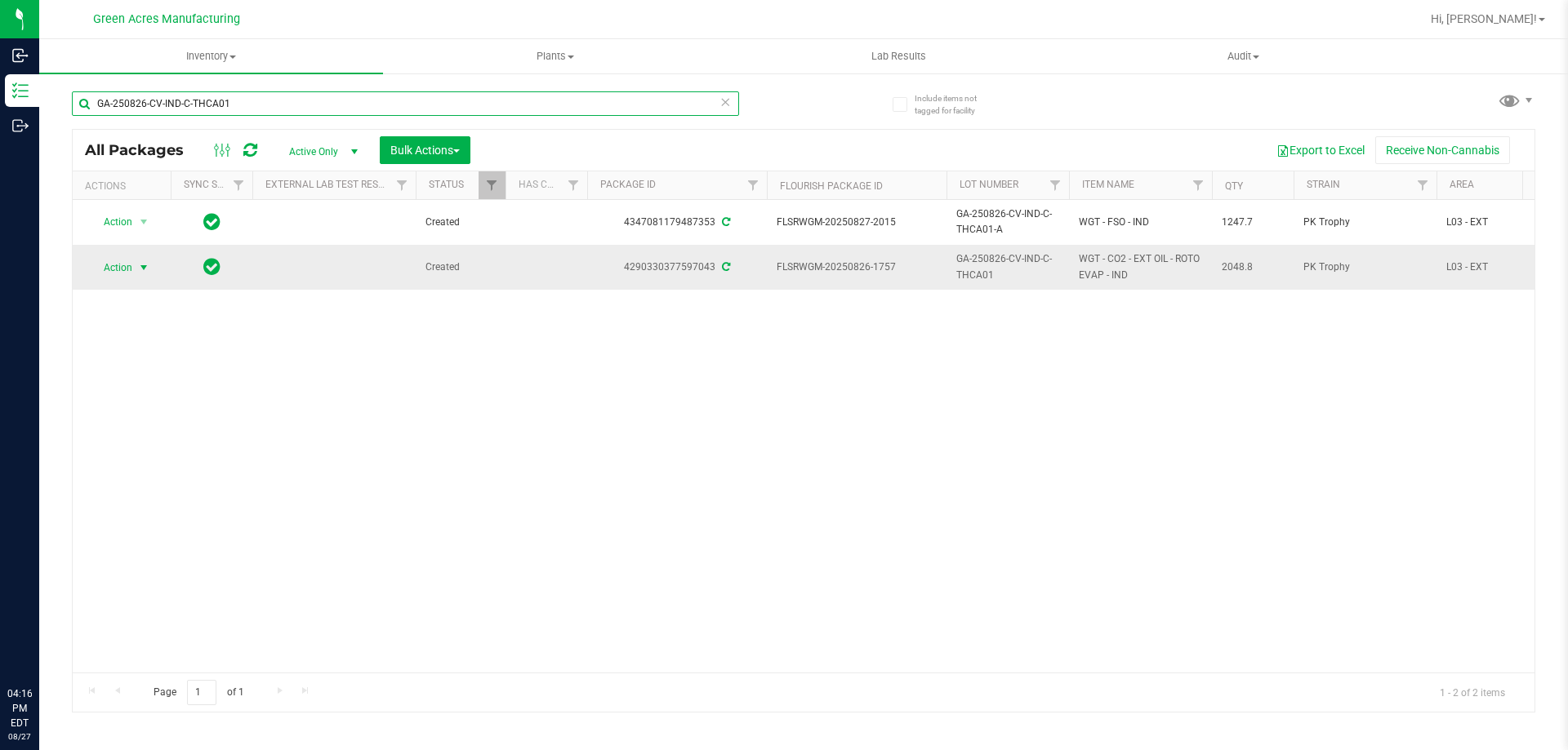
type input "GA-250826-CV-IND-C-THCA01"
click at [120, 265] on span "Action" at bounding box center [111, 267] width 44 height 23
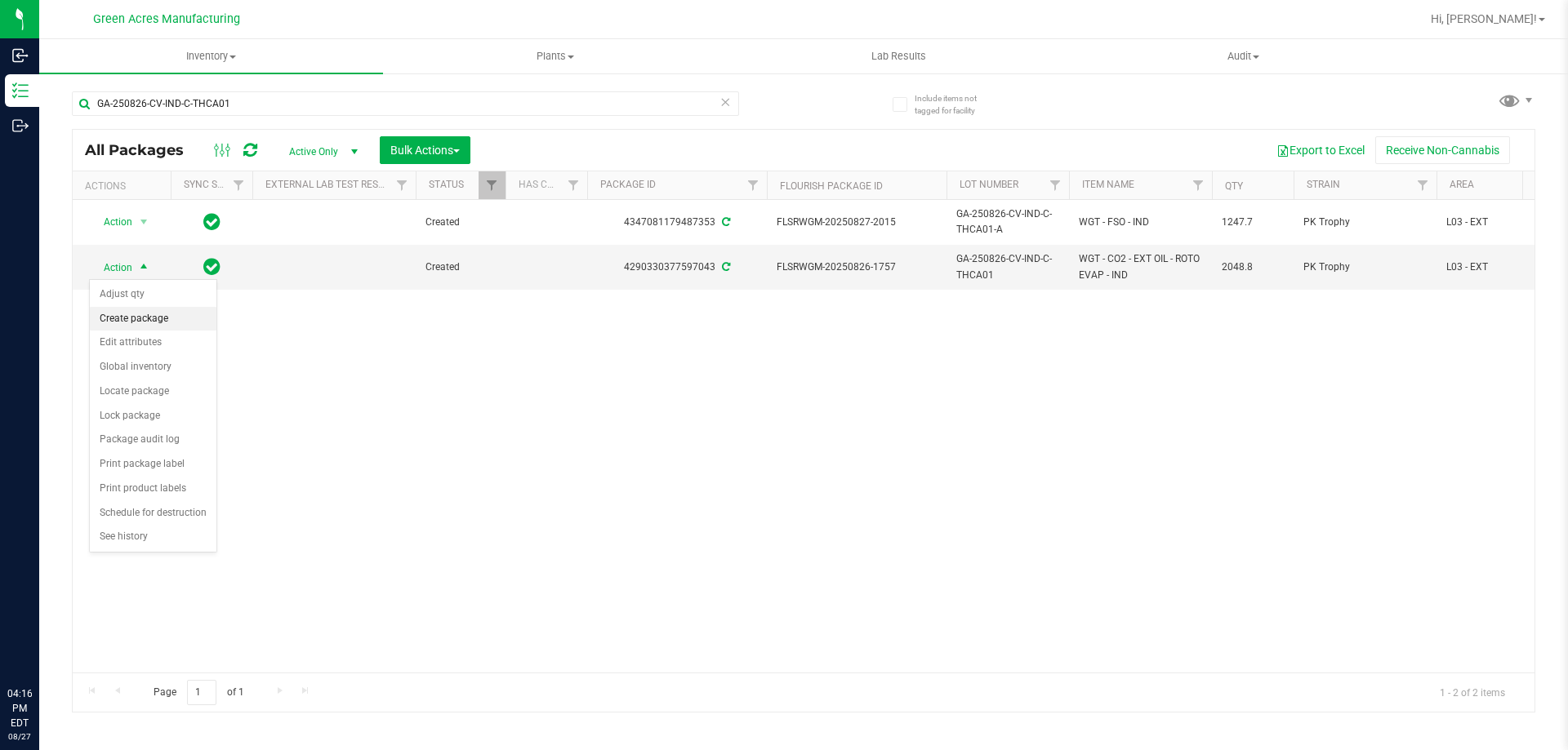
click at [152, 317] on li "Create package" at bounding box center [153, 319] width 127 height 25
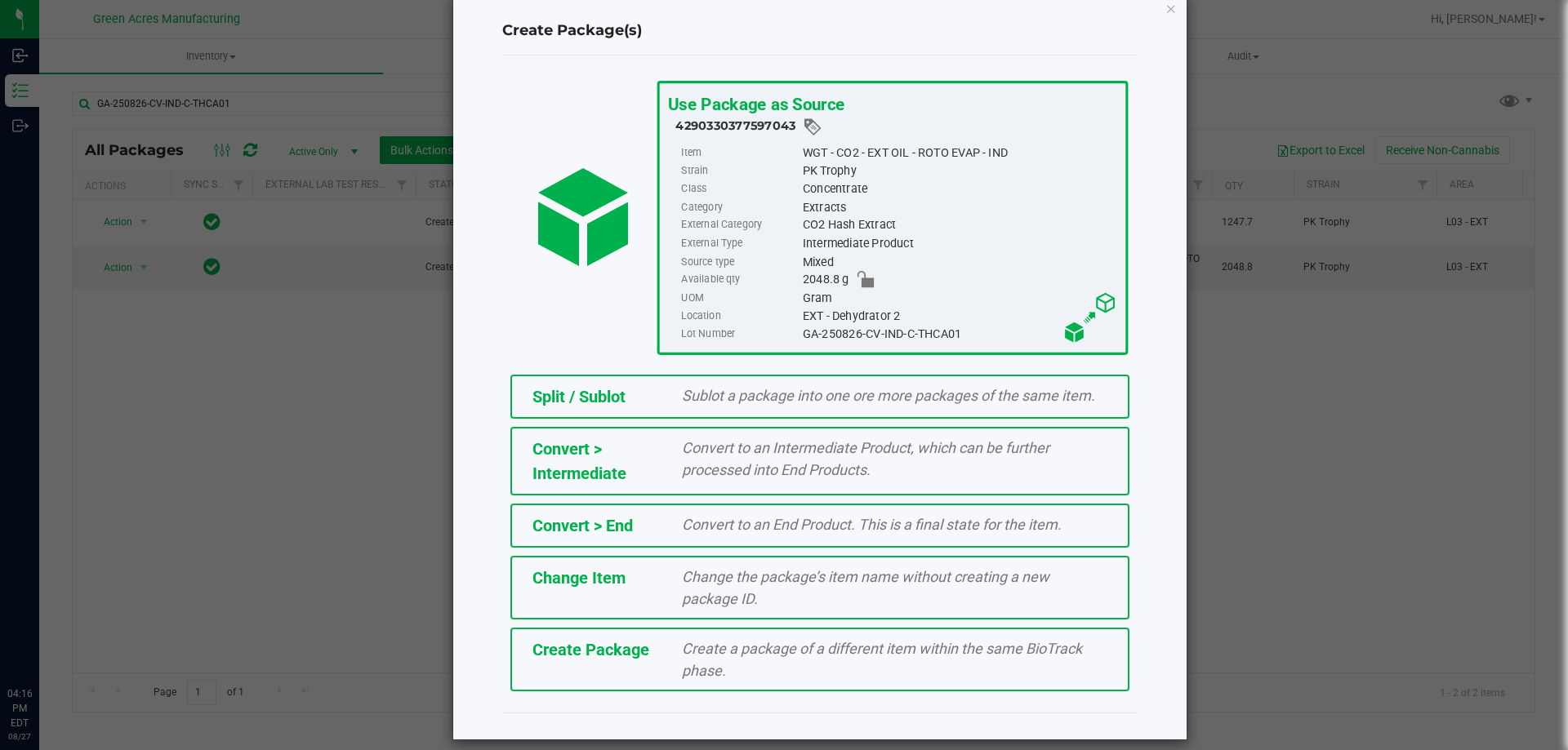
scroll to position [46, 0]
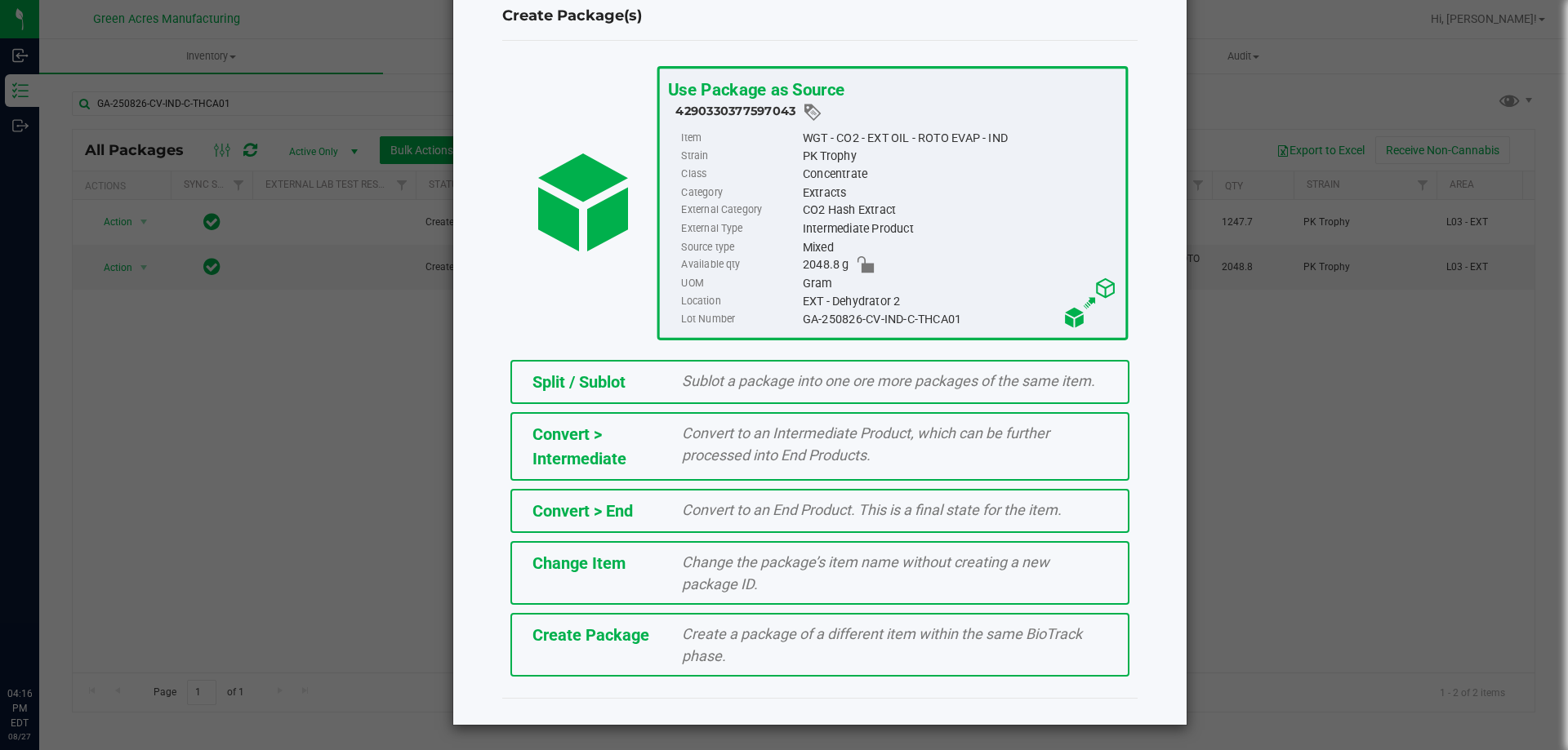
click at [651, 660] on div "Create Package Create a package of a different item within the same BioTrack ph…" at bounding box center [820, 645] width 620 height 64
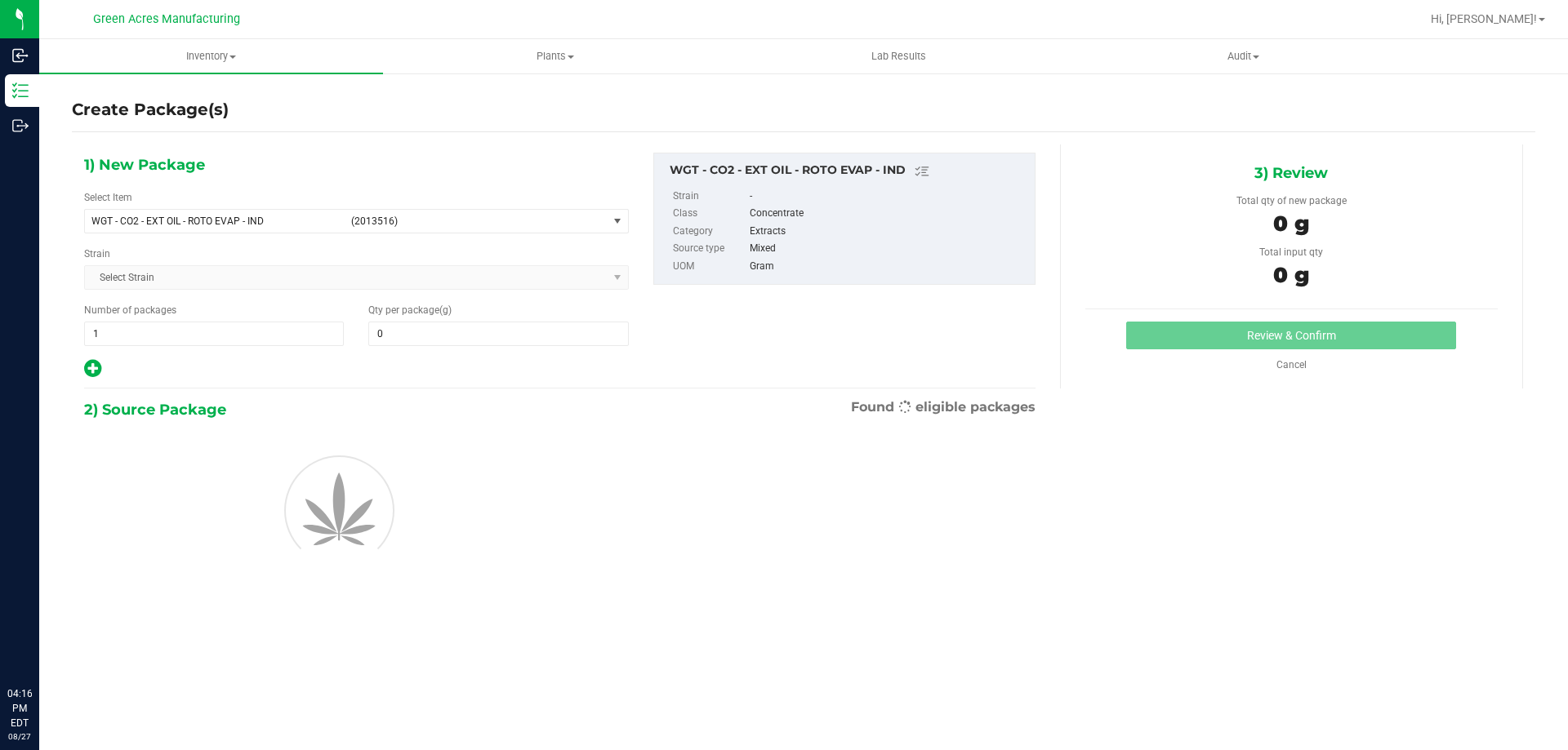
type input "0.0000"
click at [263, 230] on span "WGT - CO2 - EXT OIL - ROTO EVAP - IND (2013516)" at bounding box center [347, 221] width 522 height 23
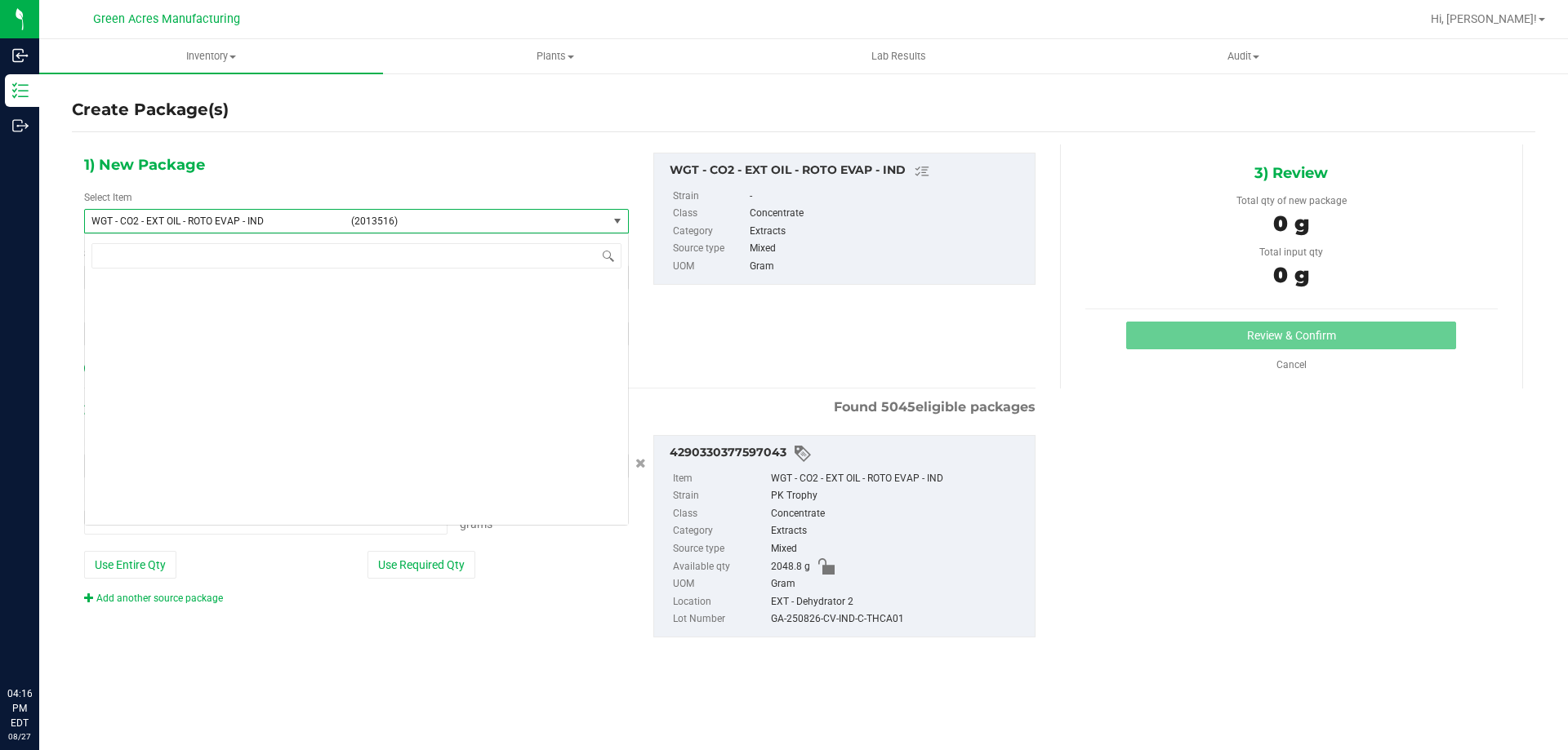
type input "0.0000 g"
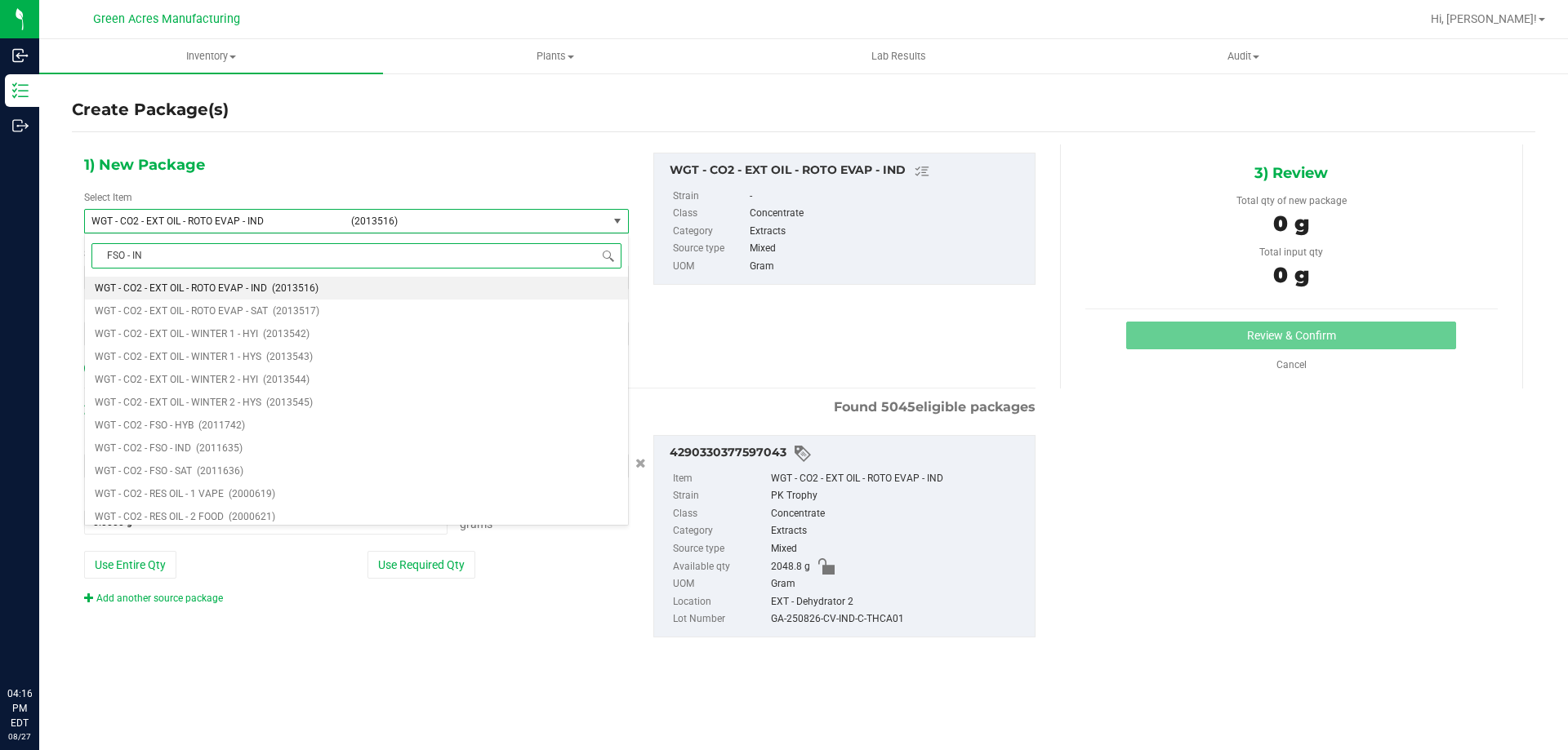
type input "FSO - IND"
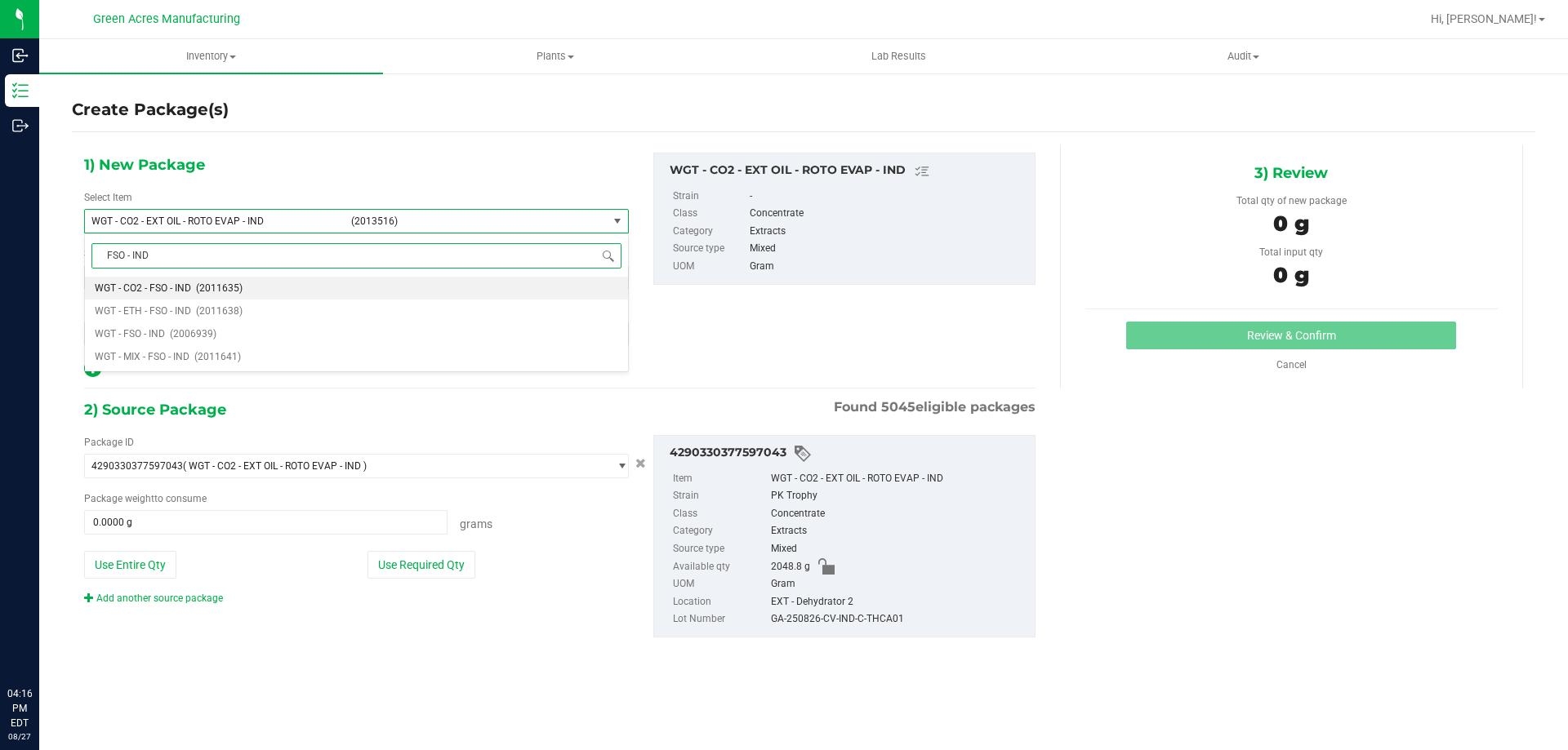
scroll to position [0, 0]
click at [124, 341] on li "WGT - FSO - IND (2006939)" at bounding box center [356, 334] width 543 height 23
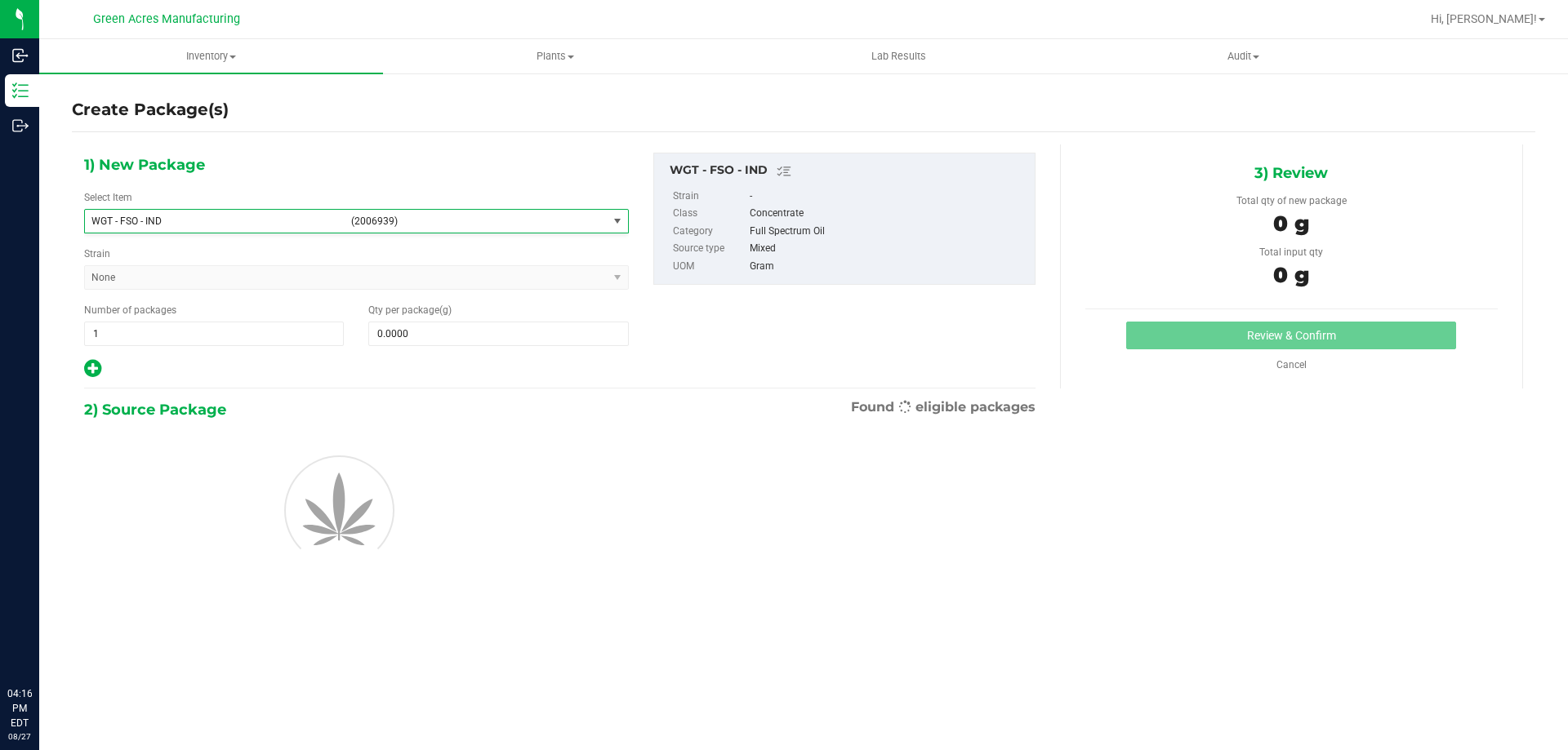
type input "0.0000"
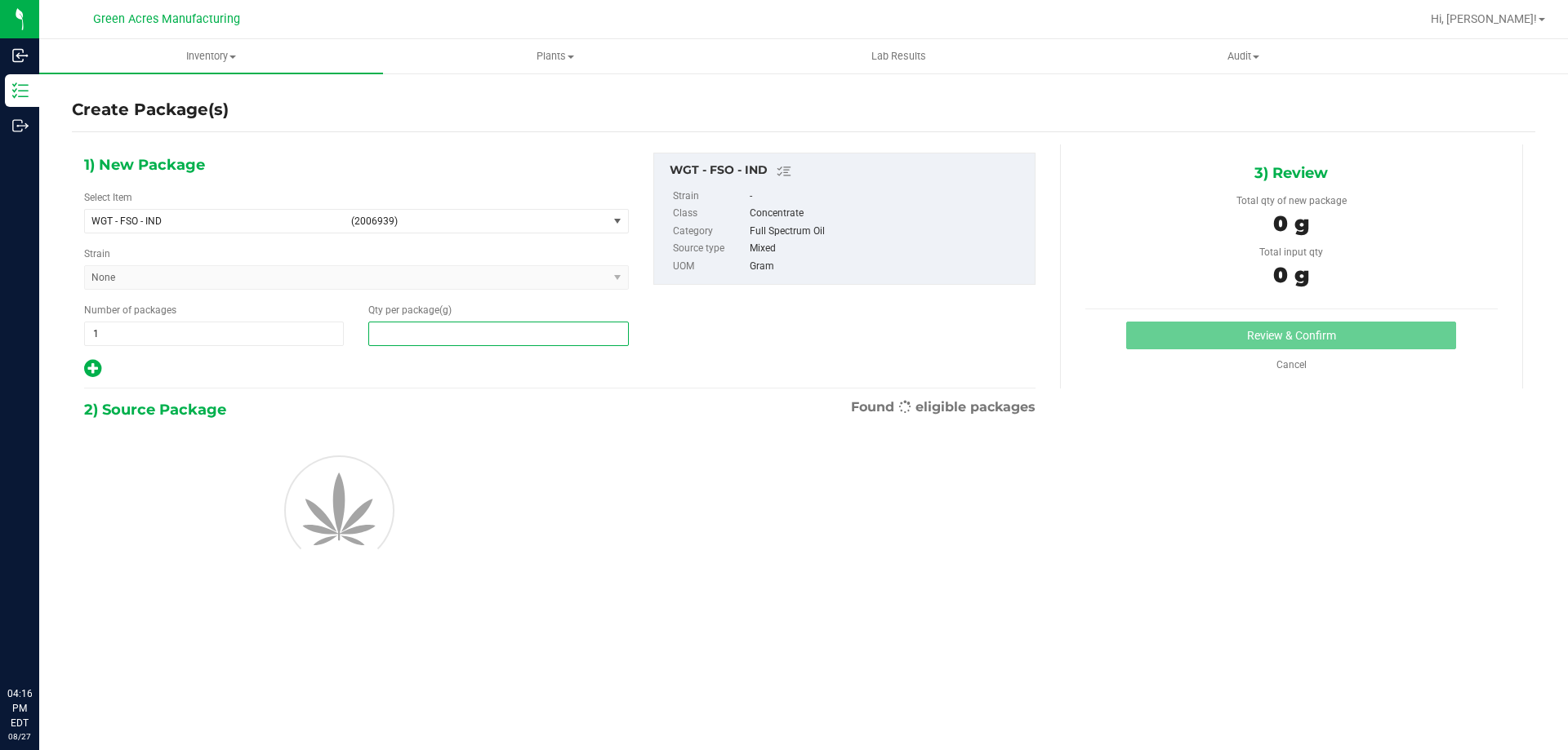
click at [460, 343] on span at bounding box center [498, 334] width 260 height 25
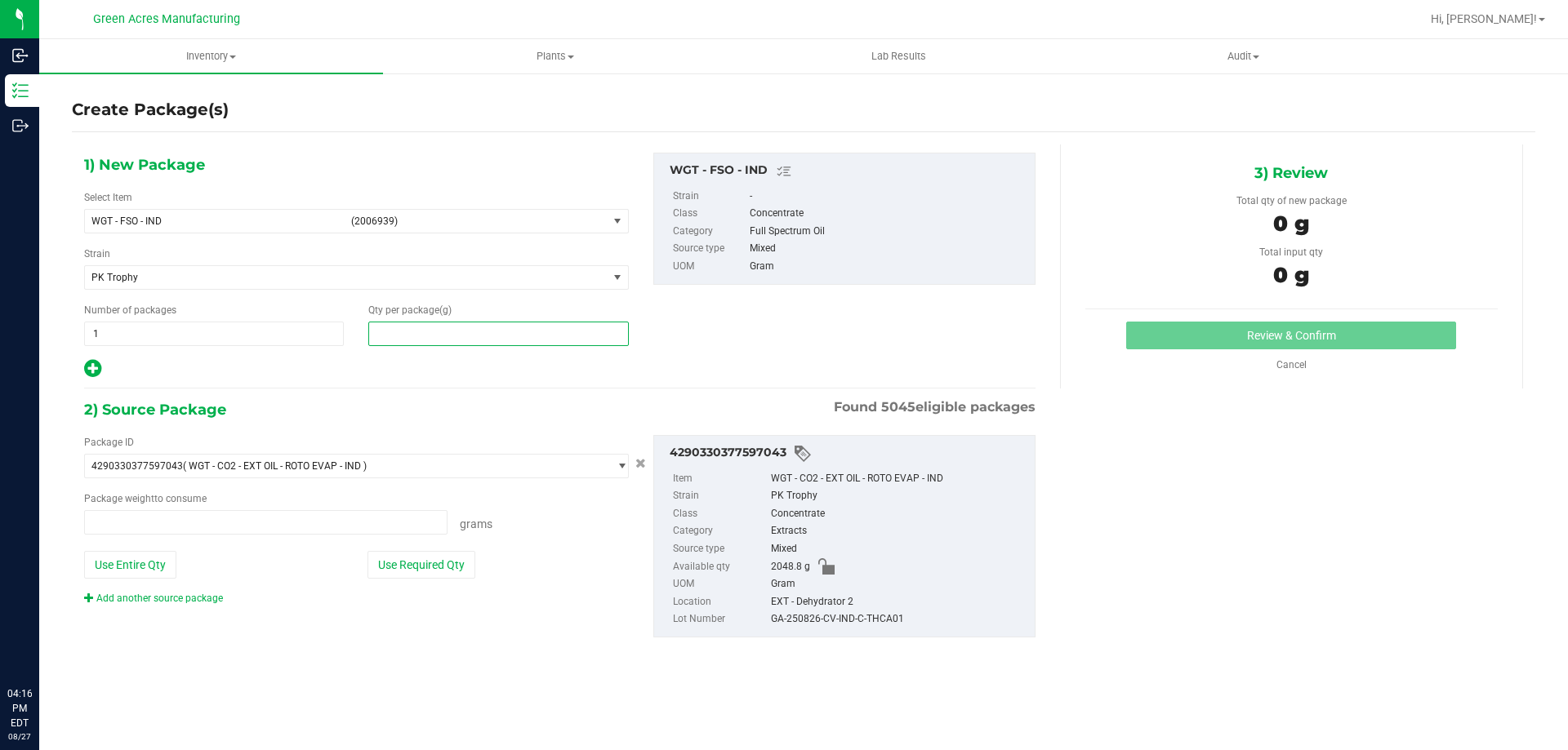
type input "0.0000 g"
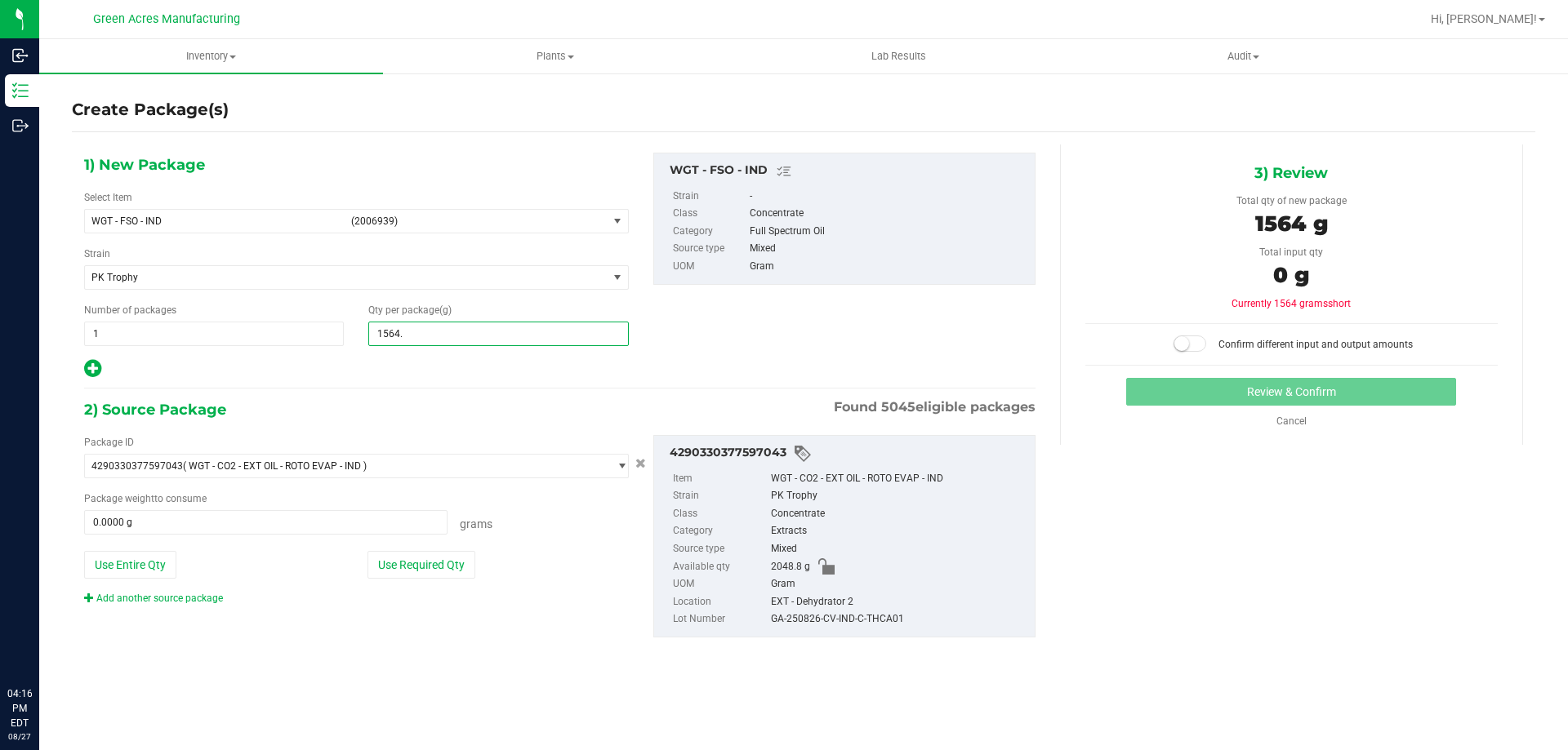
type input "1564.8"
type input "1,564.8000"
click at [142, 557] on button "Use Entire Qty" at bounding box center [131, 565] width 92 height 27
type input "2048.8000 g"
click at [1199, 348] on span at bounding box center [1189, 344] width 32 height 17
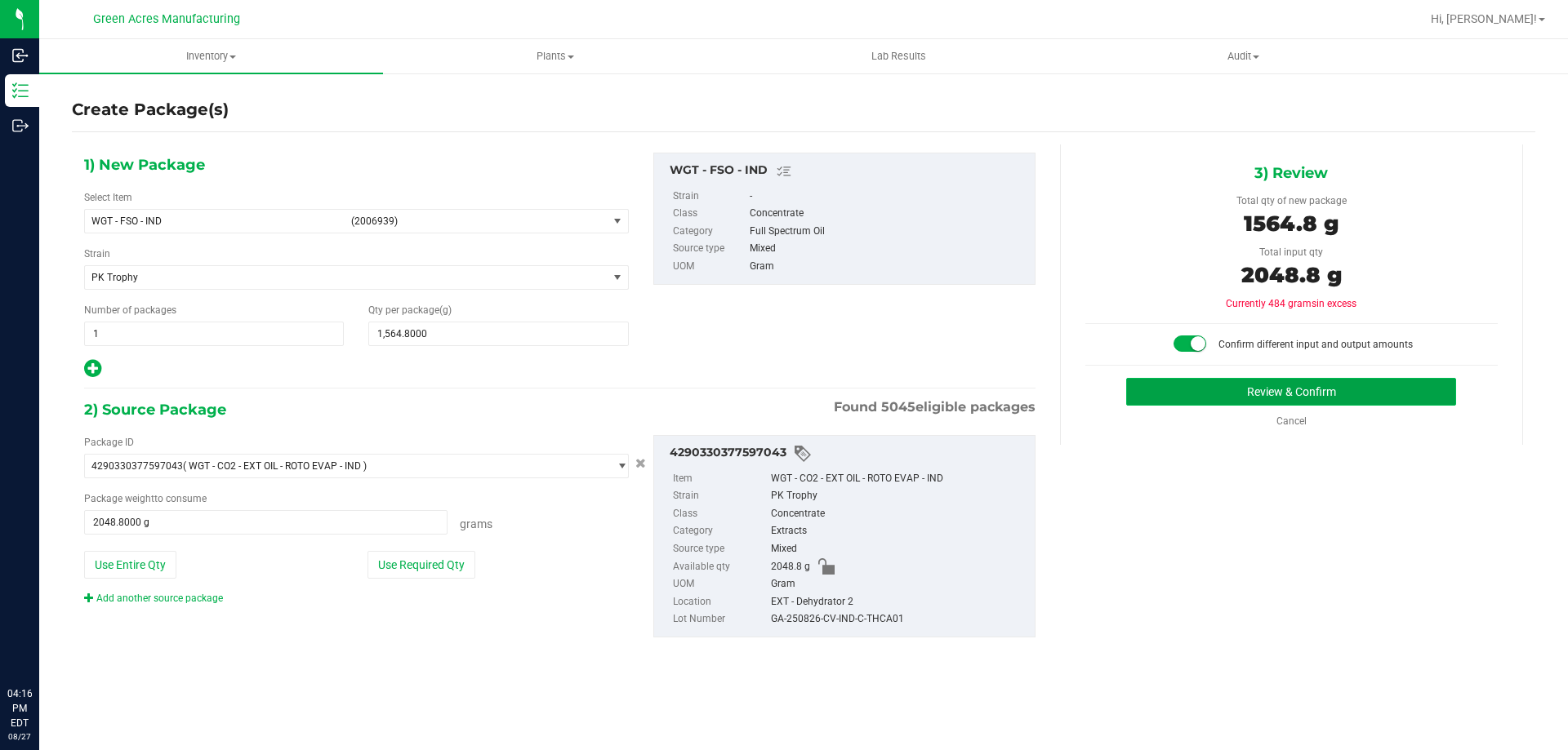
click at [1200, 390] on button "Review & Confirm" at bounding box center [1291, 392] width 330 height 27
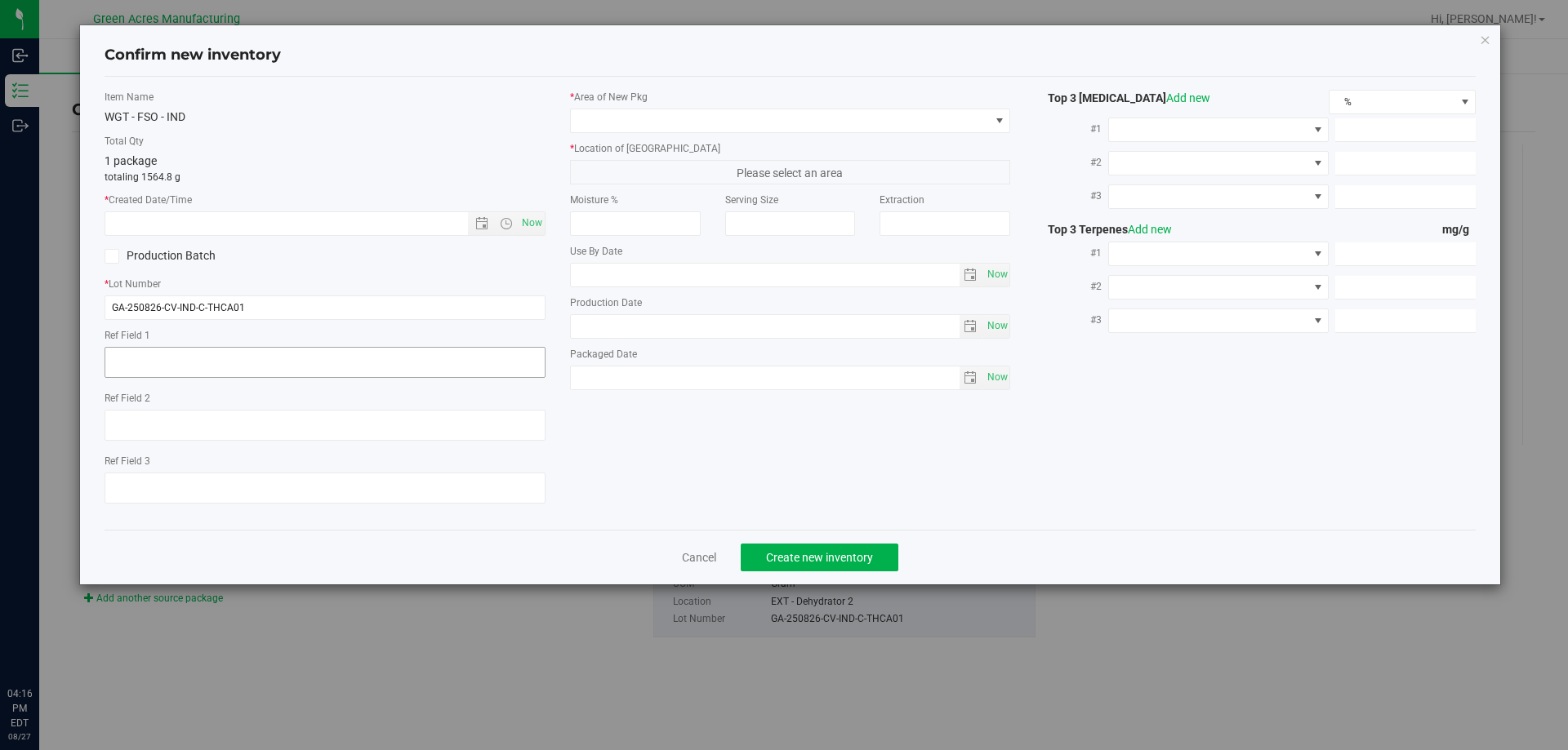
type textarea "21.3%/2.12% Terps"
type textarea ".172"
click at [536, 215] on span "Now" at bounding box center [531, 223] width 27 height 24
type input "8/27/2025 4:16 PM"
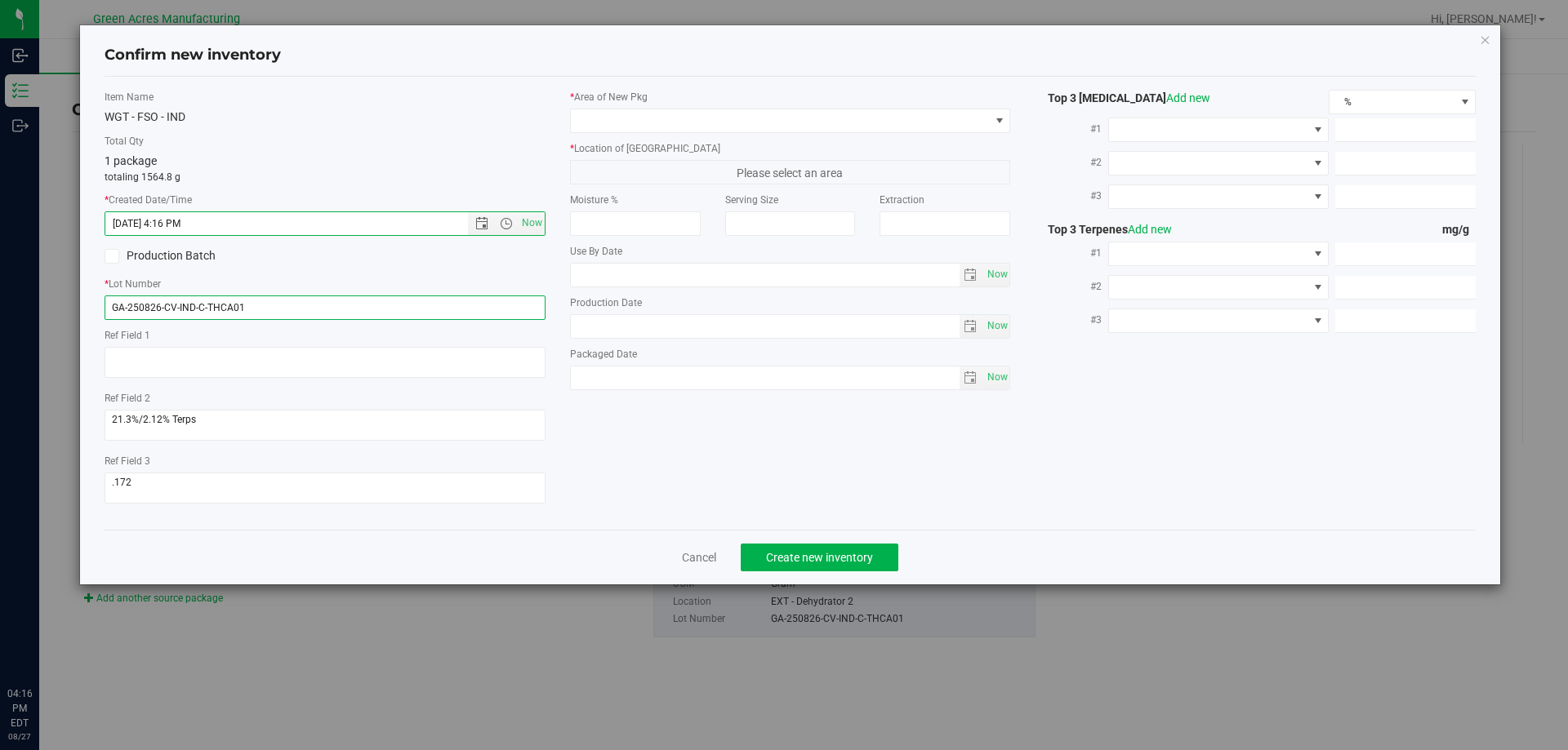
click at [440, 300] on input "GA-250826-CV-IND-C-THCA01" at bounding box center [324, 307] width 441 height 25
click at [288, 311] on input "GA-250826-CV-IND-C-THCA01-A-B" at bounding box center [324, 307] width 441 height 25
click at [288, 310] on input "GA-250826-CV-IND-C-THCA01-A-B" at bounding box center [324, 307] width 441 height 25
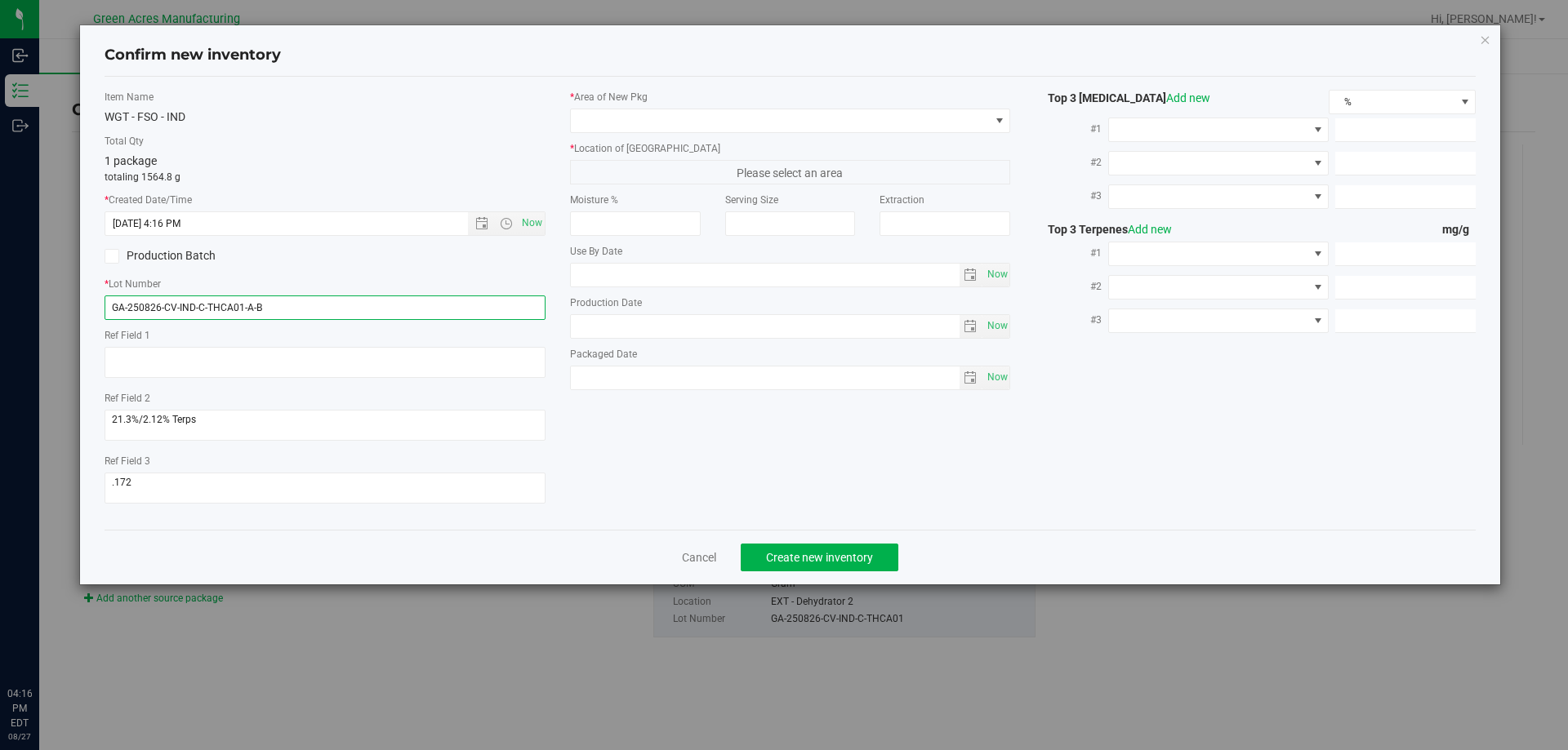
type input "GA-250826-CV-IND-C-THCA01-A-B"
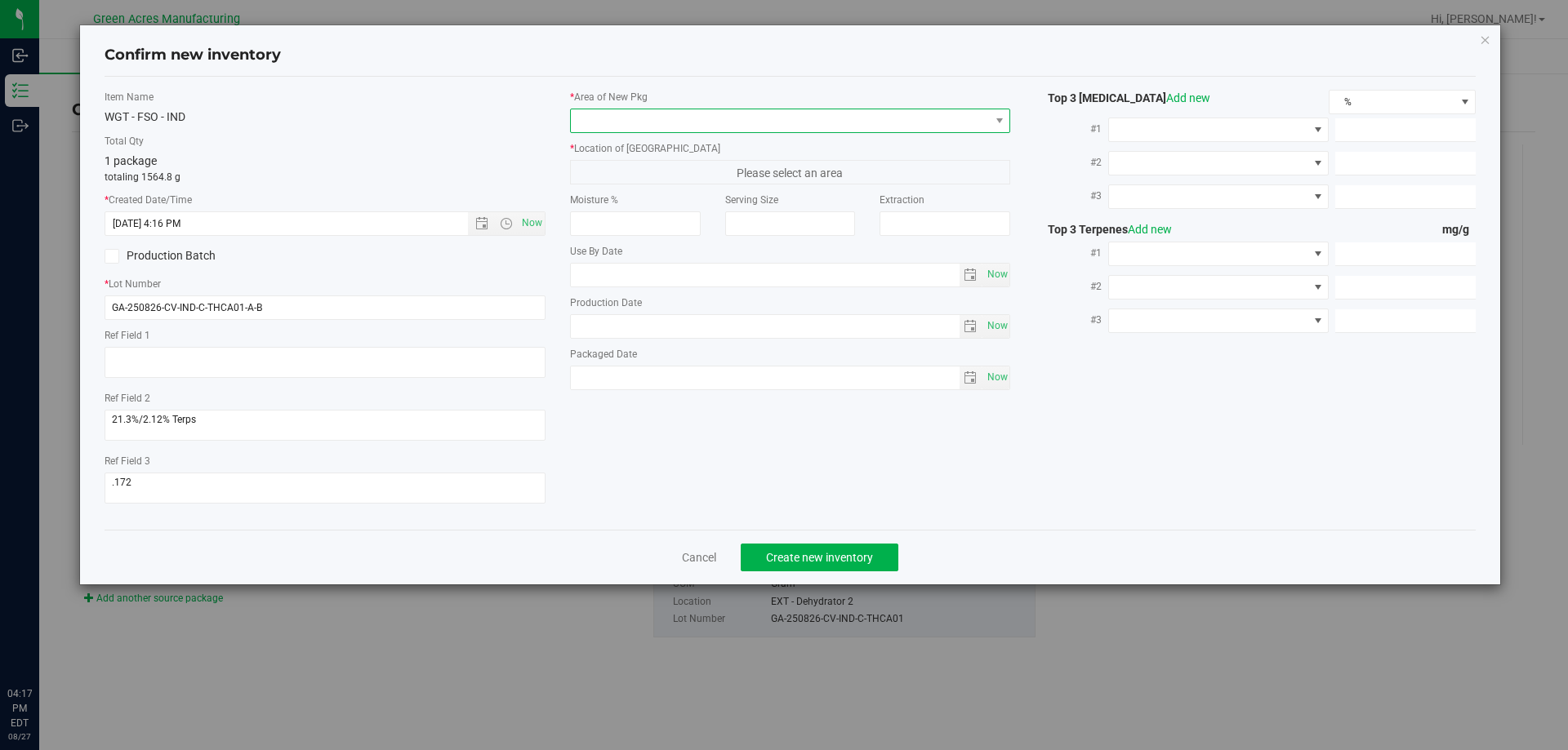
click at [760, 109] on span at bounding box center [790, 121] width 441 height 25
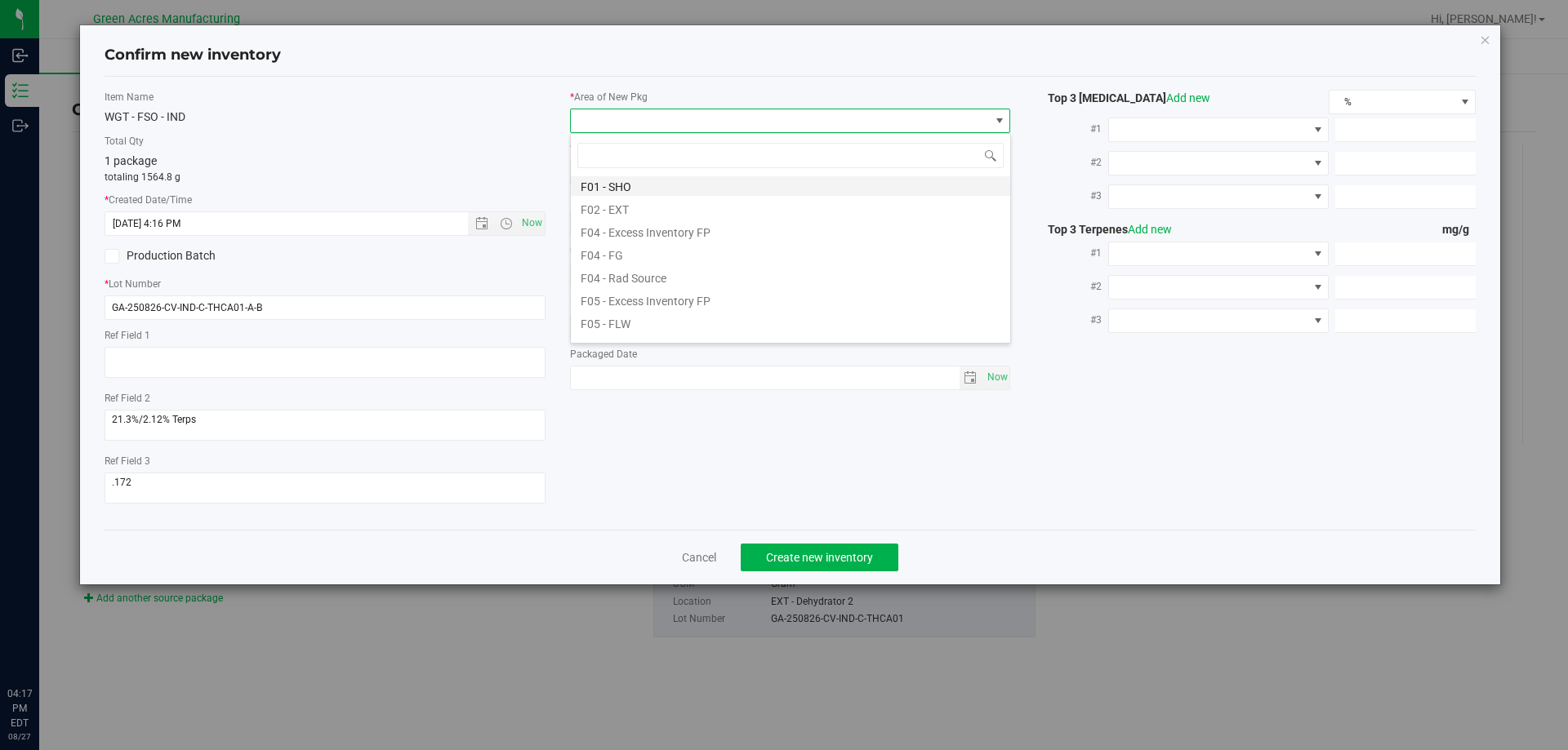
scroll to position [245, 0]
click at [663, 310] on li "L03 - EXT" at bounding box center [790, 308] width 440 height 23
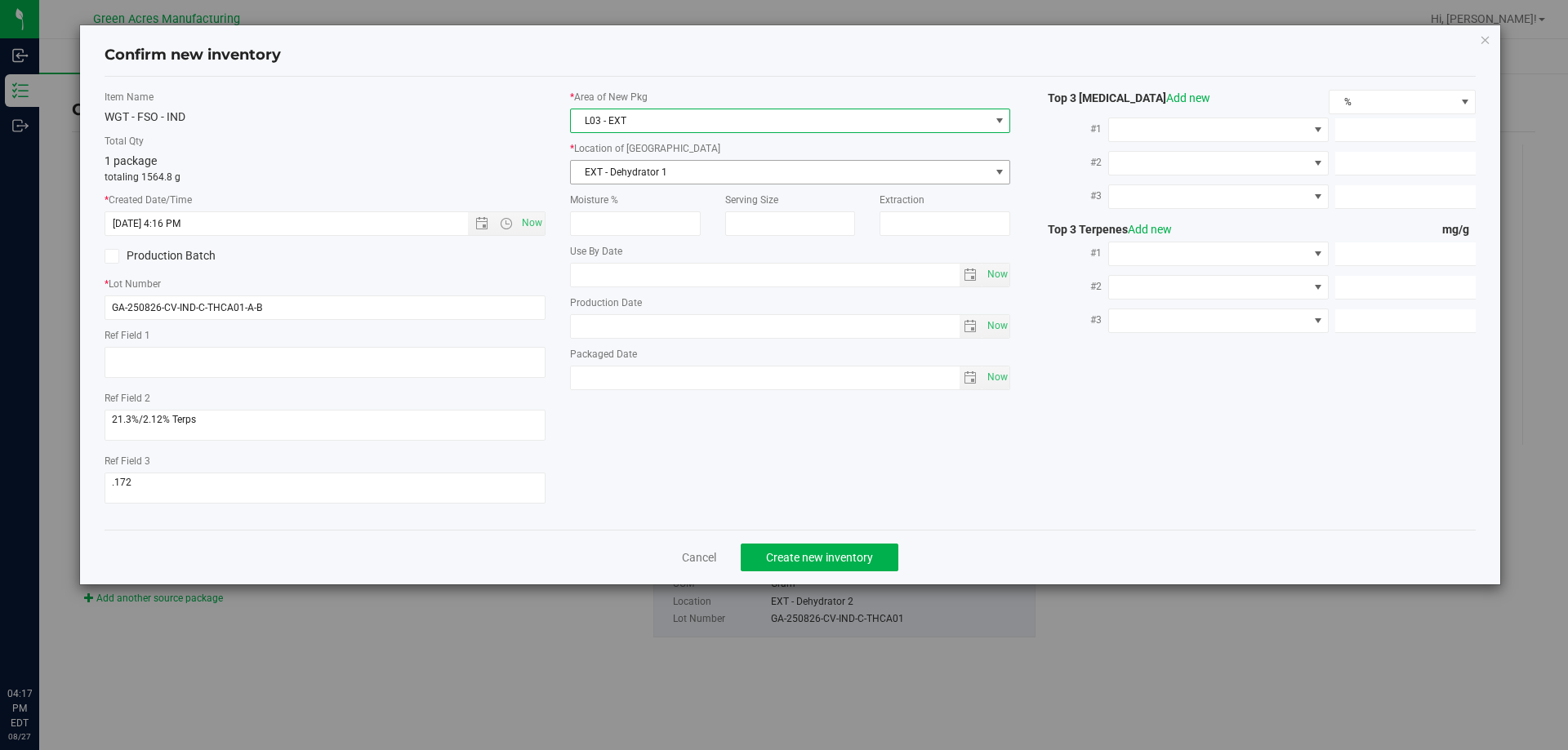
click at [654, 178] on span "EXT - Dehydrator 1" at bounding box center [780, 172] width 419 height 23
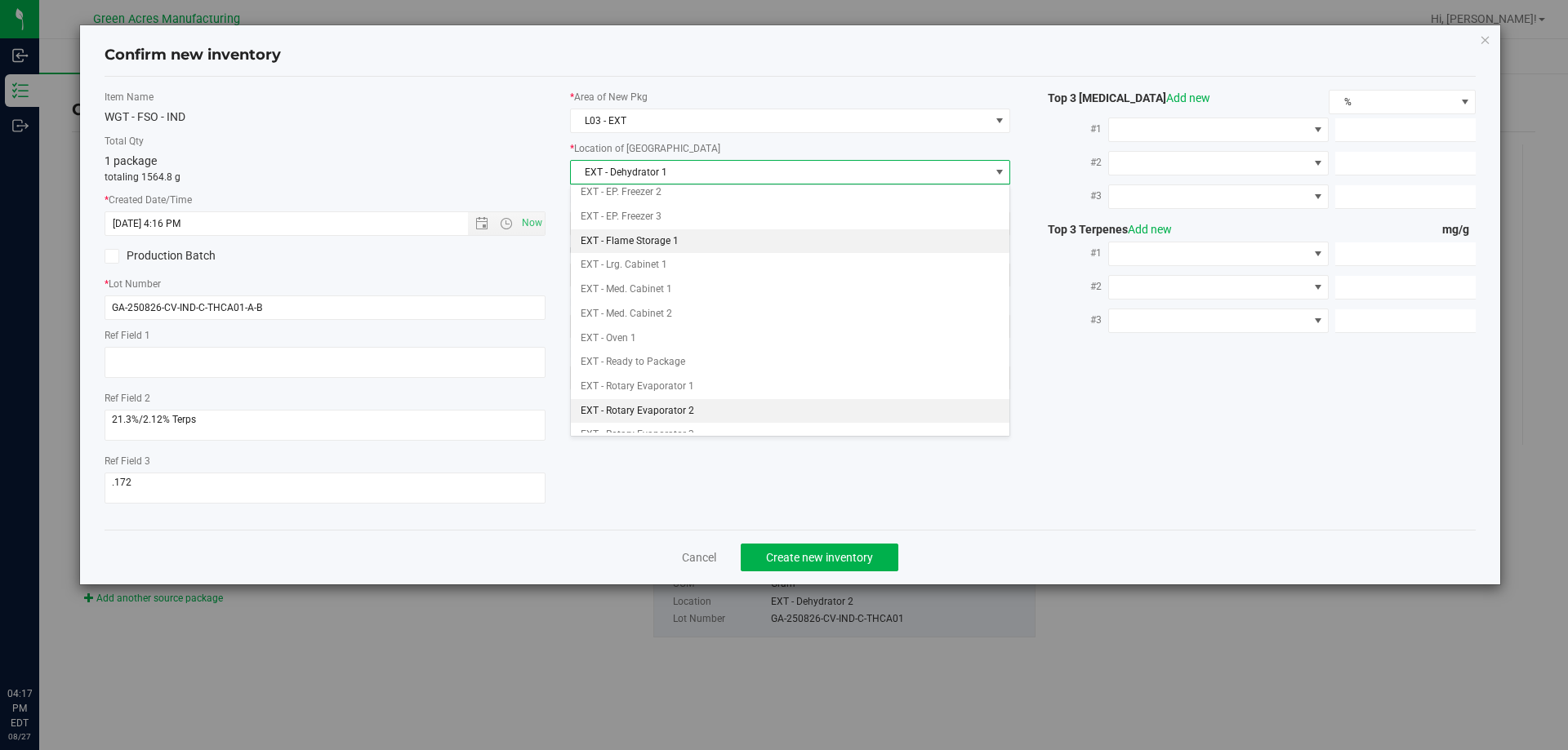
scroll to position [163, 0]
click at [676, 221] on li "EXT - Med. Cabinet 2" at bounding box center [790, 231] width 440 height 25
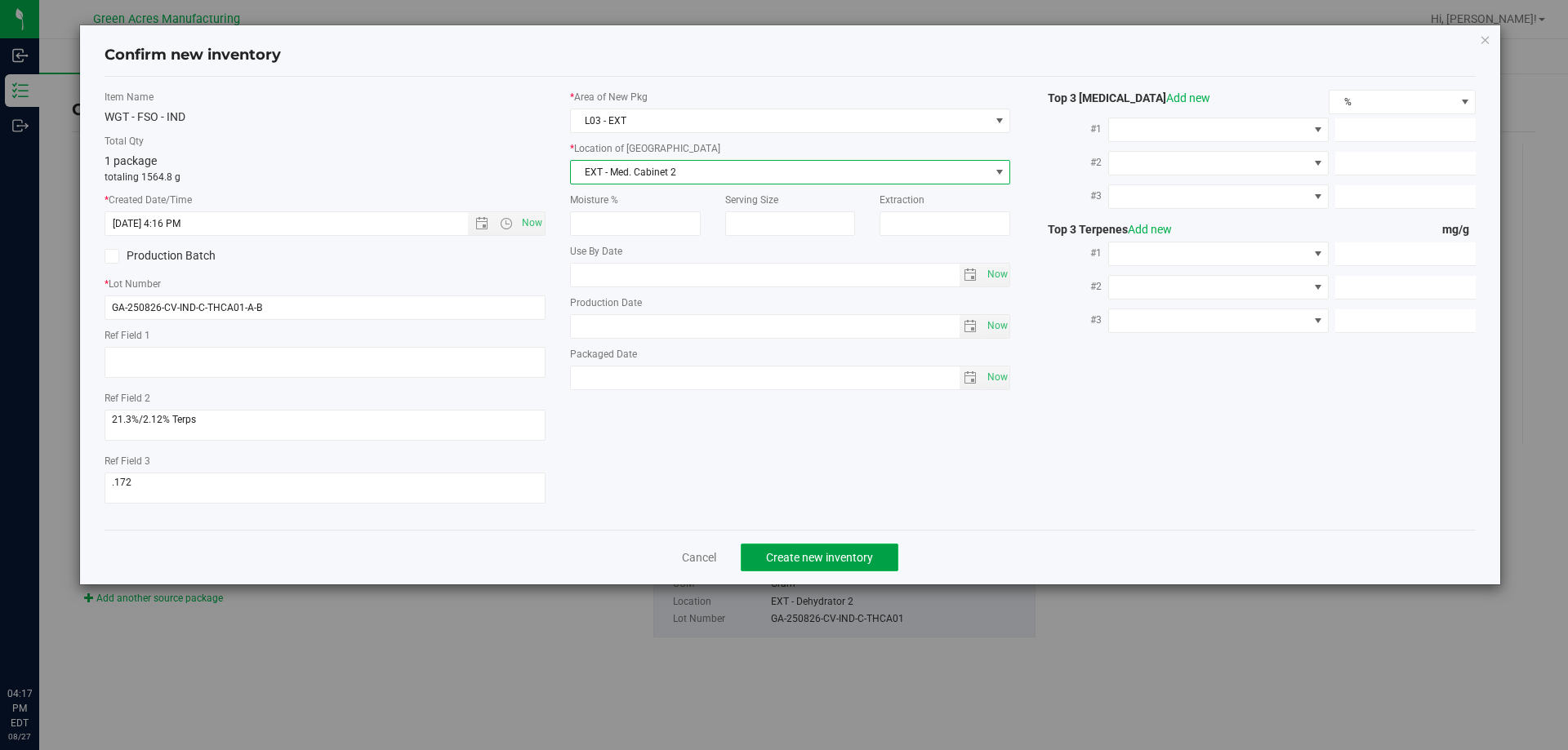
click at [776, 553] on span "Create new inventory" at bounding box center [819, 558] width 107 height 13
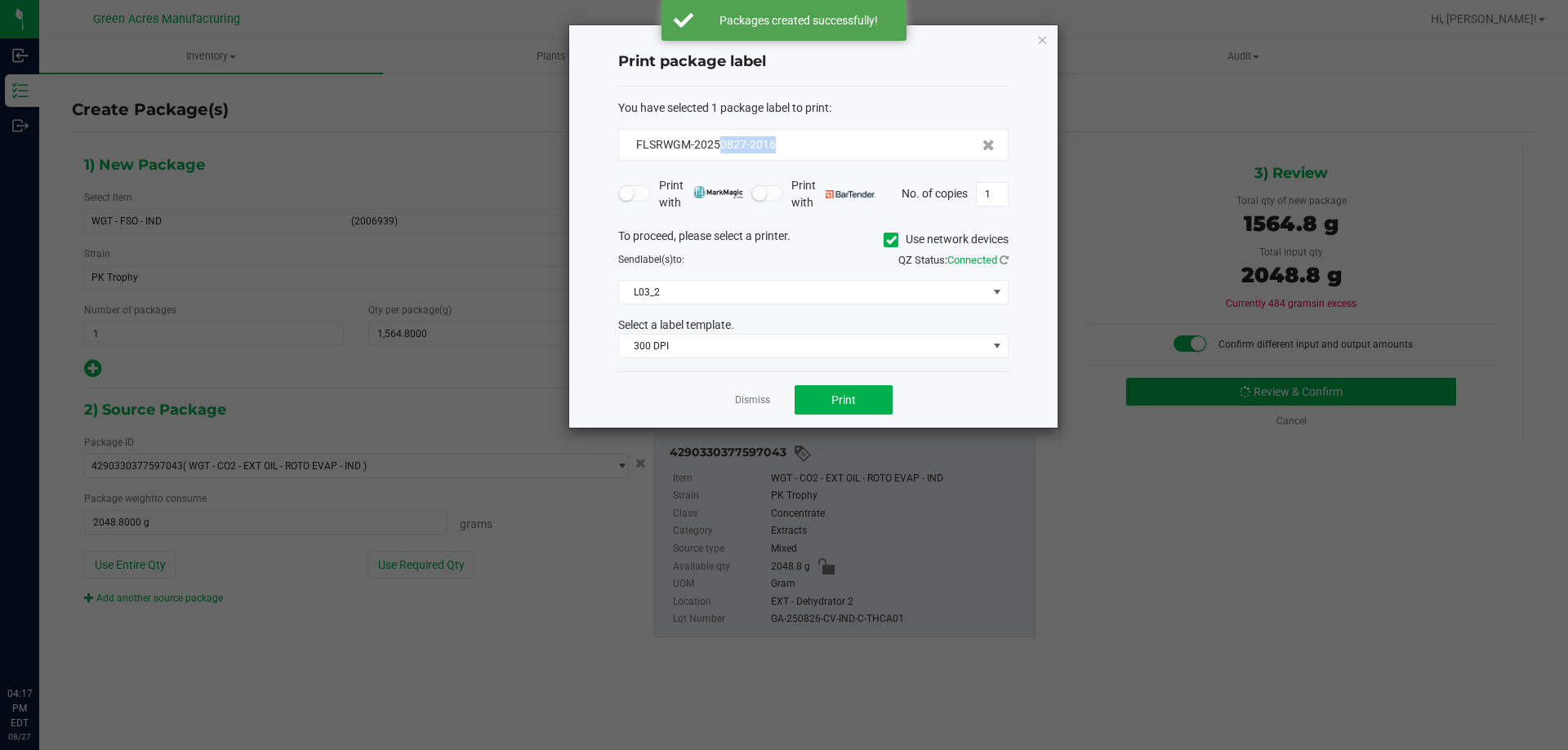
drag, startPoint x: 788, startPoint y: 143, endPoint x: 717, endPoint y: 158, distance: 72.6
click at [719, 156] on div "FLSRWGM-20250827-2016" at bounding box center [814, 144] width 391 height 31
copy span "0827-2016"
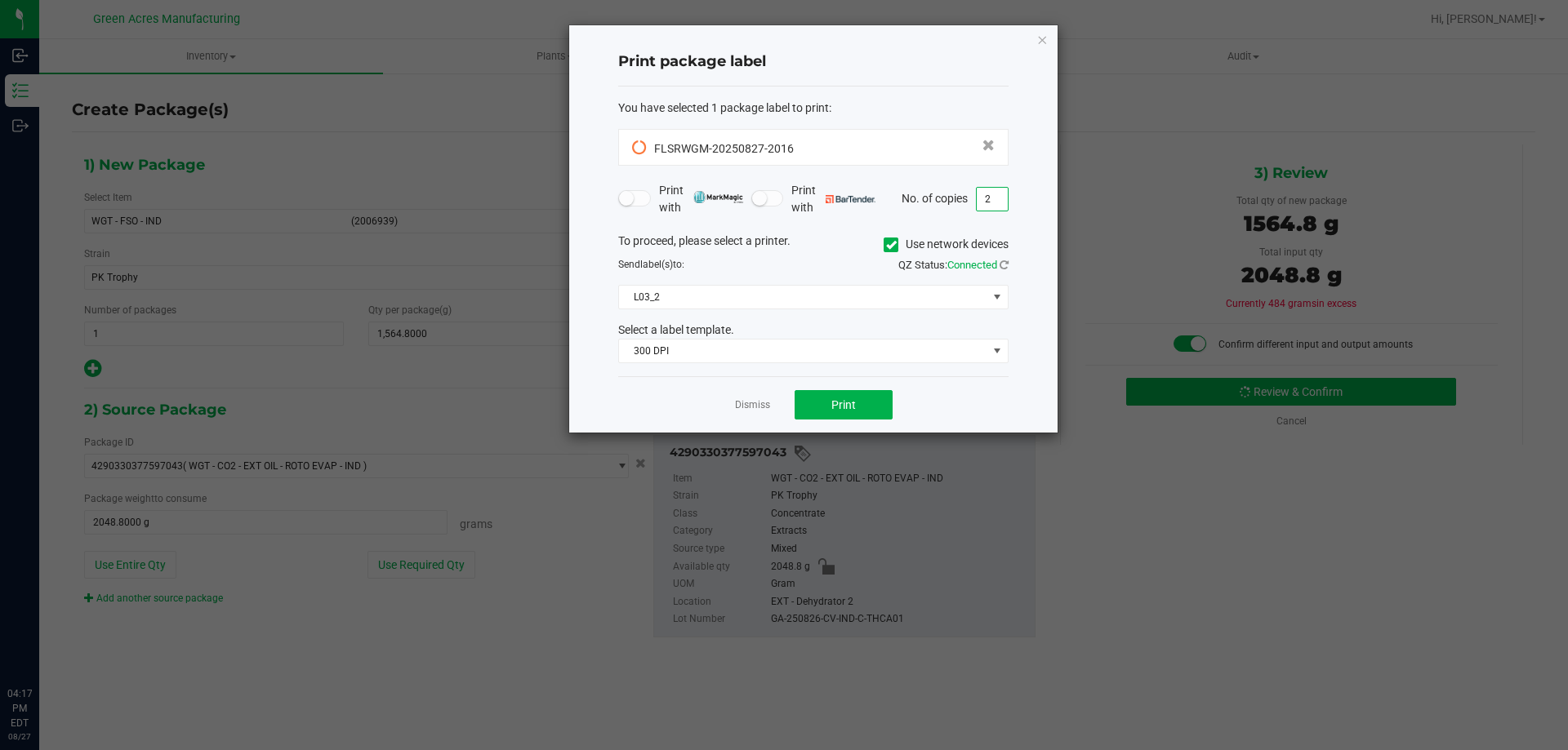
drag, startPoint x: 1001, startPoint y: 202, endPoint x: 895, endPoint y: 201, distance: 106.0
click at [895, 201] on div "No. of copies 2" at bounding box center [946, 198] width 125 height 25
type input "2"
click at [752, 410] on link "Dismiss" at bounding box center [753, 405] width 35 height 14
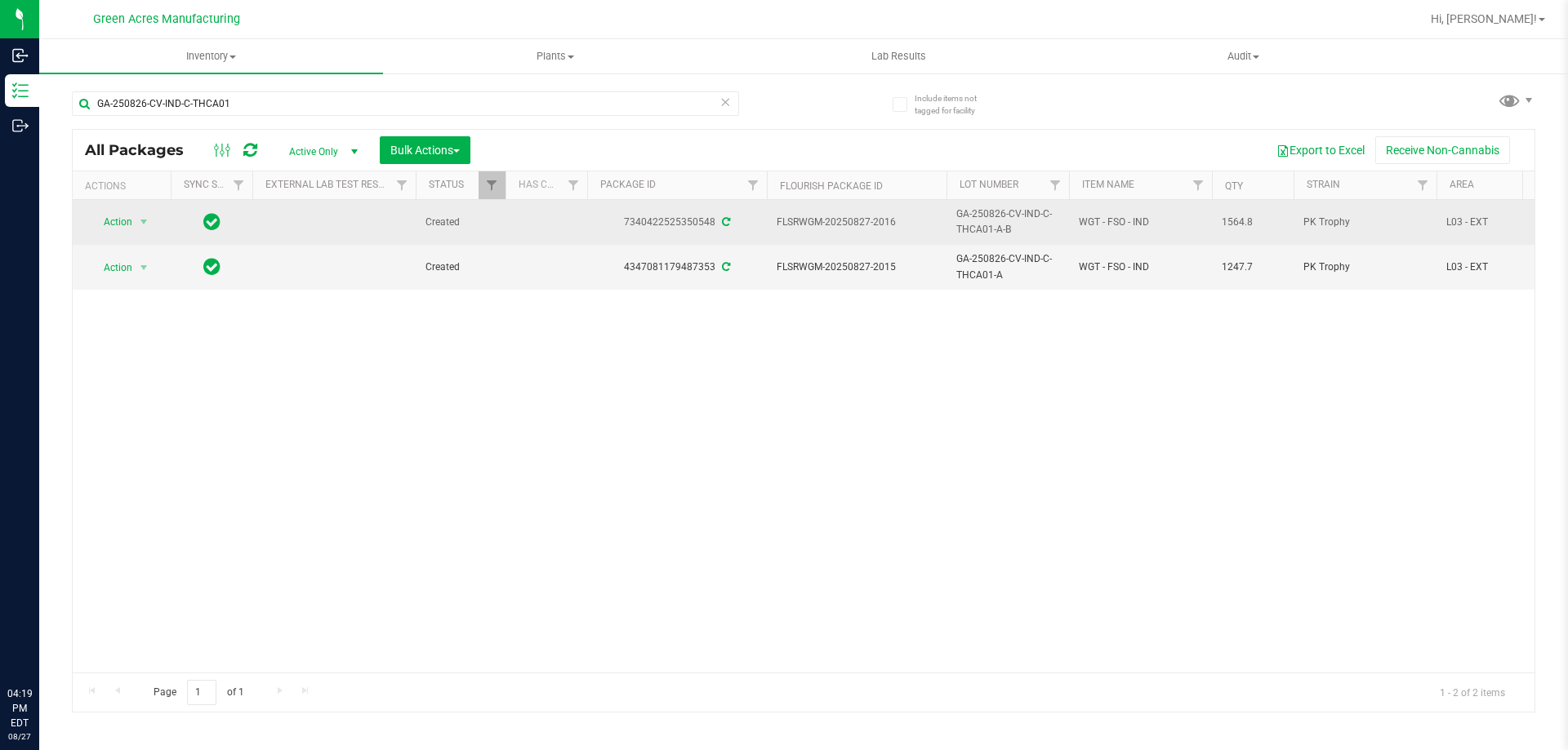
click at [1127, 221] on span "WGT - FSO - IND" at bounding box center [1141, 223] width 124 height 16
click at [1125, 223] on span "WGT - FSO - IND" at bounding box center [1141, 223] width 124 height 16
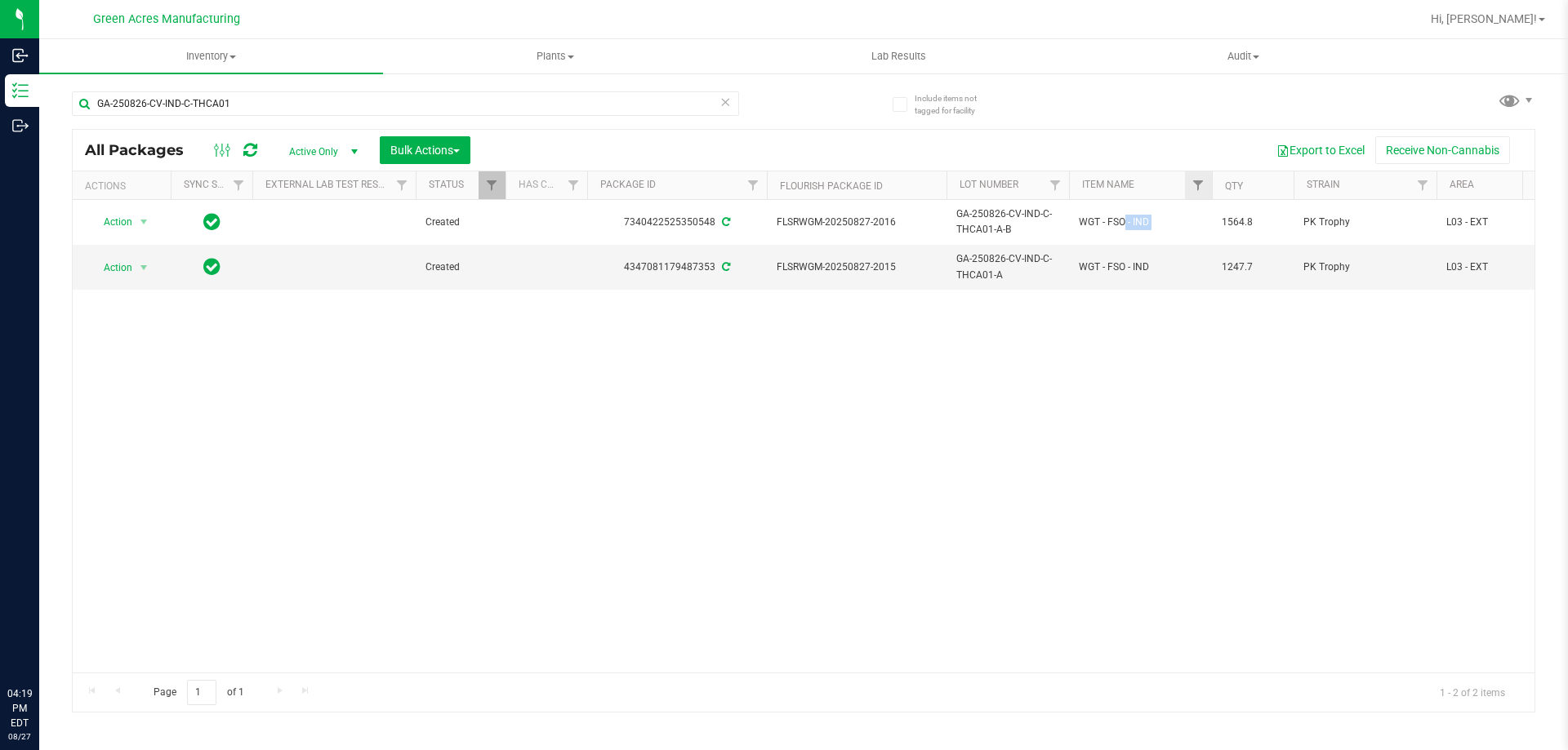
copy tr "WGT - FSO - IND"
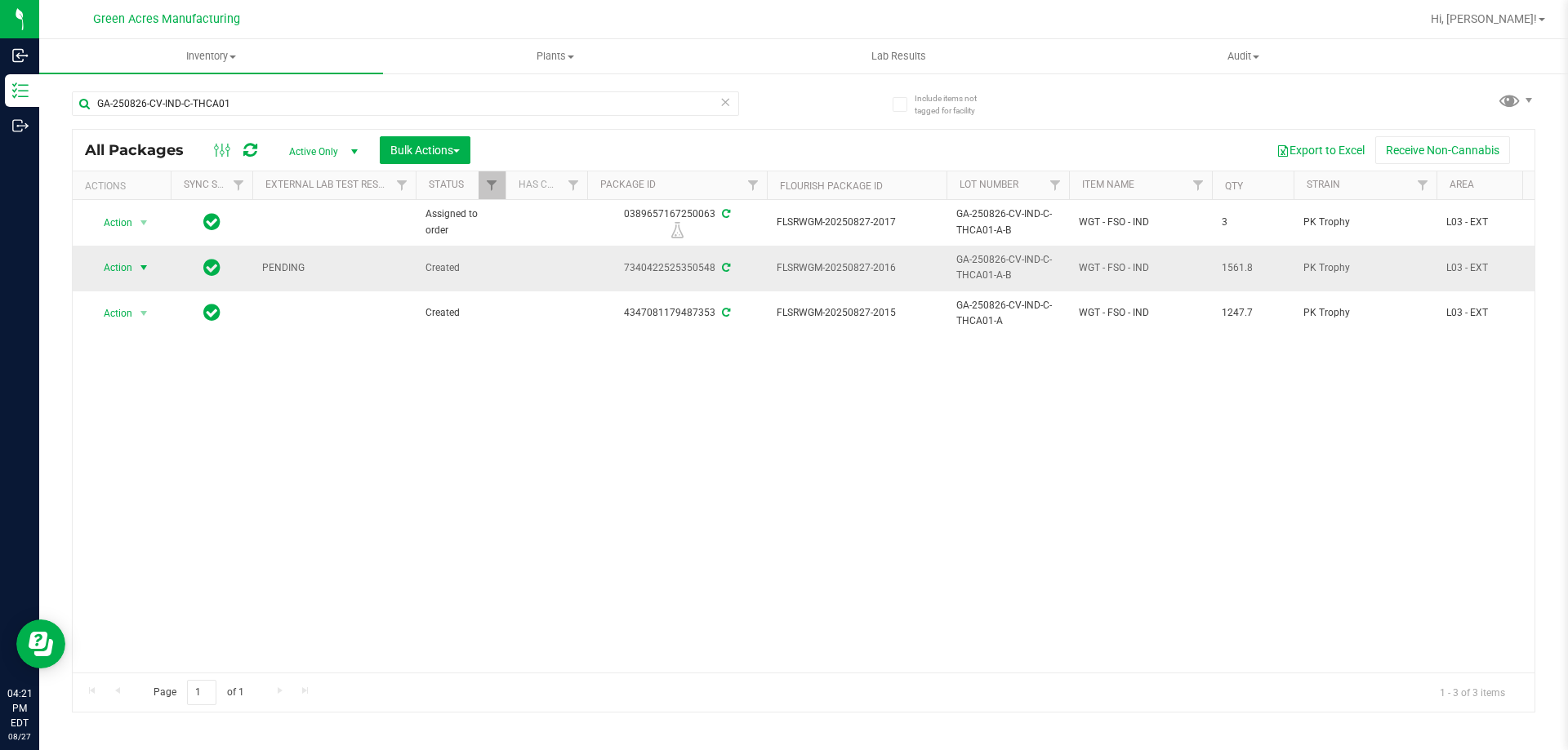
click at [118, 264] on span "Action" at bounding box center [111, 267] width 44 height 23
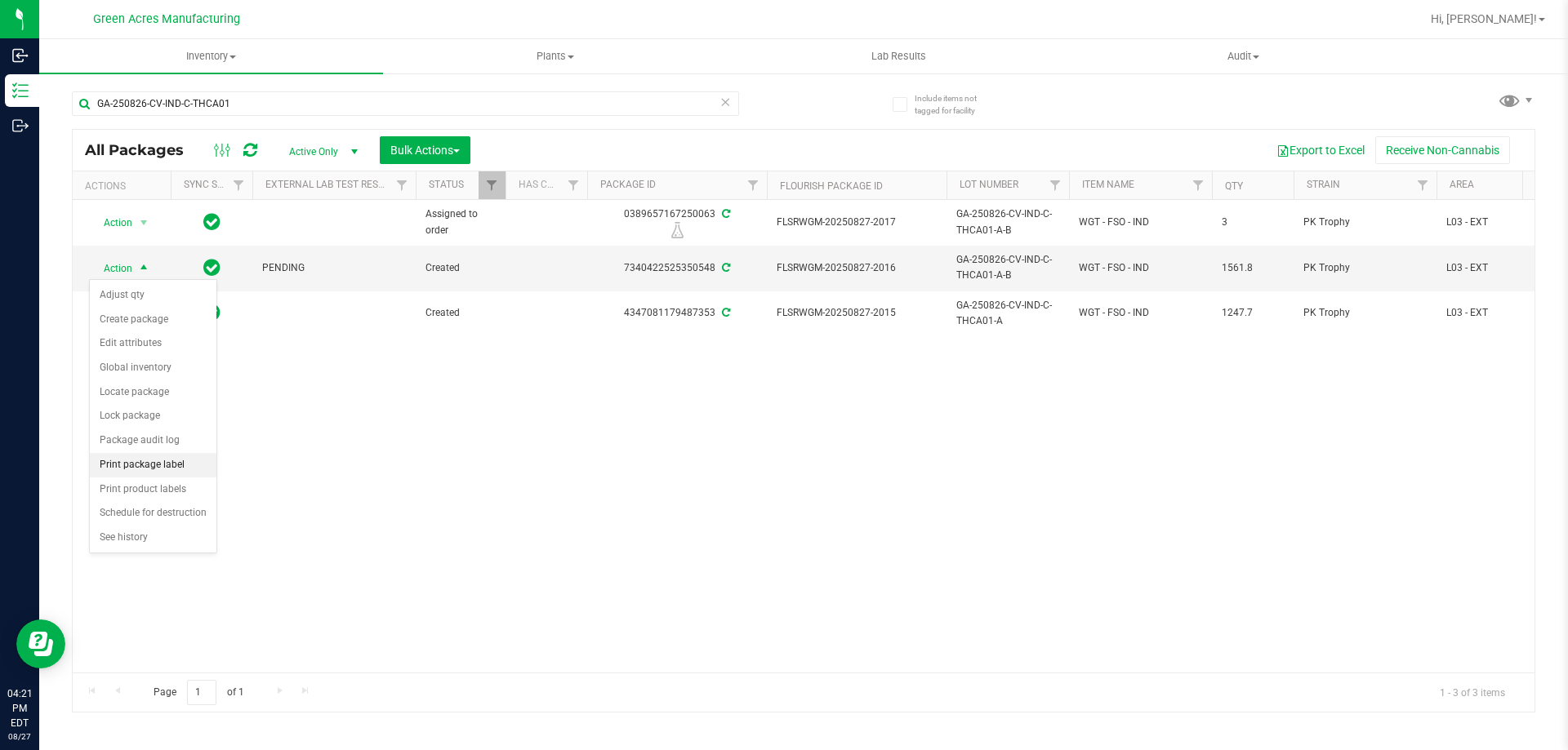
click at [146, 455] on li "Print package label" at bounding box center [153, 465] width 127 height 25
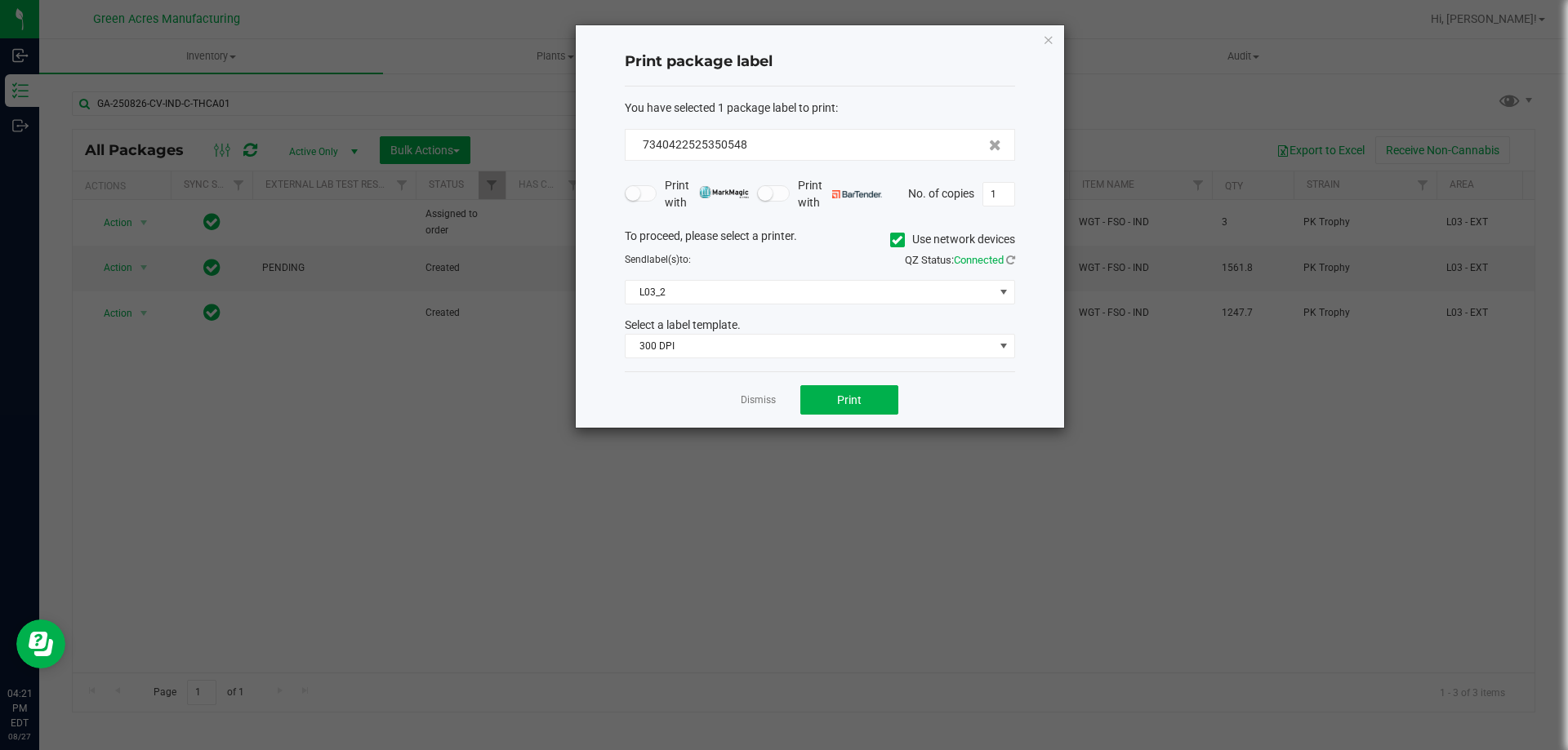
click at [667, 211] on form "You have selected 1 package label to print : 7340422525350548 Print with Print …" at bounding box center [820, 229] width 391 height 260
click at [862, 211] on div "Print with Print with No. of copies 1" at bounding box center [820, 194] width 391 height 34
type input "2"
click at [827, 402] on button "Print" at bounding box center [849, 401] width 98 height 29
click at [607, 453] on ngb-modal-window "Print package label You have selected 1 package label to print : 73404225253505…" at bounding box center [790, 375] width 1581 height 750
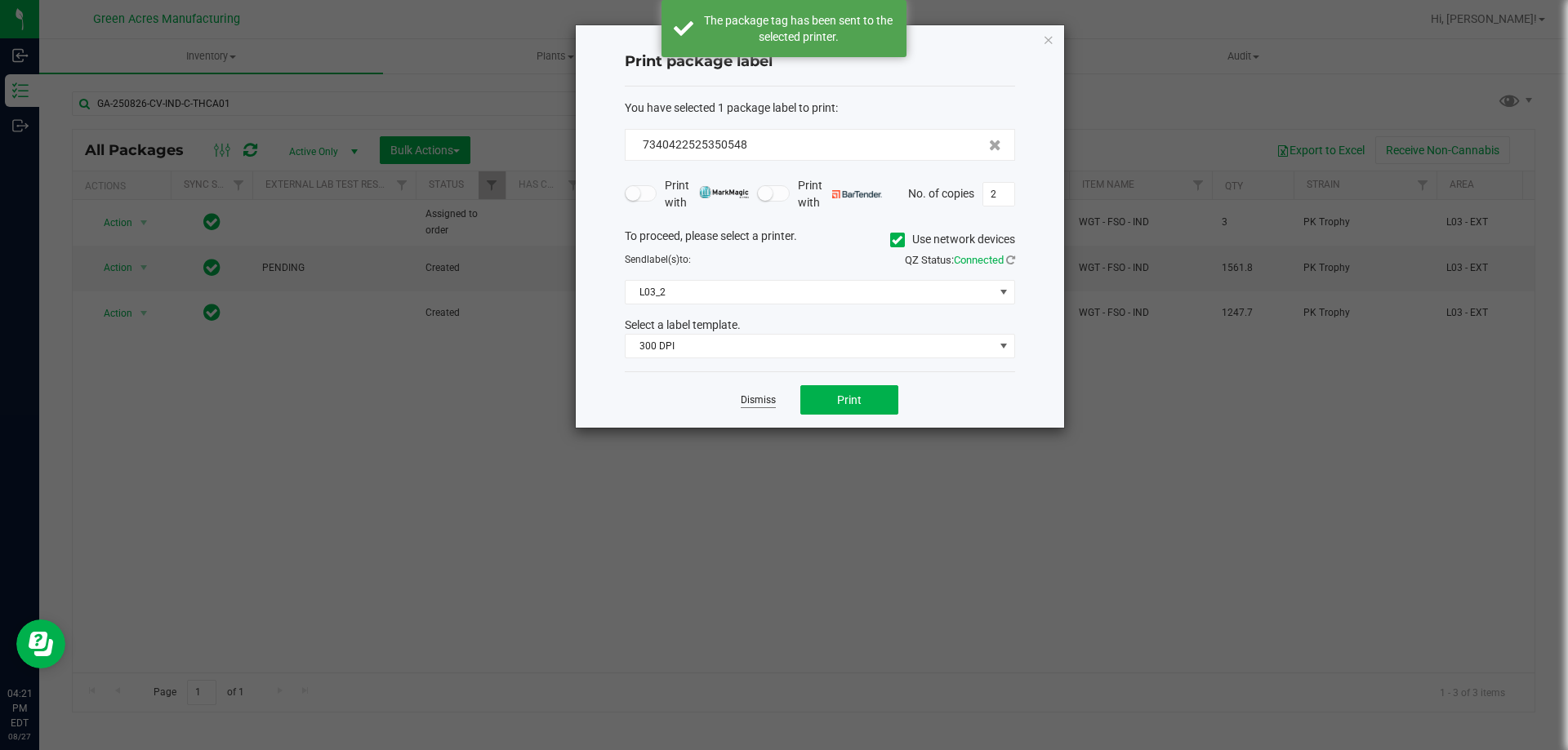
click at [768, 405] on link "Dismiss" at bounding box center [759, 401] width 35 height 14
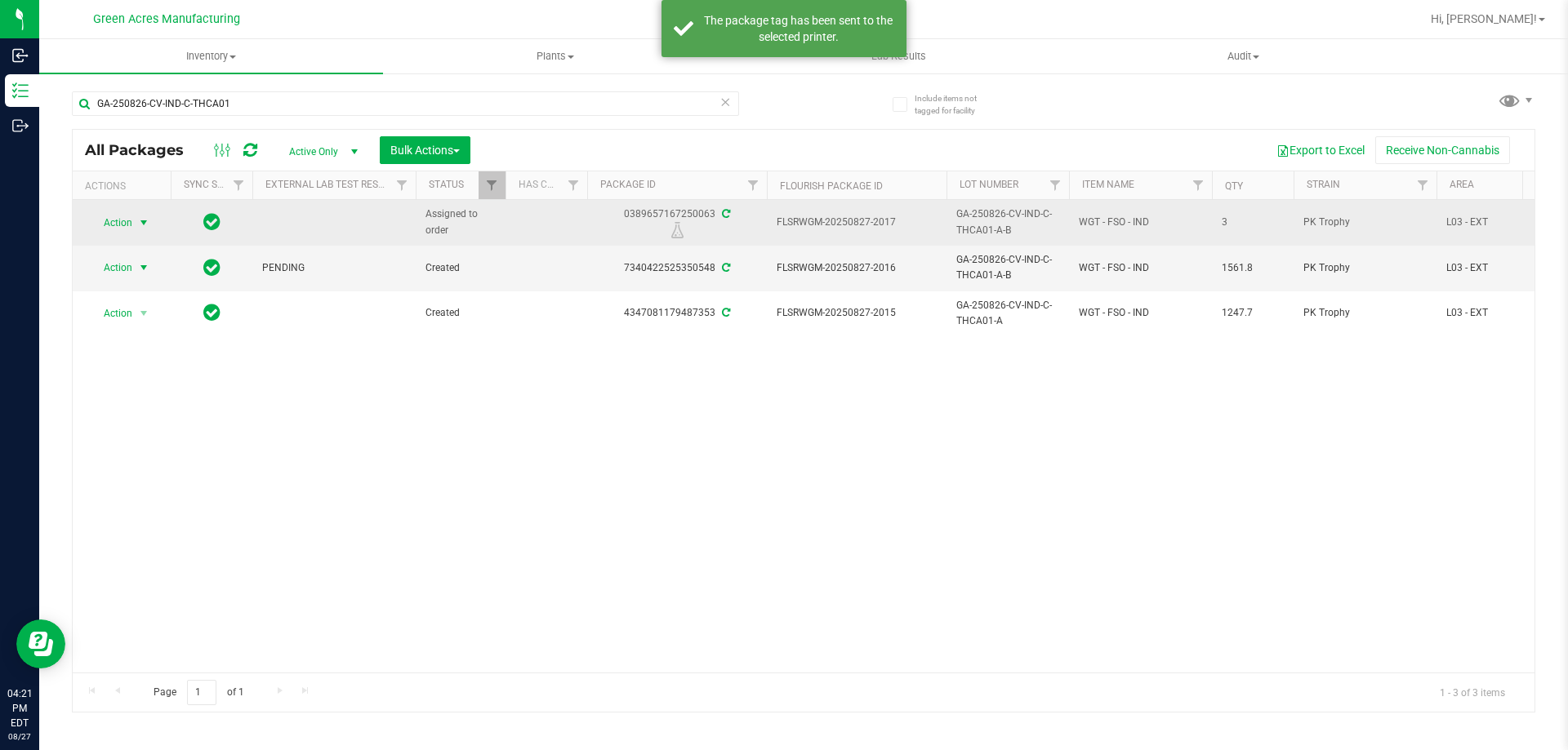
click at [100, 224] on span "Action" at bounding box center [111, 222] width 44 height 23
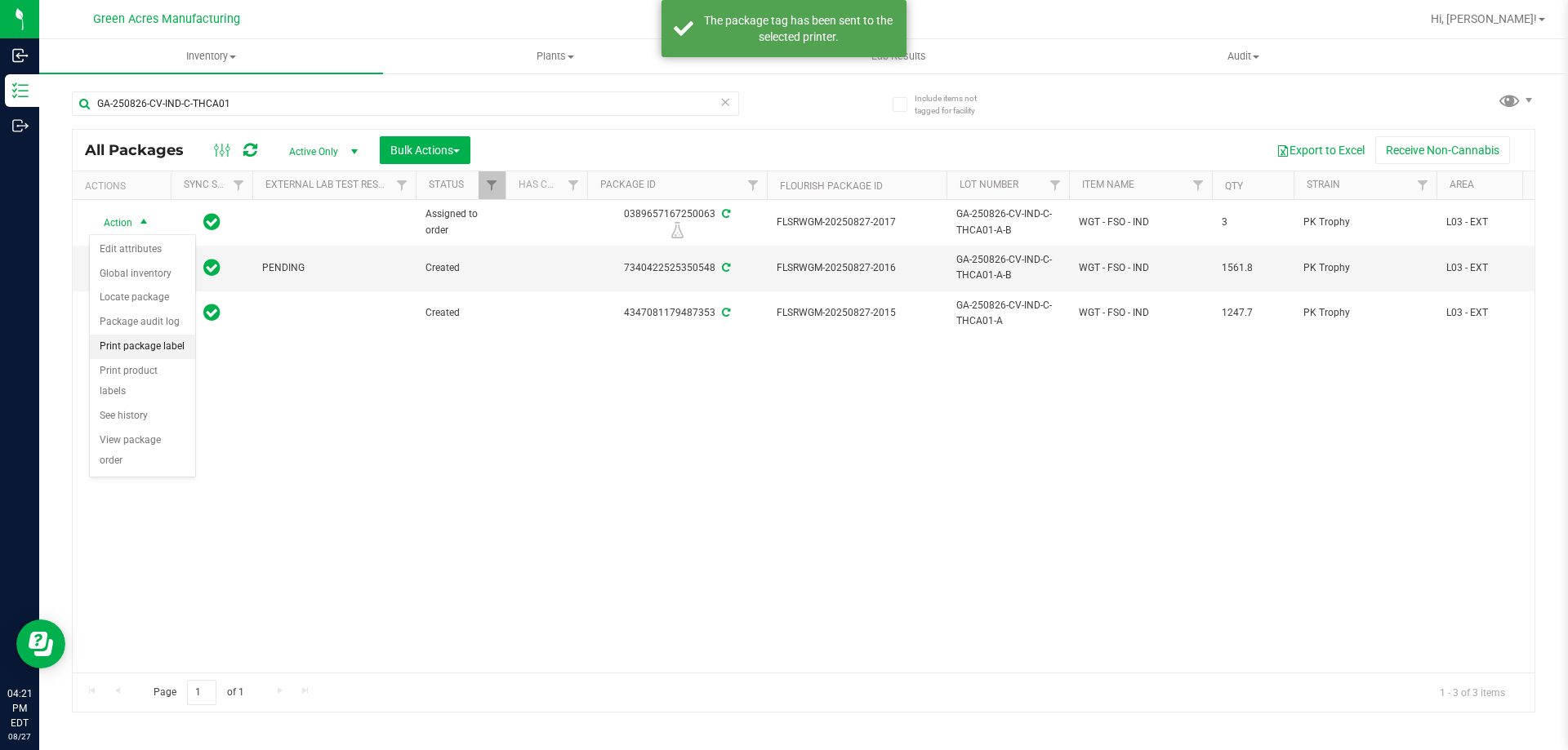
click at [158, 352] on li "Print package label" at bounding box center [142, 347] width 105 height 25
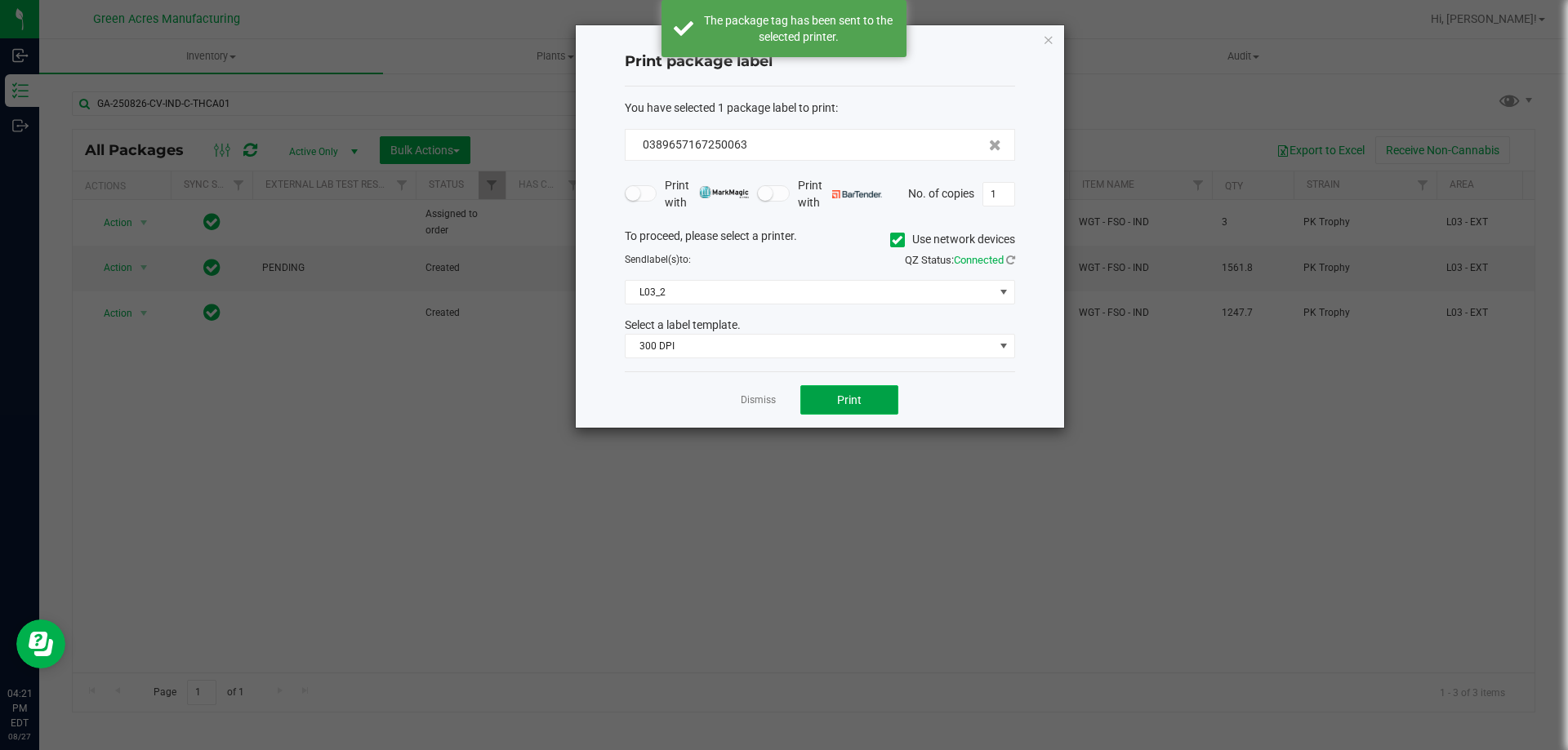
click at [851, 394] on span "Print" at bounding box center [849, 400] width 25 height 13
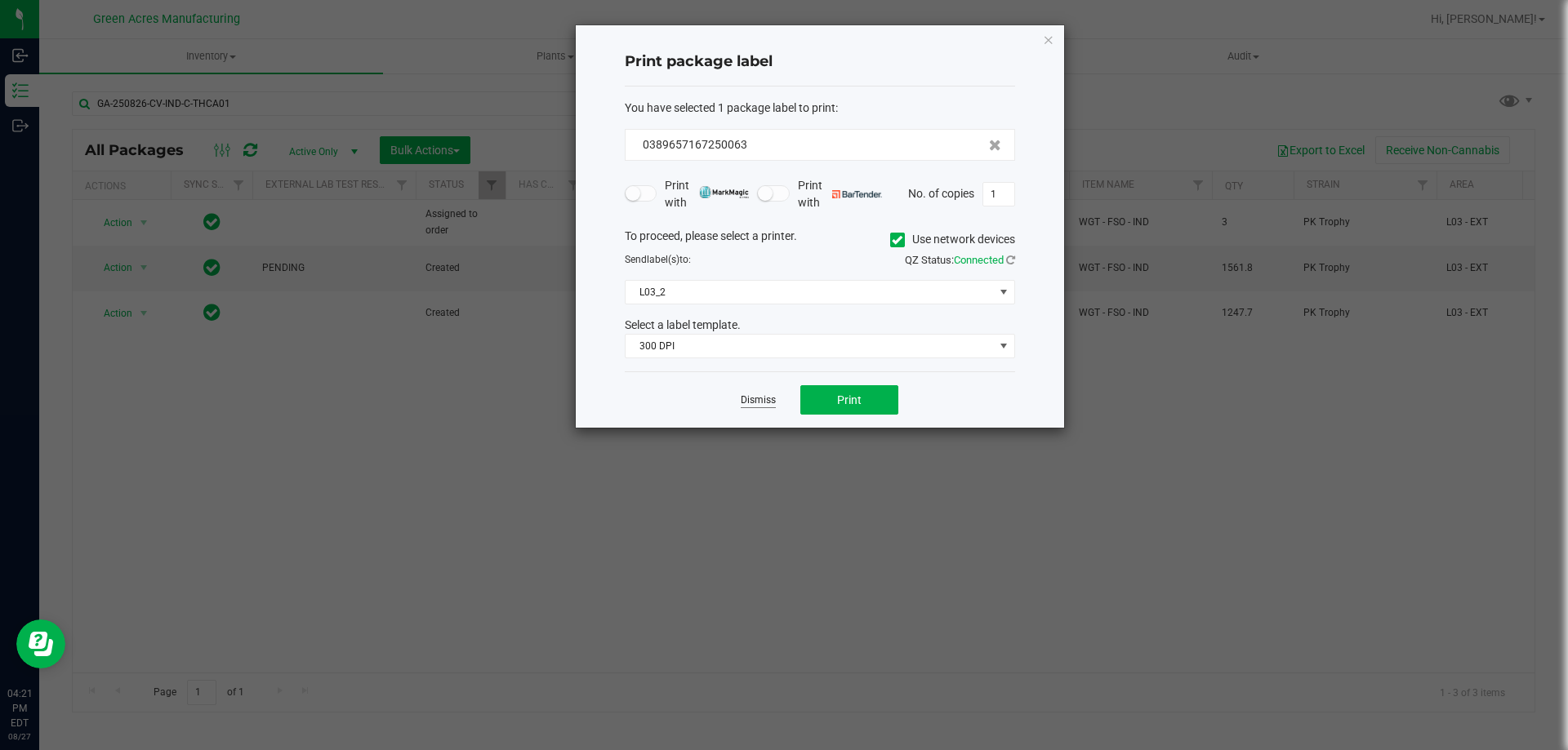
click at [755, 402] on link "Dismiss" at bounding box center [759, 401] width 35 height 14
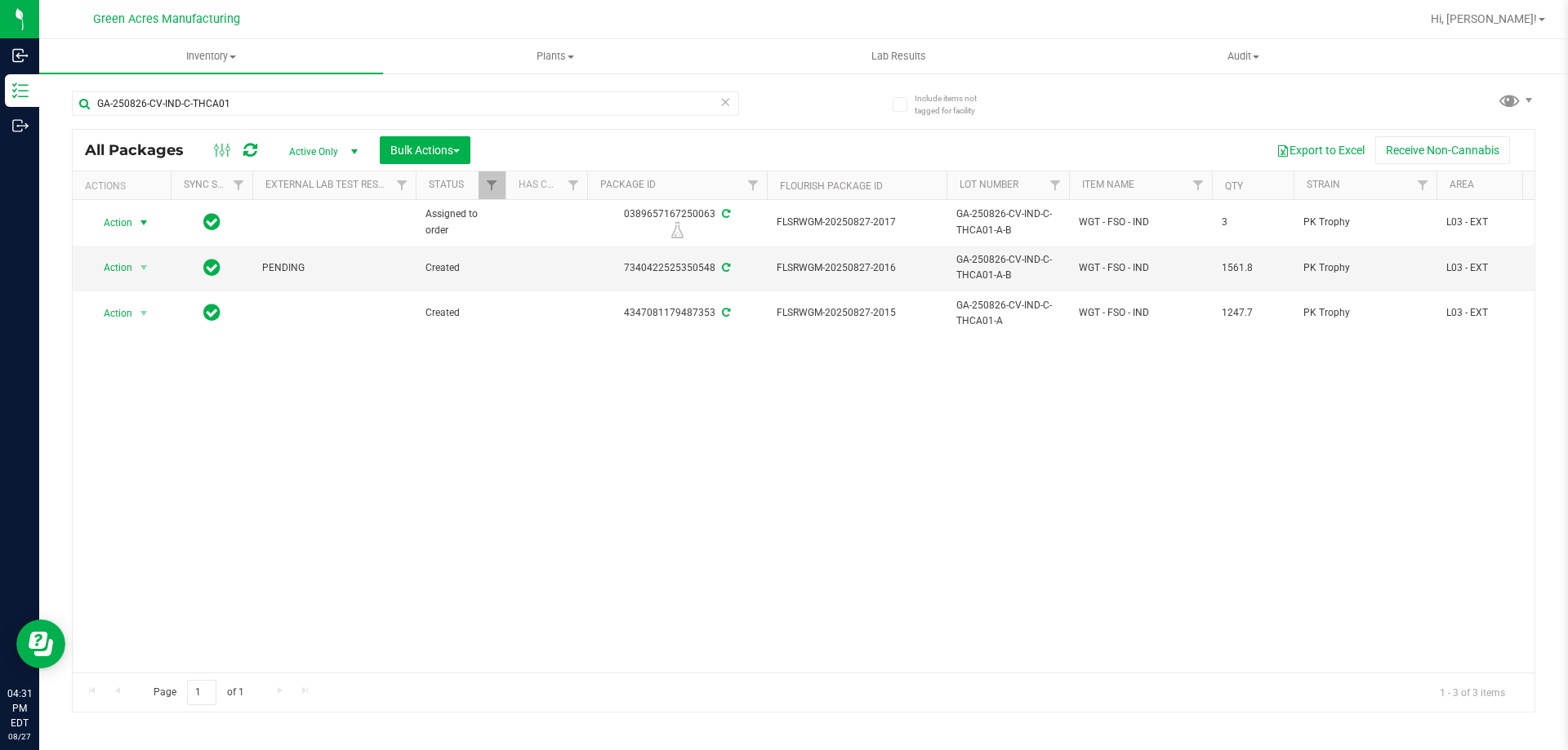
click at [722, 102] on icon at bounding box center [726, 101] width 12 height 20
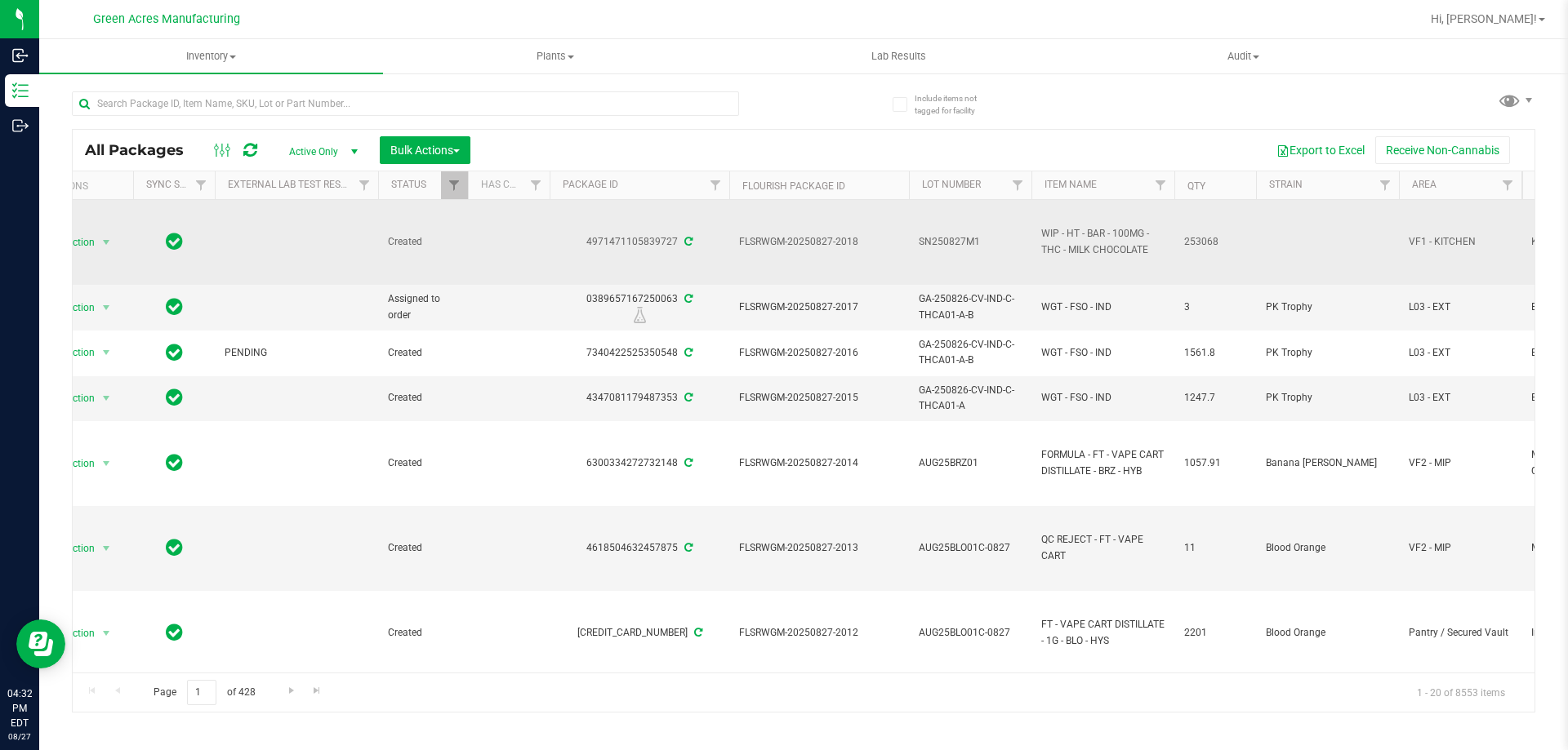
scroll to position [0, 94]
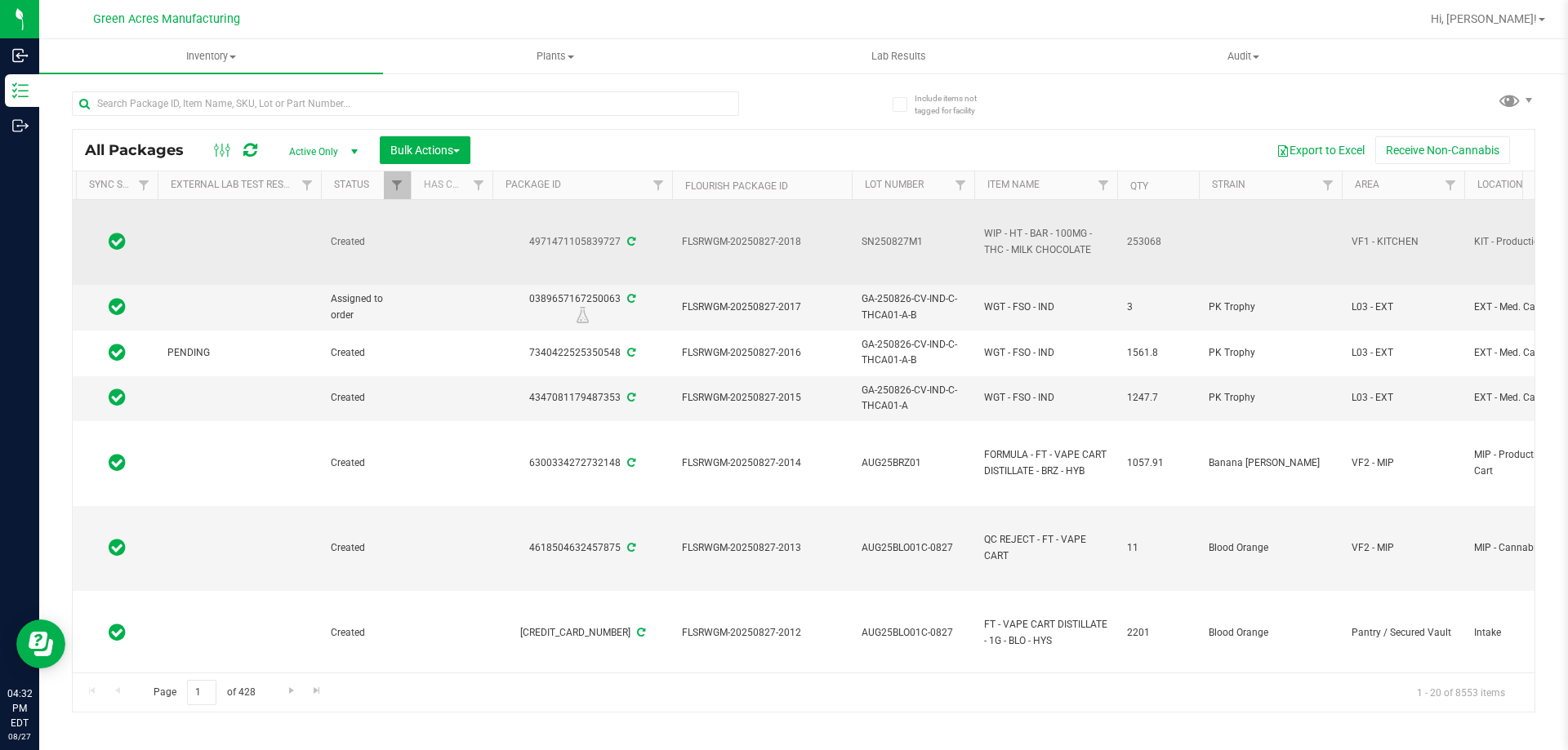
drag, startPoint x: 1326, startPoint y: 226, endPoint x: 1391, endPoint y: 232, distance: 65.3
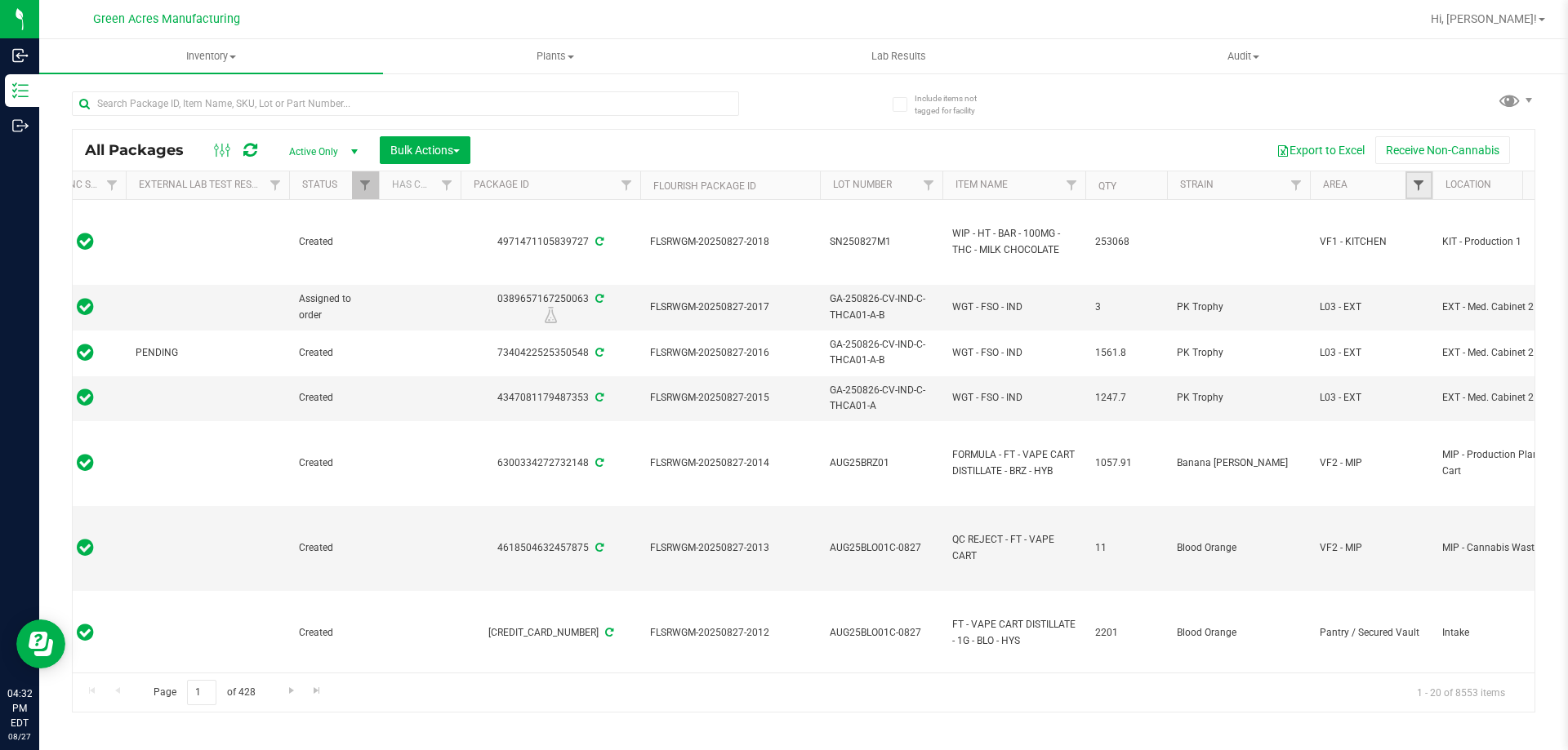
click at [1420, 181] on span "Filter" at bounding box center [1418, 185] width 13 height 13
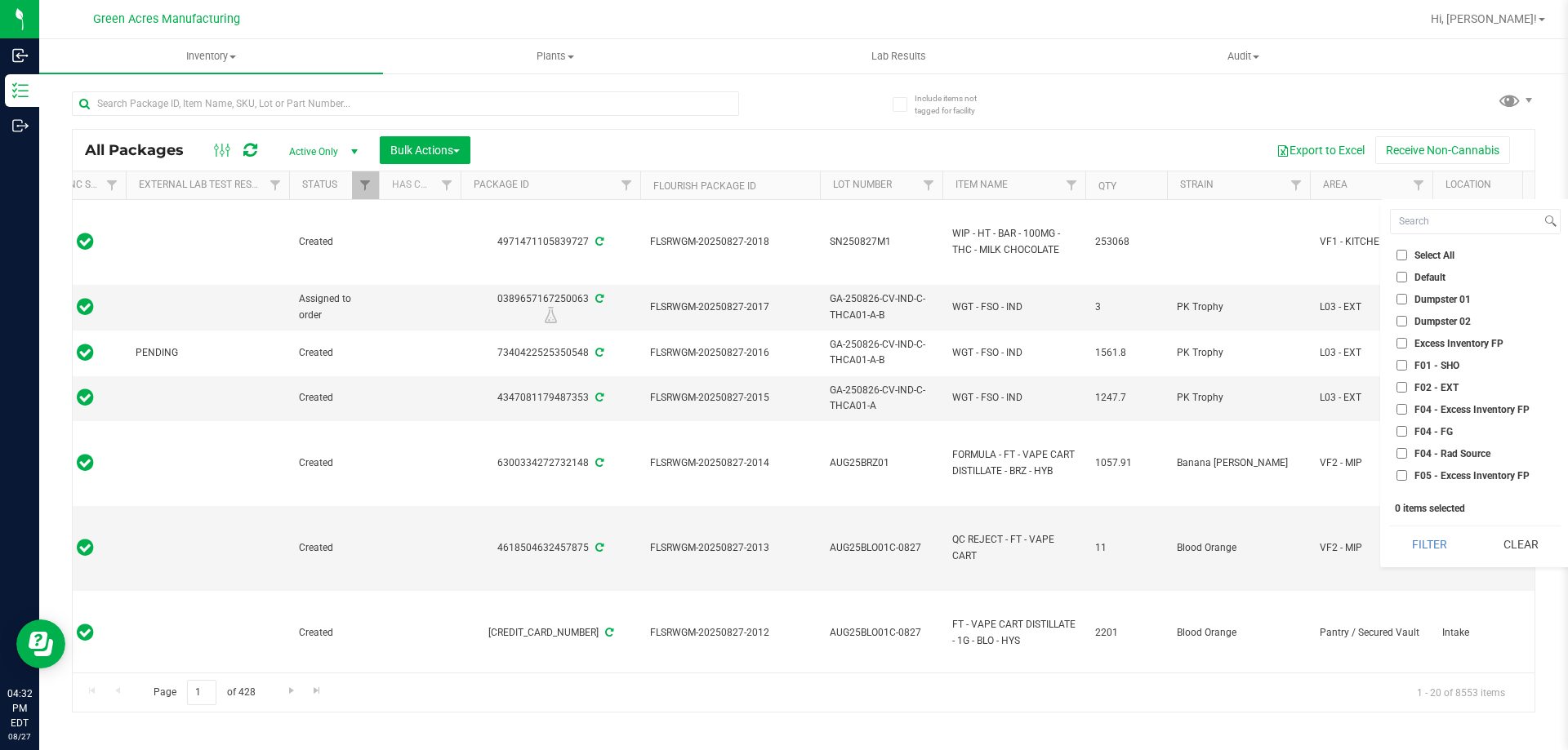
click at [1417, 358] on li "F01 - SHO" at bounding box center [1476, 365] width 171 height 17
click at [1416, 383] on span "F02 - EXT" at bounding box center [1436, 388] width 44 height 10
click at [1407, 383] on input "F02 - EXT" at bounding box center [1402, 387] width 11 height 11
checkbox input "true"
click at [1412, 365] on label "F01 - SHO" at bounding box center [1429, 365] width 63 height 11
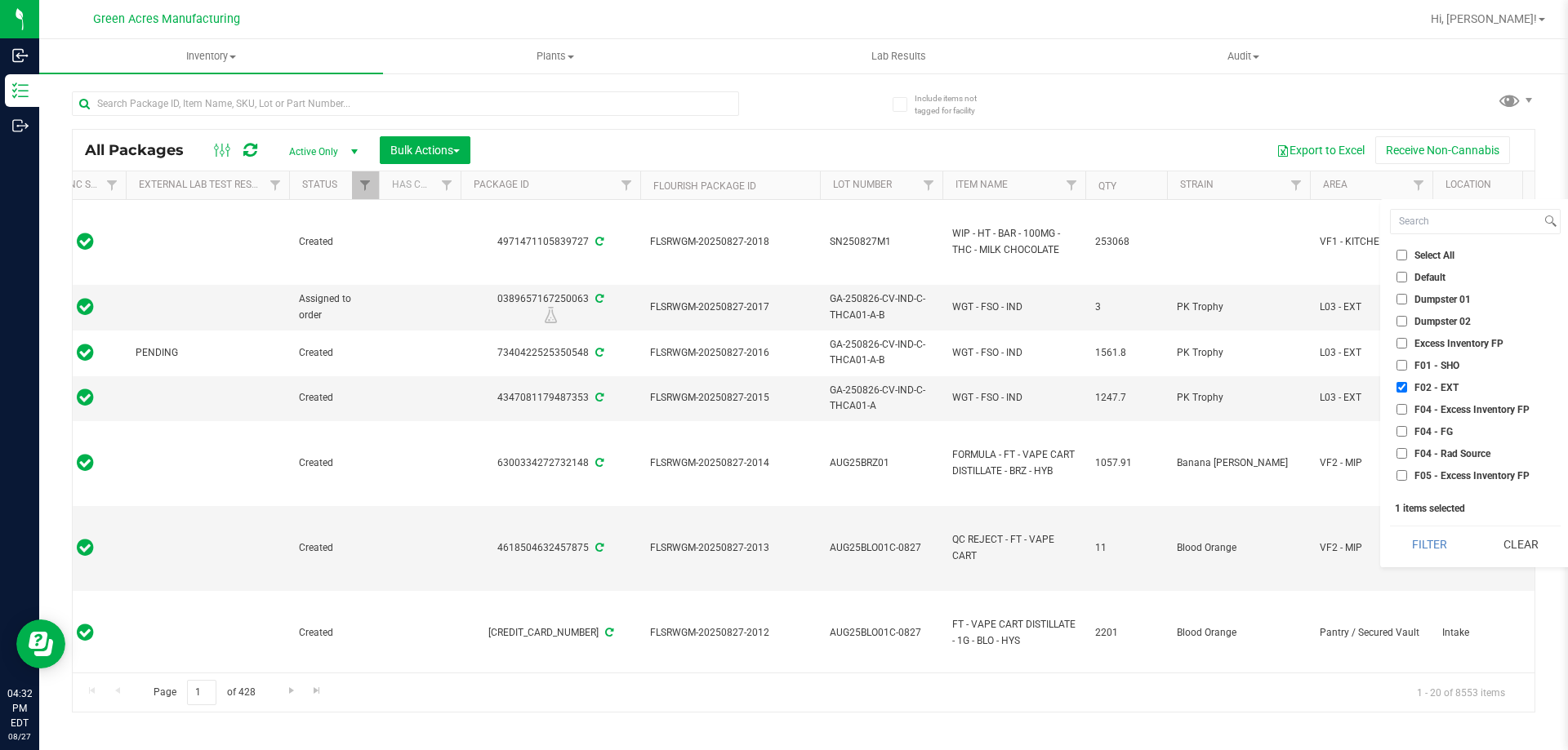
click at [1407, 365] on input "F01 - SHO" at bounding box center [1402, 365] width 11 height 11
checkbox input "true"
click at [1415, 345] on span "L01 - EXT" at bounding box center [1436, 342] width 44 height 10
click at [1407, 345] on input "L01 - EXT" at bounding box center [1402, 341] width 11 height 11
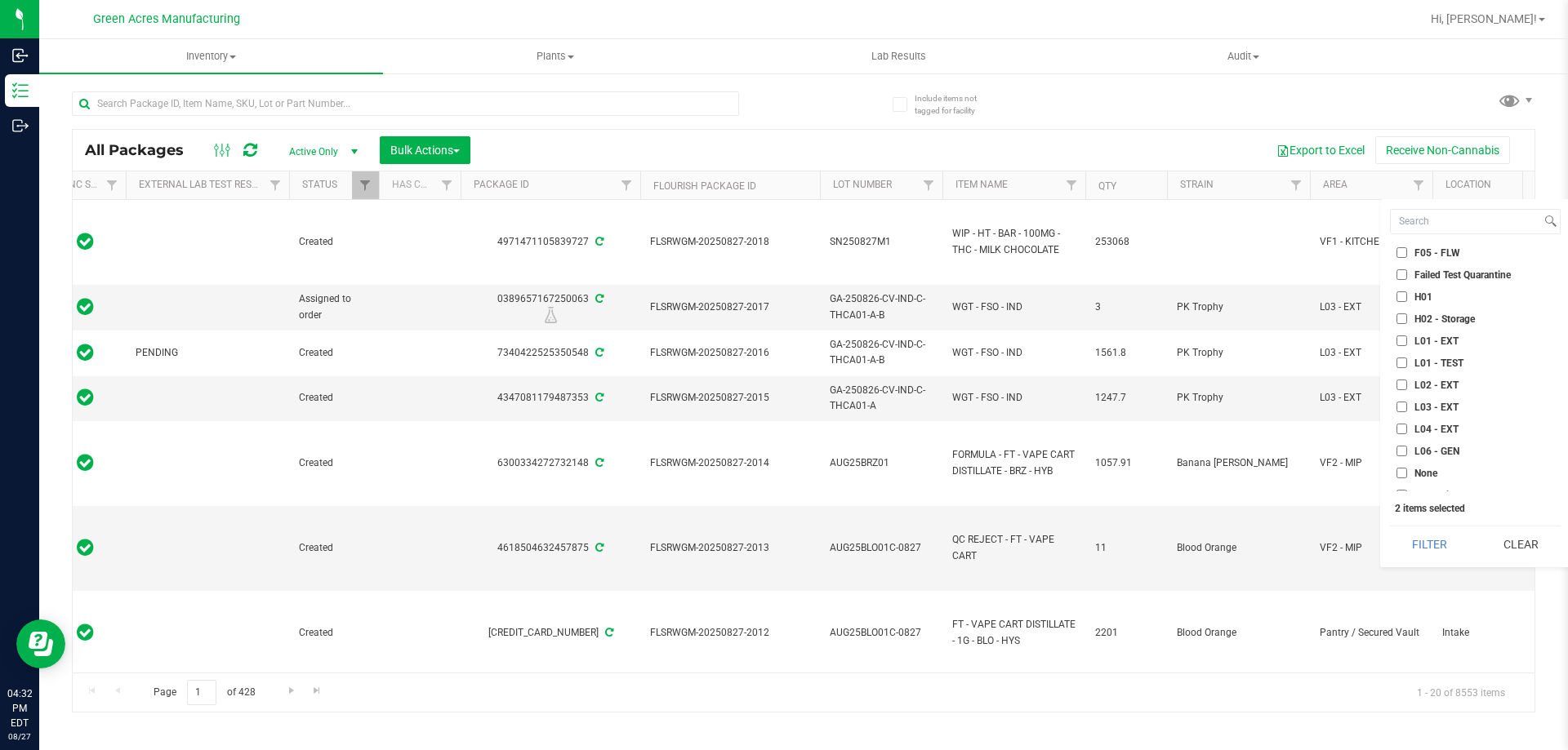
checkbox input "true"
click at [1418, 319] on span "H02 - Storage" at bounding box center [1445, 319] width 61 height 10
click at [1407, 319] on input "H02 - Storage" at bounding box center [1402, 318] width 11 height 11
checkbox input "true"
drag, startPoint x: 1429, startPoint y: 380, endPoint x: 1427, endPoint y: 392, distance: 12.2
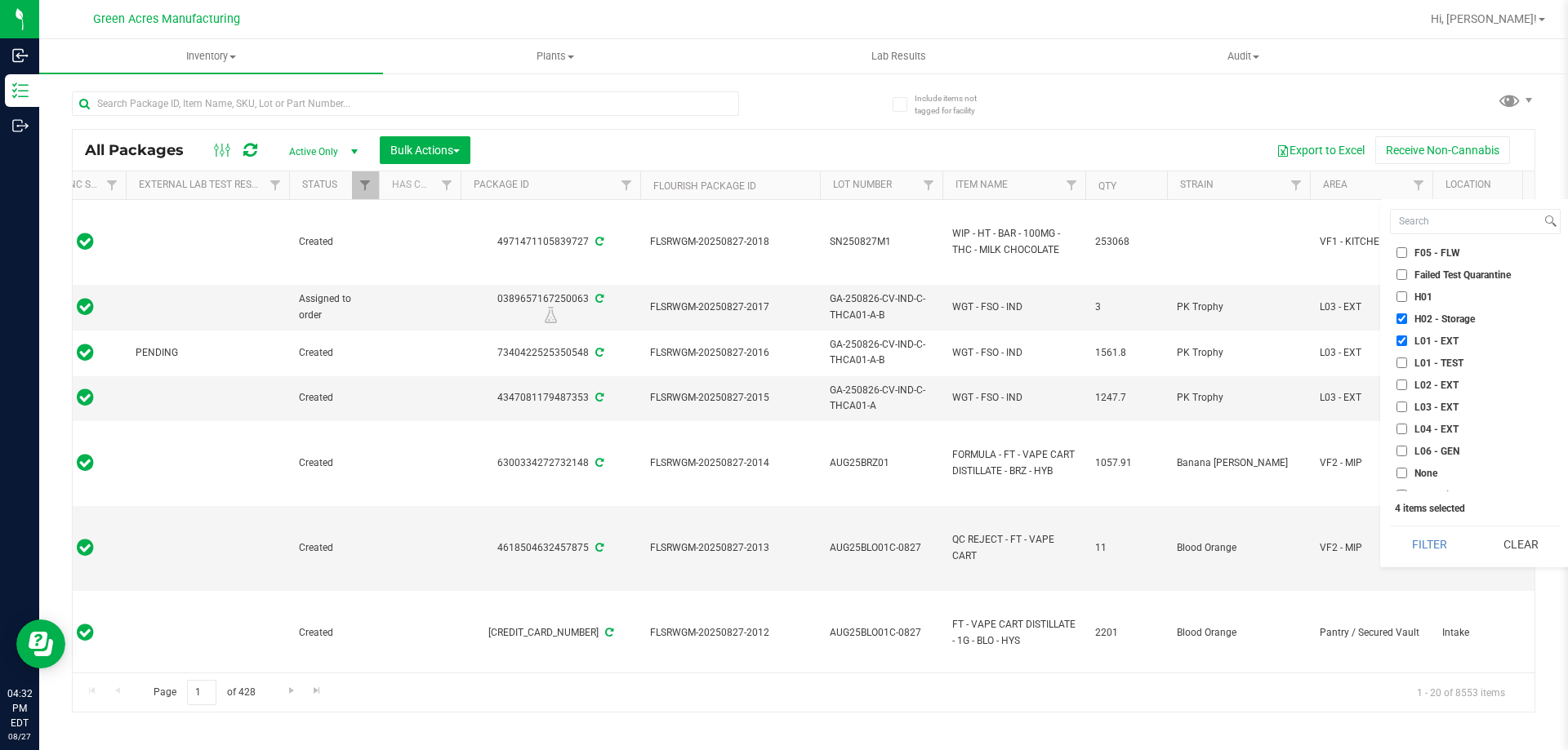
click at [1429, 381] on span "L02 - EXT" at bounding box center [1436, 386] width 44 height 10
click at [1407, 381] on input "L02 - EXT" at bounding box center [1402, 385] width 11 height 11
checkbox input "true"
drag, startPoint x: 1423, startPoint y: 405, endPoint x: 1416, endPoint y: 430, distance: 26.0
click at [1423, 406] on span "L03 - EXT" at bounding box center [1436, 407] width 44 height 10
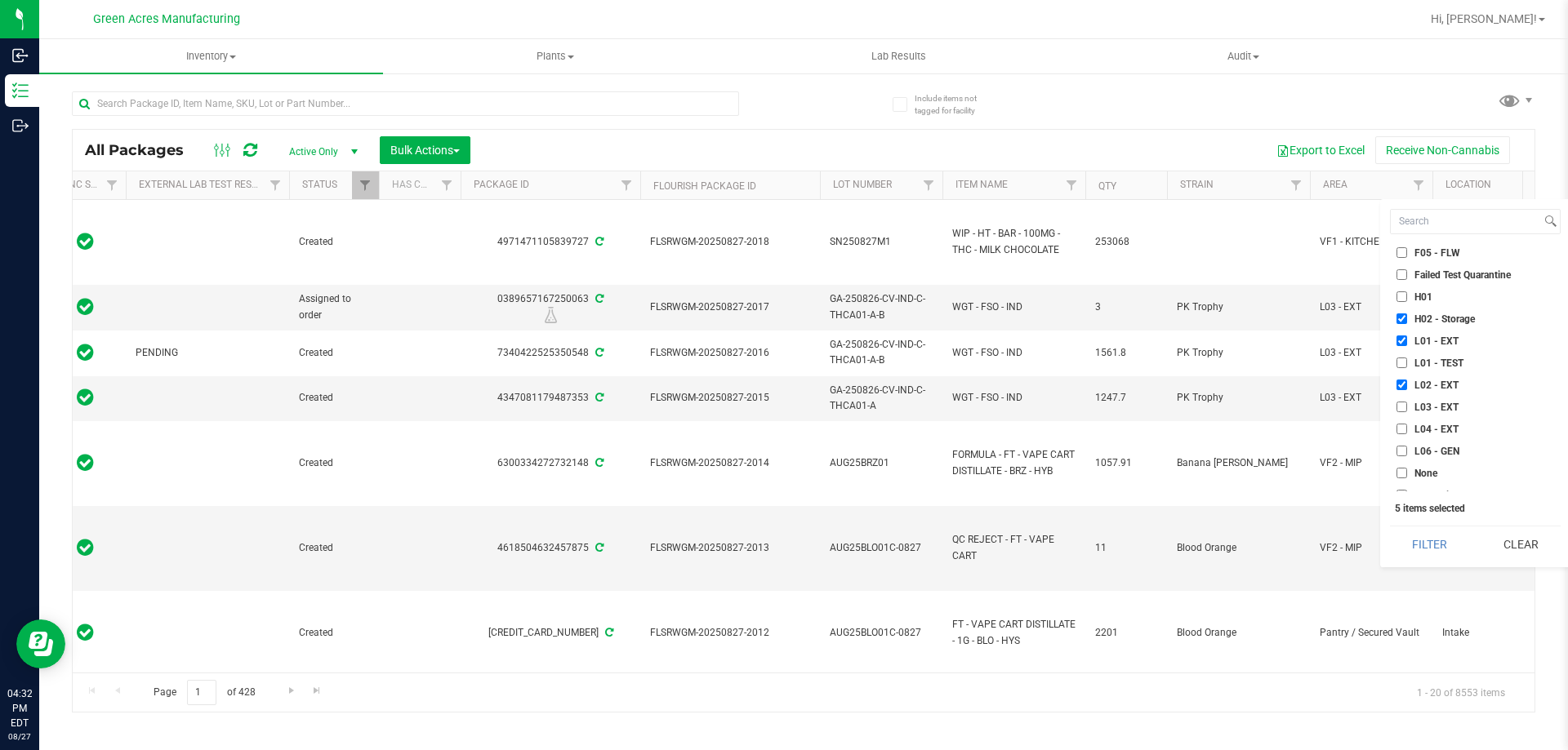
click at [1407, 406] on input "L03 - EXT" at bounding box center [1402, 406] width 11 height 11
checkbox input "true"
click at [1416, 433] on span "L04 - EXT" at bounding box center [1436, 430] width 44 height 10
click at [1407, 433] on input "L04 - EXT" at bounding box center [1402, 429] width 11 height 11
checkbox input "true"
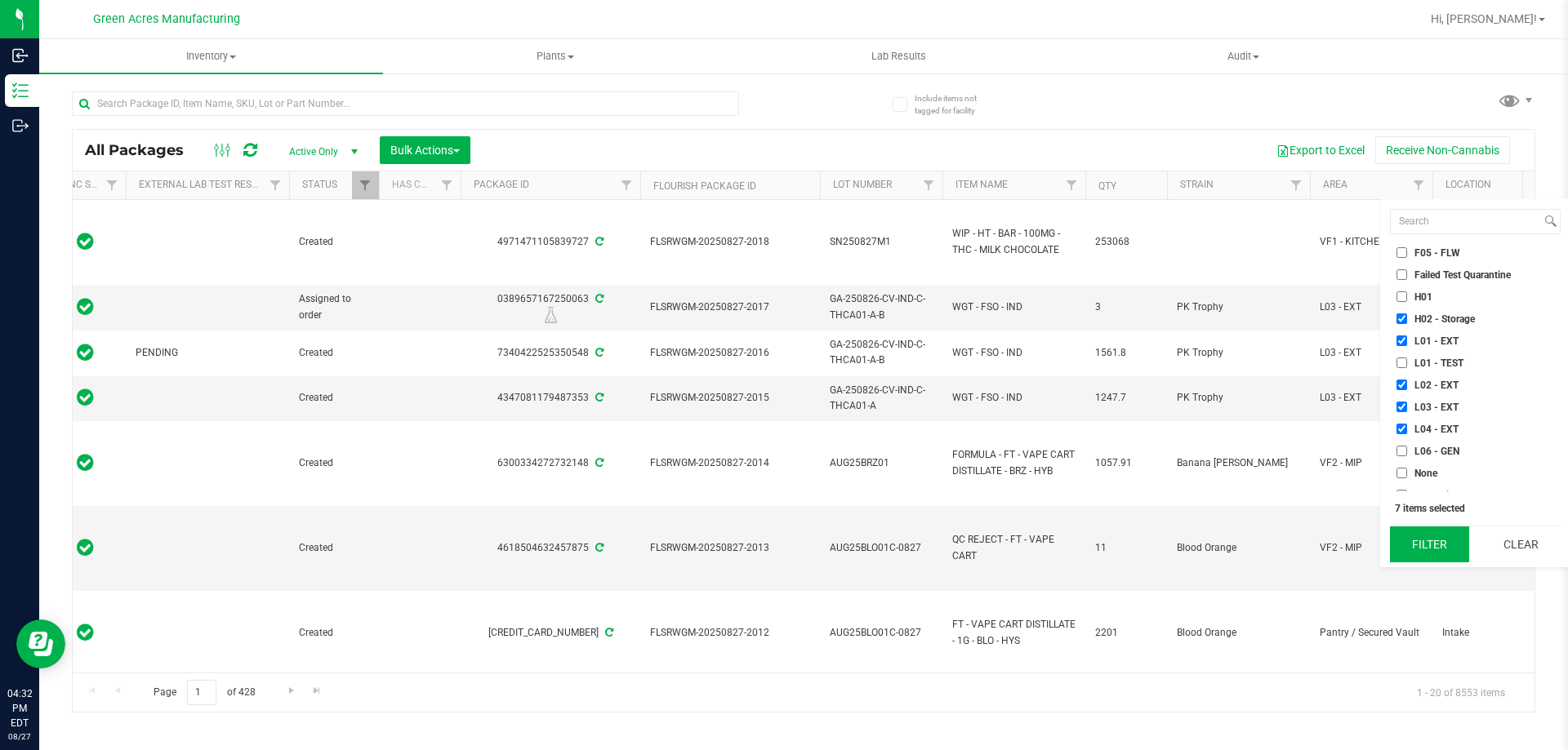
click at [1426, 543] on button "Filter" at bounding box center [1430, 545] width 80 height 36
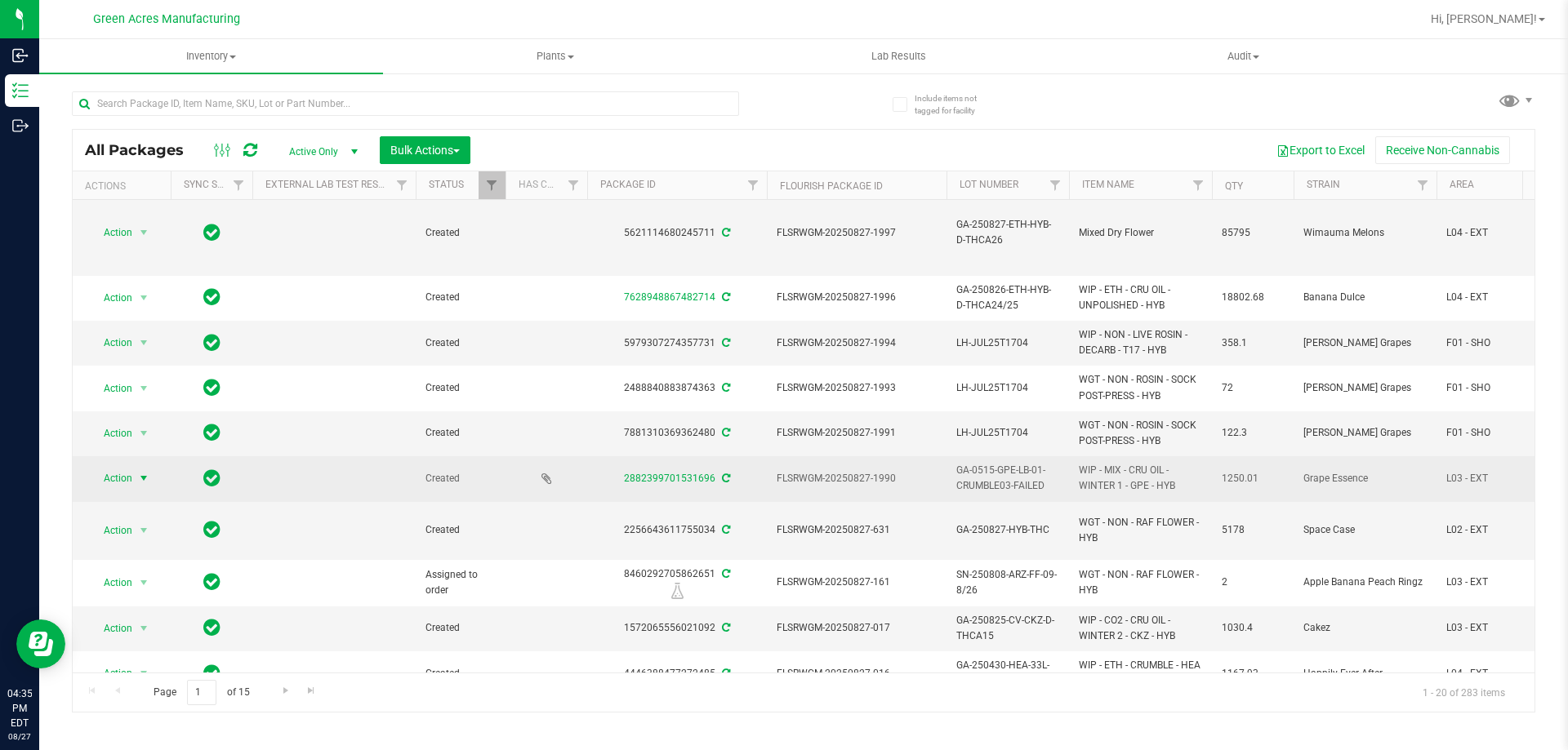
click at [118, 481] on span "Action" at bounding box center [111, 478] width 44 height 23
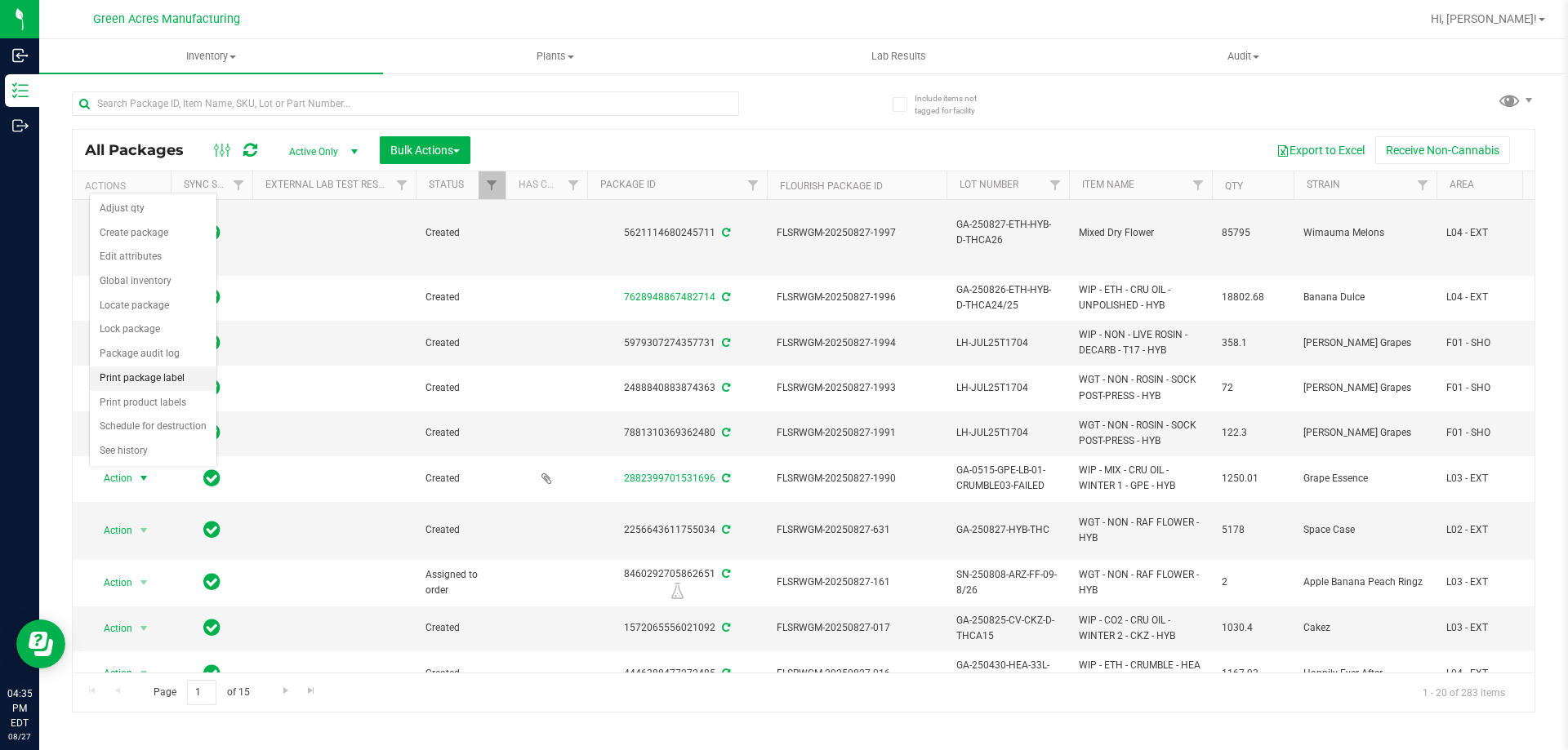
click at [139, 376] on li "Print package label" at bounding box center [153, 379] width 127 height 25
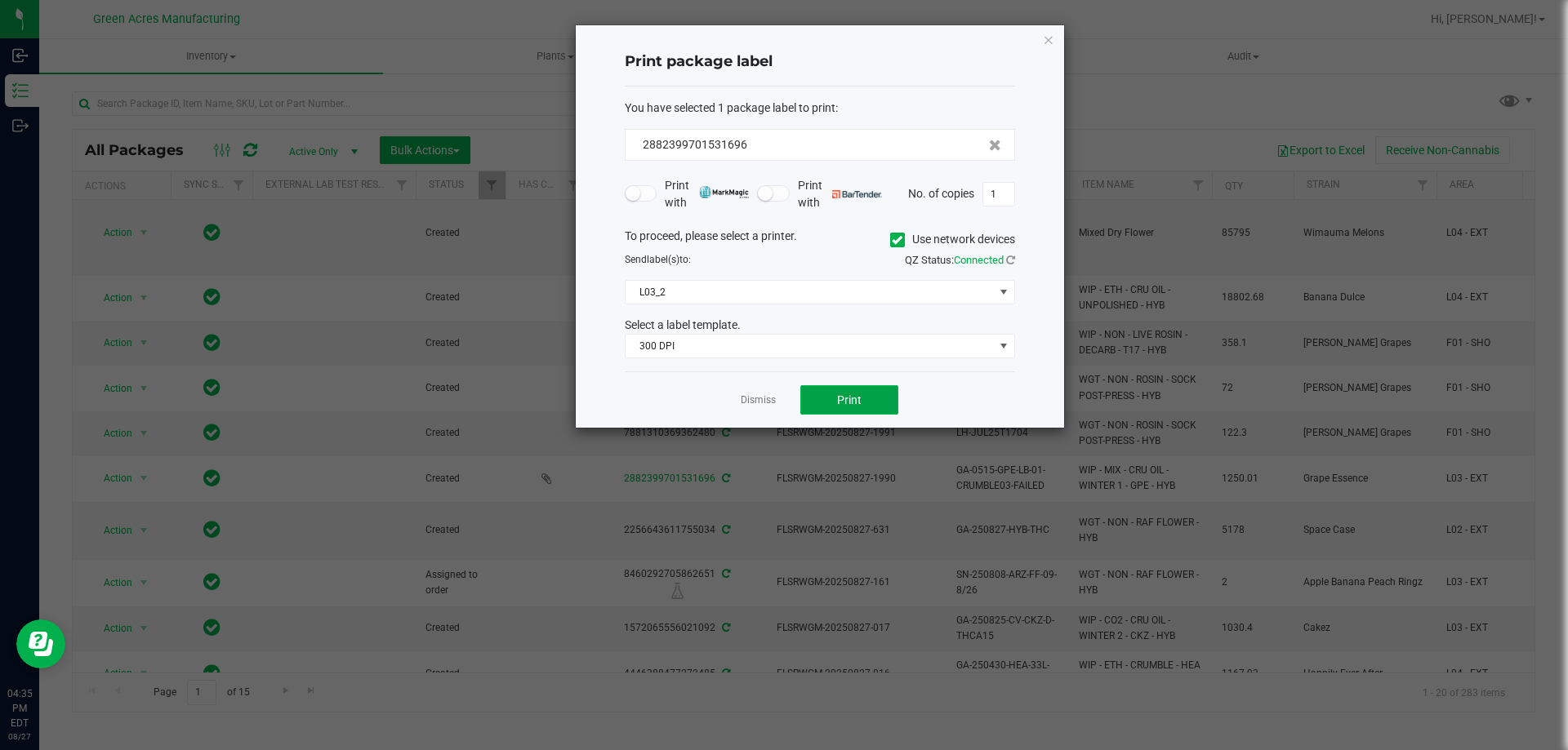
click at [858, 401] on span "Print" at bounding box center [849, 400] width 25 height 13
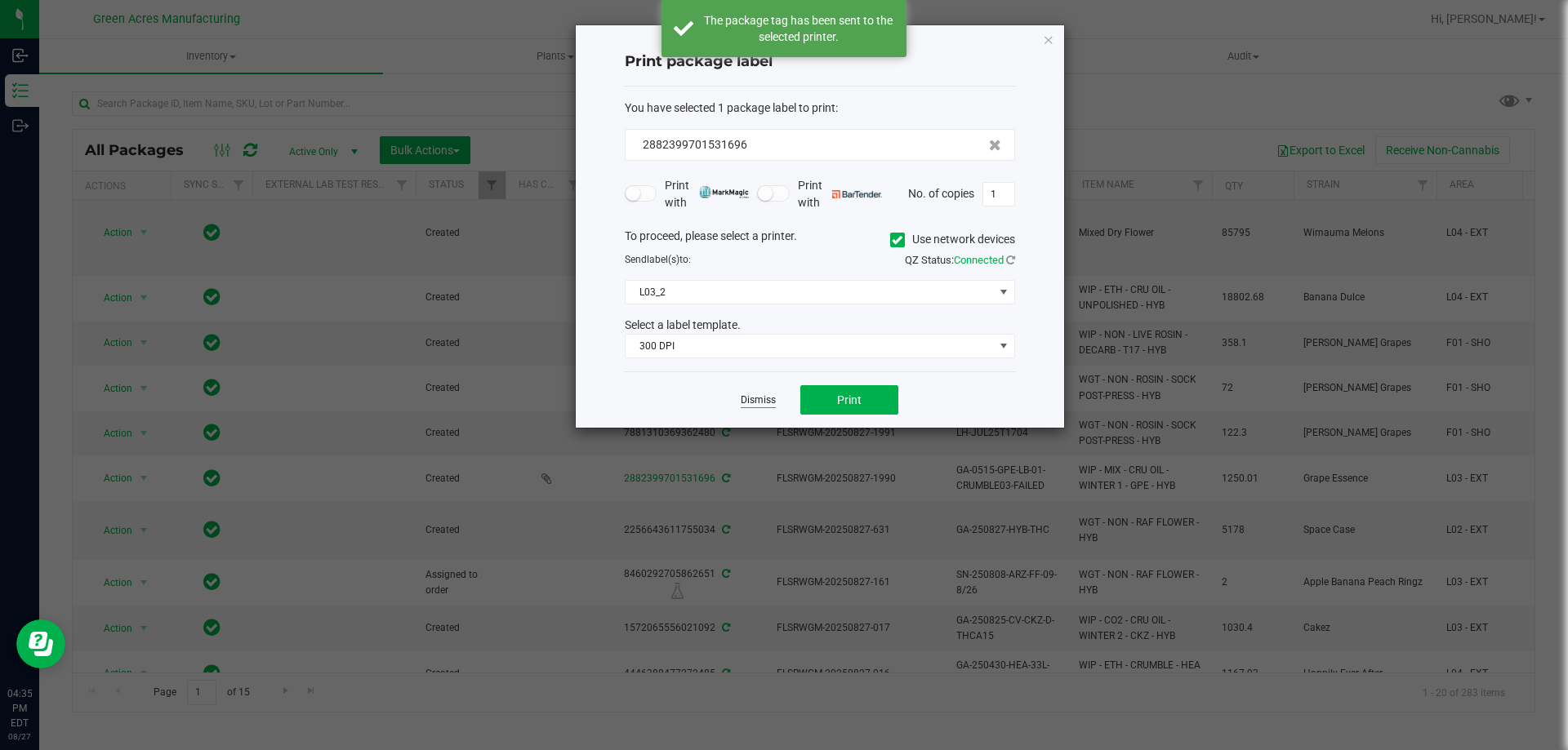
click at [768, 402] on link "Dismiss" at bounding box center [759, 401] width 35 height 14
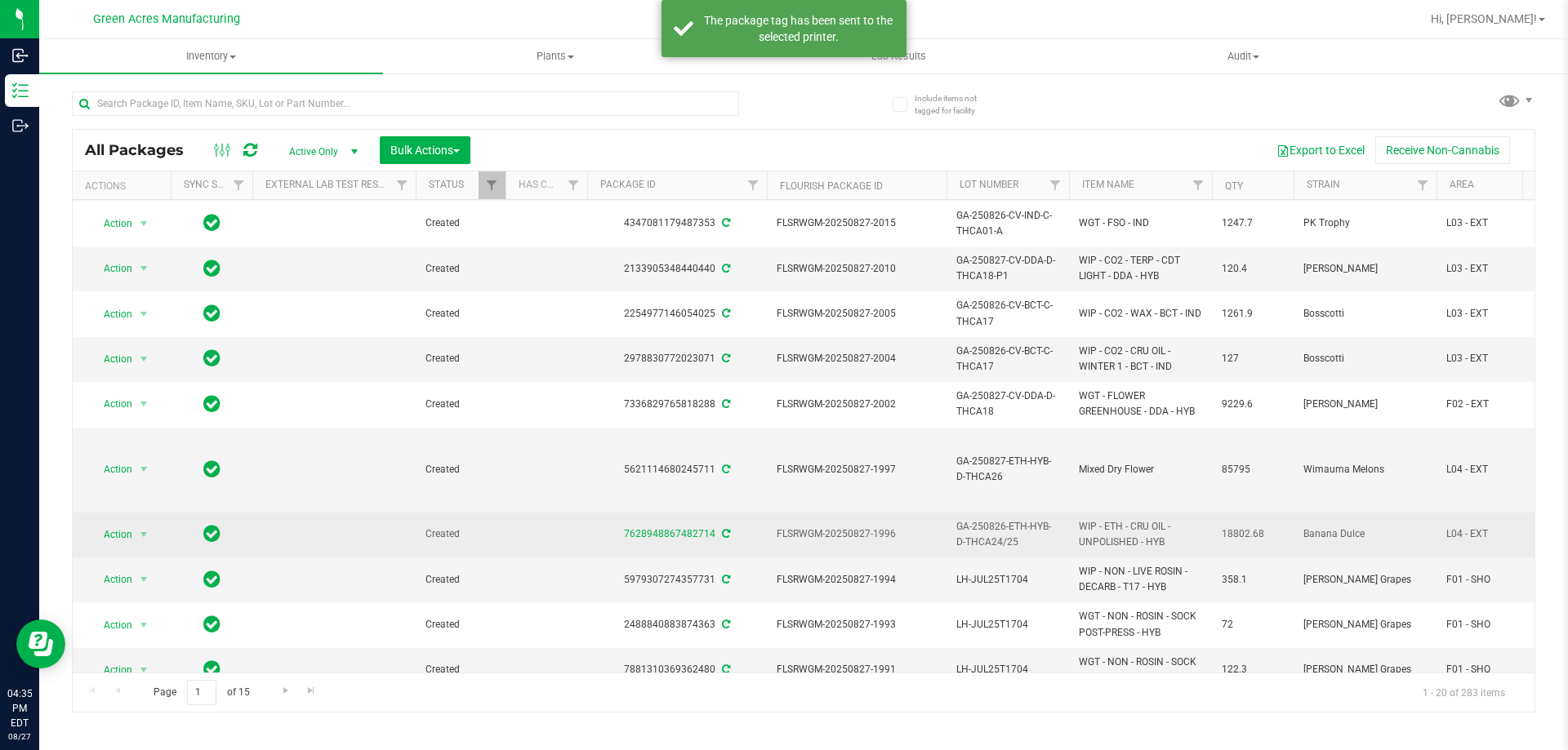
scroll to position [81, 0]
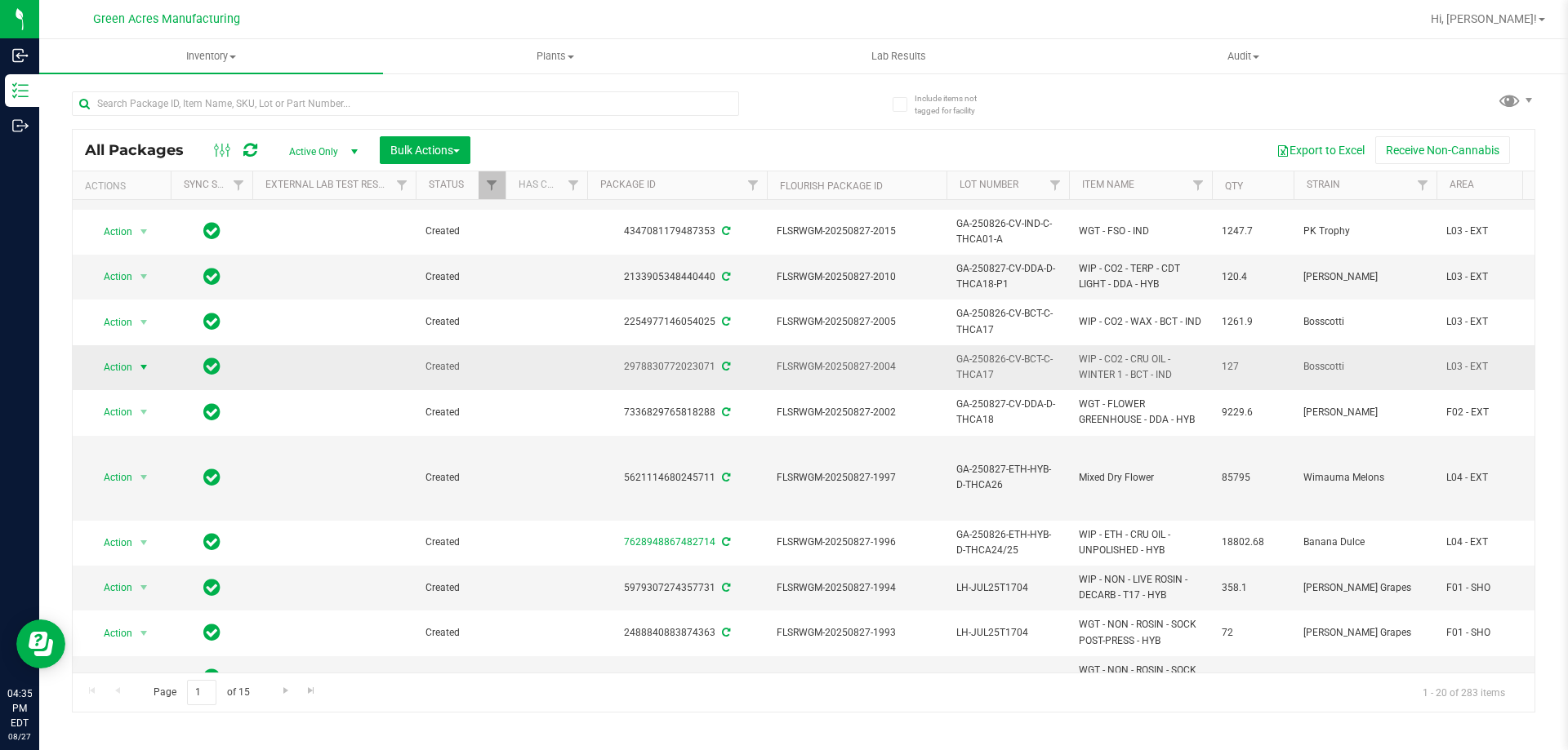
click at [124, 370] on span "Action" at bounding box center [111, 367] width 44 height 23
click at [153, 560] on li "Print package label" at bounding box center [153, 564] width 127 height 25
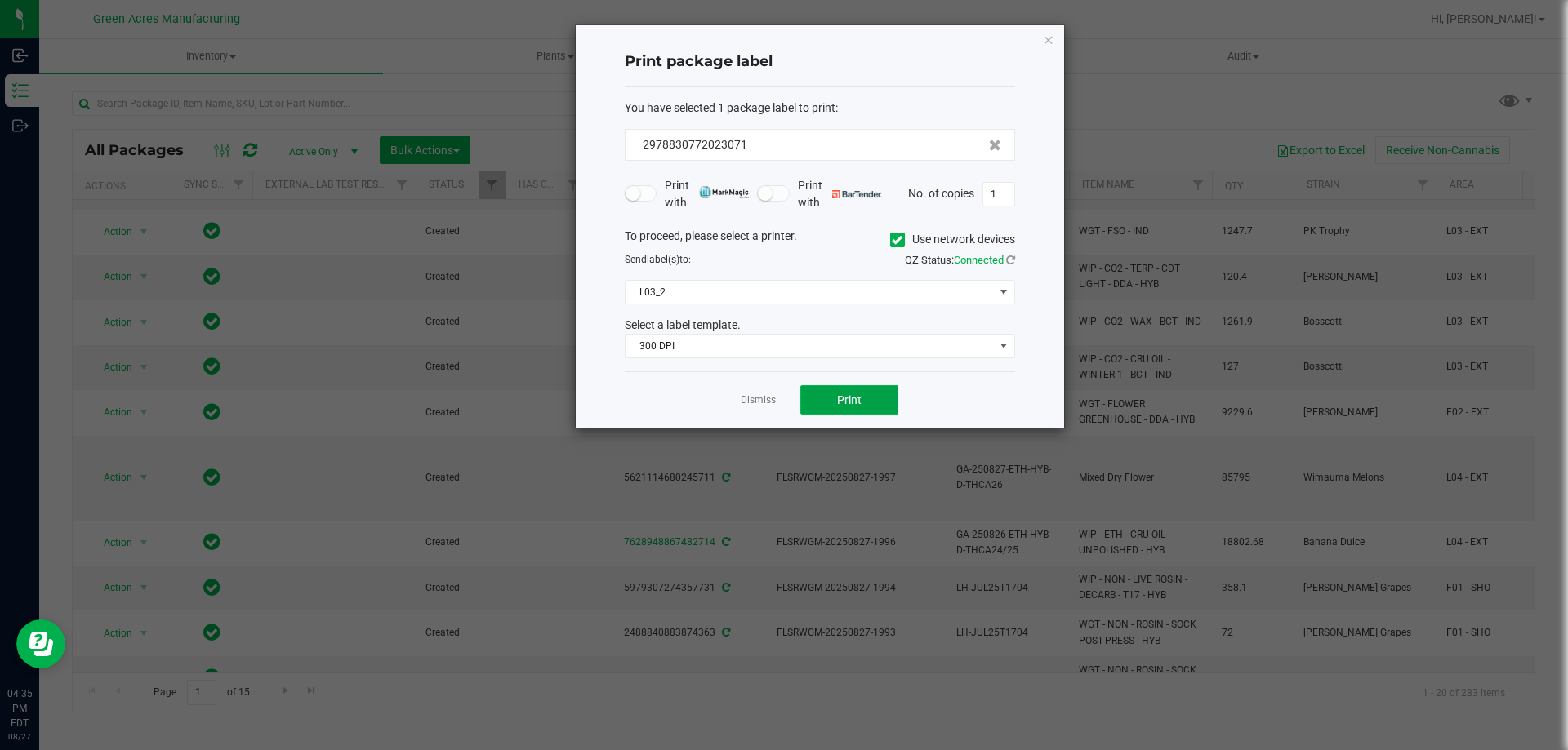
click at [882, 403] on button "Print" at bounding box center [849, 401] width 98 height 29
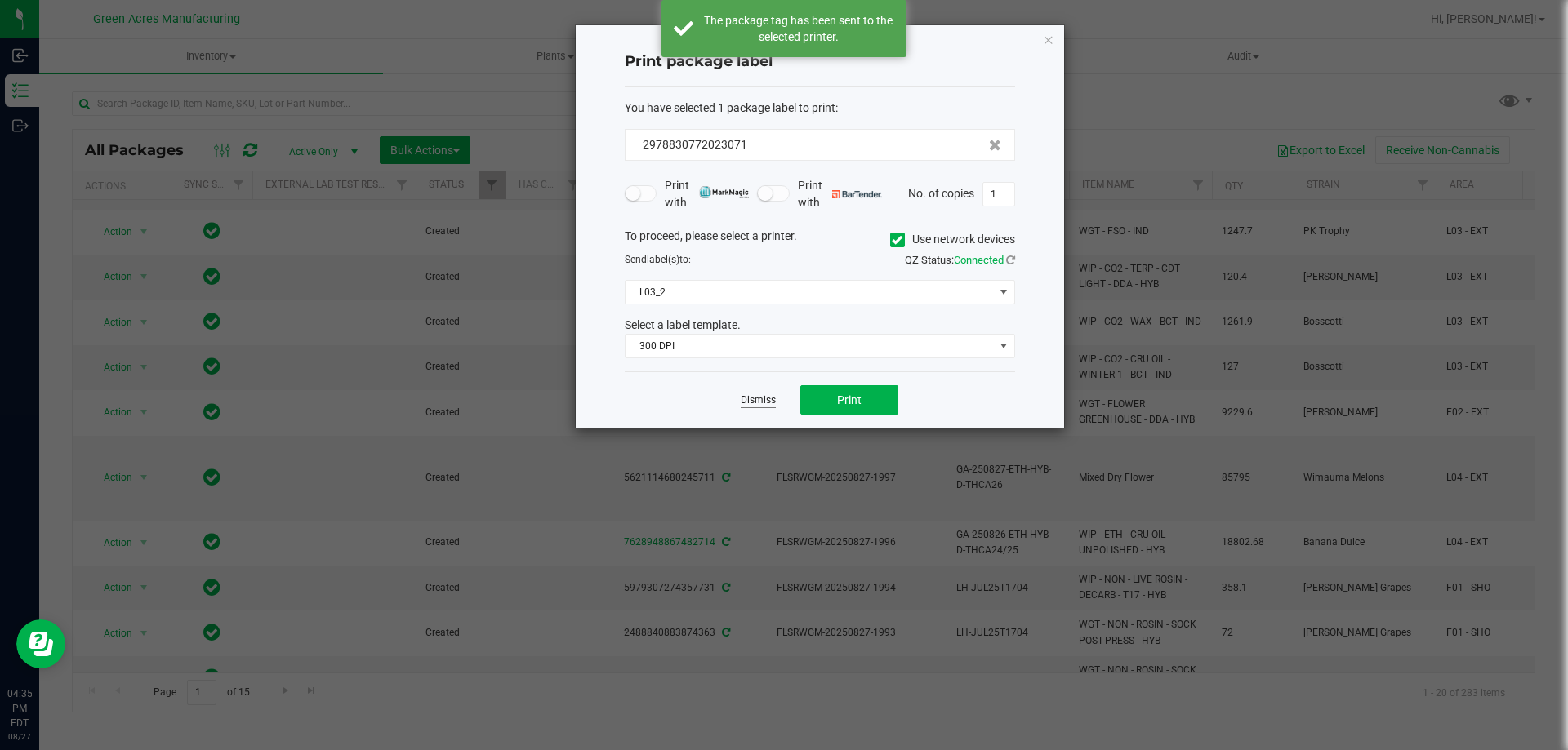
click at [762, 401] on link "Dismiss" at bounding box center [759, 401] width 35 height 14
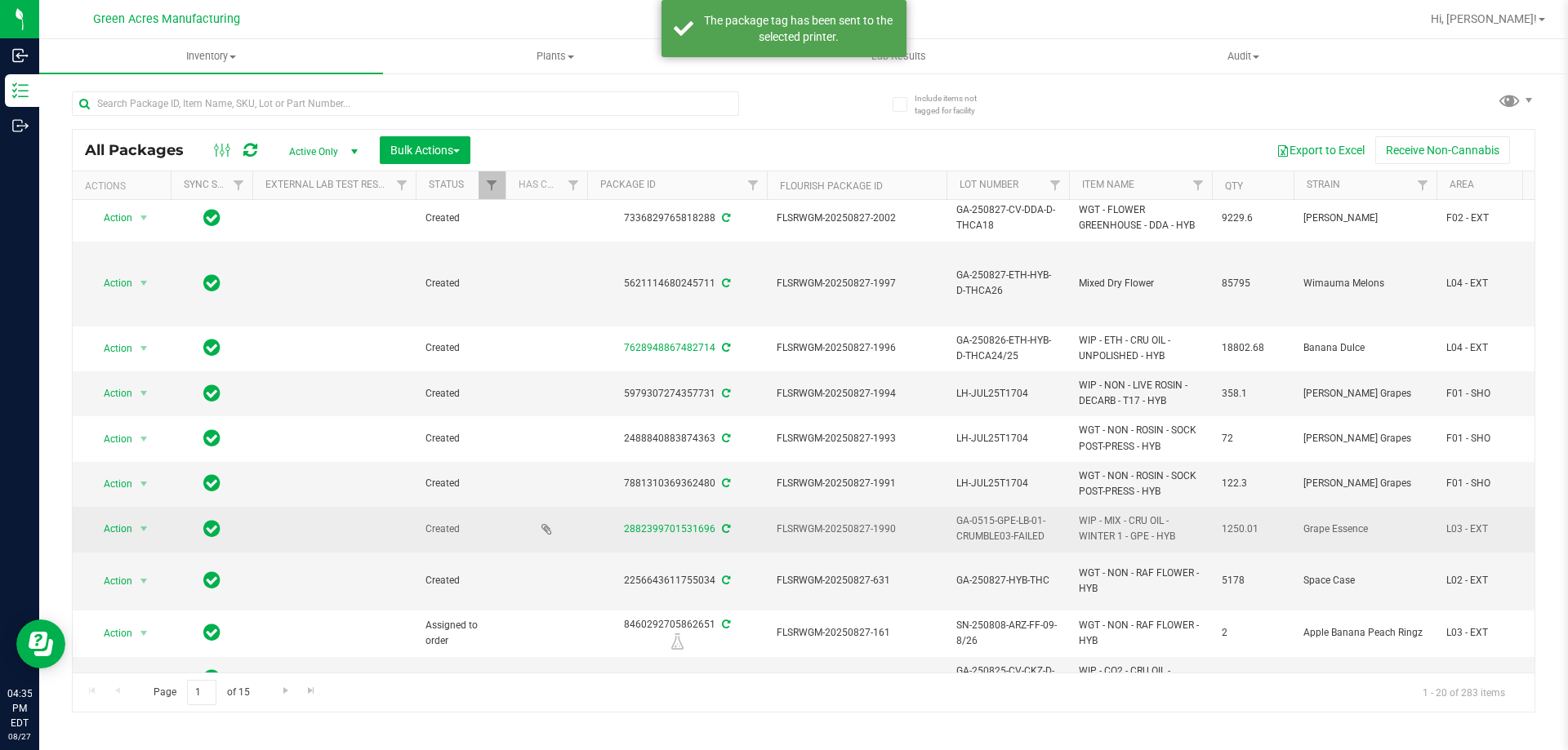
scroll to position [327, 0]
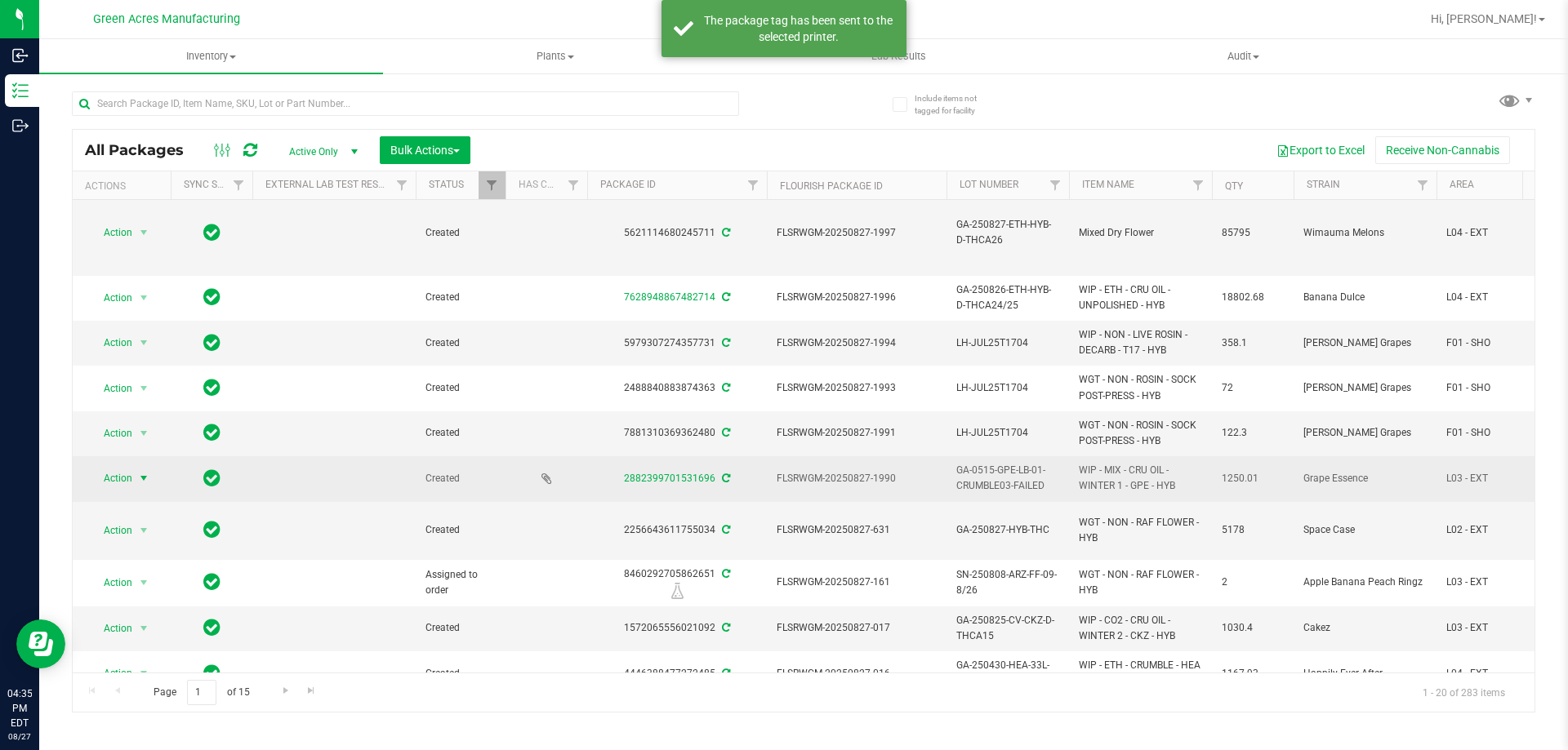
click at [146, 481] on span "select" at bounding box center [143, 478] width 13 height 13
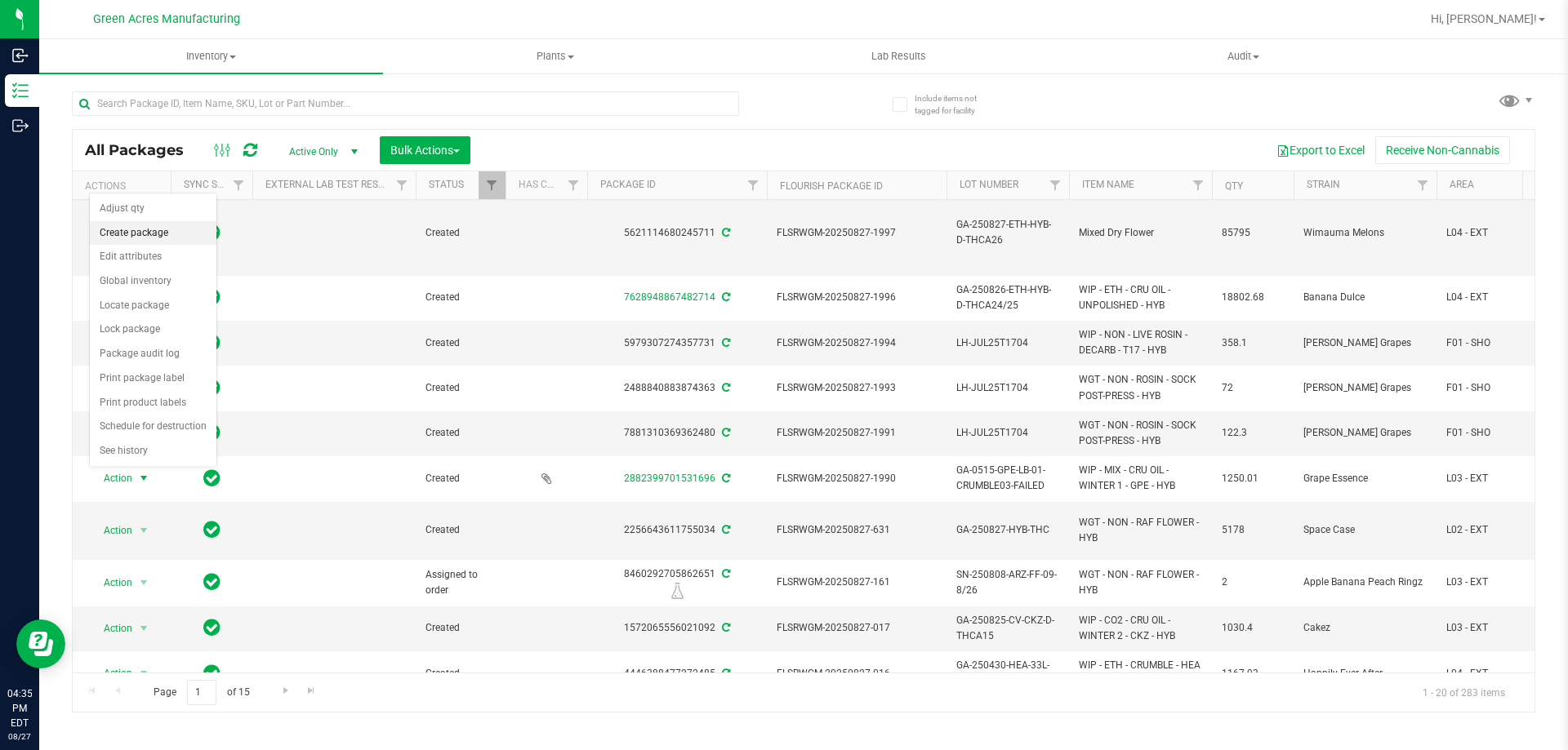
click at [153, 237] on li "Create package" at bounding box center [153, 233] width 127 height 25
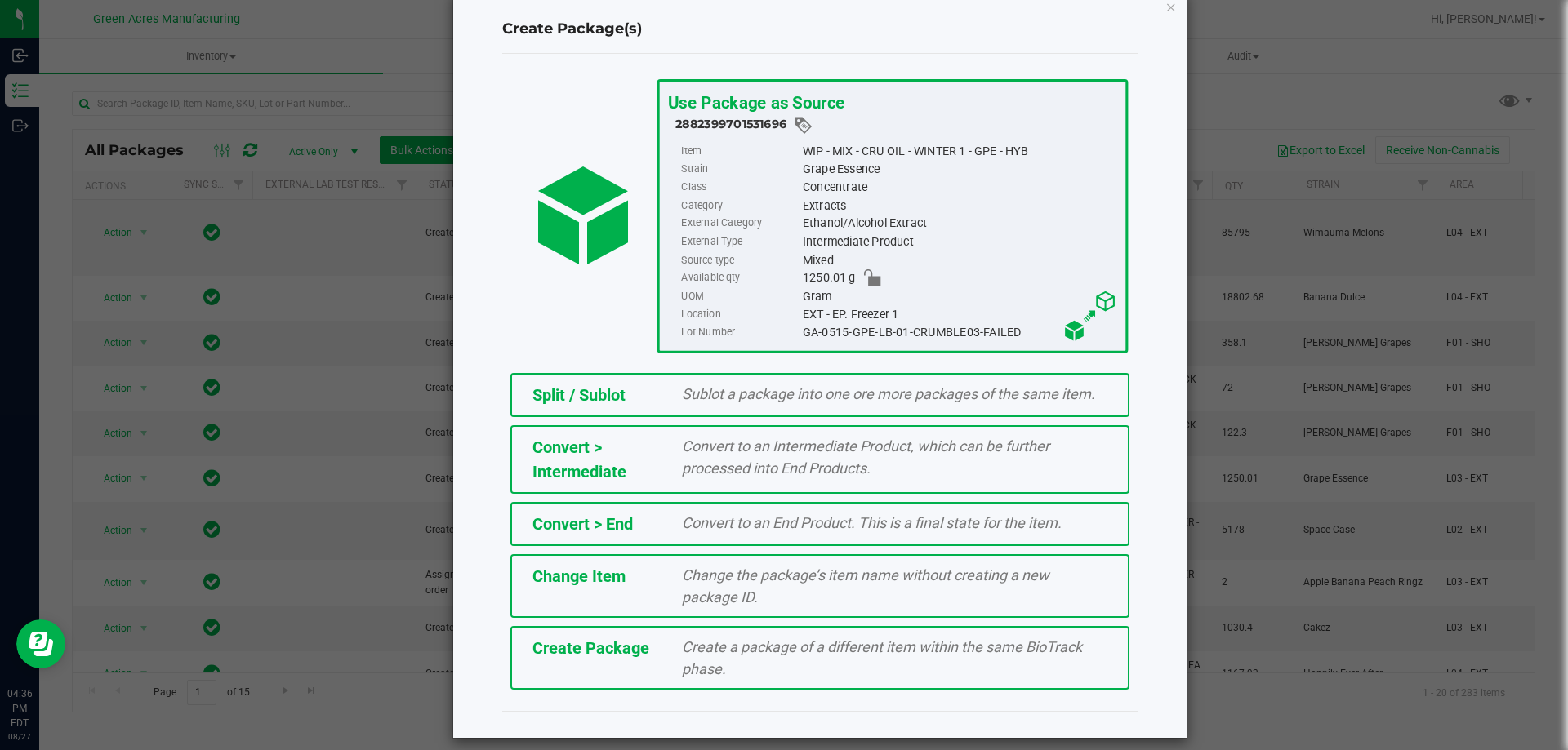
scroll to position [46, 0]
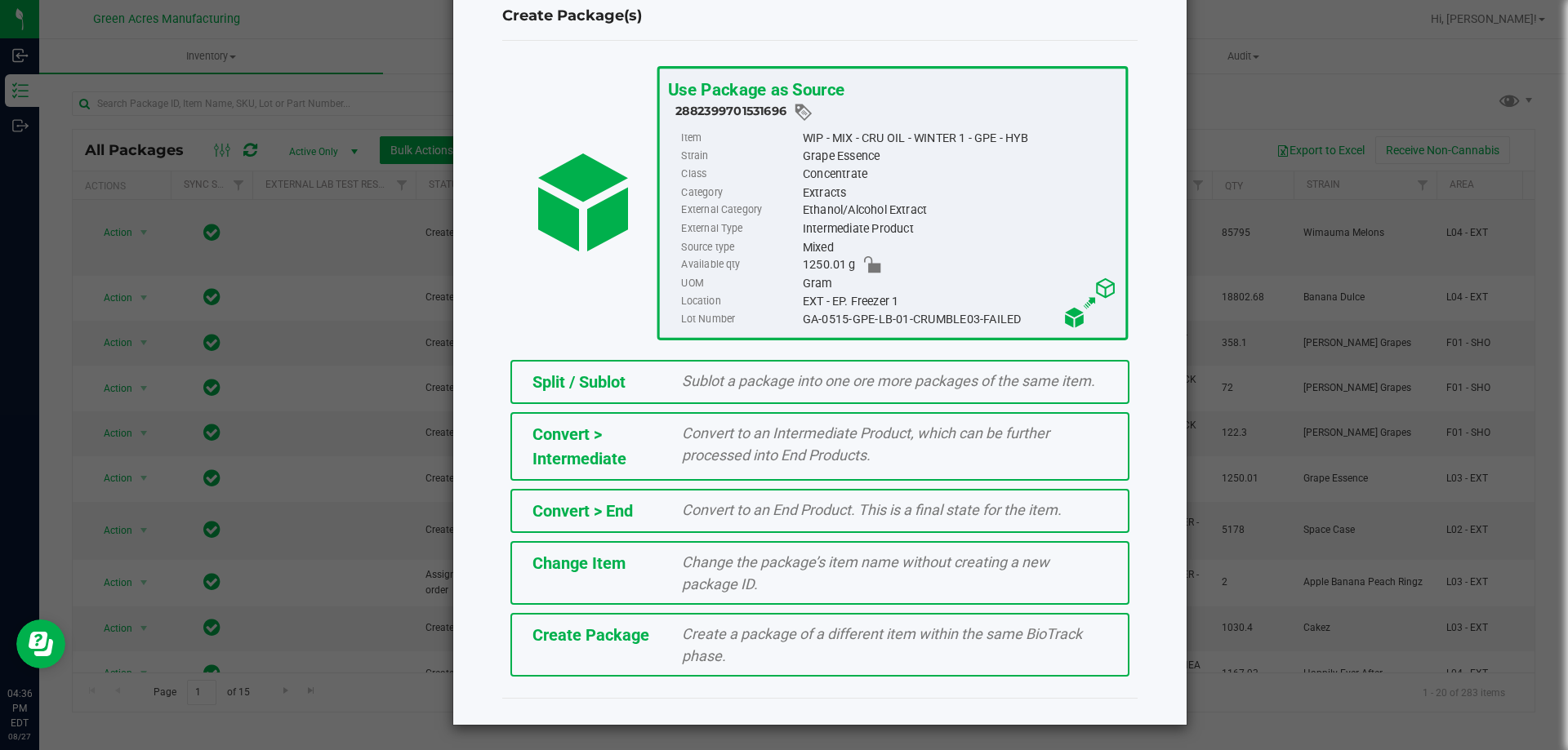
click at [739, 644] on div "Create a package of a different item within the same BioTrack phase." at bounding box center [894, 645] width 450 height 44
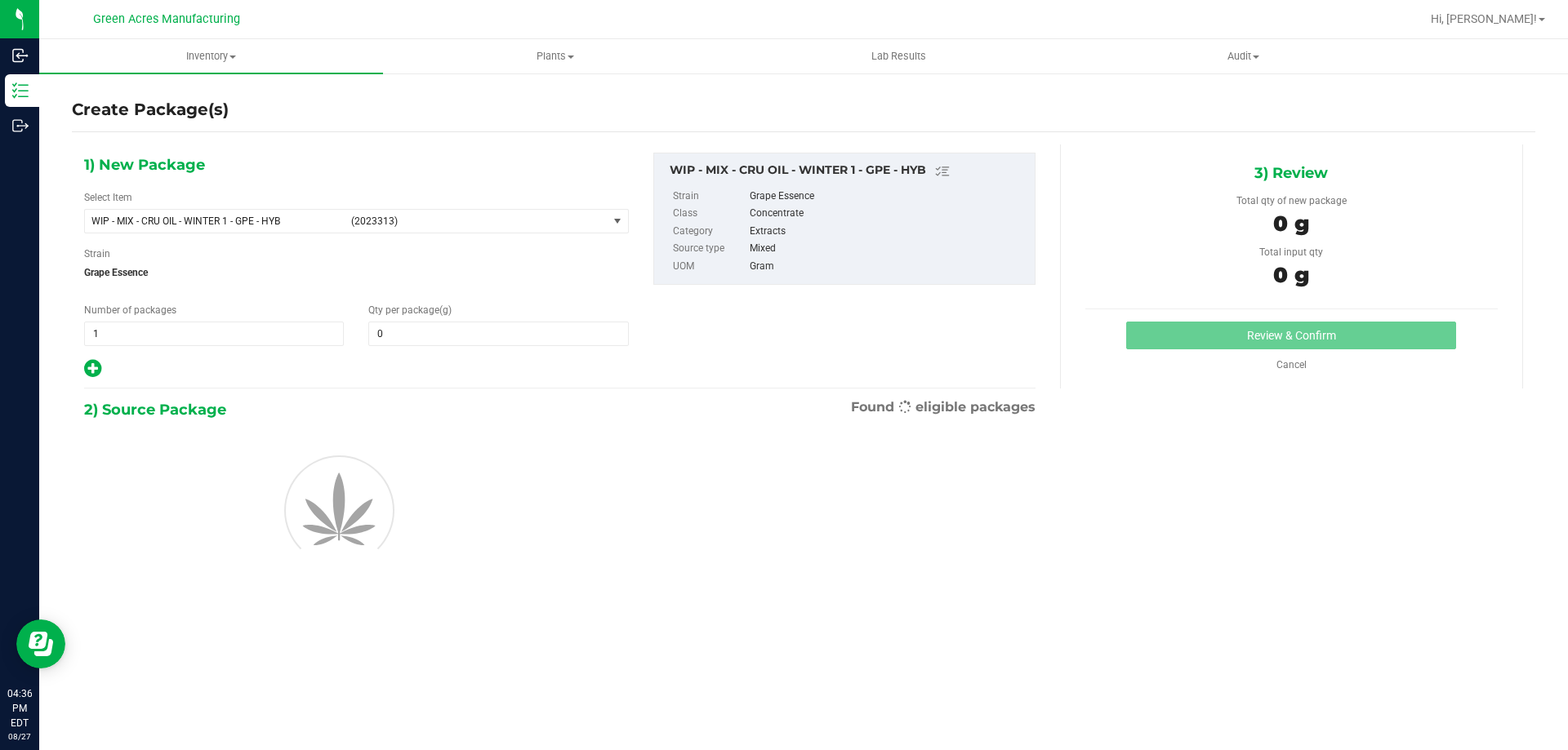
type input "0.0000"
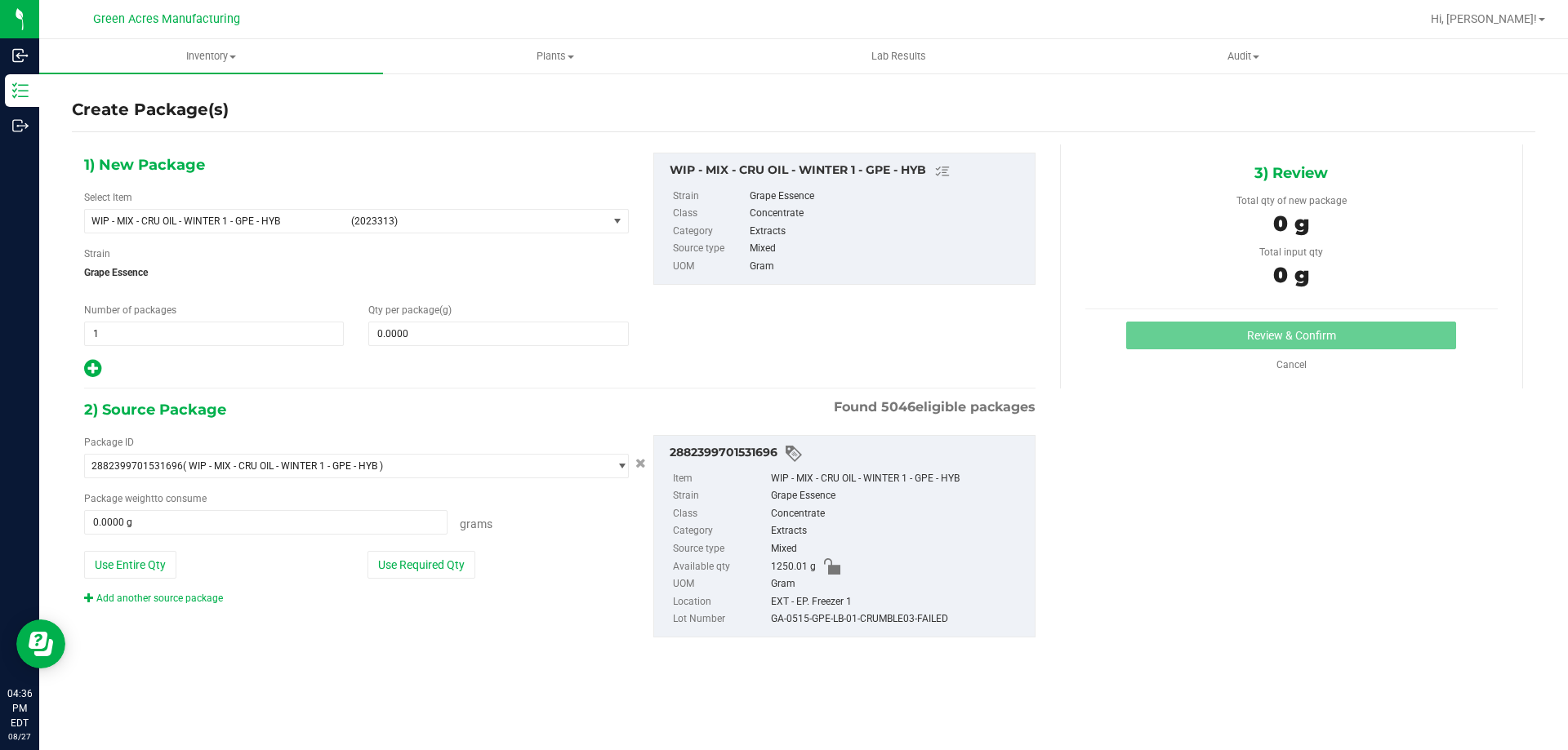
click at [129, 589] on div "Package ID 2882399701531696 ( WIP - MIX - CRU OIL - WINTER 1 - GPE - HYB ) 0000…" at bounding box center [356, 520] width 569 height 171
click at [125, 600] on link "Add another source package" at bounding box center [153, 599] width 138 height 12
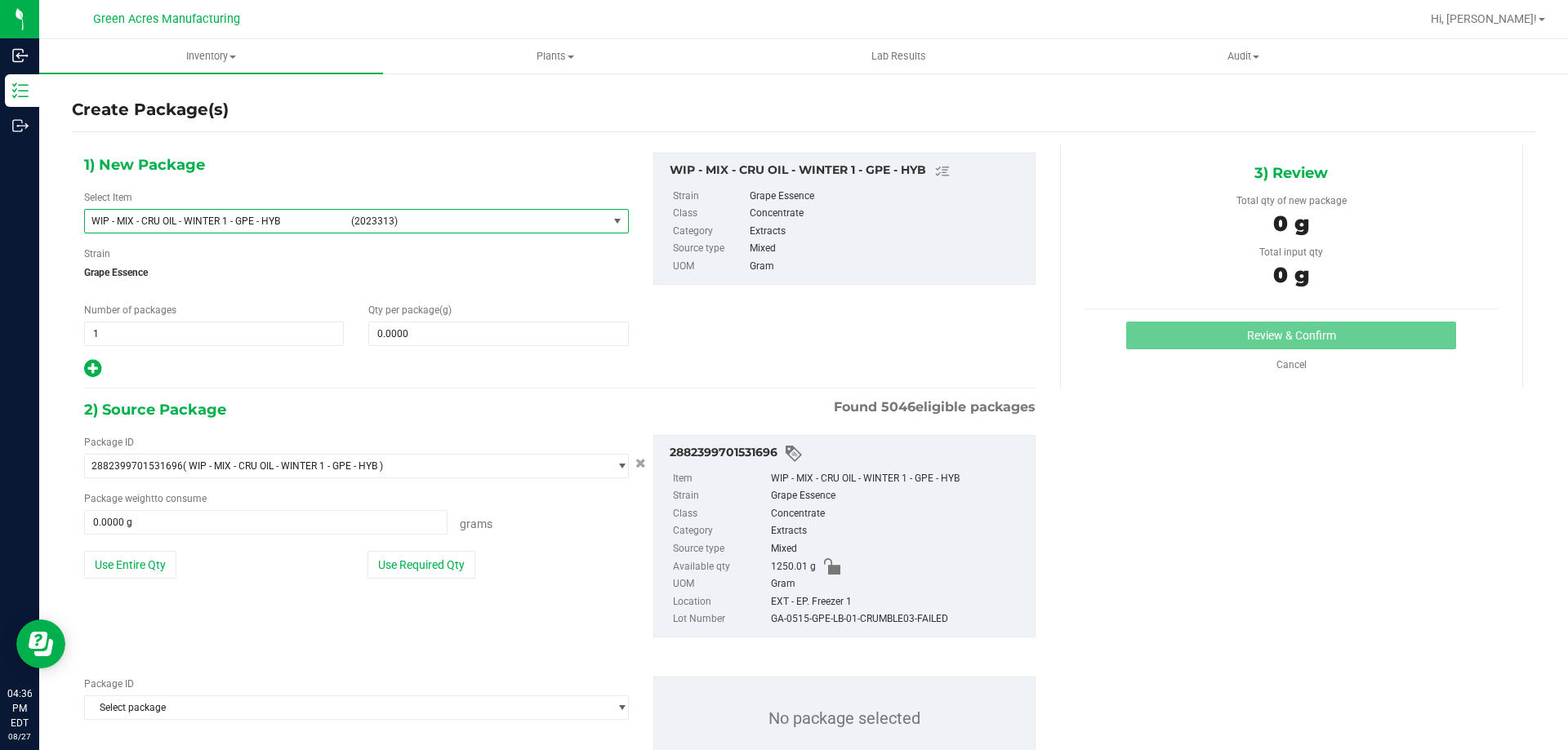
click at [293, 221] on span "WIP - MIX - CRU OIL - WINTER 1 - GPE - HYB" at bounding box center [216, 222] width 250 height 12
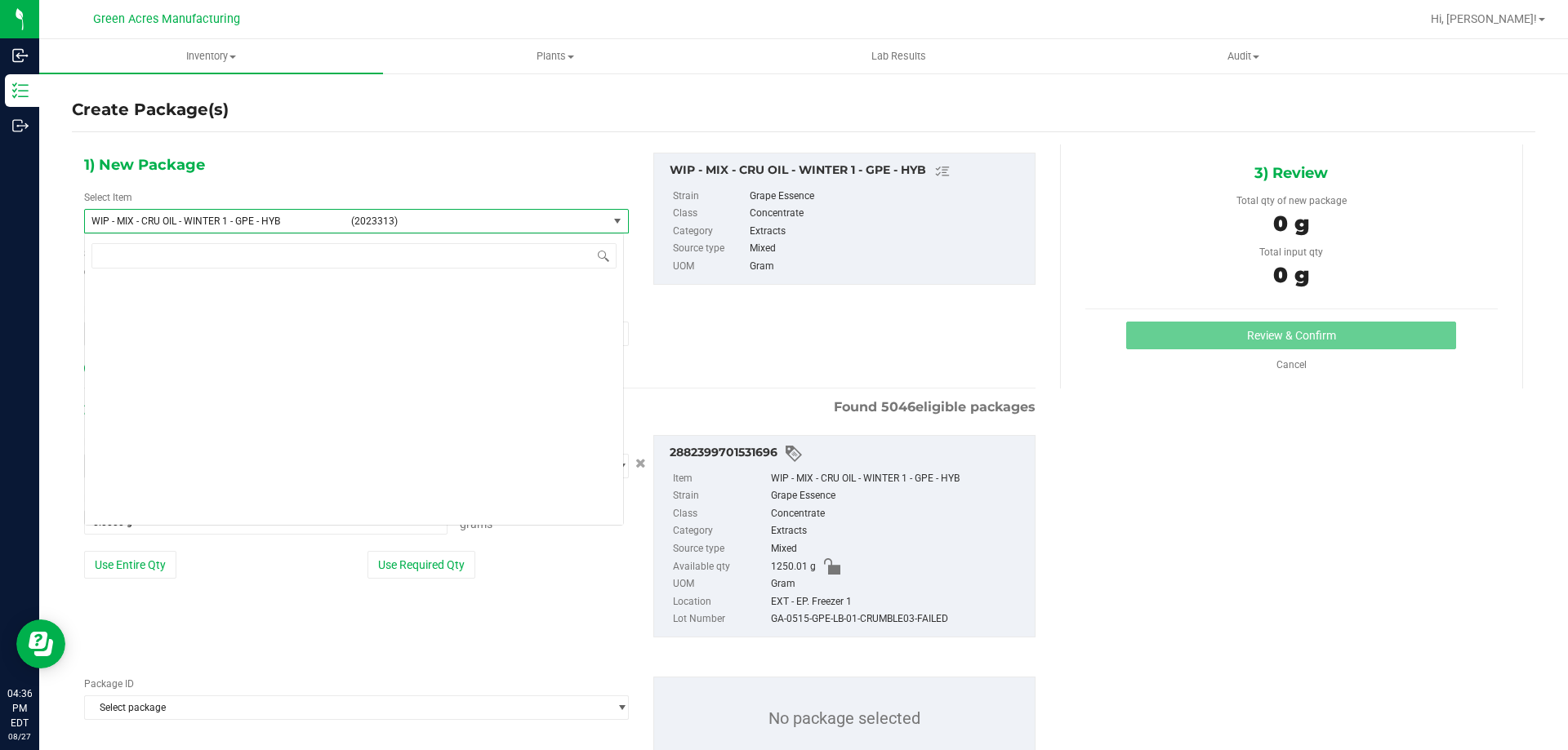
click at [293, 221] on span "WIP - MIX - CRU OIL - WINTER 1 - GPE - HYB" at bounding box center [216, 222] width 250 height 12
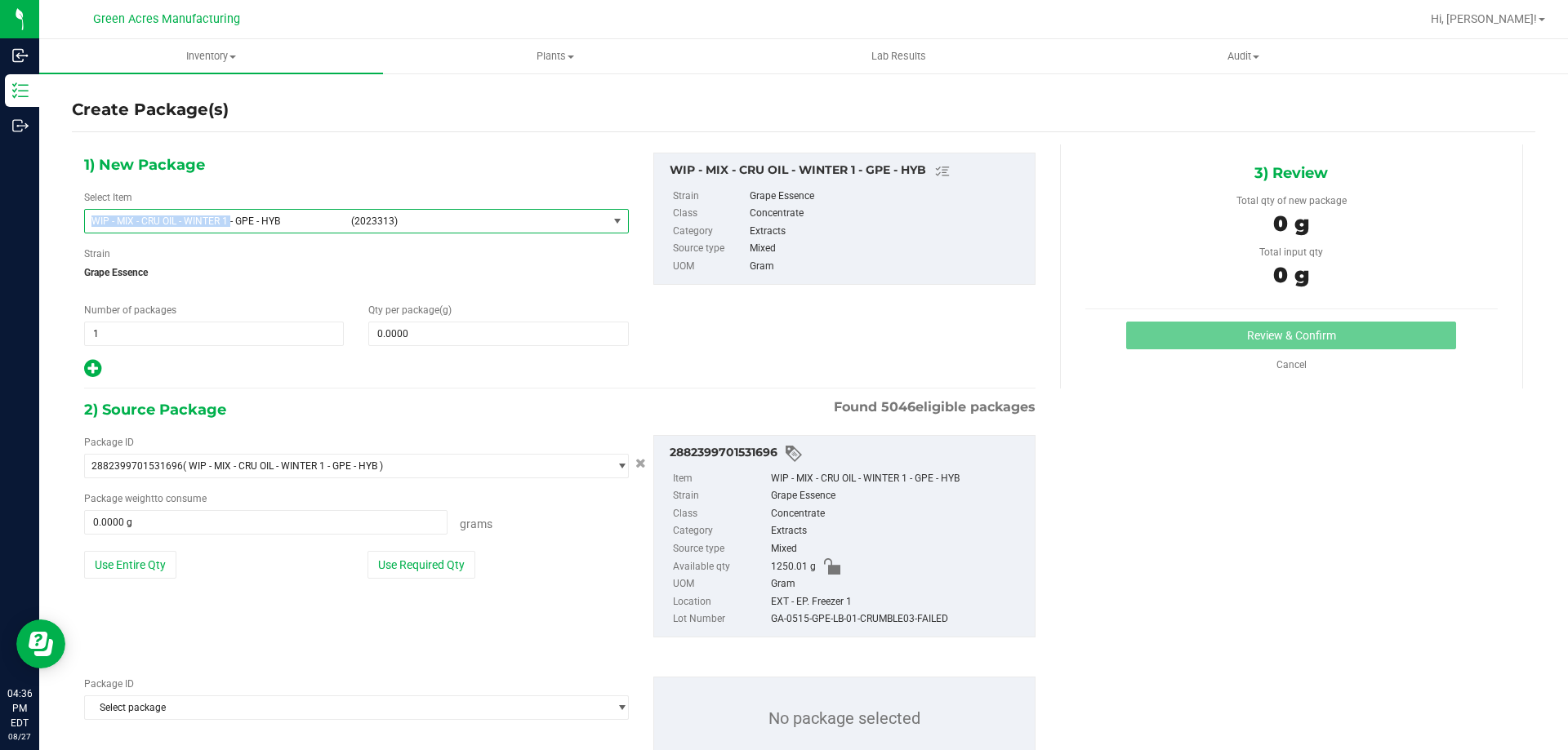
copy span "WIP - MIX - CRU OIL - WINTER 1"
drag, startPoint x: 232, startPoint y: 221, endPoint x: 80, endPoint y: 227, distance: 152.1
click at [80, 227] on div "1) New Package Select Item WIP - MIX - CRU OIL - WINTER 1 - GPE - HYB (2023313)…" at bounding box center [356, 266] width 569 height 227
click at [258, 228] on span "WIP - MIX - CRU OIL - WINTER 1 - GPE - HYB (2023313)" at bounding box center [347, 221] width 522 height 23
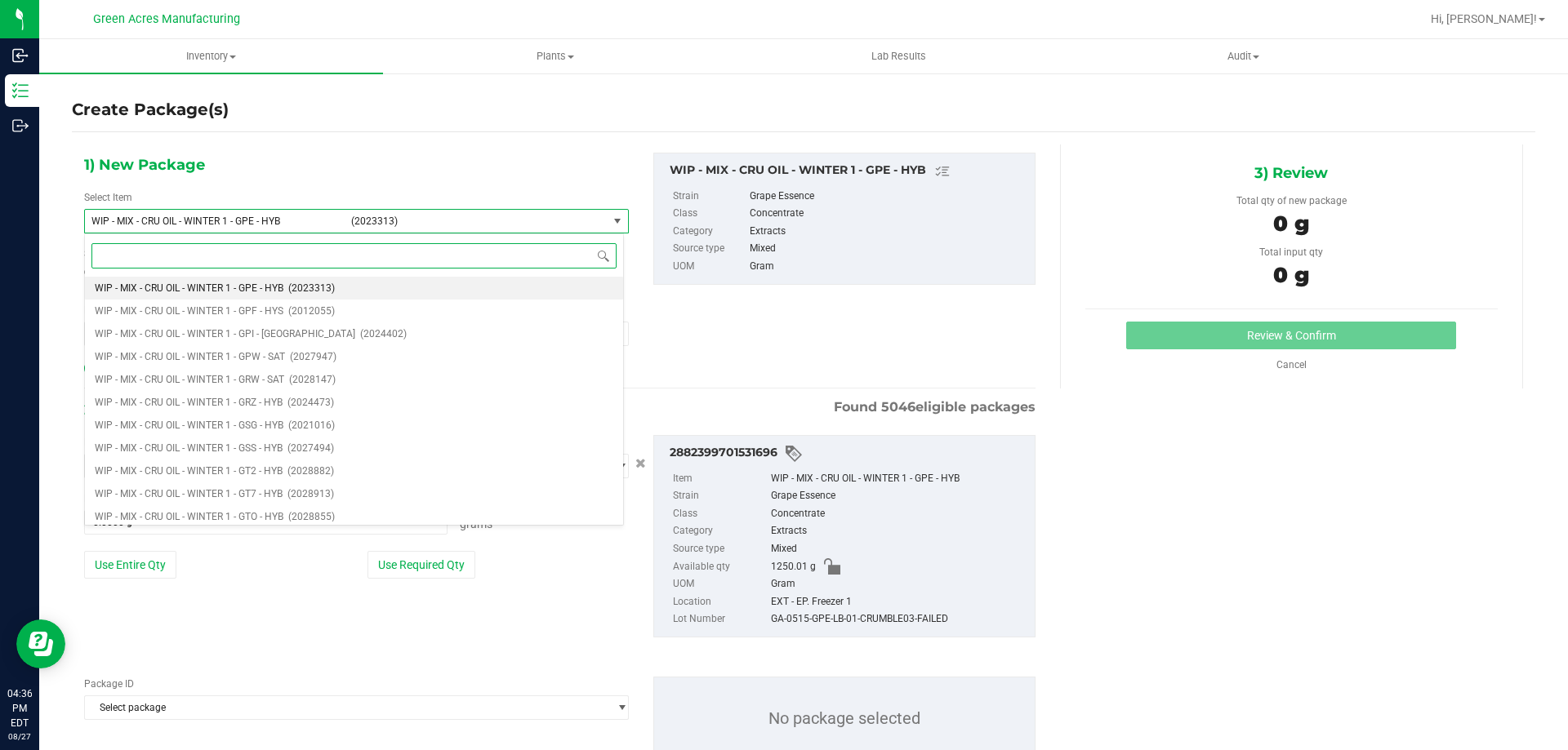
paste input "WIP - MIX - CRU OIL - WINTER 1"
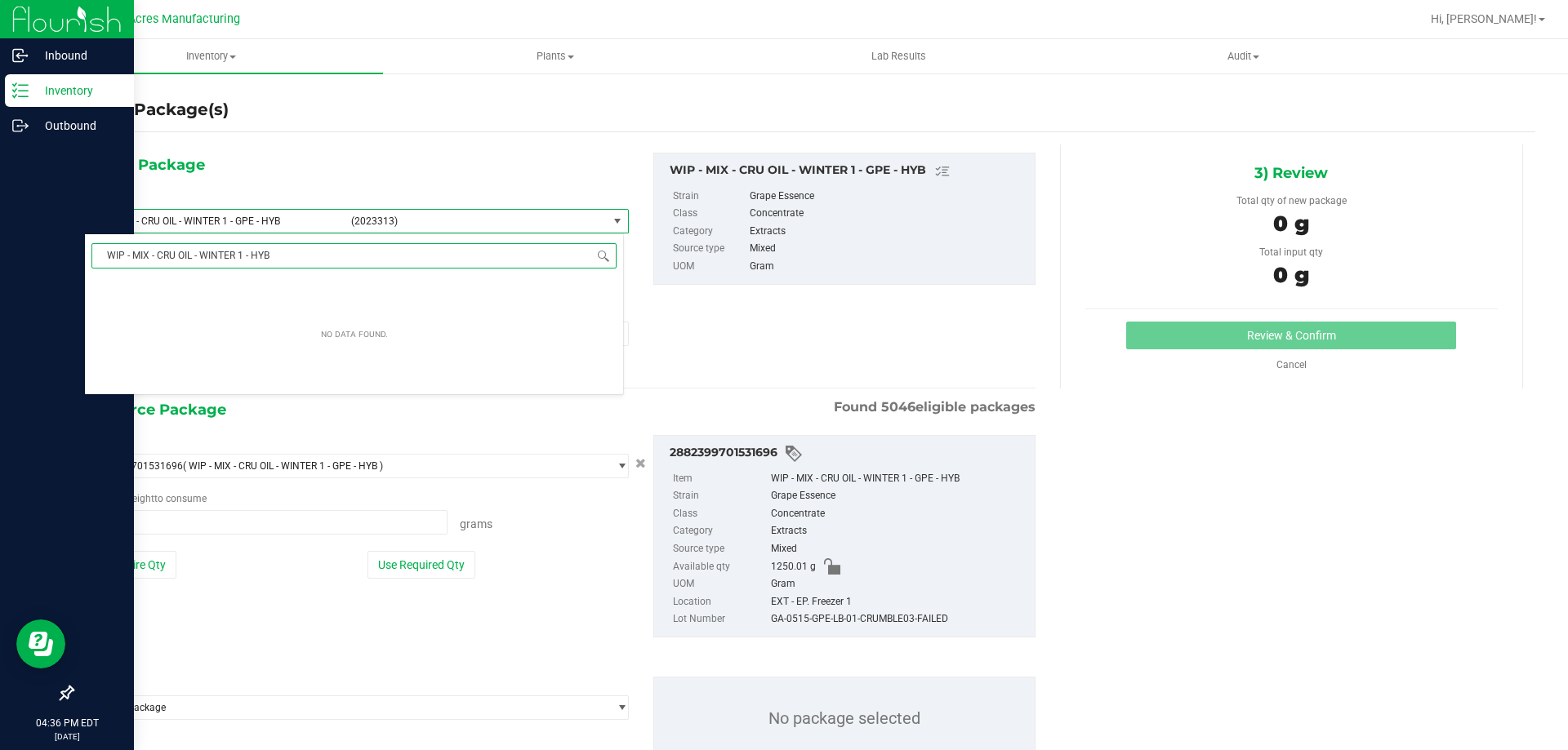
drag, startPoint x: 191, startPoint y: 257, endPoint x: 0, endPoint y: 282, distance: 192.6
click at [0, 282] on body "Inbound Inventory Outbound 04:36 PM EDT 08/27/2025 08/27 Green Acres Manufactur…" at bounding box center [784, 375] width 1568 height 750
type input "- WINTER 1 - HYB"
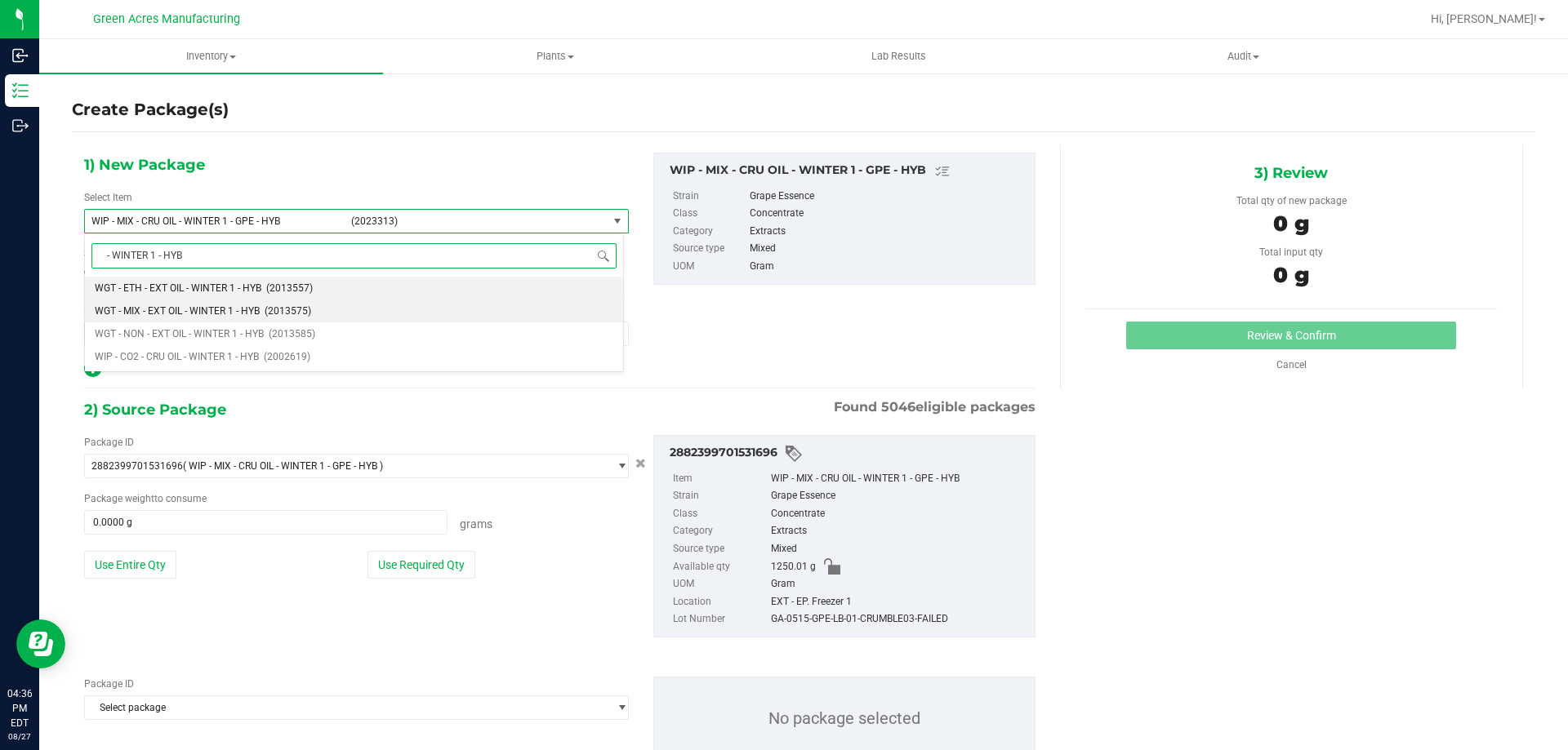
click at [329, 312] on li "WGT - MIX - EXT OIL - WINTER 1 - HYB (2013575)" at bounding box center [354, 310] width 538 height 23
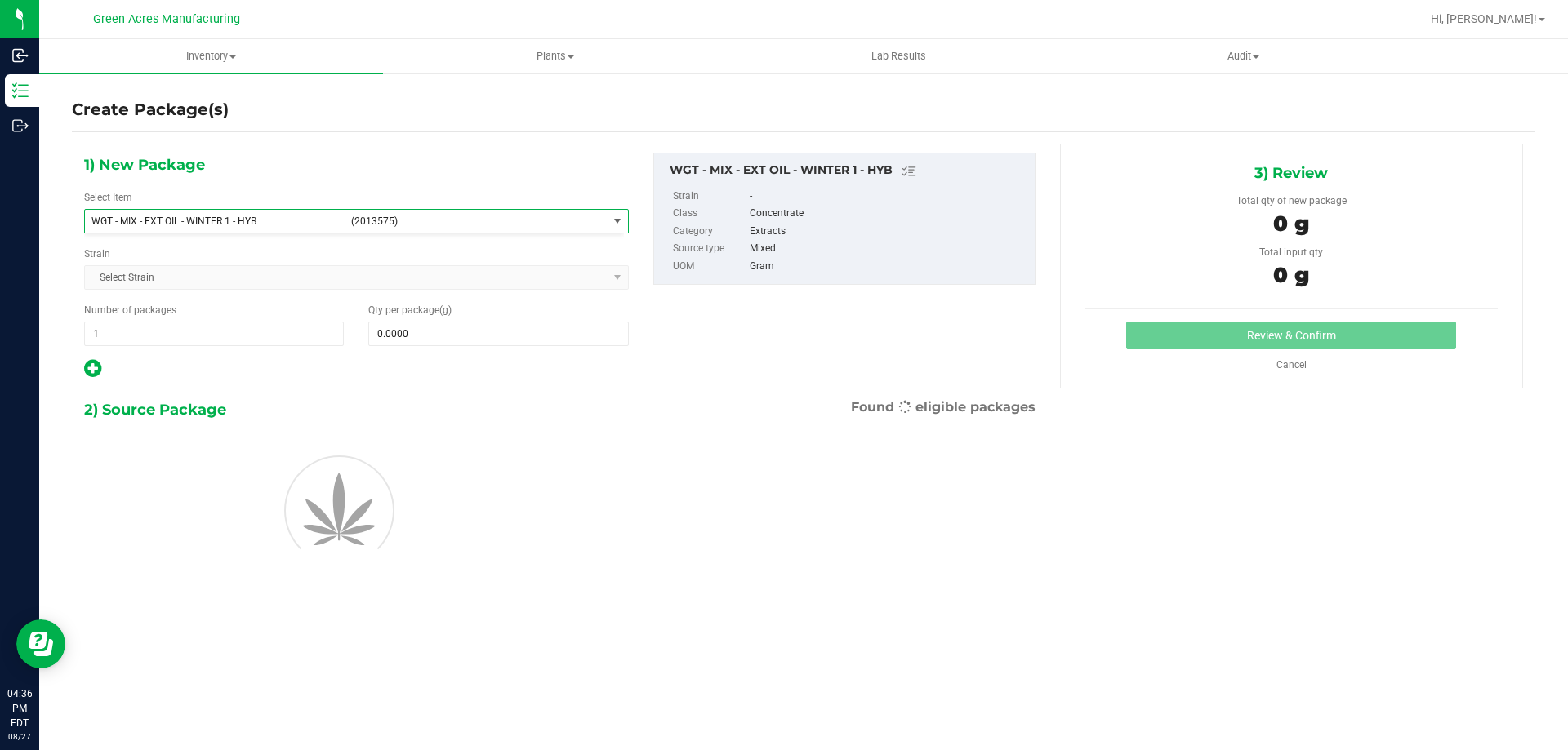
type input "0.0000"
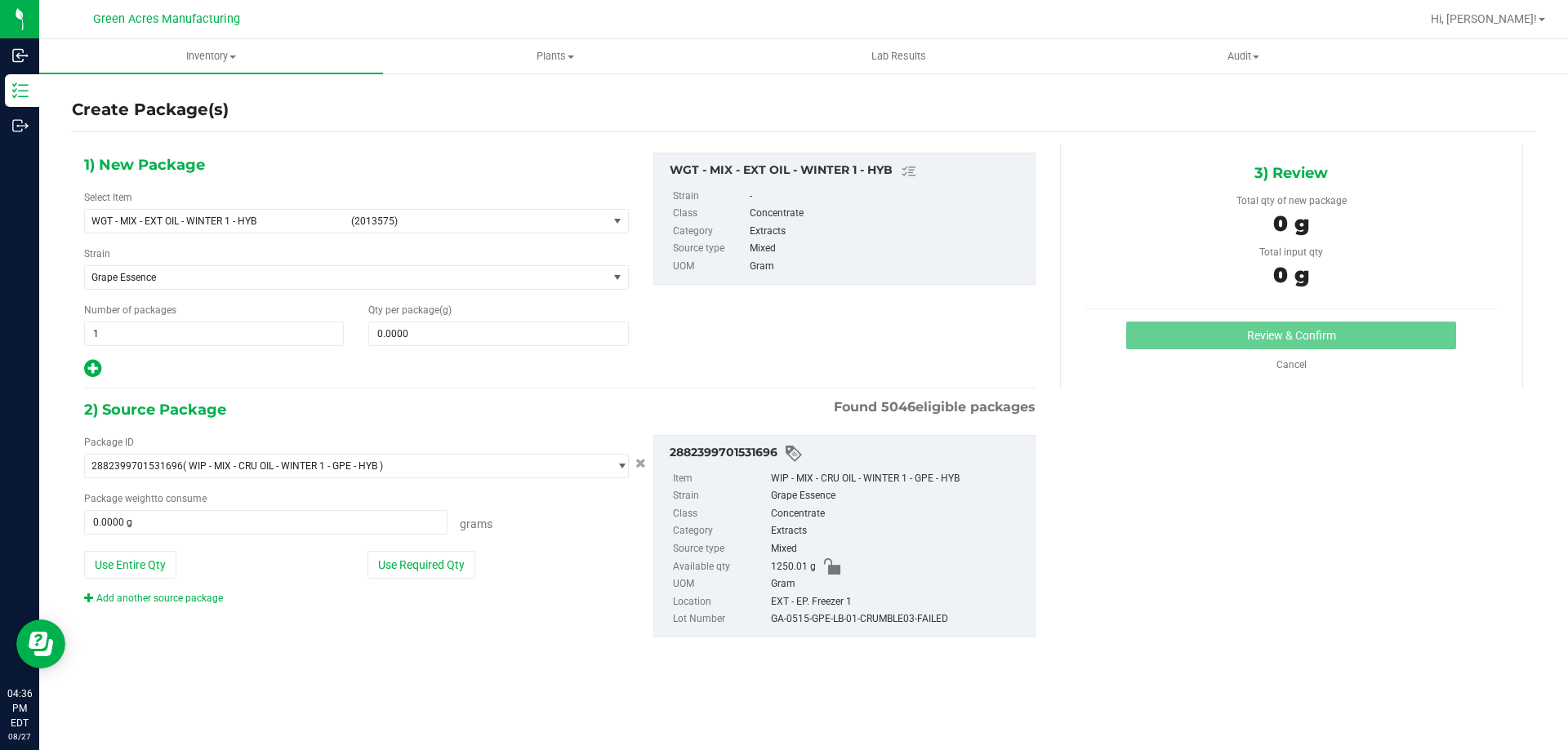
click at [172, 605] on div "Add another source package" at bounding box center [166, 598] width 163 height 15
click at [173, 600] on link "Add another source package" at bounding box center [153, 599] width 138 height 12
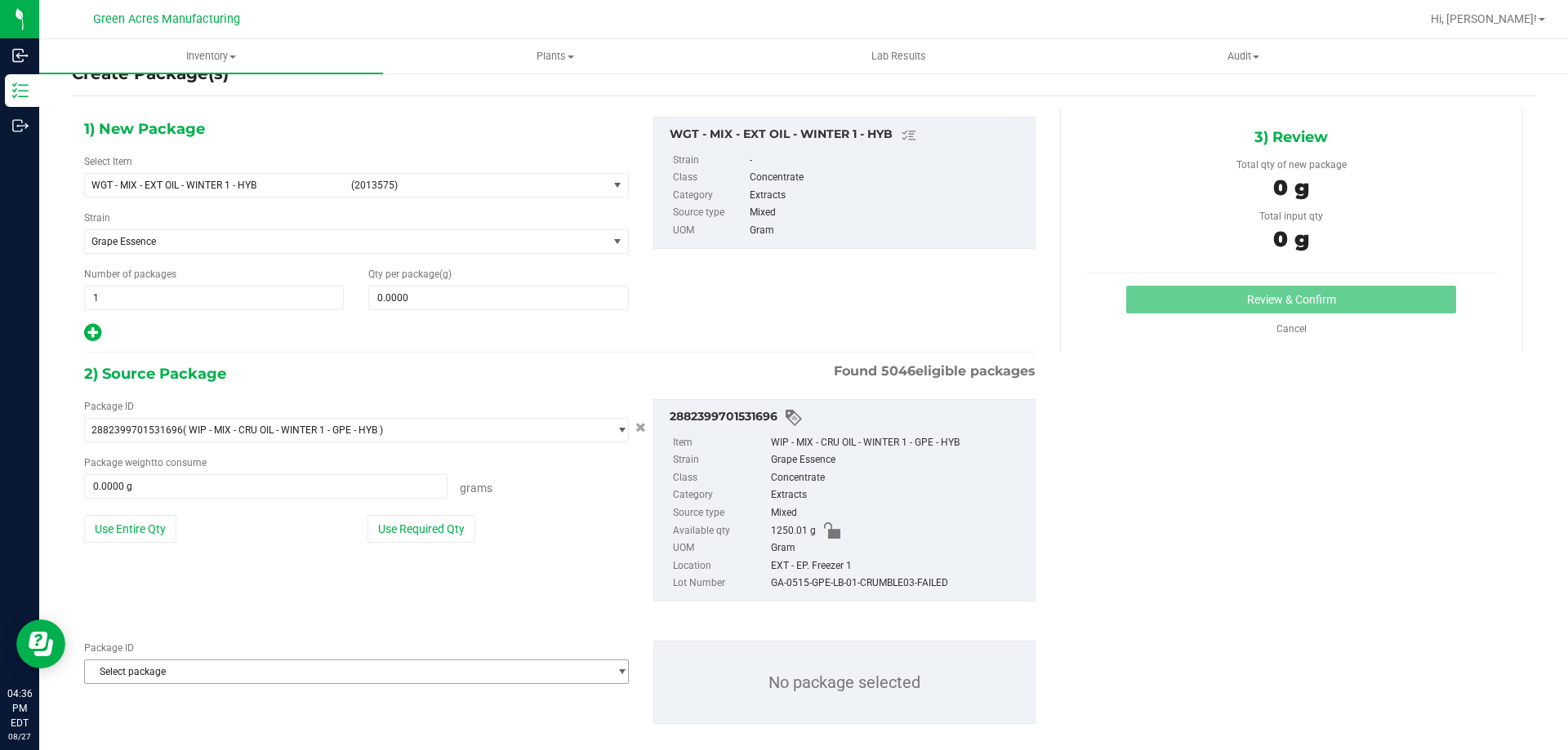
scroll to position [56, 0]
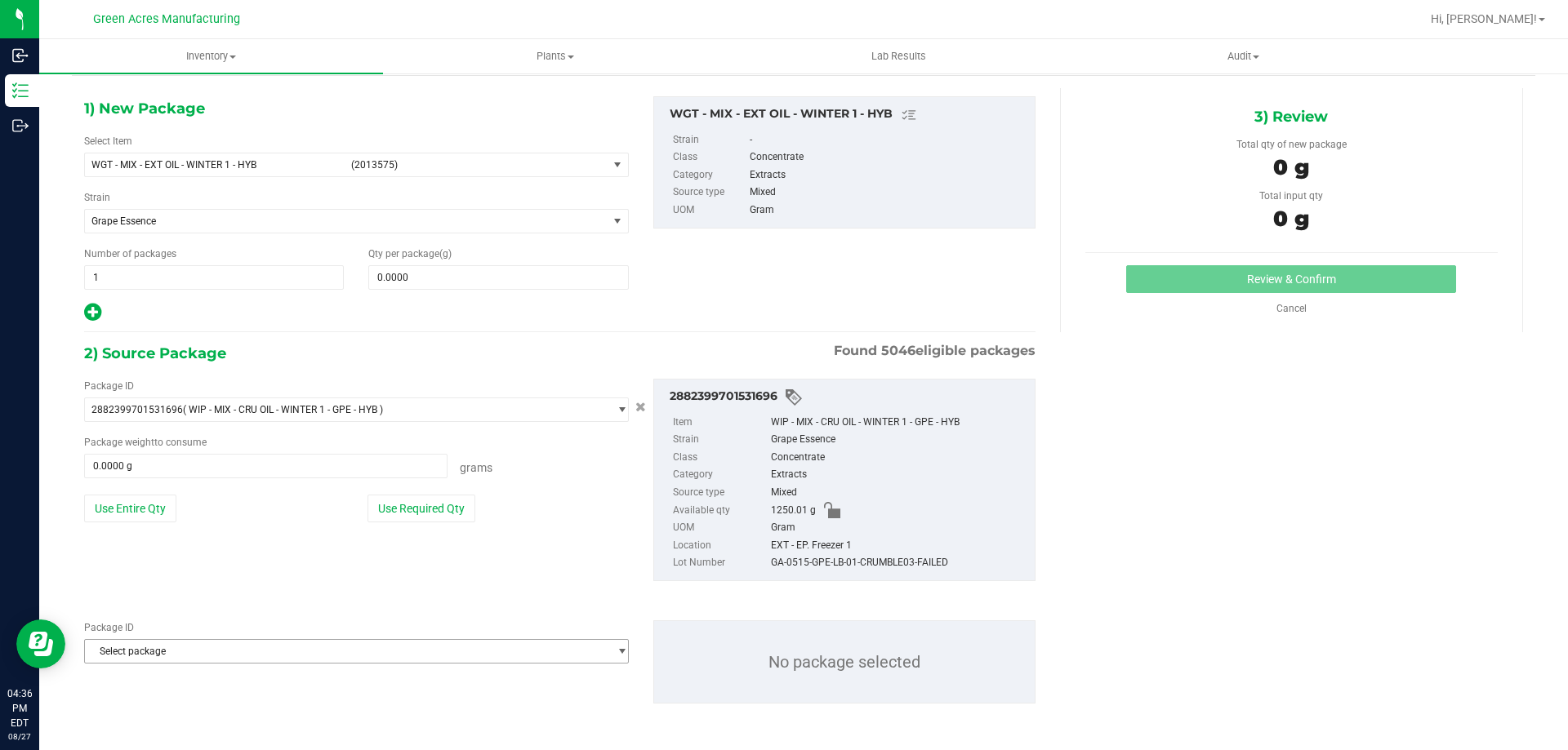
click at [255, 653] on span "Select package" at bounding box center [347, 651] width 522 height 23
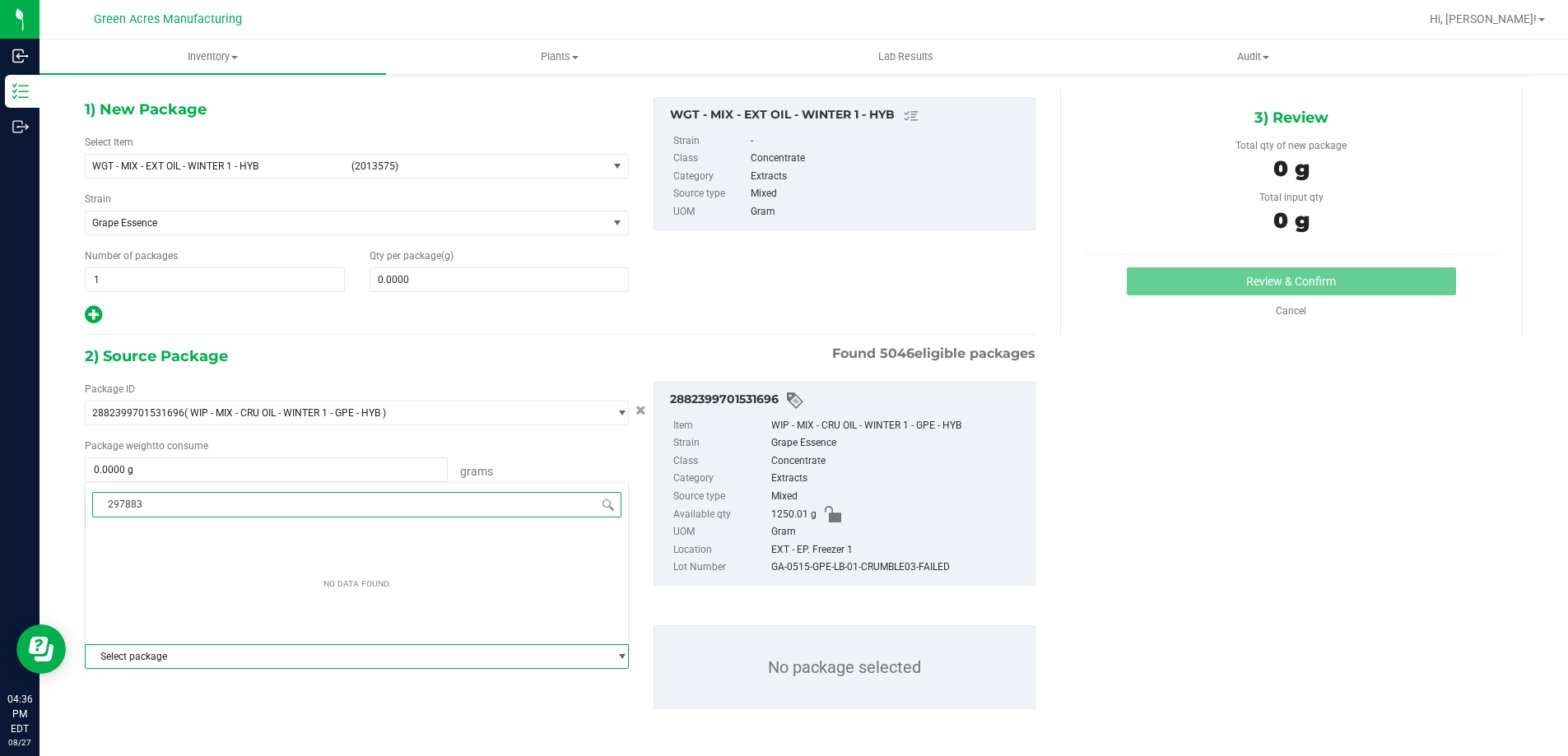
type input "2978830"
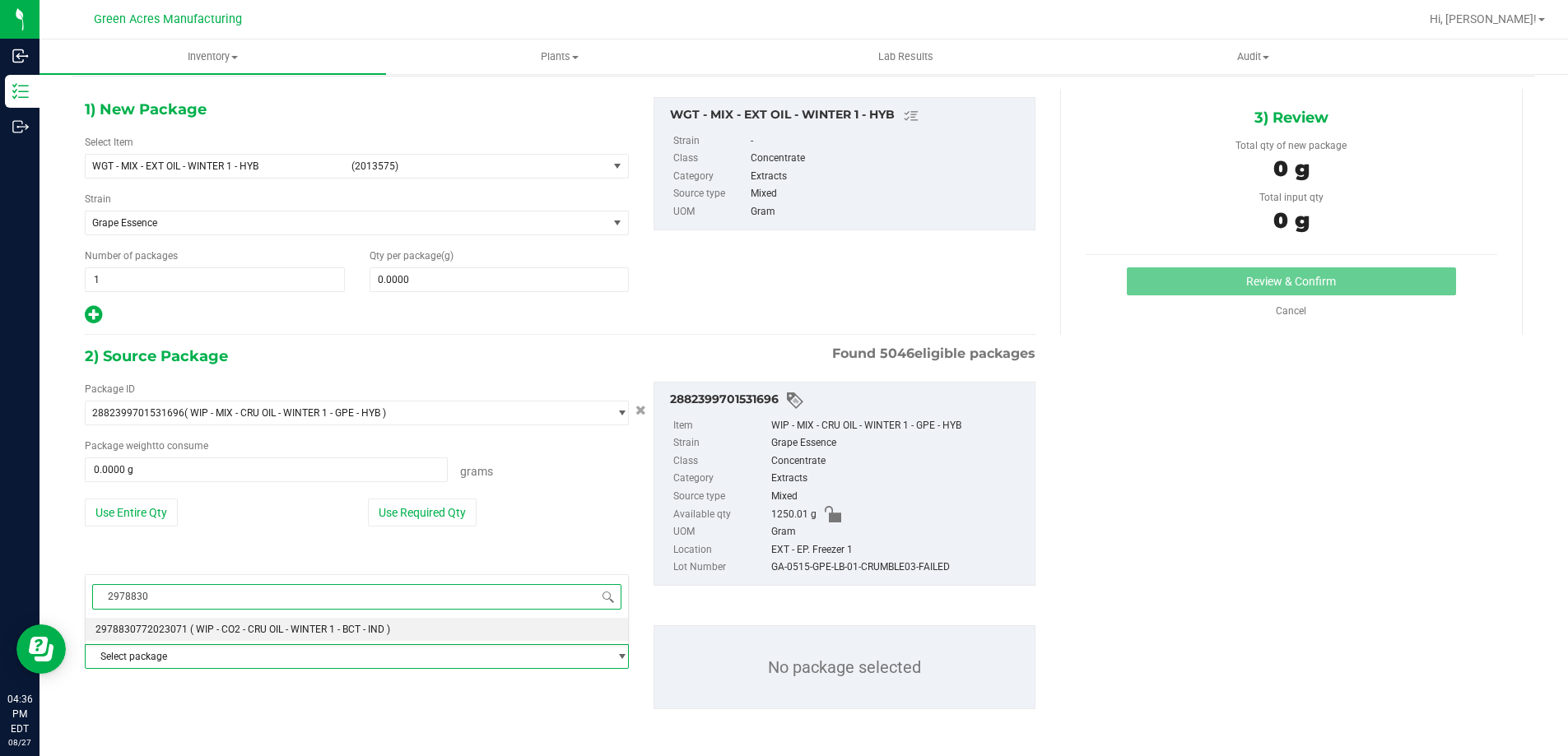
click at [249, 634] on span "( WIP - CO2 - CRU OIL - WINTER 1 - BCT - IND )" at bounding box center [290, 630] width 200 height 12
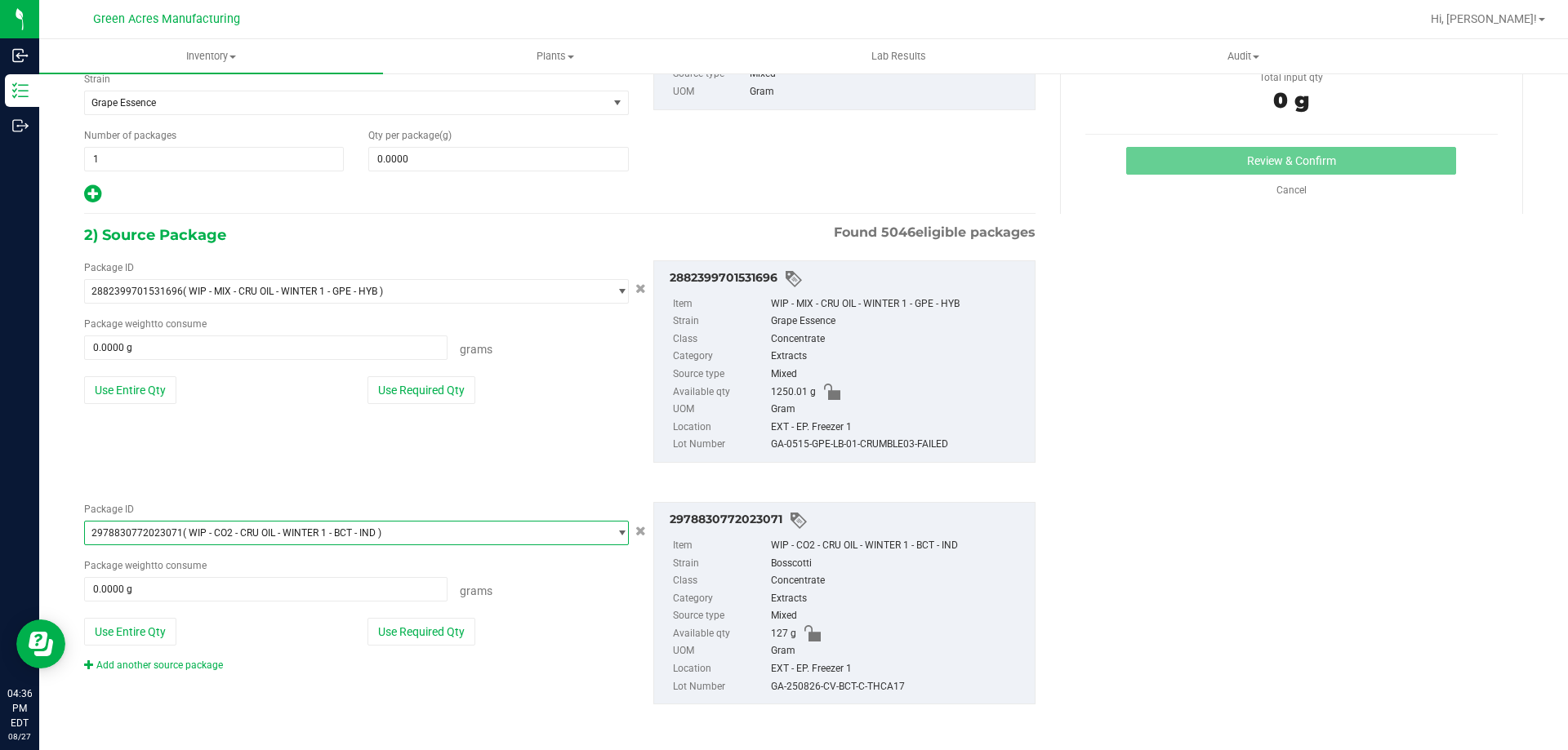
scroll to position [176, 0]
click at [148, 629] on button "Use Entire Qty" at bounding box center [131, 631] width 92 height 27
type input "127.0000 g"
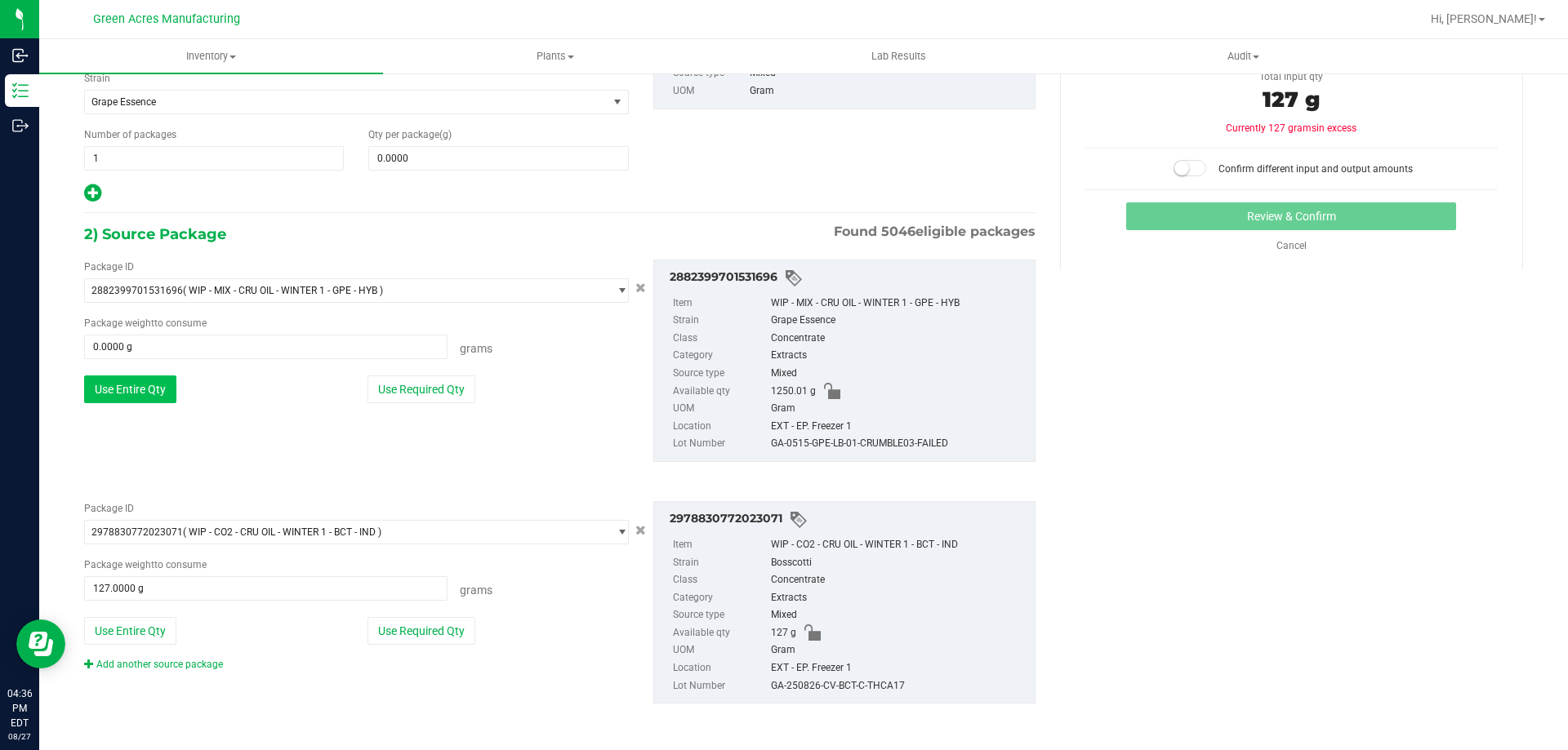
click at [136, 401] on button "Use Entire Qty" at bounding box center [131, 390] width 92 height 27
type input "1250.0100 g"
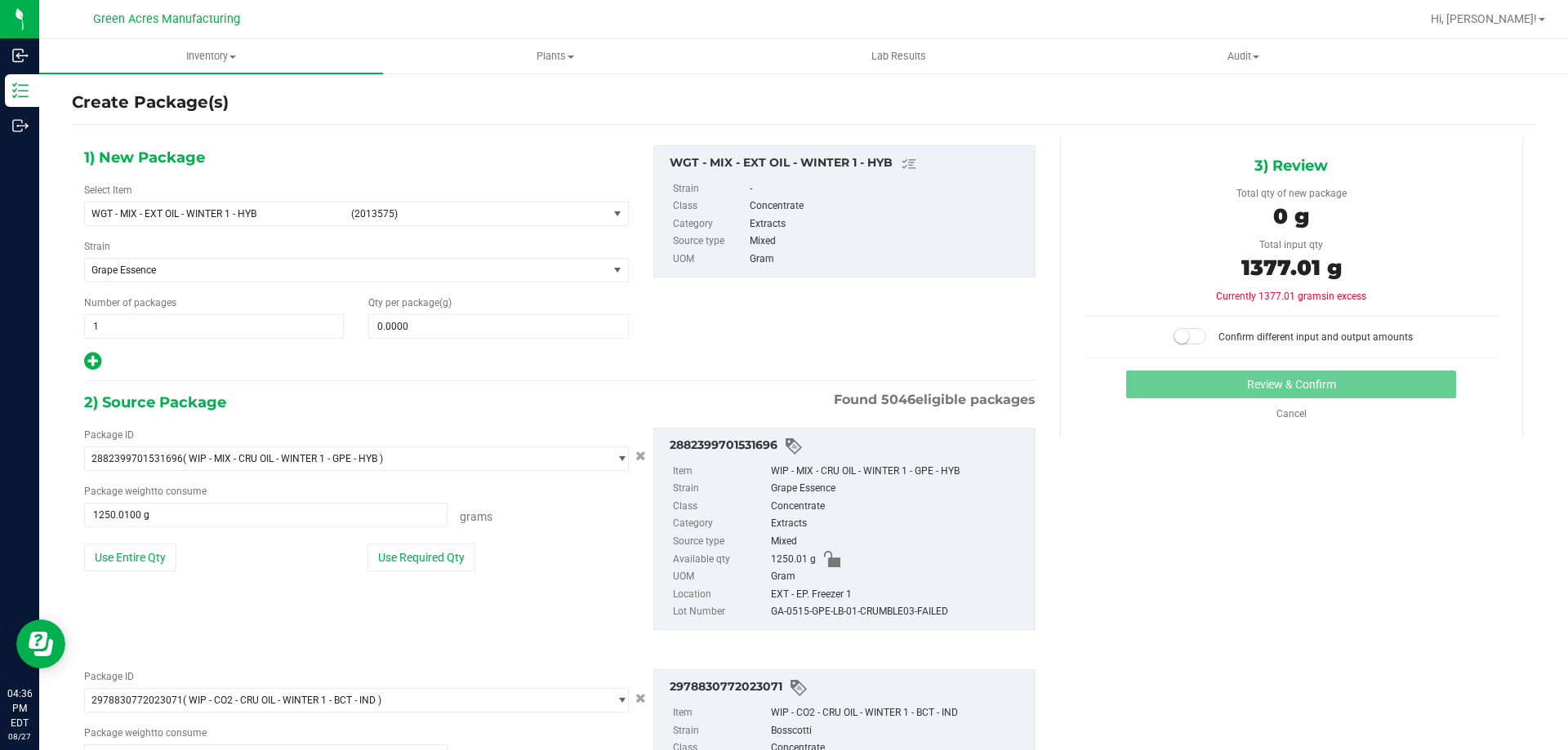
scroll to position [0, 0]
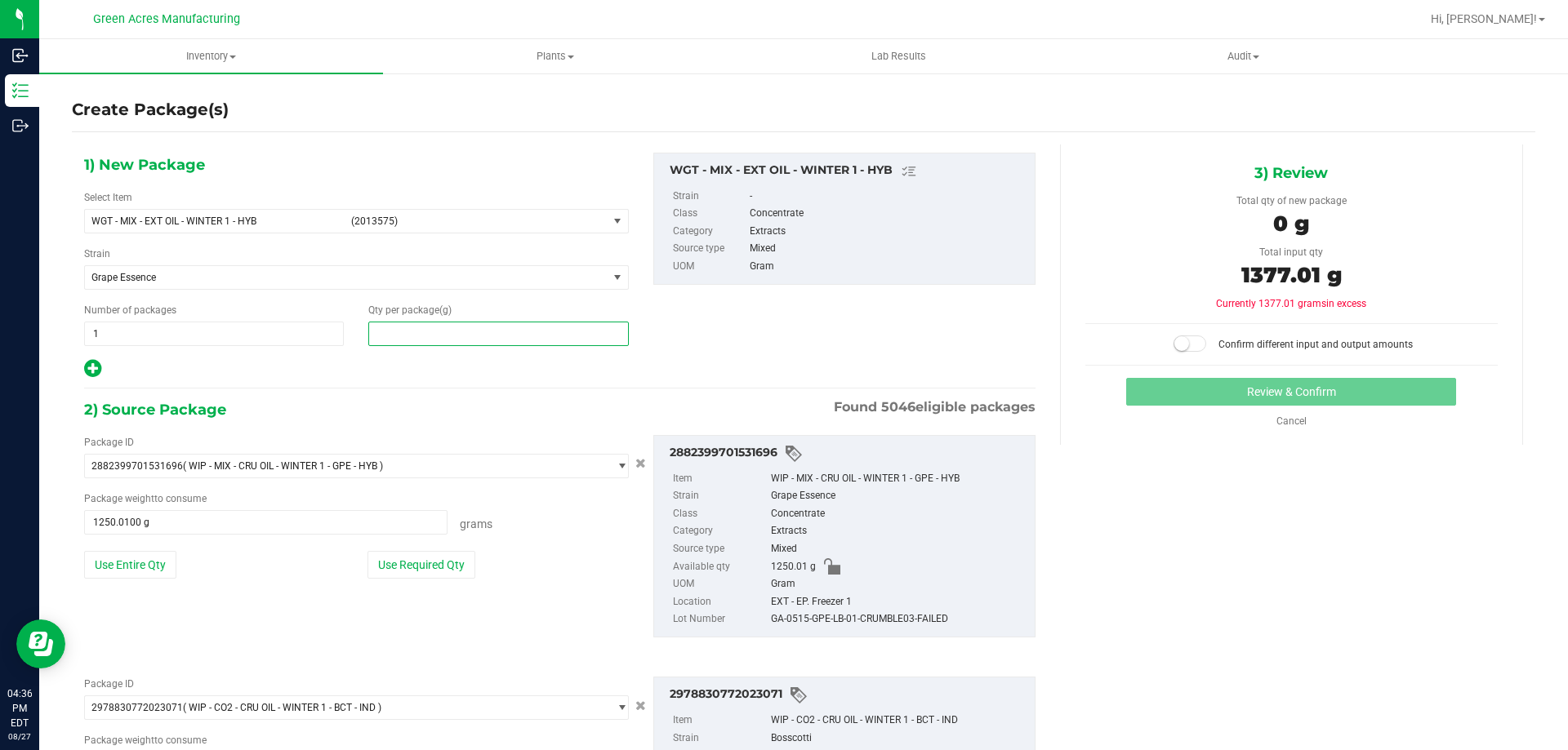
click at [455, 335] on span at bounding box center [498, 334] width 260 height 25
type input "1337.01"
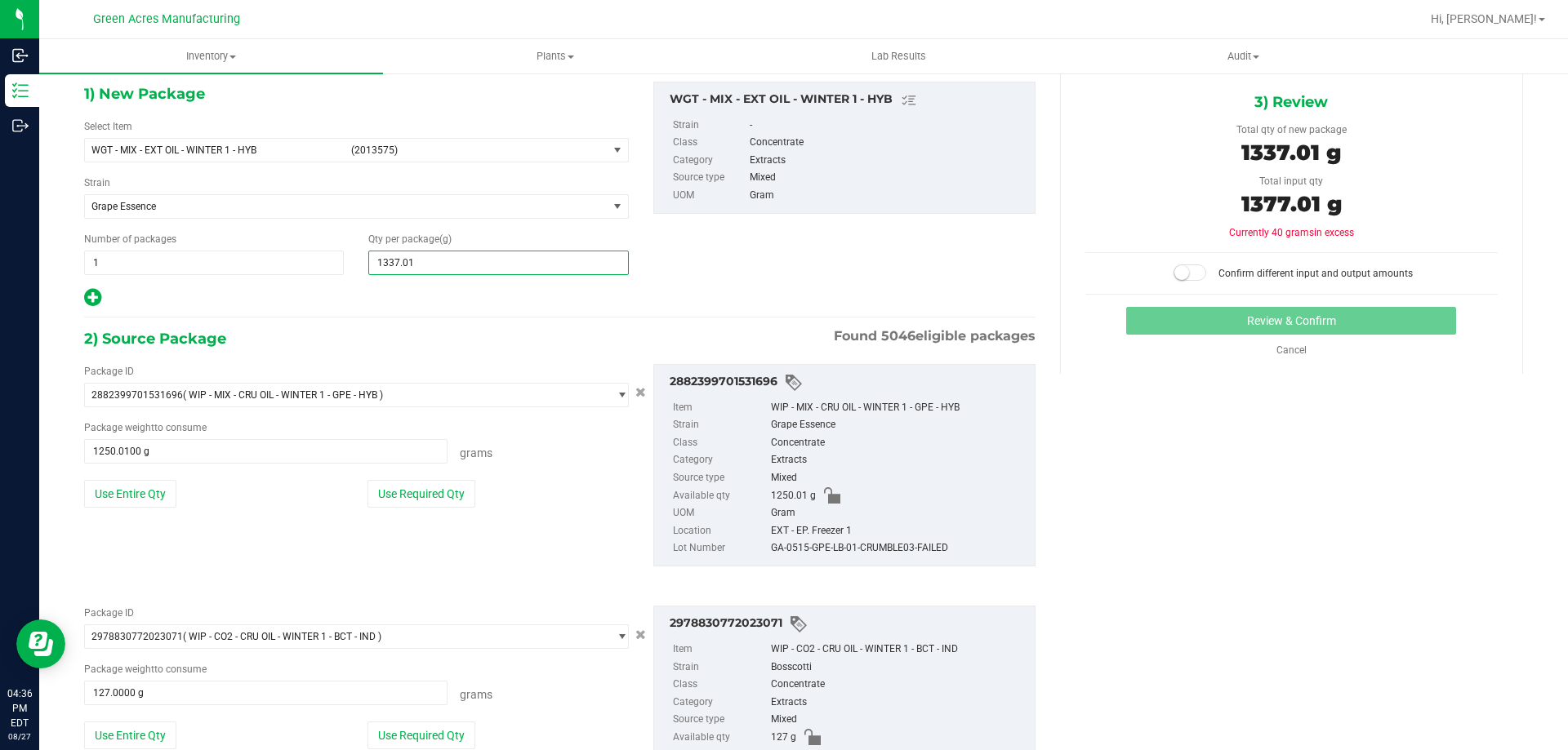
scroll to position [163, 0]
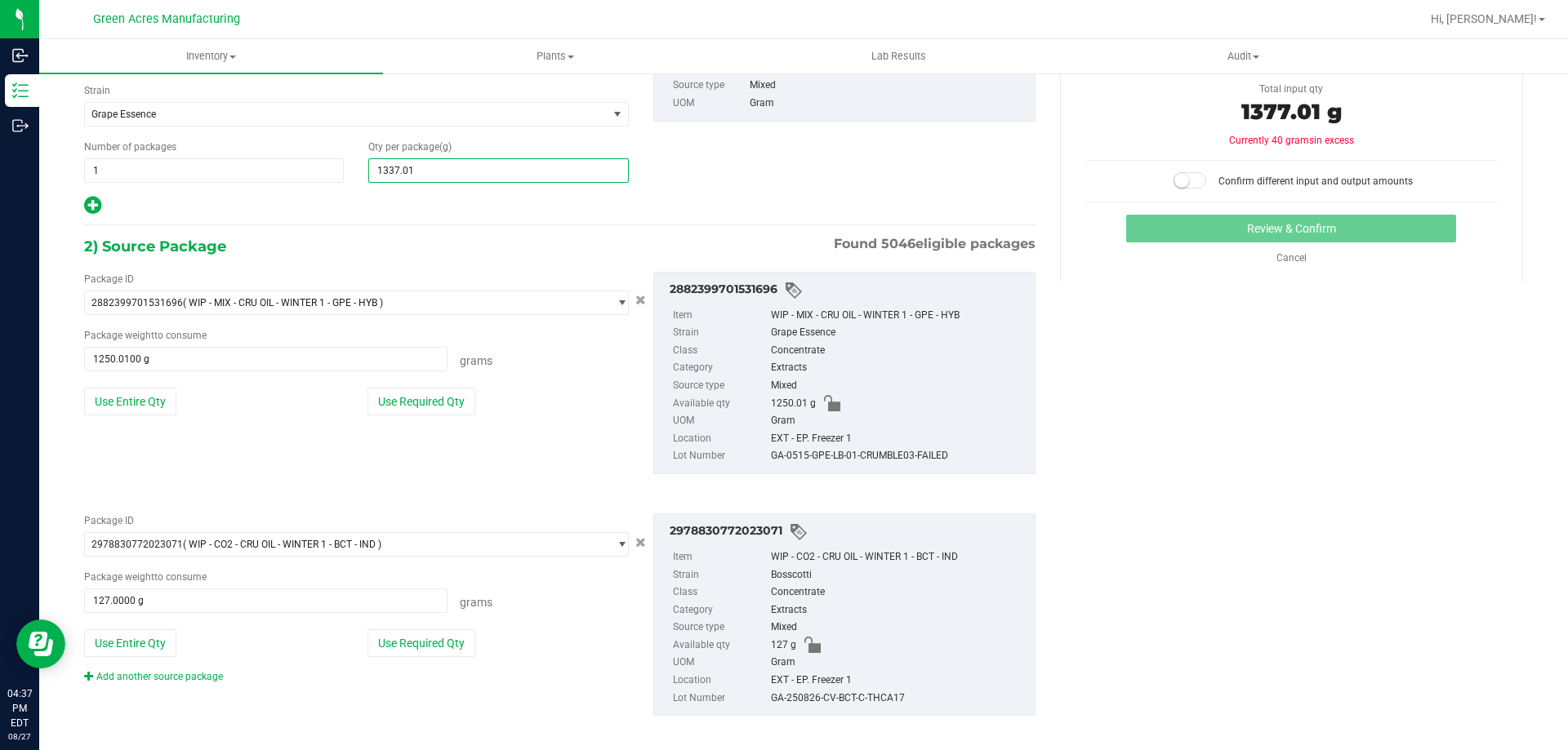
type input "1,337.0100"
click at [887, 456] on div "GA-0515-GPE-LB-01-CRUMBLE03-FAILED" at bounding box center [898, 456] width 255 height 18
click at [885, 456] on div "GA-0515-GPE-LB-01-CRUMBLE03-FAILED" at bounding box center [898, 456] width 255 height 18
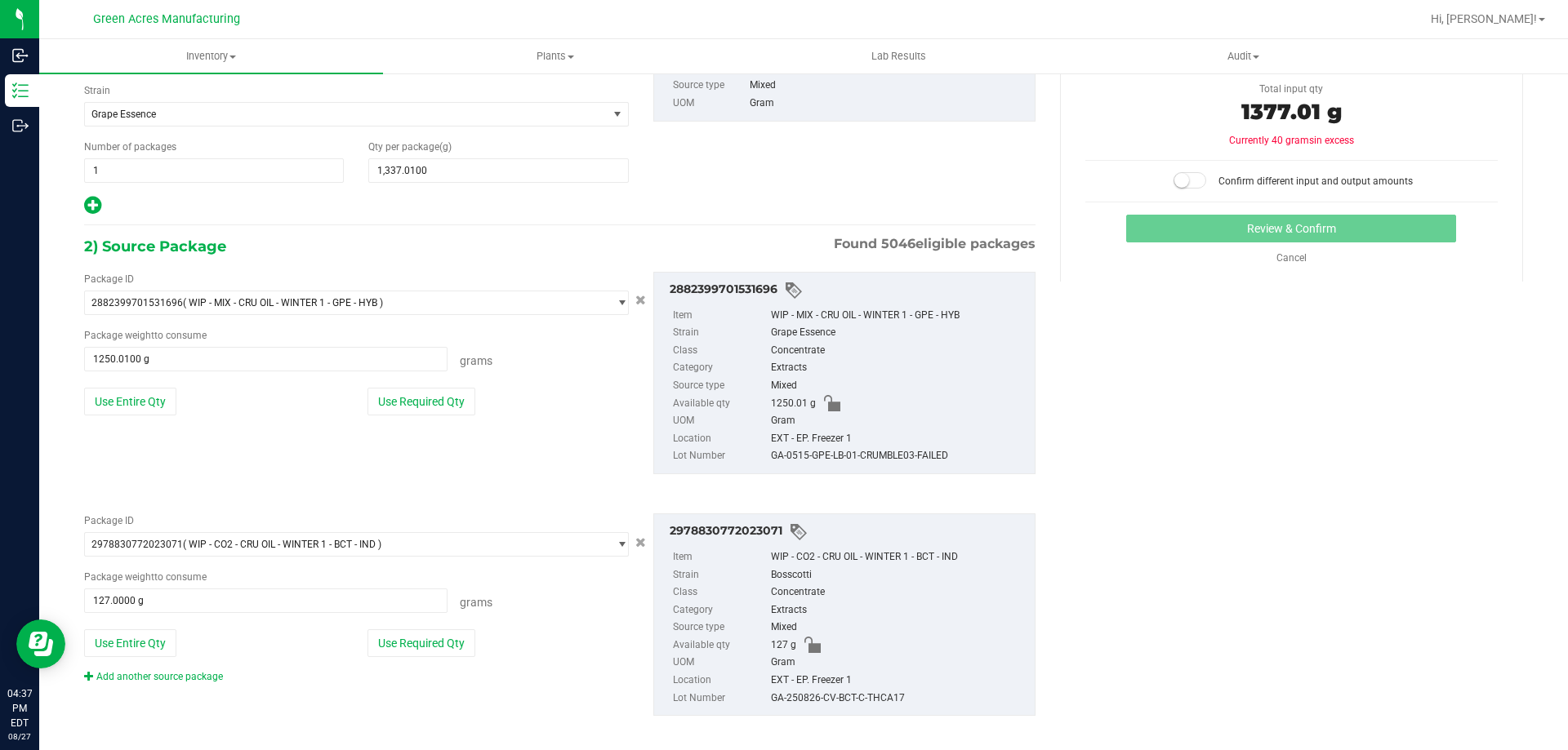
click at [848, 703] on div "GA-250826-CV-BCT-C-THCA17" at bounding box center [898, 699] width 255 height 18
copy div "GA-250826-CV-BCT-C-THCA17"
click at [973, 608] on div "Extracts" at bounding box center [898, 611] width 255 height 18
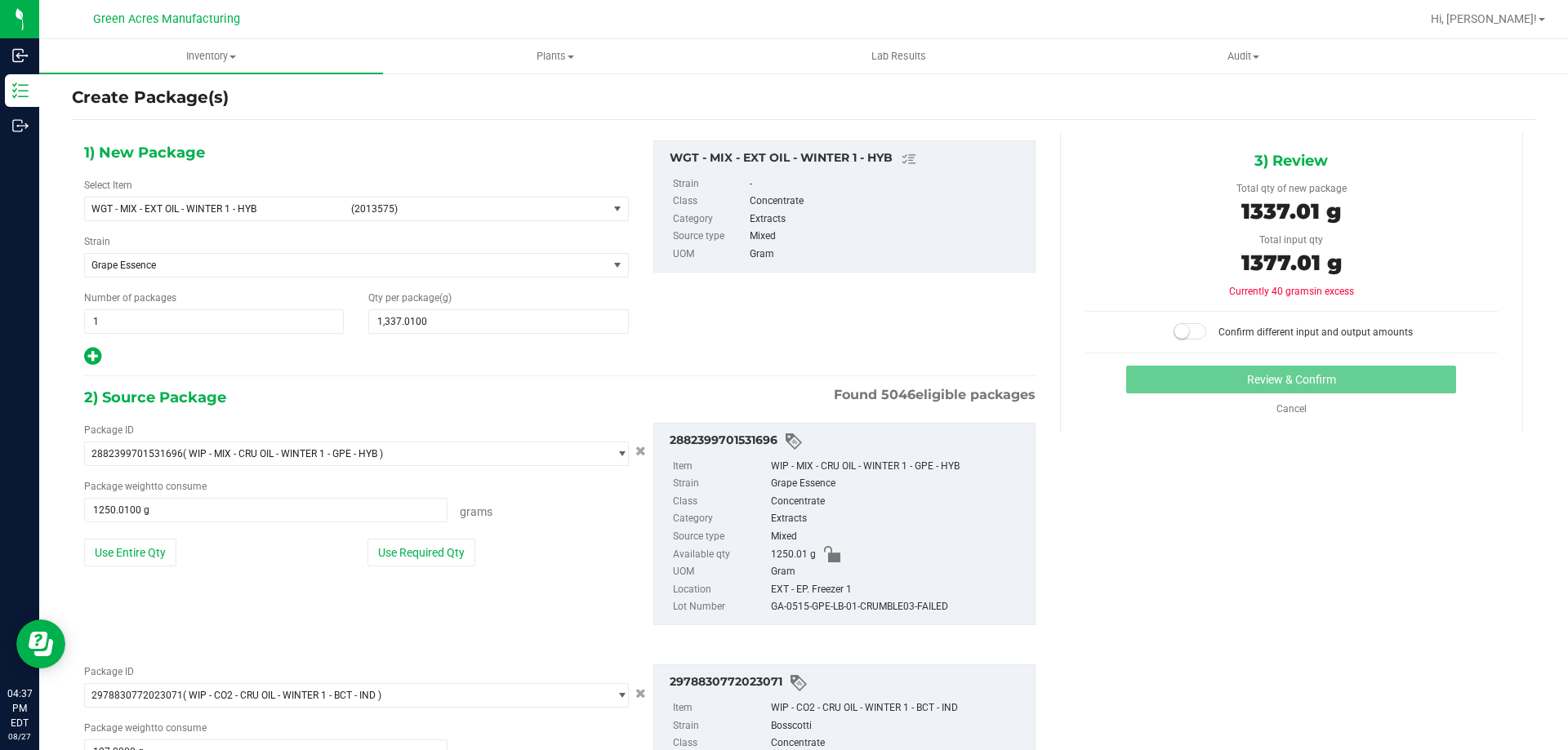
click at [1175, 329] on small at bounding box center [1181, 331] width 15 height 15
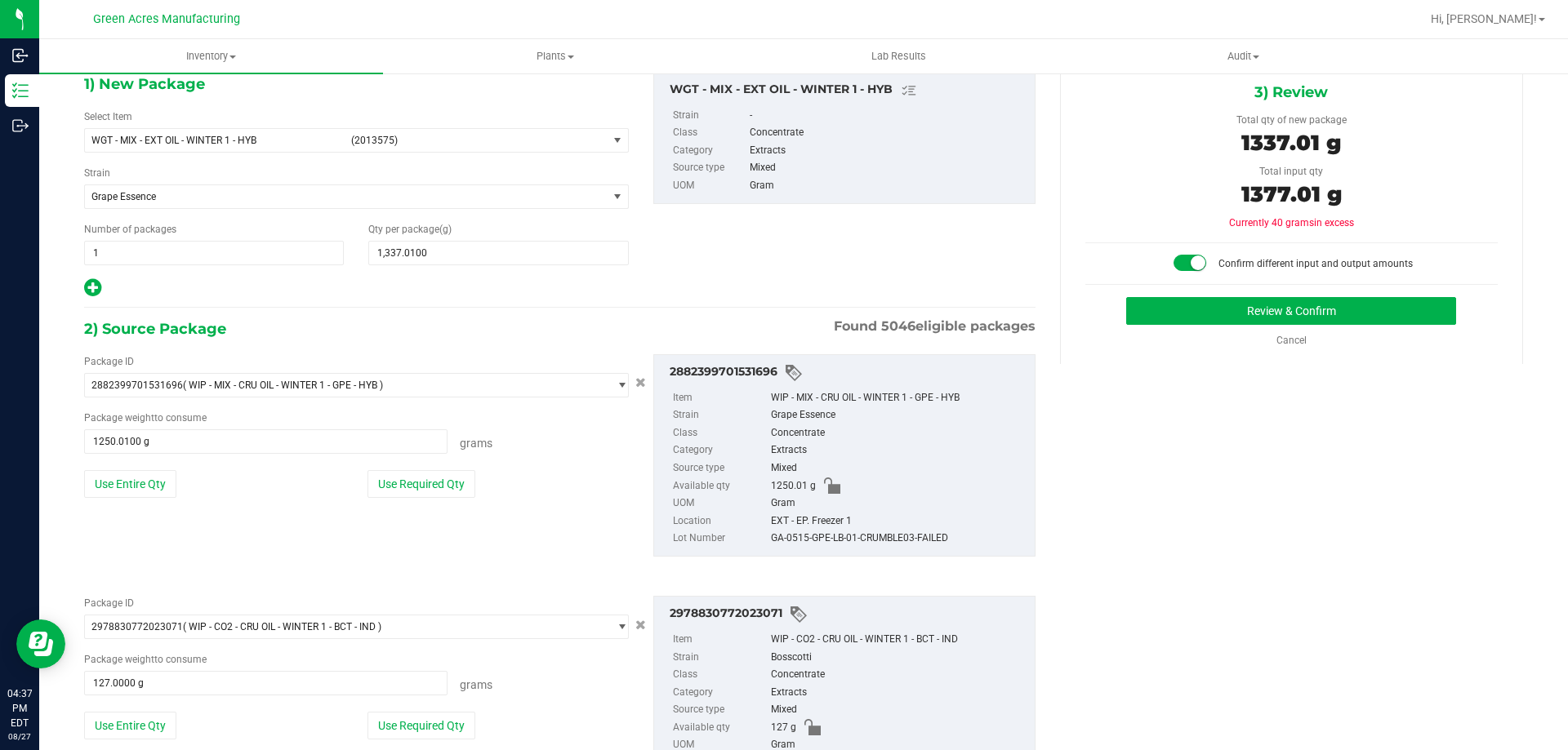
scroll to position [176, 0]
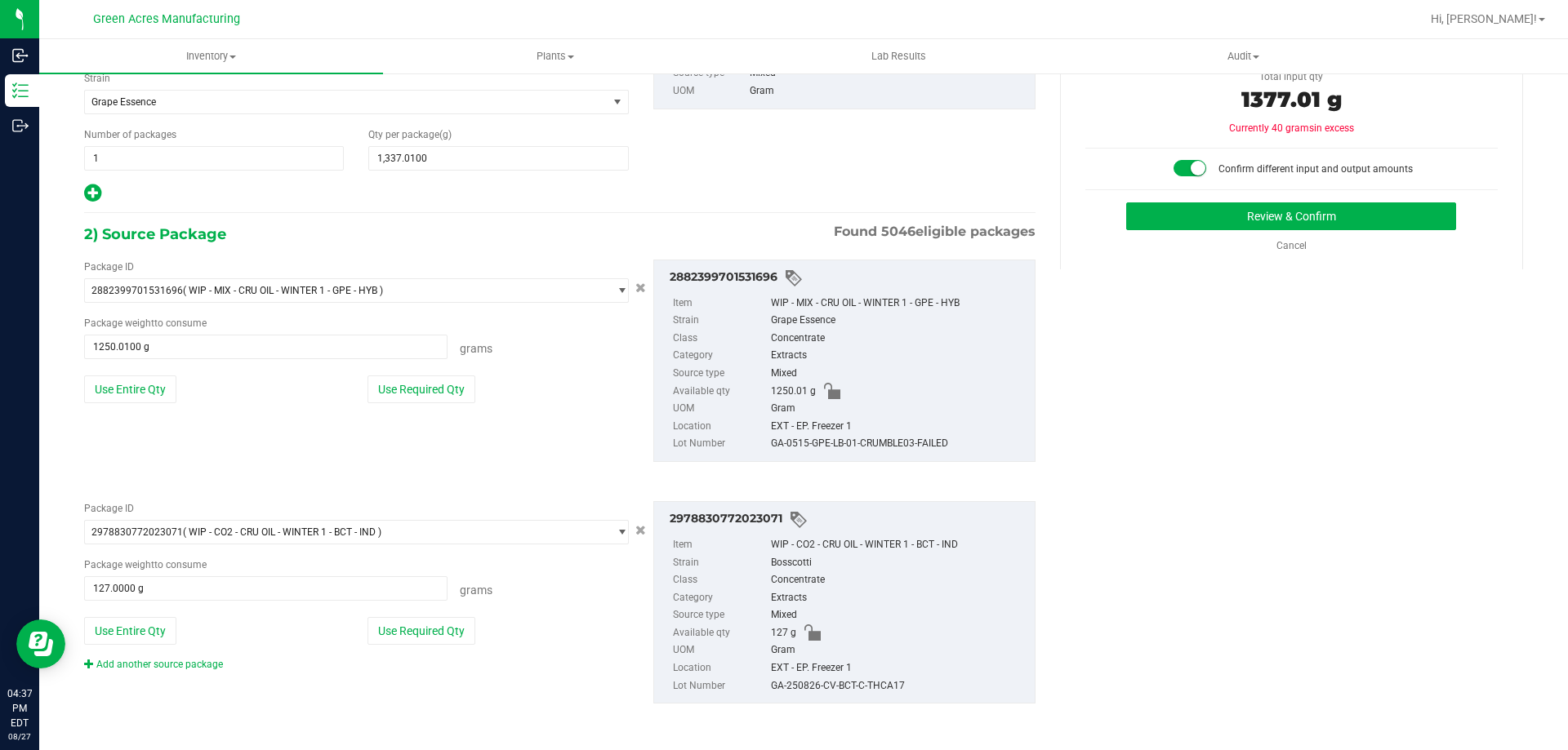
click at [847, 441] on div "GA-0515-GPE-LB-01-CRUMBLE03-FAILED" at bounding box center [898, 444] width 255 height 18
copy div "GA-0515-GPE-LB-01-CRUMBLE03-FAILED"
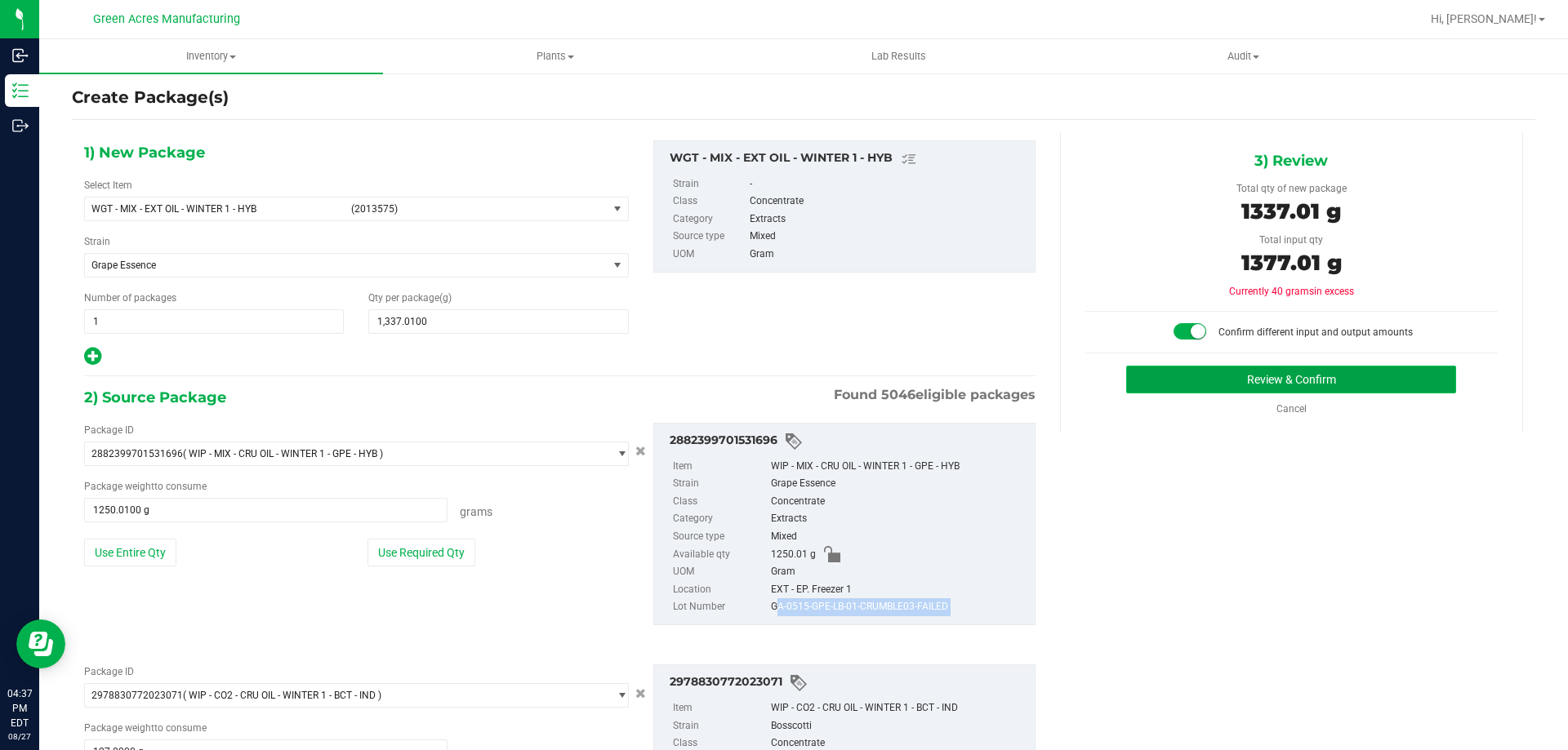
click at [1187, 381] on button "Review & Confirm" at bounding box center [1291, 380] width 330 height 27
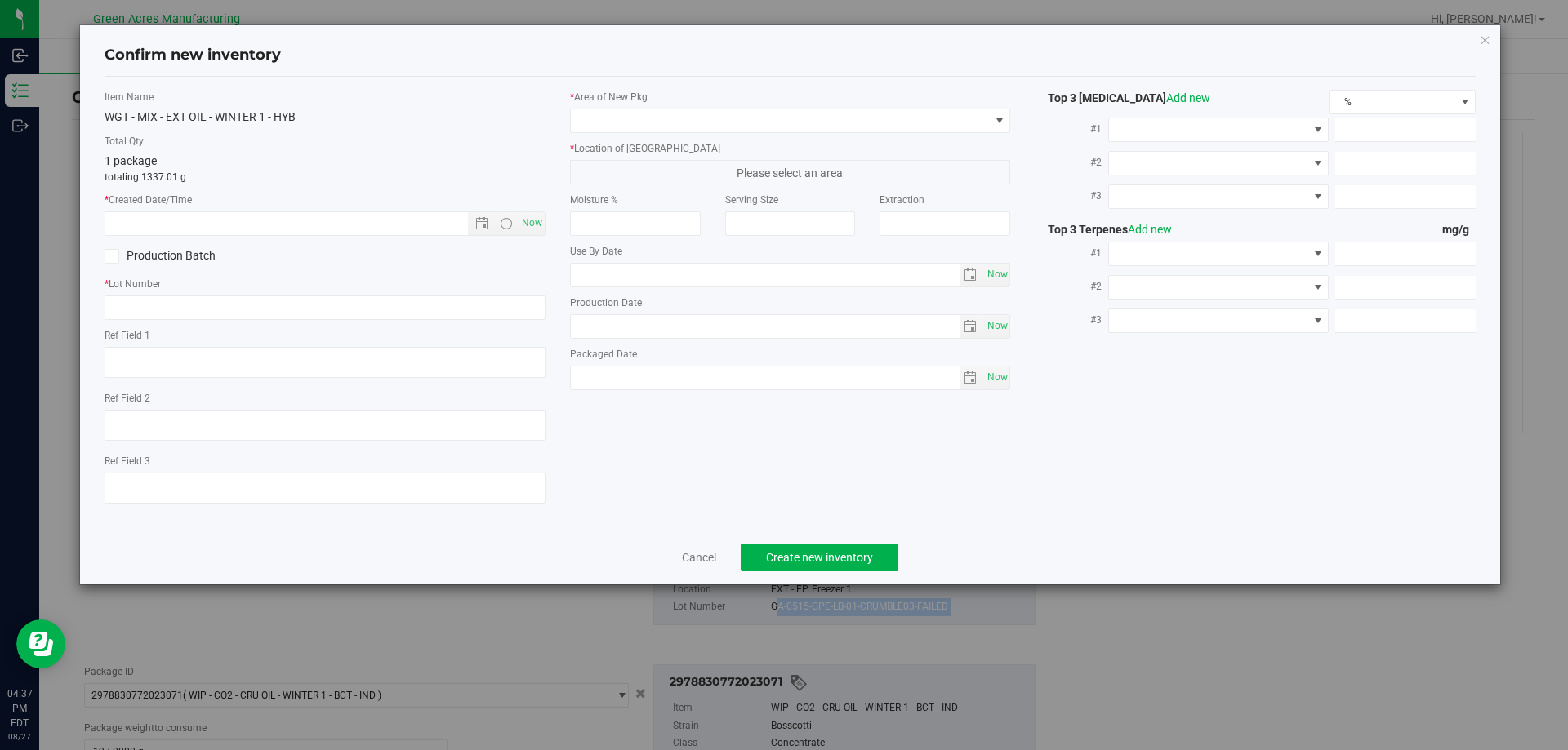
type textarea "GPE CRUMBLE"
click at [1480, 42] on icon "button" at bounding box center [1486, 39] width 12 height 20
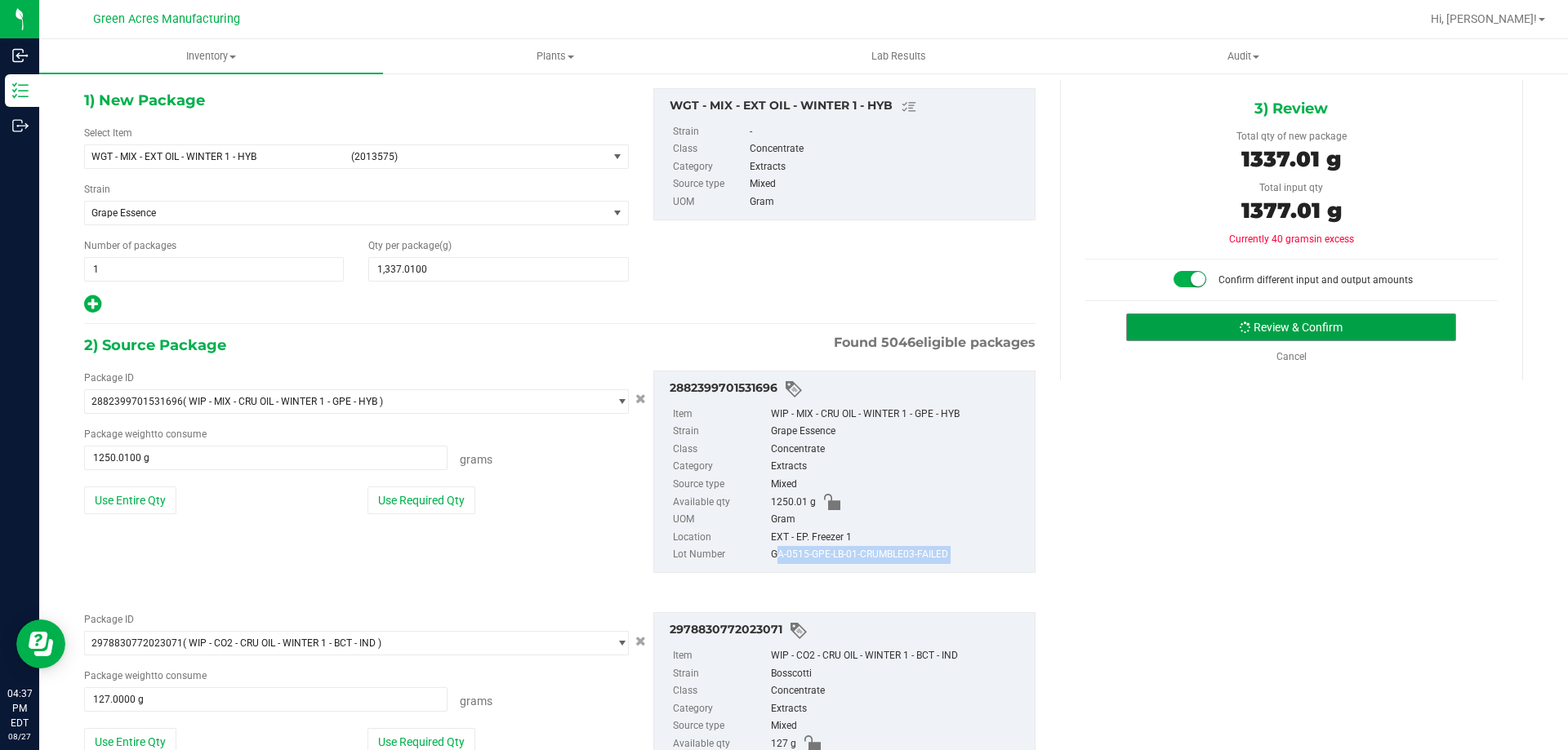
scroll to position [94, 0]
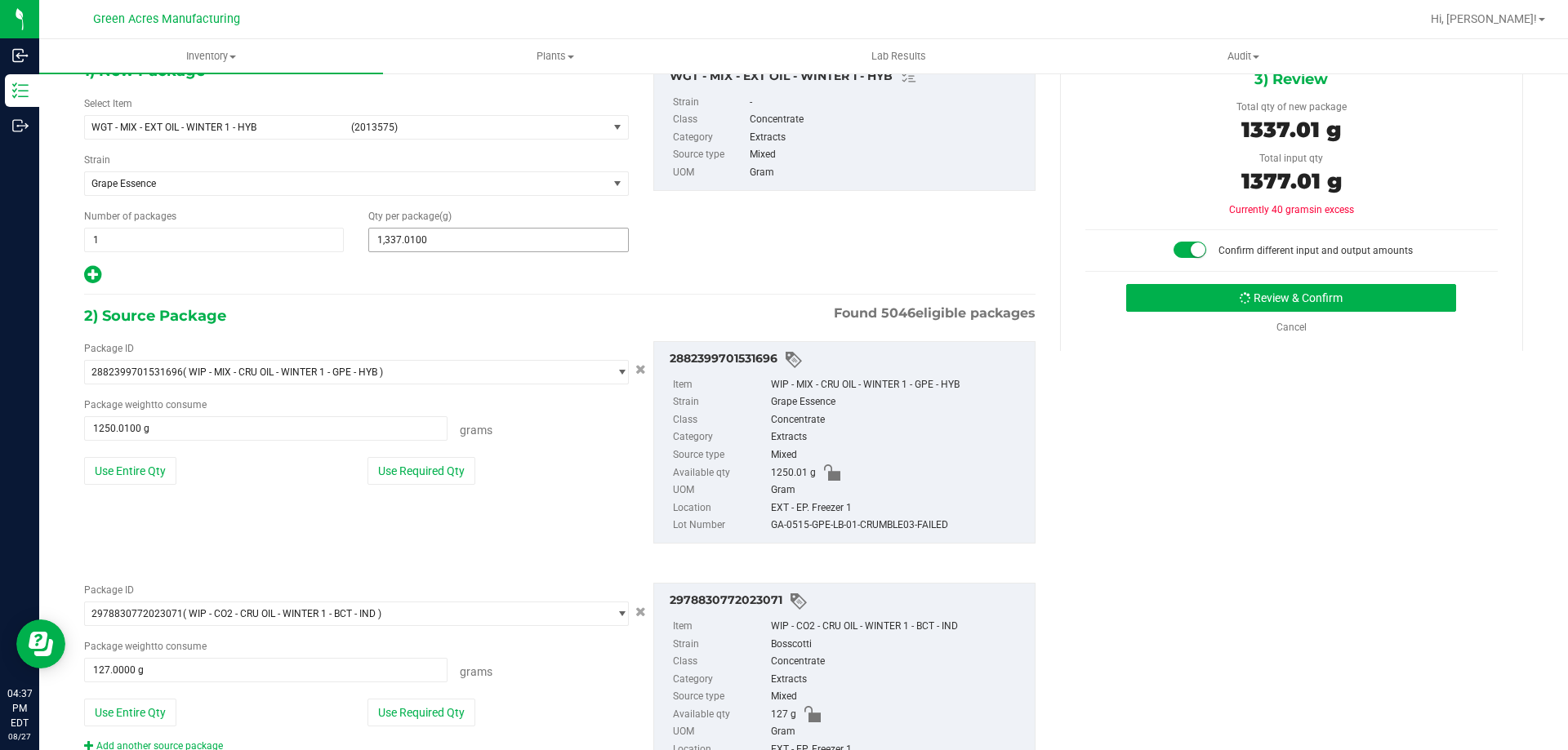
click at [393, 241] on span "1,337.0100 1337.01" at bounding box center [498, 240] width 260 height 25
type input "1377.01"
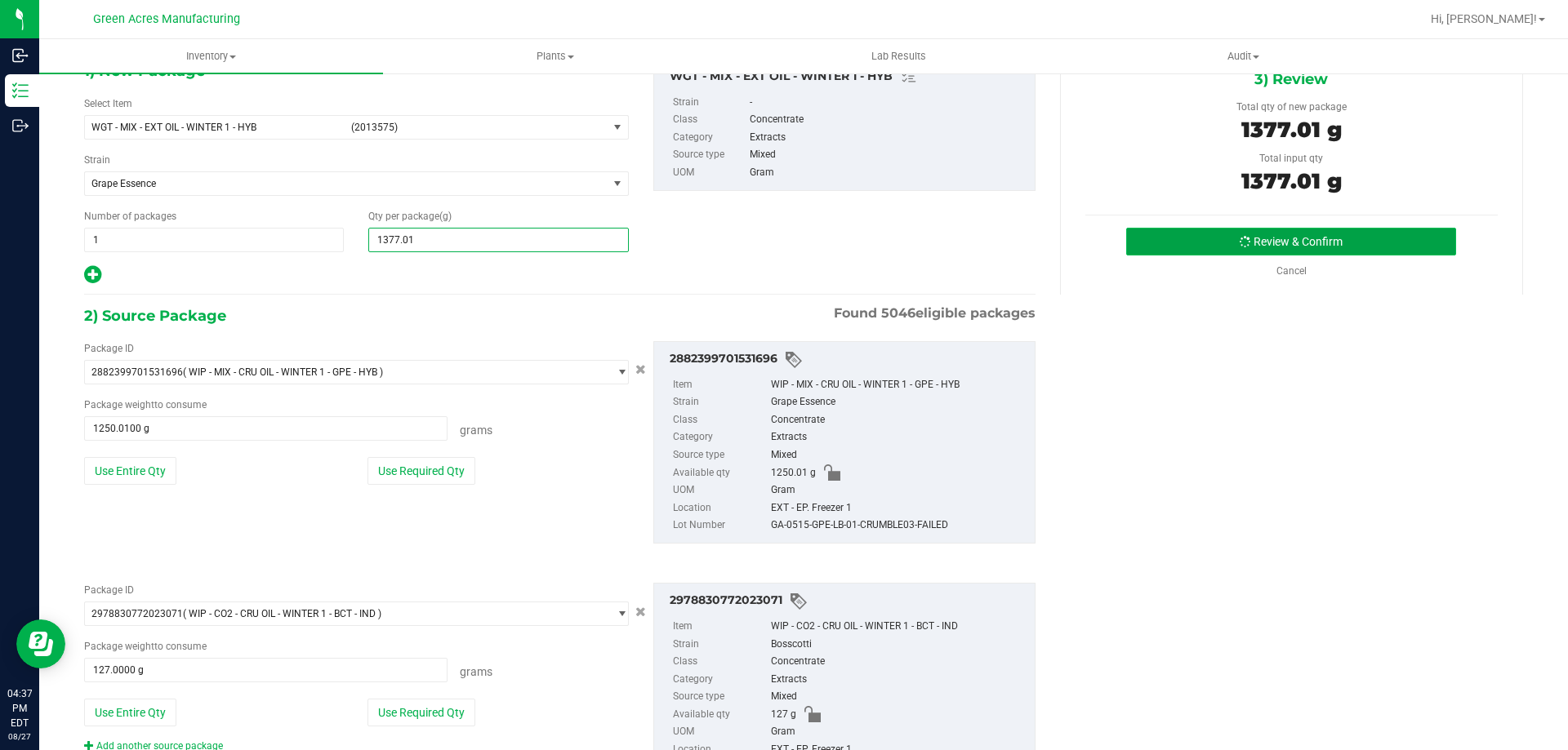
type input "1,377.0100"
click at [1206, 245] on button "Review & Confirm" at bounding box center [1291, 241] width 330 height 27
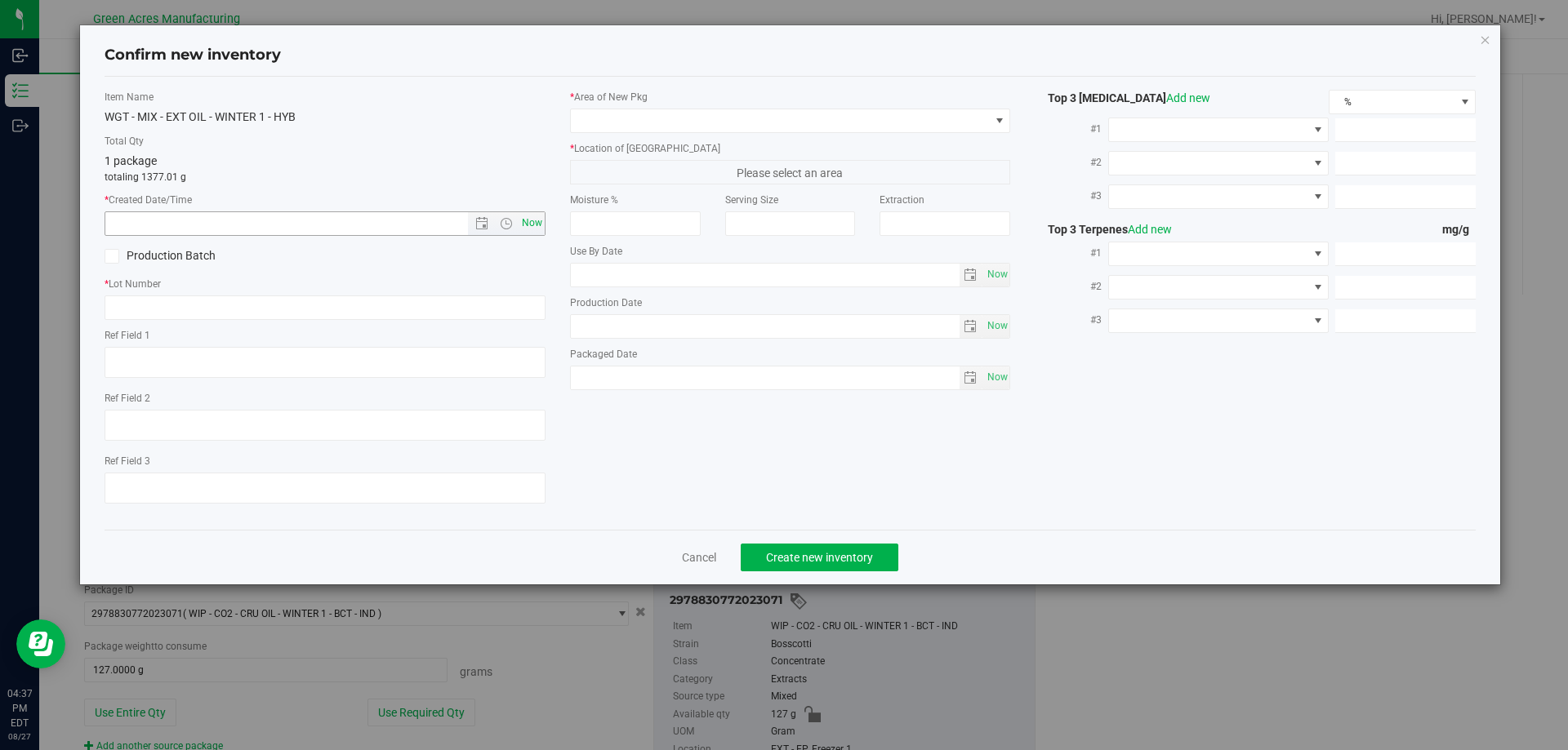
type textarea "GPE CRUMBLE"
click at [523, 220] on span "Now" at bounding box center [531, 223] width 27 height 24
type input "8/27/2025 4:37 PM"
click at [468, 296] on input "text" at bounding box center [324, 307] width 441 height 25
paste input "GA-0515-GPE-LB-01-CRUMBLE03-FAILED"
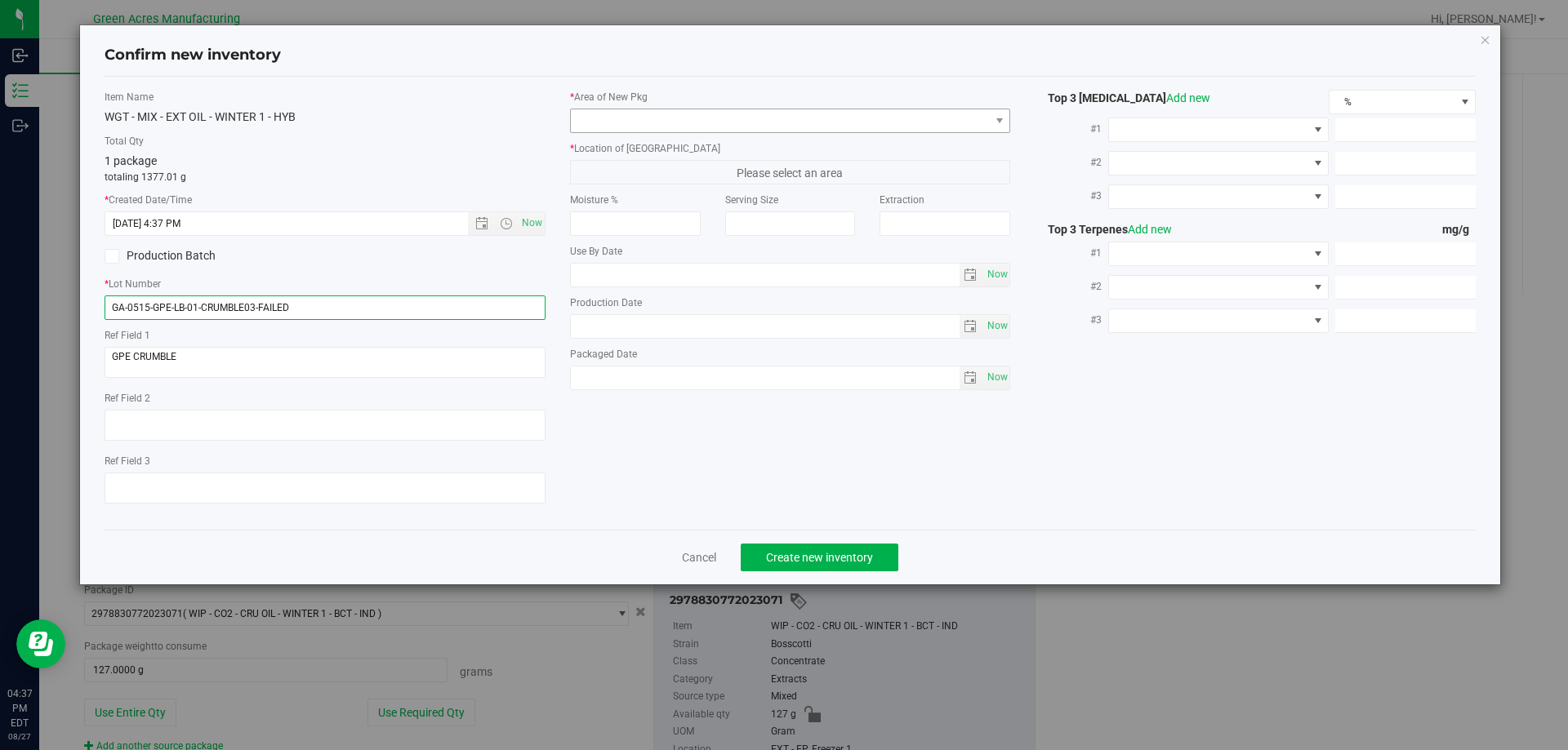
type input "GA-0515-GPE-LB-01-CRUMBLE03-FAILED"
click at [694, 117] on span at bounding box center [780, 120] width 419 height 23
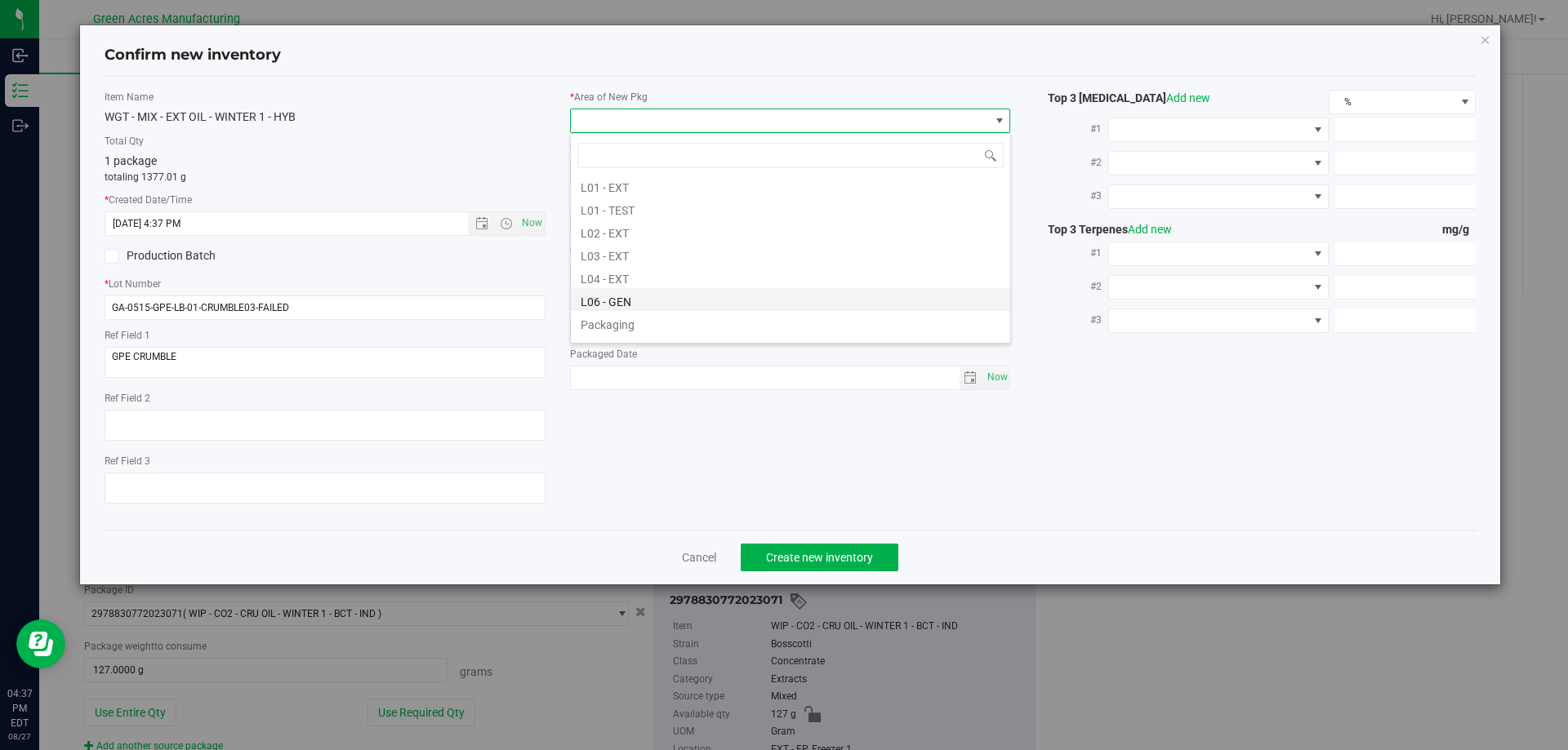
scroll to position [327, 0]
click at [626, 229] on li "L03 - EXT" at bounding box center [790, 227] width 440 height 23
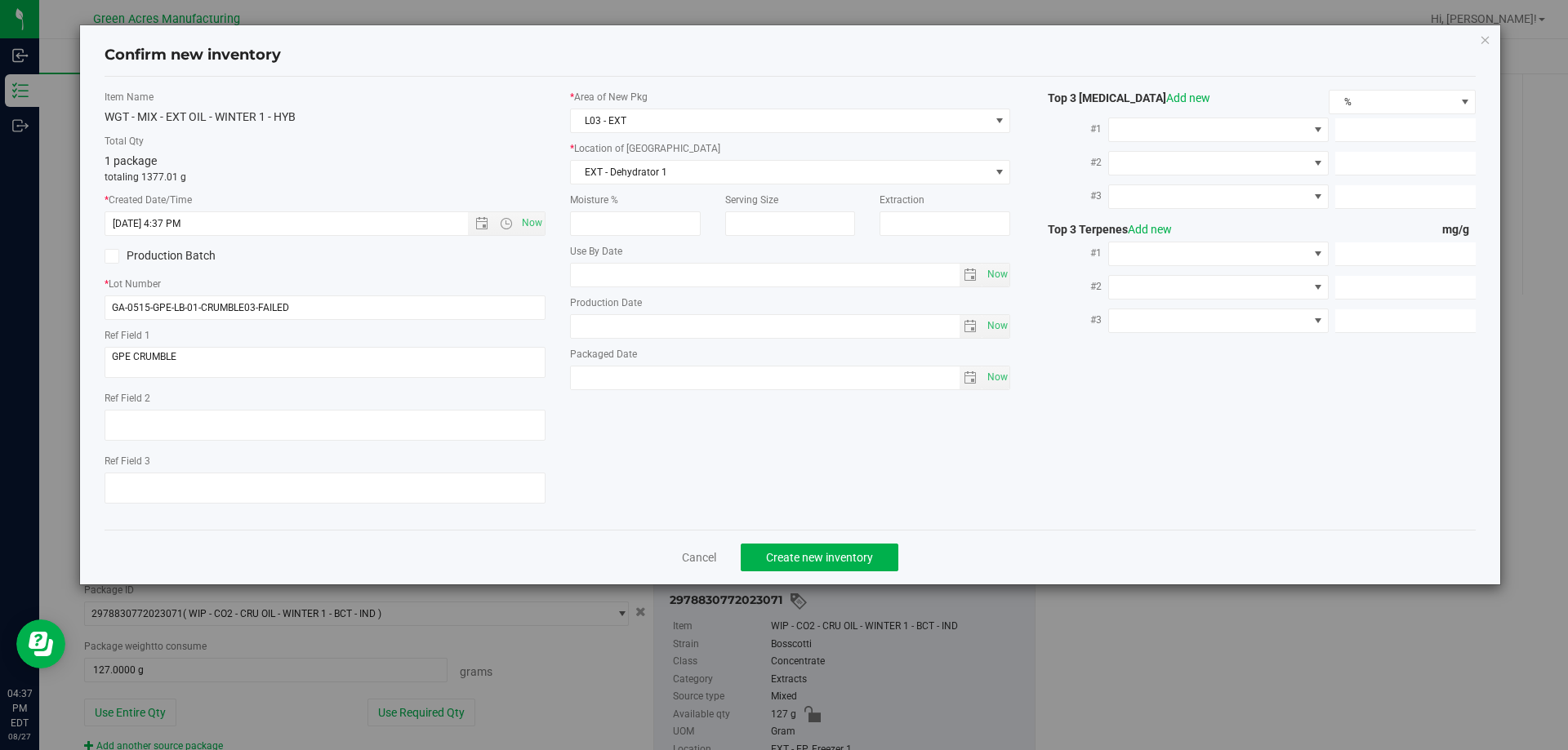
click at [639, 155] on div "* Location of New Pkg EXT - Dehydrator 1 EXT - Dehydrator 1 EXT - Dehydrator 2 …" at bounding box center [790, 163] width 441 height 43
click at [644, 171] on span "EXT - Dehydrator 1" at bounding box center [780, 172] width 419 height 23
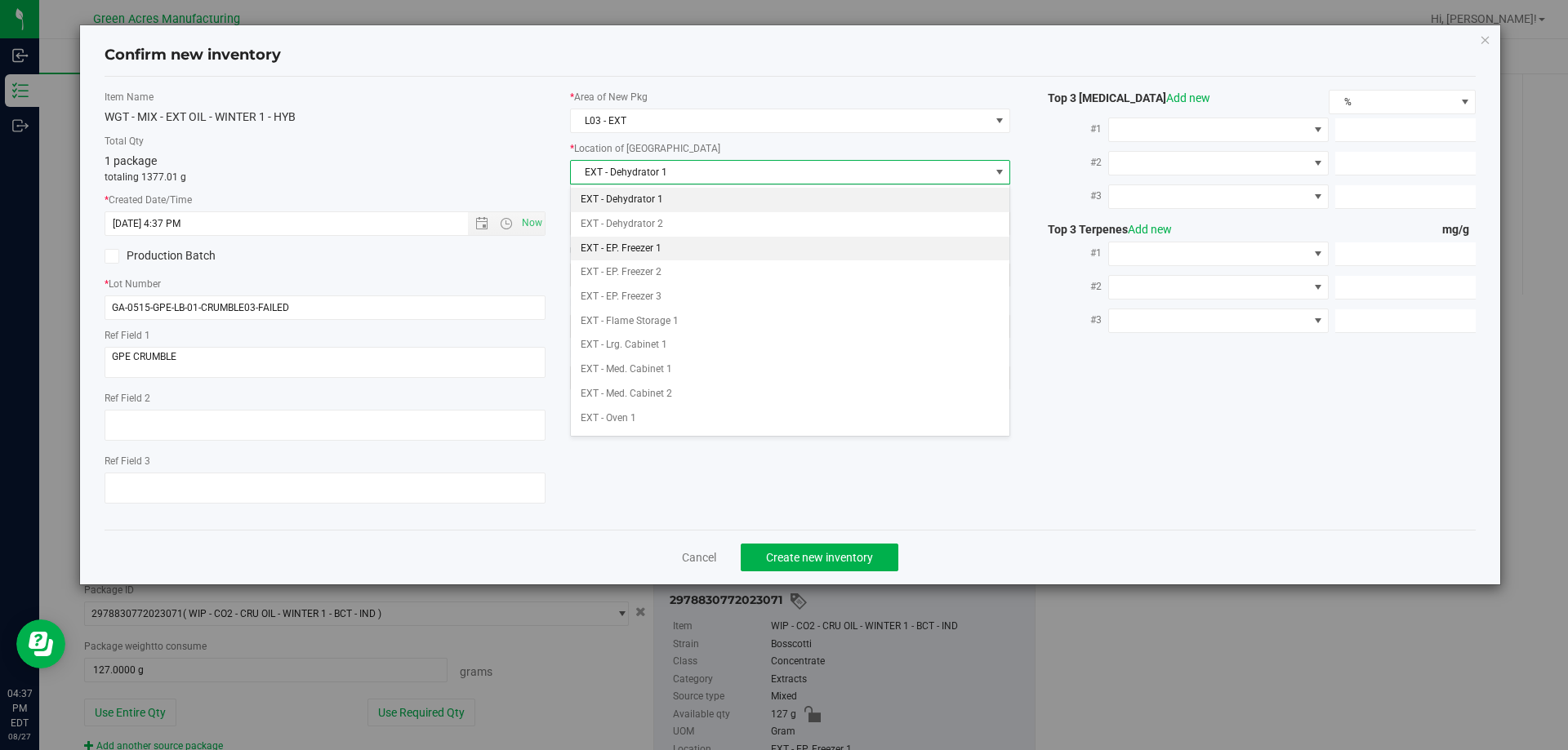
click at [662, 255] on li "EXT - EP. Freezer 1" at bounding box center [790, 248] width 440 height 25
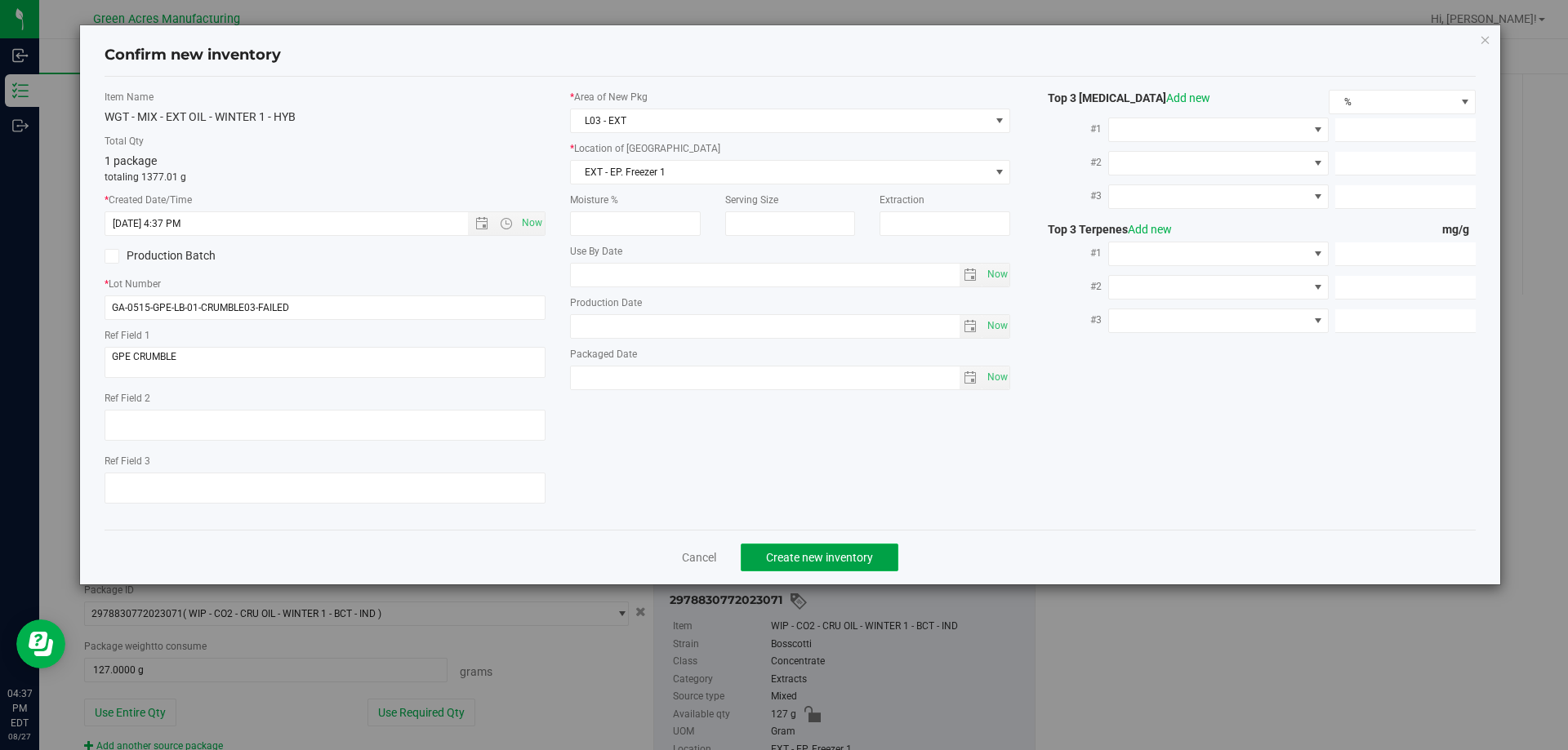
drag, startPoint x: 801, startPoint y: 555, endPoint x: 776, endPoint y: 435, distance: 122.6
click at [801, 554] on span "Create new inventory" at bounding box center [819, 558] width 107 height 13
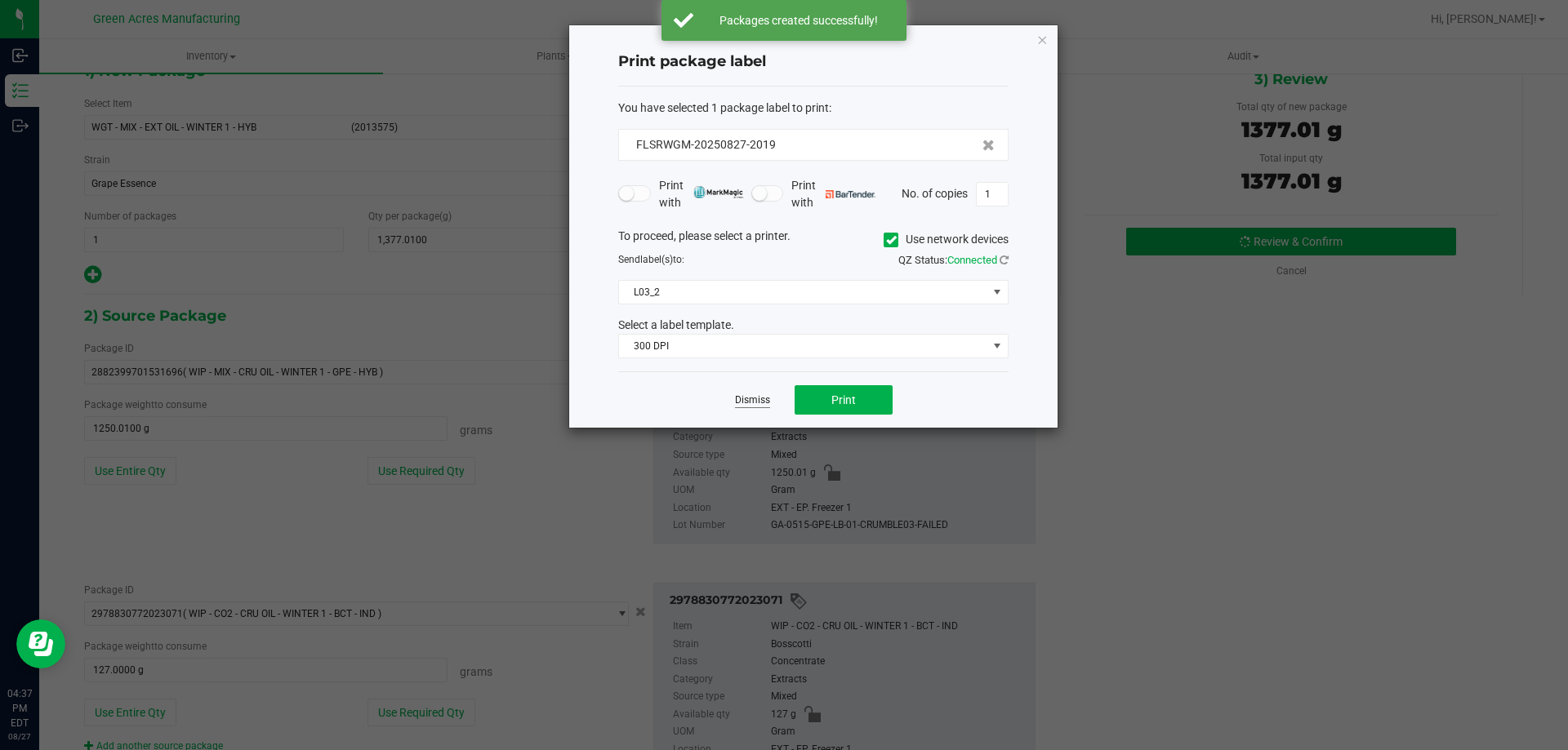
click at [748, 402] on link "Dismiss" at bounding box center [753, 401] width 35 height 14
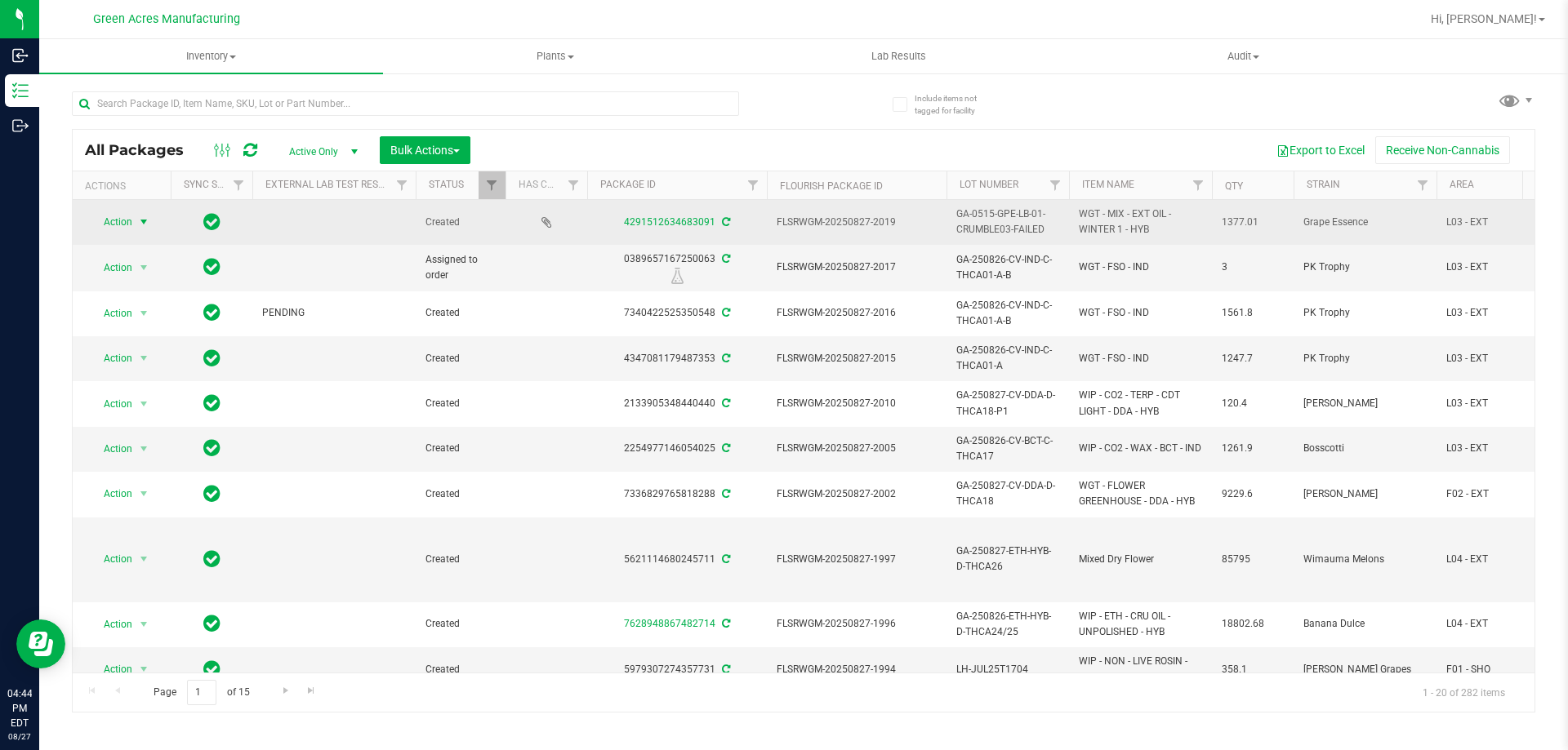
click at [123, 228] on span "Action" at bounding box center [111, 222] width 44 height 23
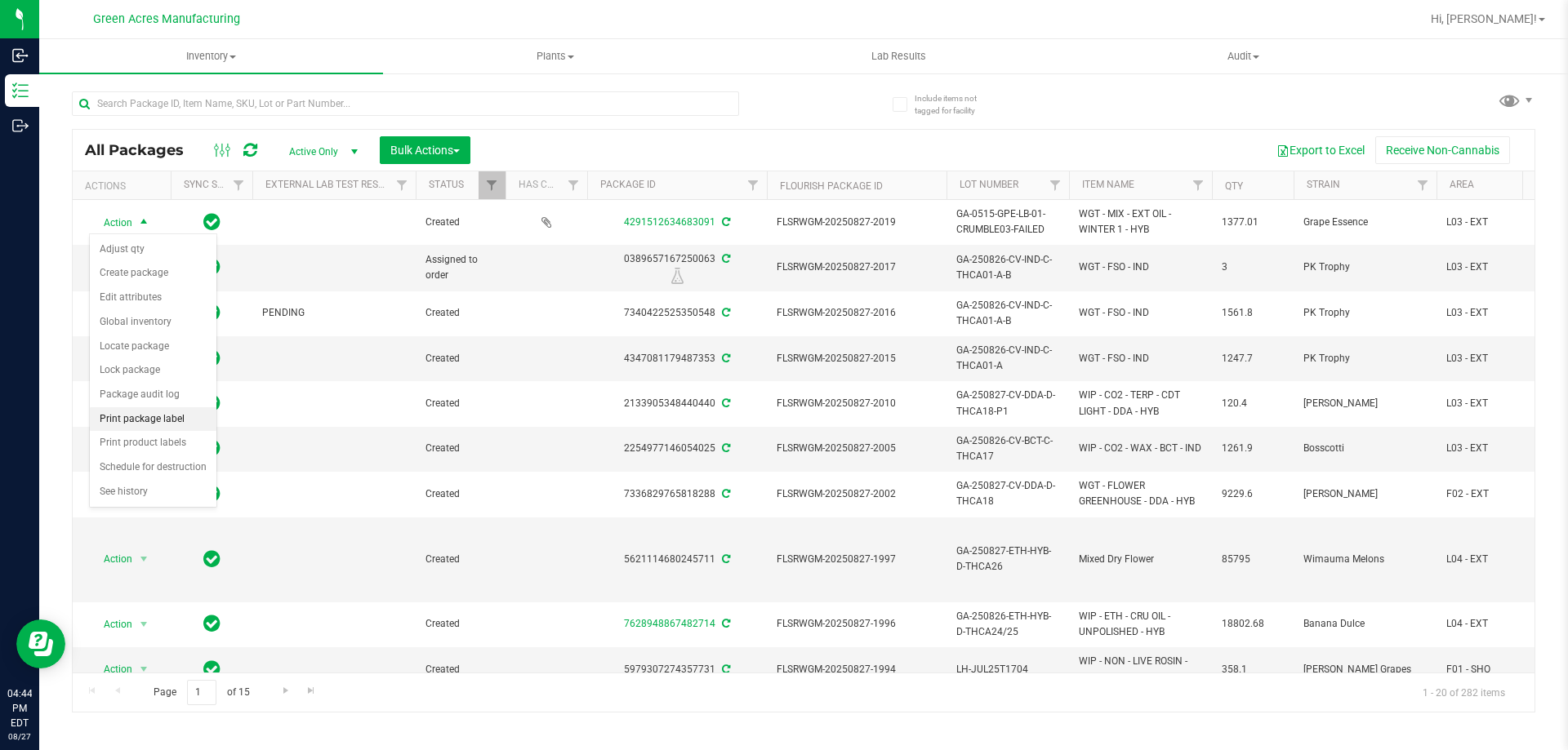
click at [177, 422] on li "Print package label" at bounding box center [153, 419] width 127 height 25
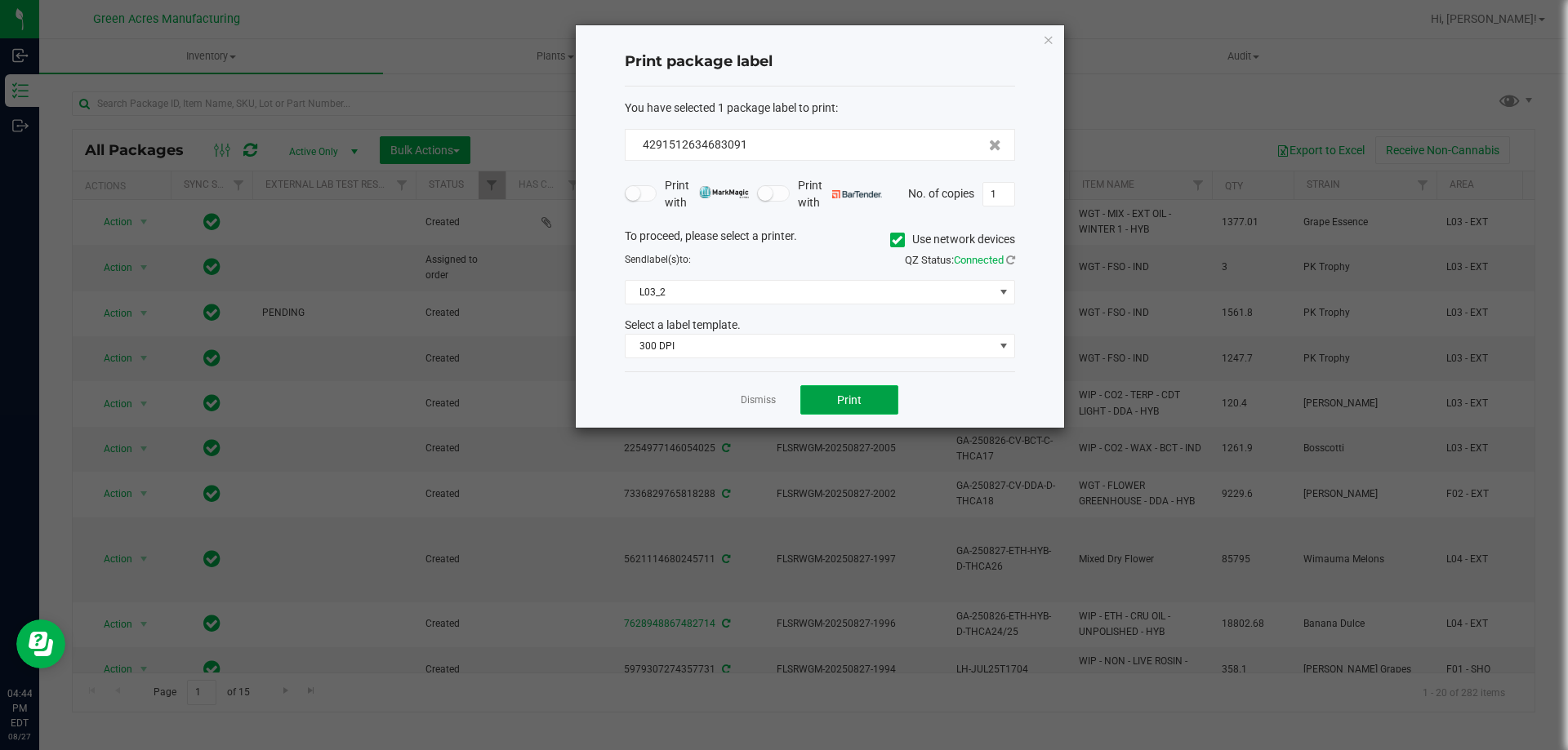
click at [853, 396] on span "Print" at bounding box center [849, 400] width 25 height 13
click at [847, 401] on span "Print" at bounding box center [849, 400] width 25 height 13
click at [851, 401] on span "Print" at bounding box center [849, 400] width 25 height 13
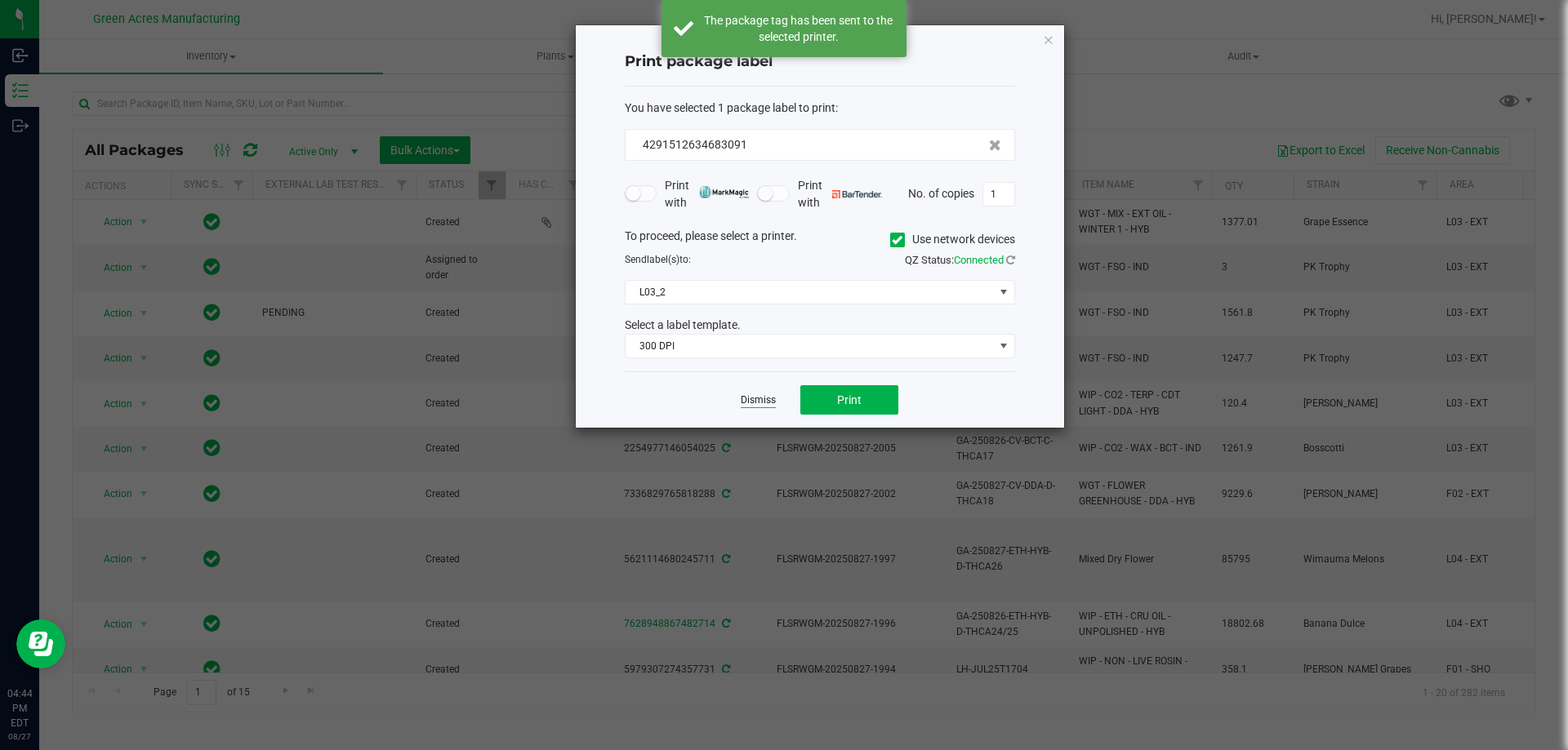
click at [769, 394] on link "Dismiss" at bounding box center [759, 401] width 35 height 14
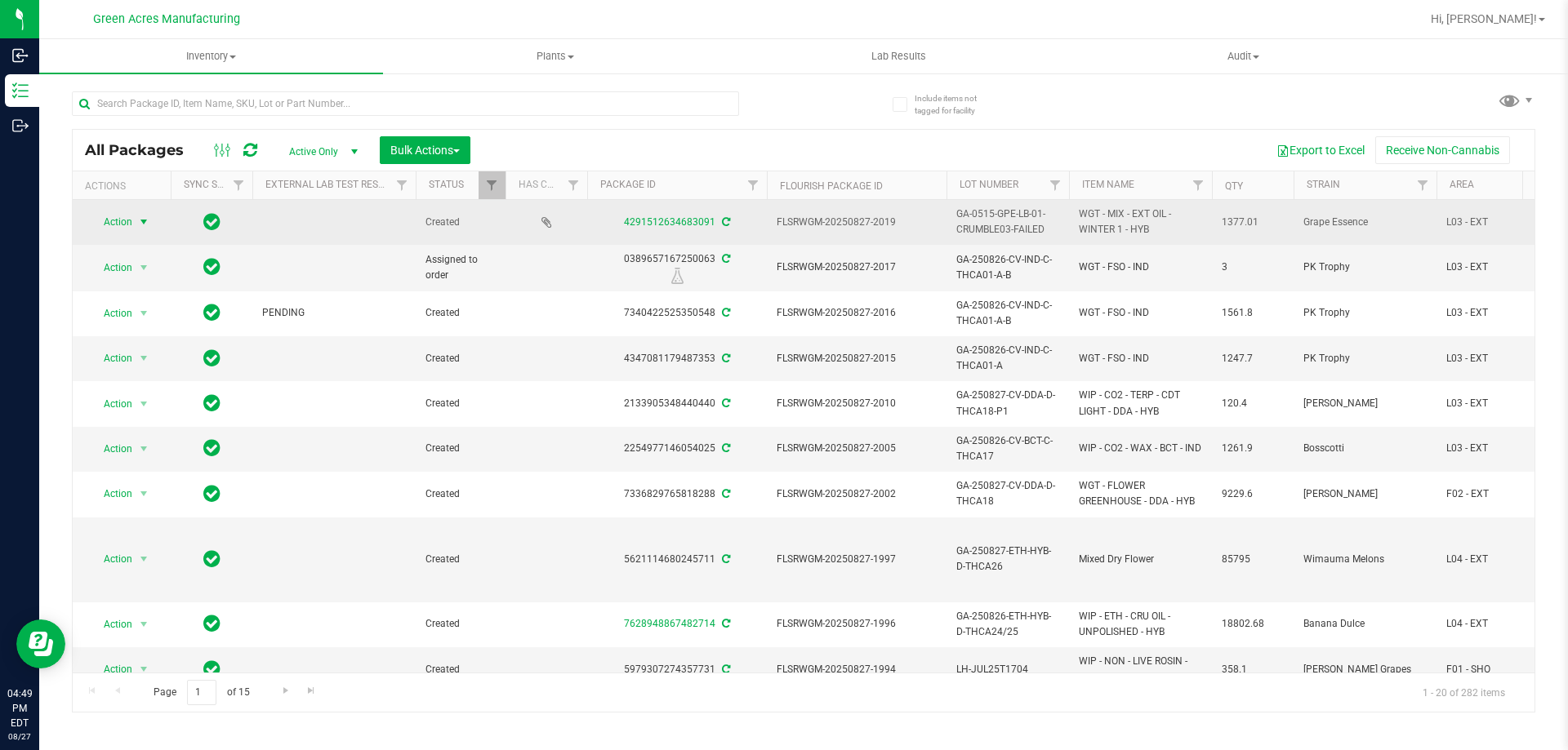
click at [103, 213] on span "Action" at bounding box center [111, 222] width 44 height 23
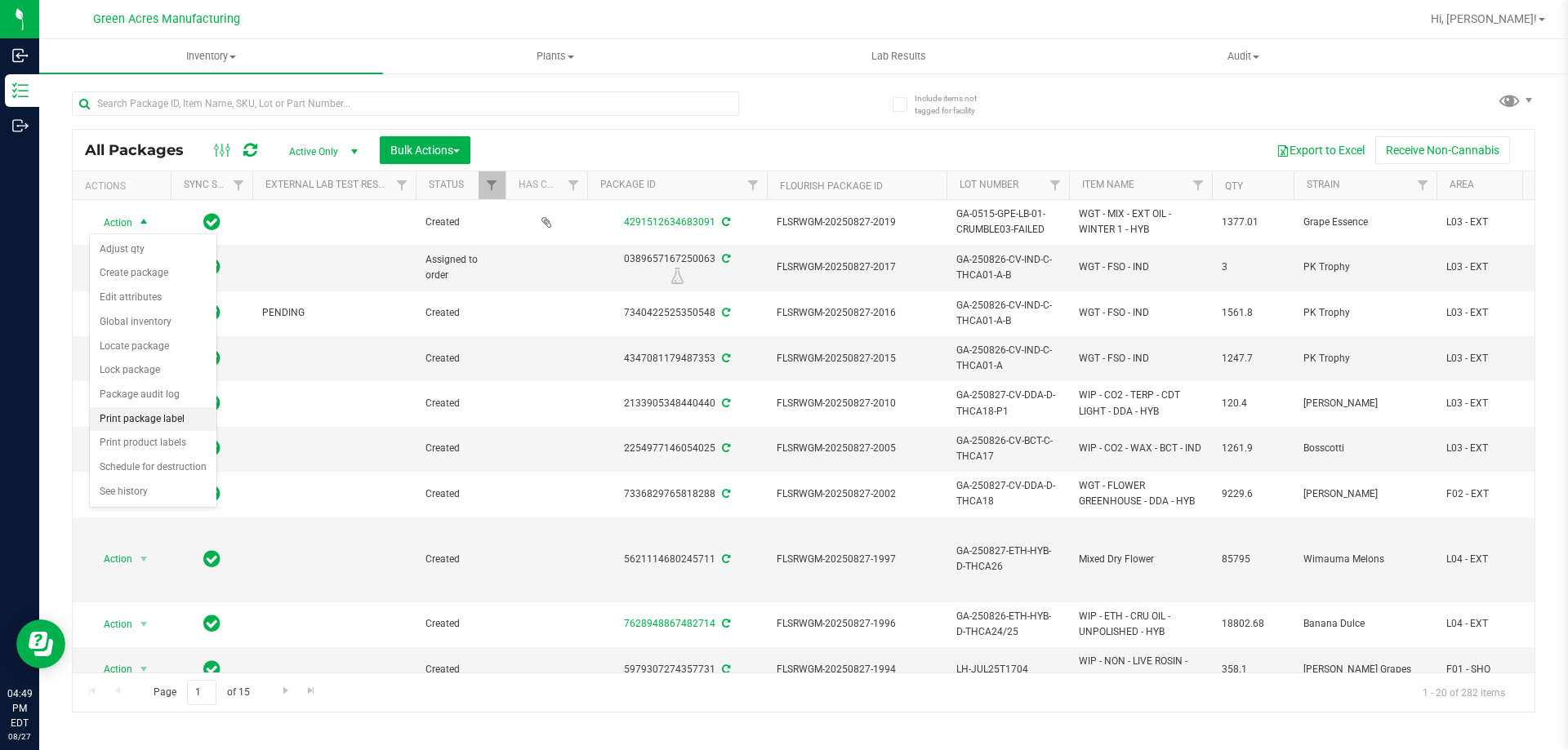
click at [167, 417] on li "Print package label" at bounding box center [153, 419] width 127 height 25
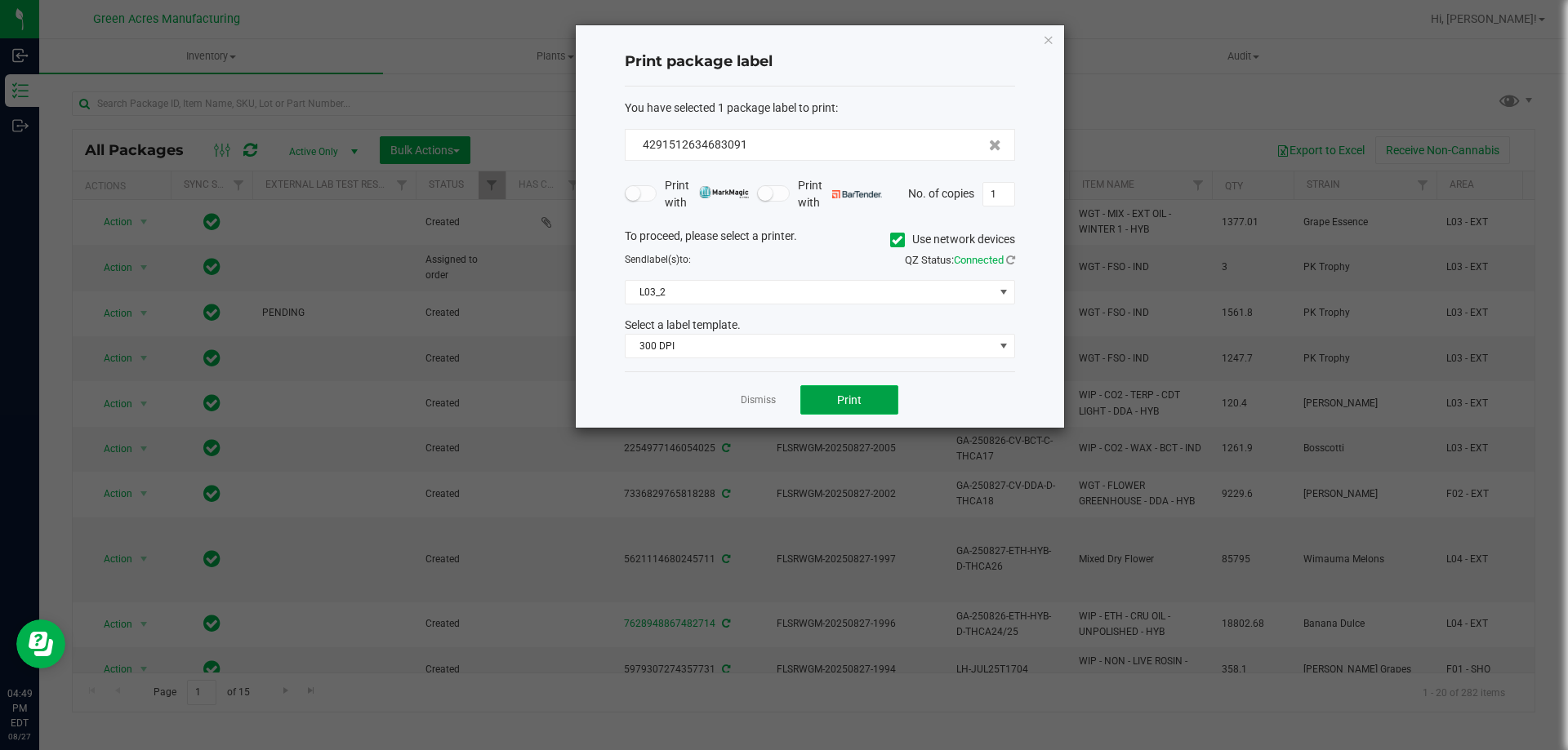
click at [858, 394] on span "Print" at bounding box center [849, 400] width 25 height 13
click at [842, 396] on span "Print" at bounding box center [849, 400] width 25 height 13
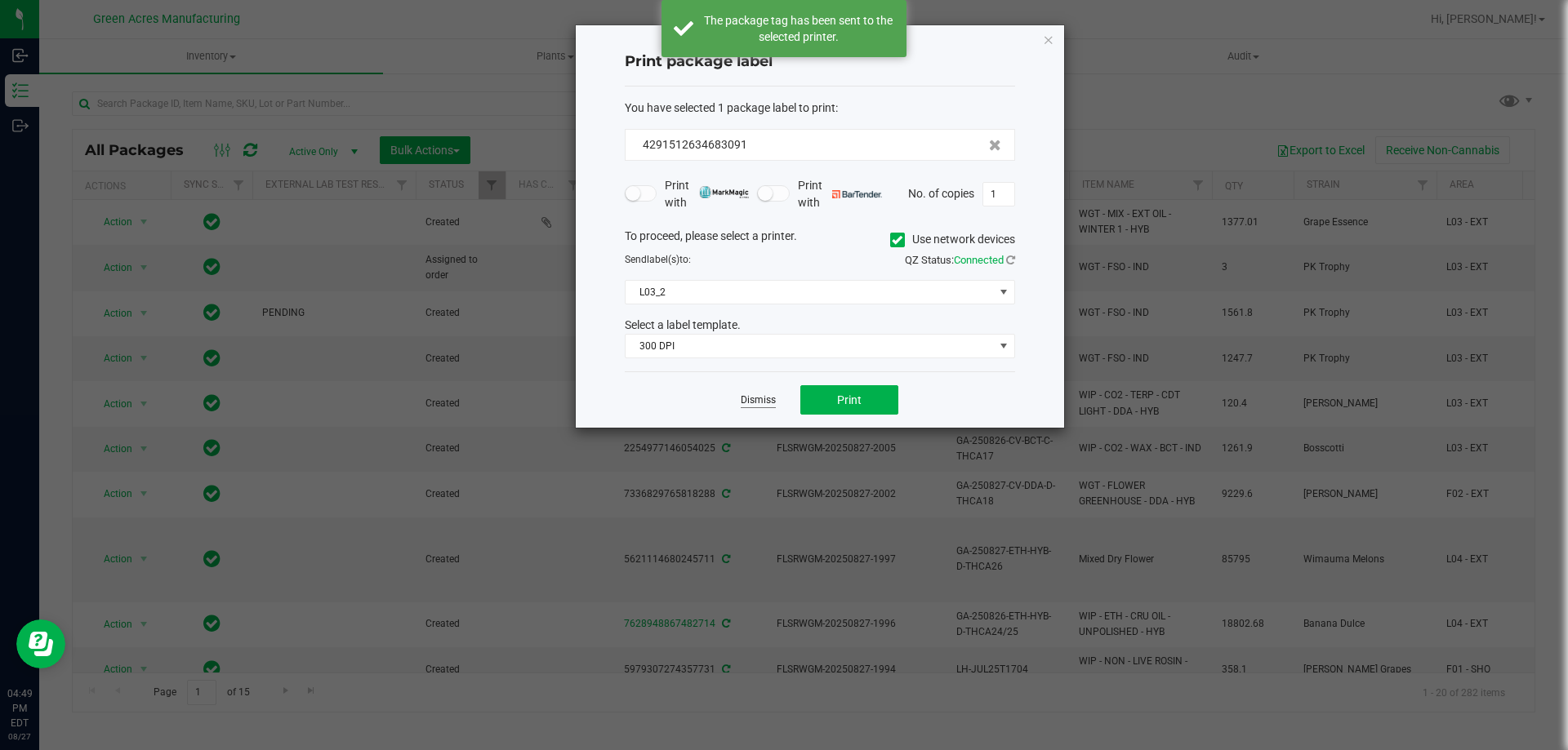
click at [760, 402] on link "Dismiss" at bounding box center [759, 401] width 35 height 14
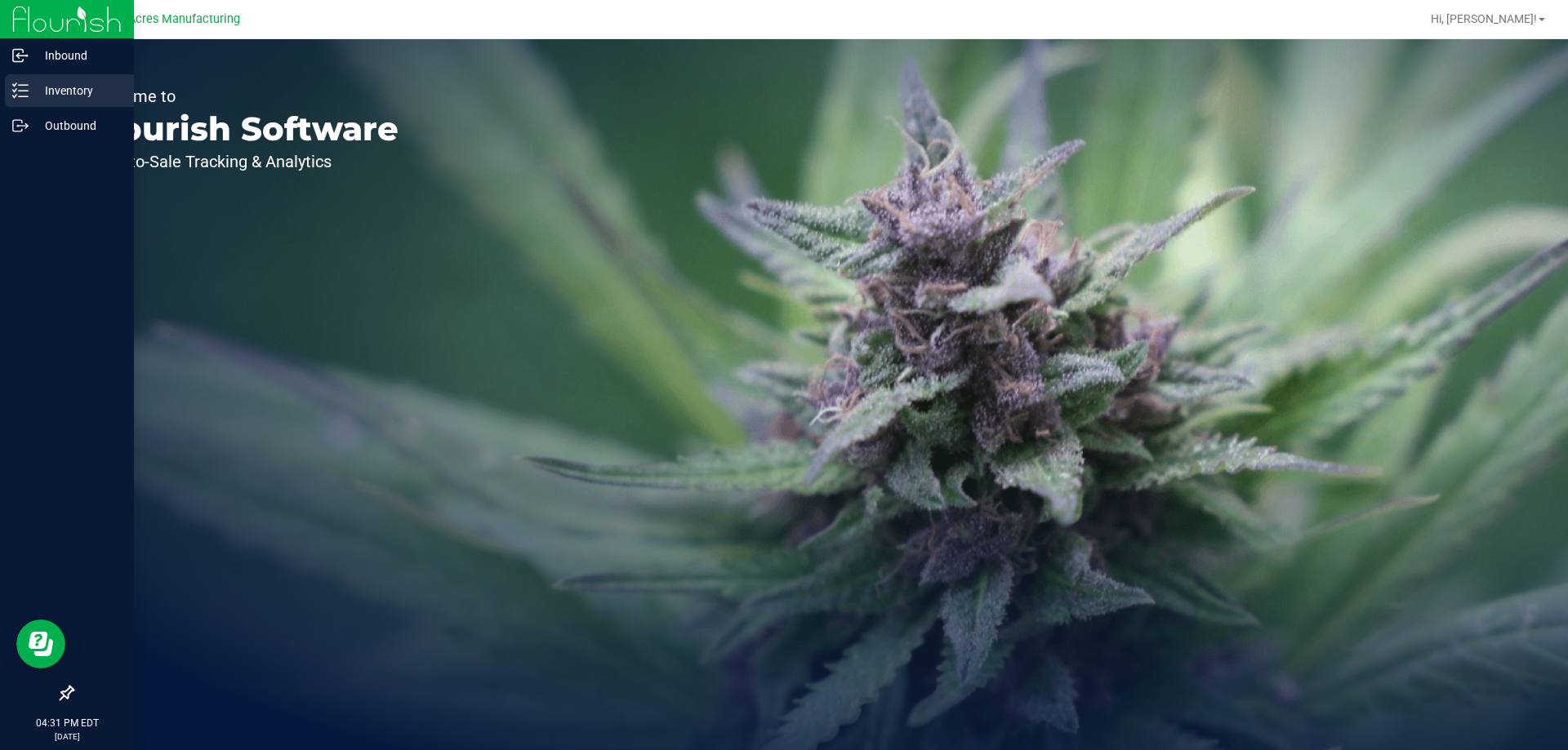
click at [46, 84] on p "Inventory" at bounding box center [78, 90] width 98 height 20
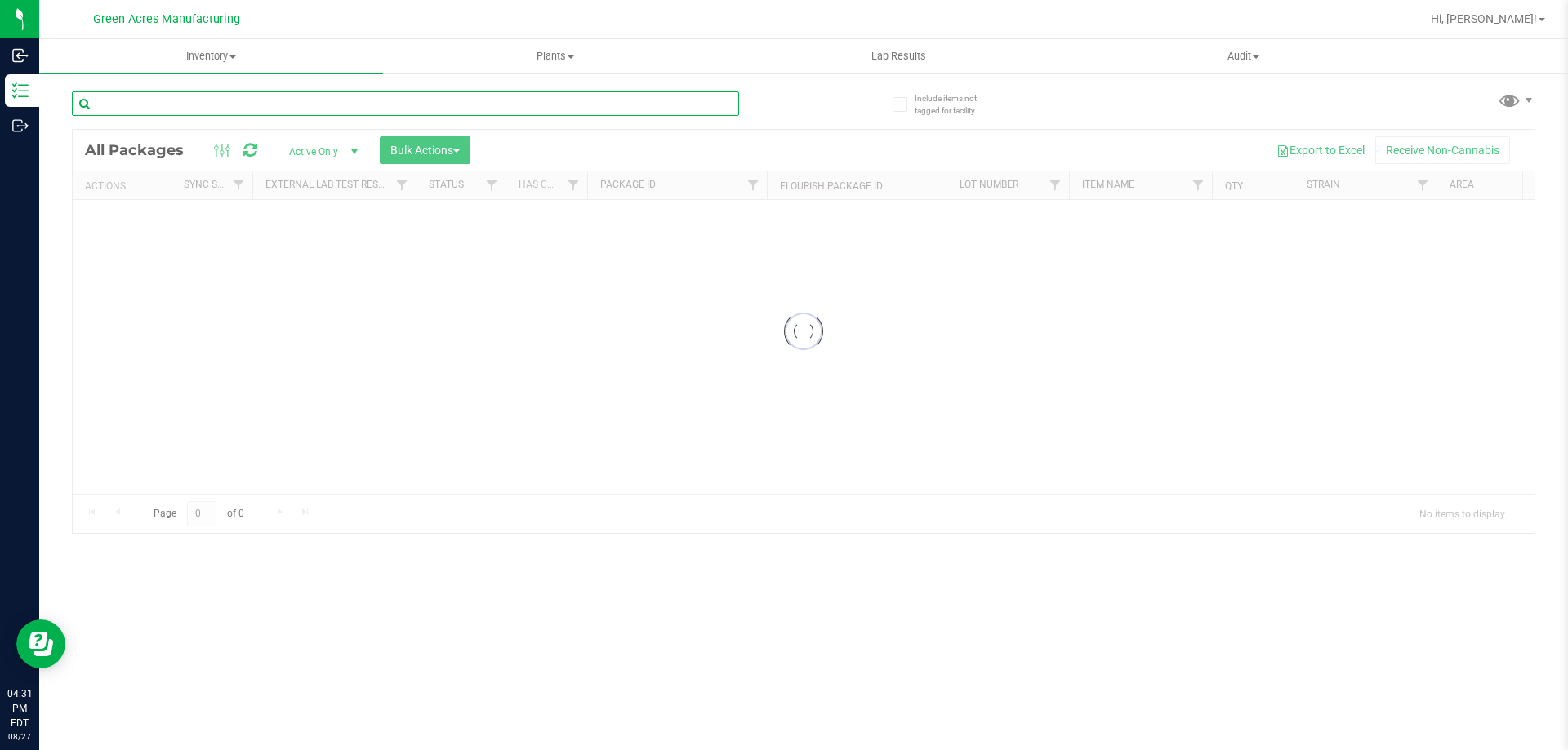
click at [220, 110] on input "text" at bounding box center [406, 103] width 668 height 25
click at [841, 108] on div "Loading... All Packages Active Only Active Only Lab Samples Locked All External…" at bounding box center [803, 304] width 1464 height 458
